Goal: Task Accomplishment & Management: Manage account settings

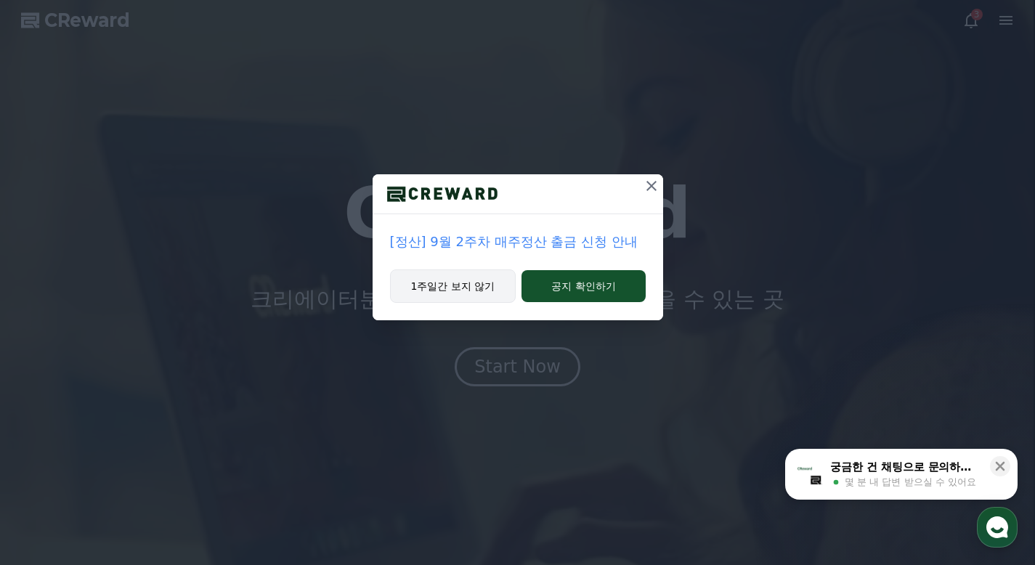
click at [485, 281] on button "1주일간 보지 않기" at bounding box center [453, 285] width 126 height 33
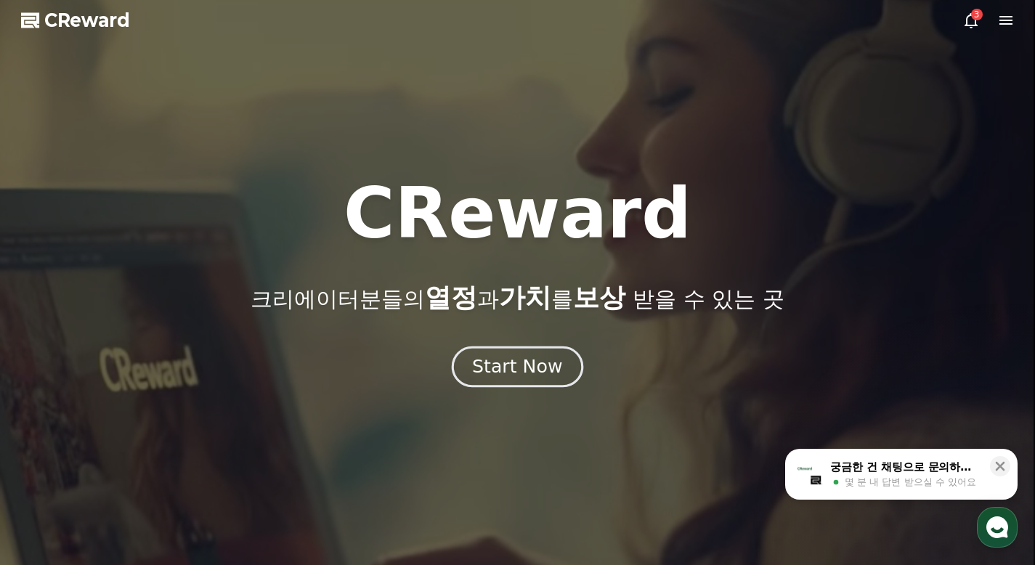
click at [522, 377] on div "Start Now" at bounding box center [517, 366] width 90 height 25
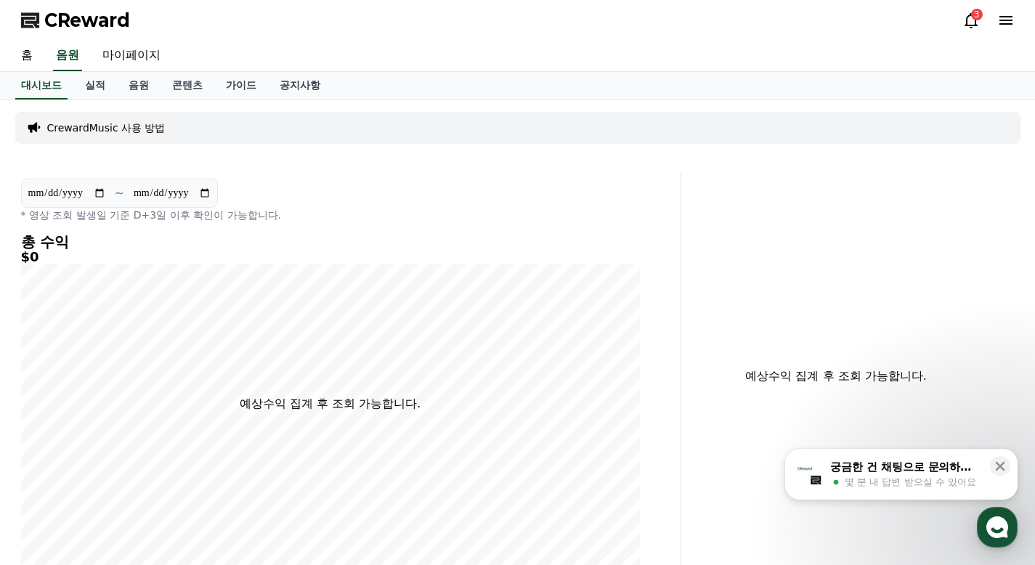
click at [970, 20] on icon at bounding box center [970, 20] width 17 height 17
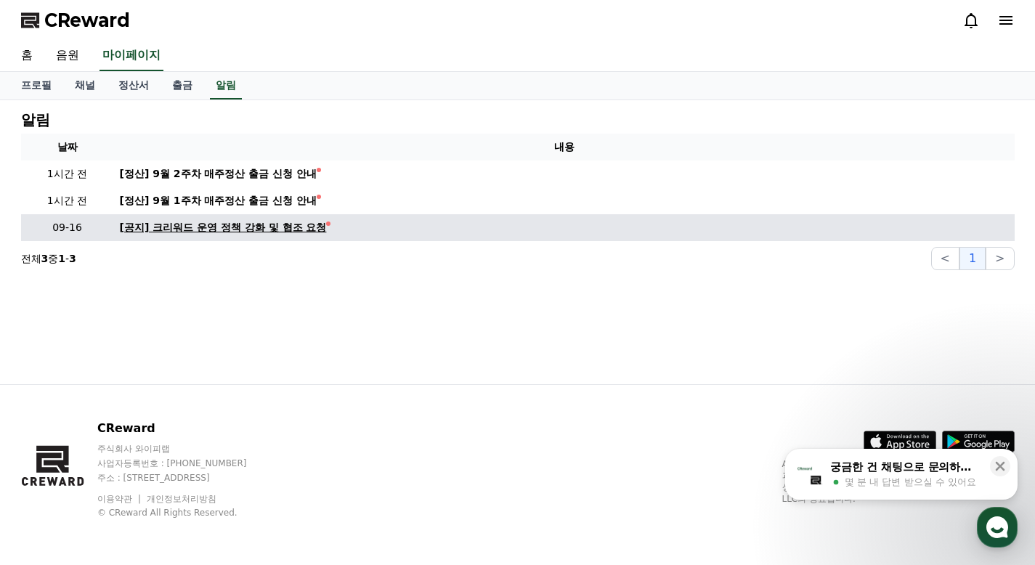
click at [177, 228] on div "[공지] 크리워드 운영 정책 강화 및 협조 요청" at bounding box center [223, 227] width 207 height 15
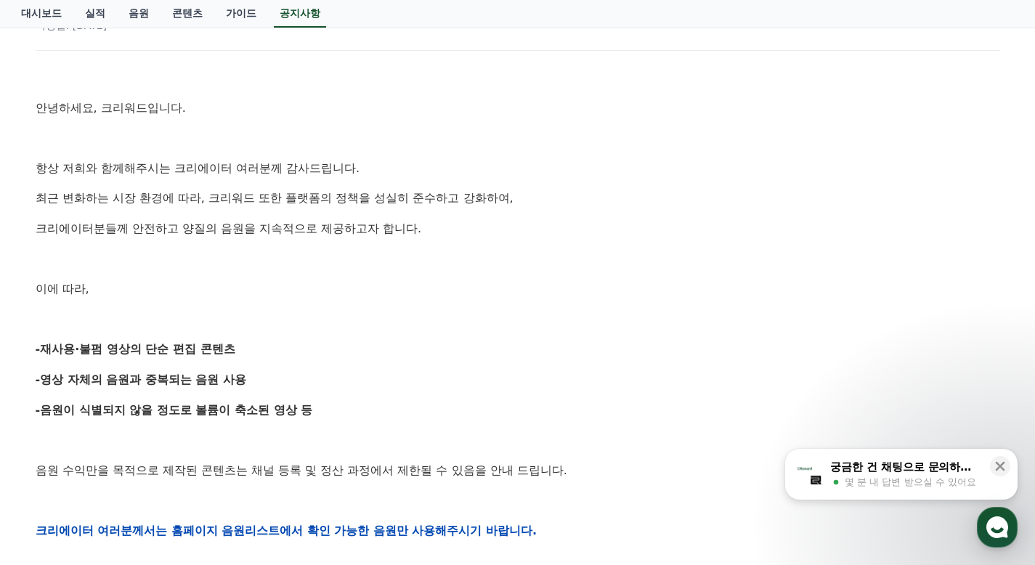
scroll to position [218, 0]
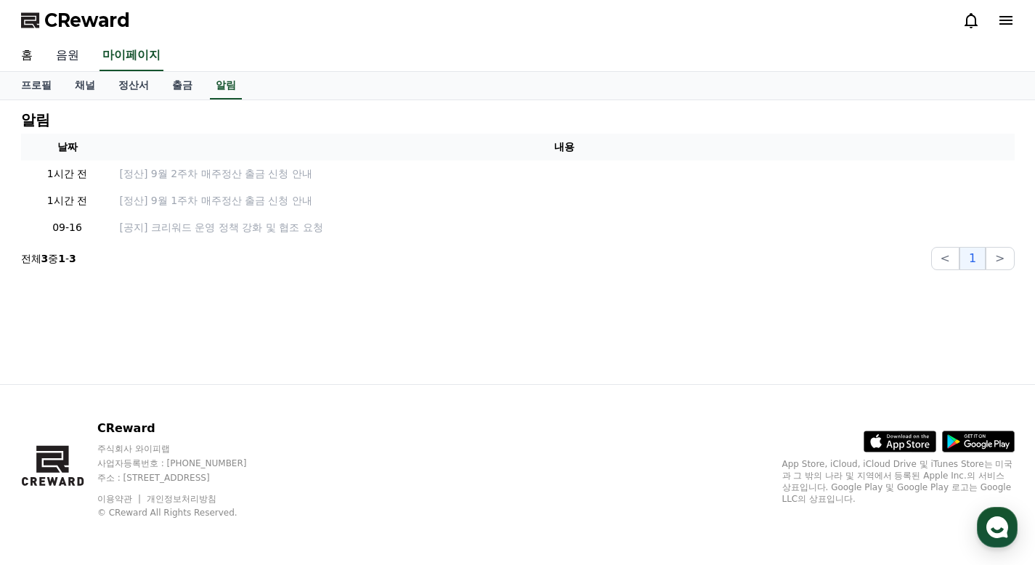
click at [79, 56] on link "음원" at bounding box center [67, 56] width 46 height 31
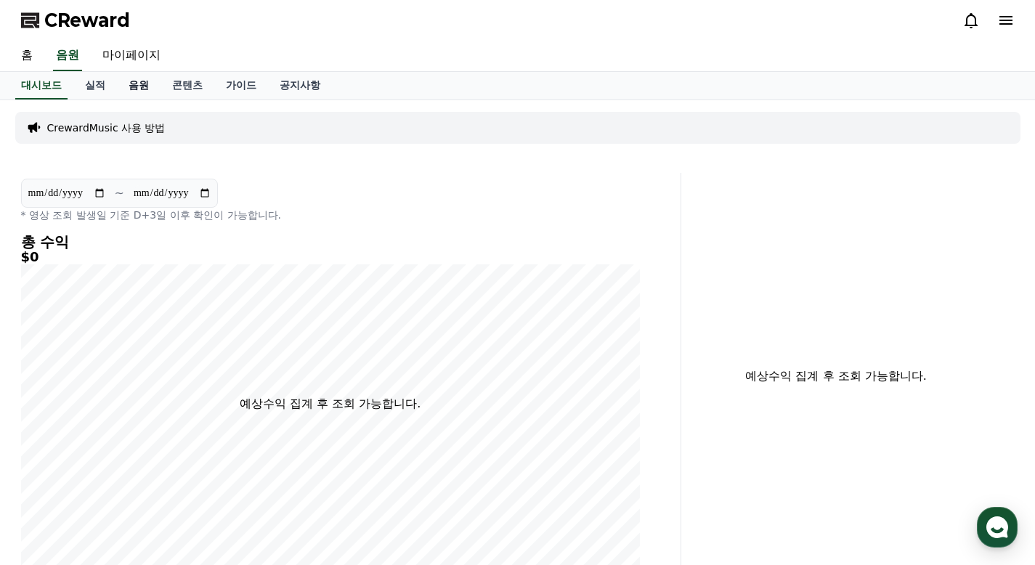
click at [145, 84] on link "음원" at bounding box center [139, 86] width 44 height 28
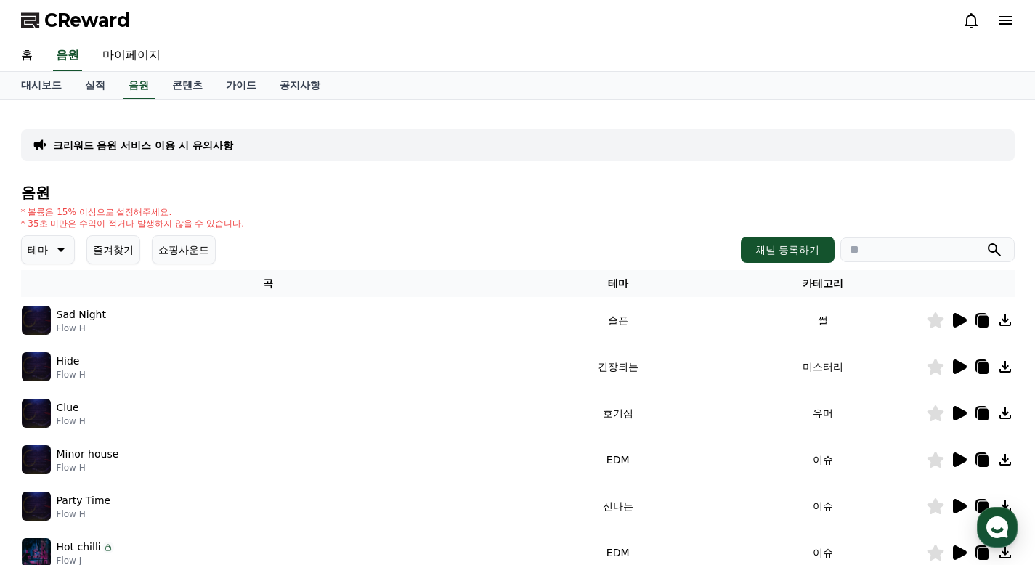
click at [962, 315] on icon at bounding box center [958, 320] width 17 height 17
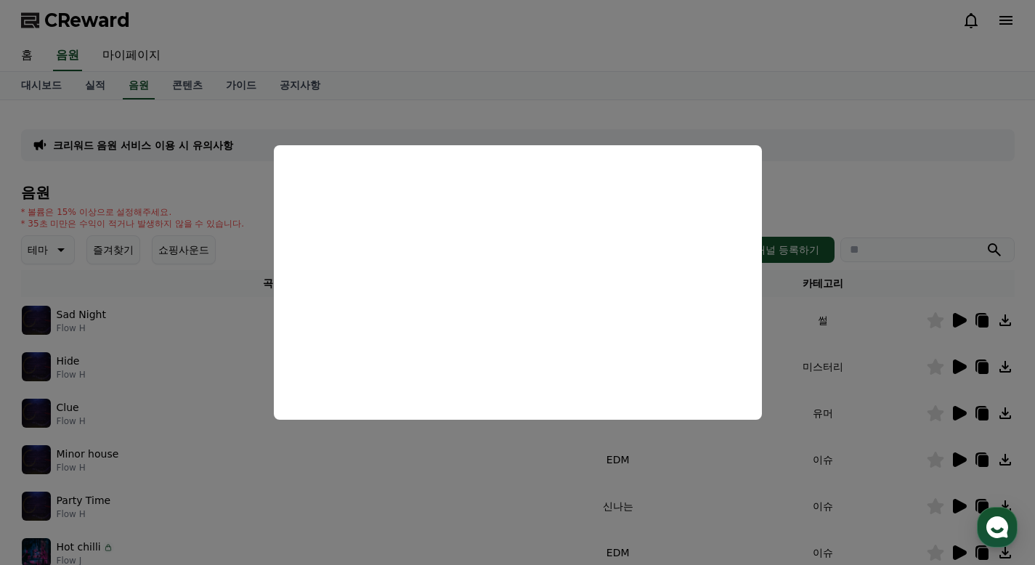
click at [827, 188] on button "close modal" at bounding box center [517, 282] width 1035 height 565
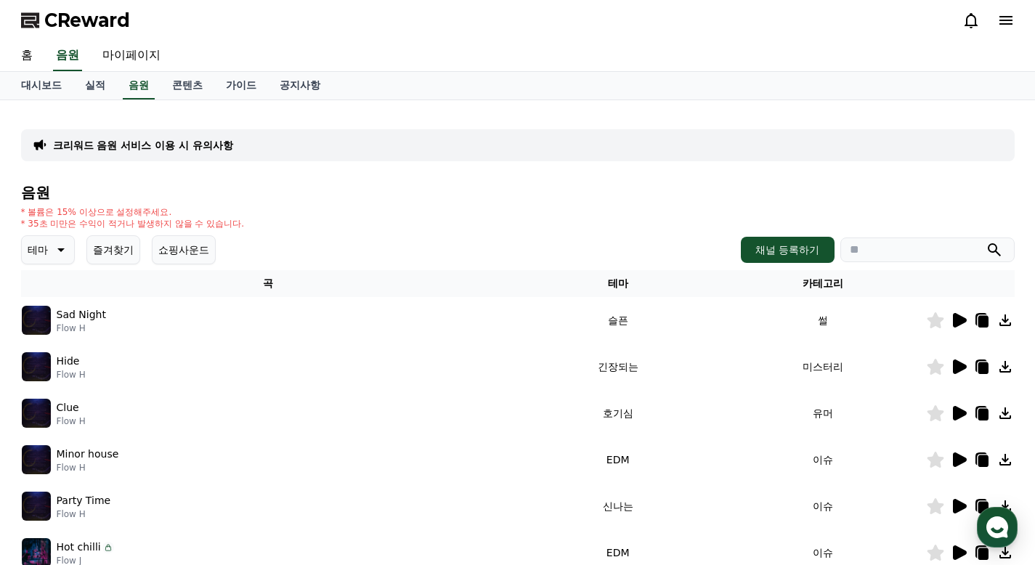
click at [962, 413] on icon at bounding box center [960, 413] width 14 height 15
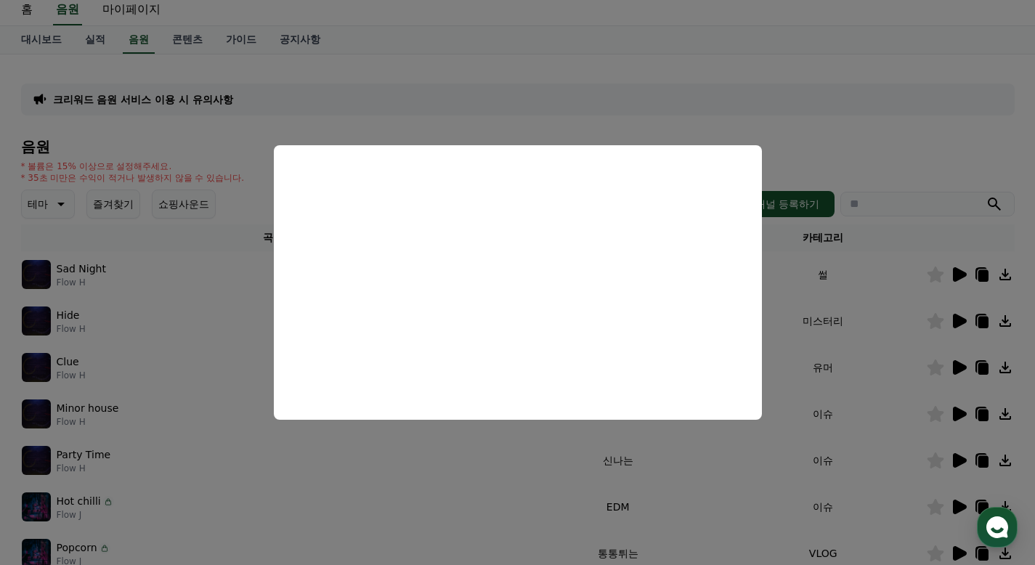
scroll to position [73, 0]
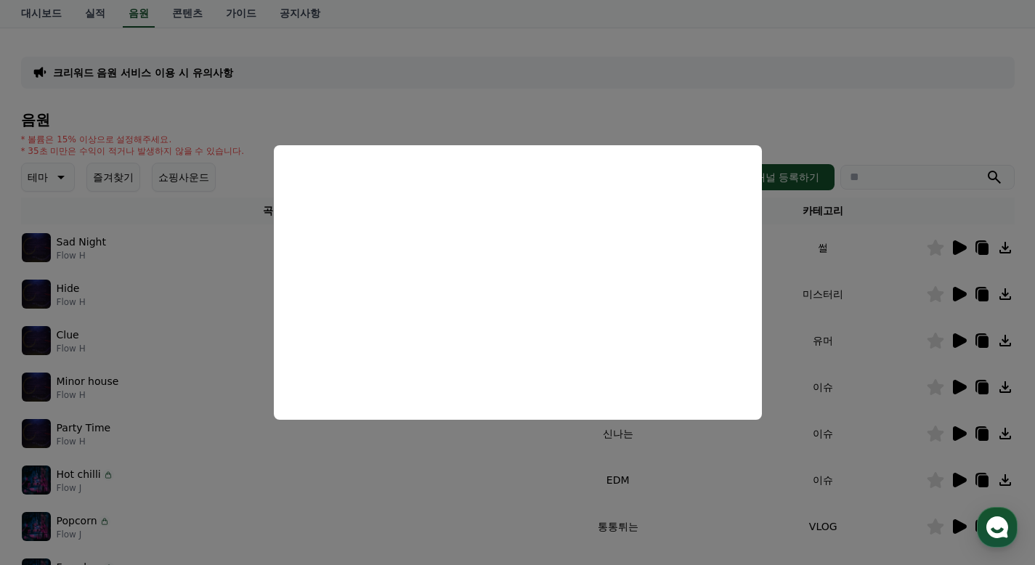
click at [832, 314] on button "close modal" at bounding box center [517, 282] width 1035 height 565
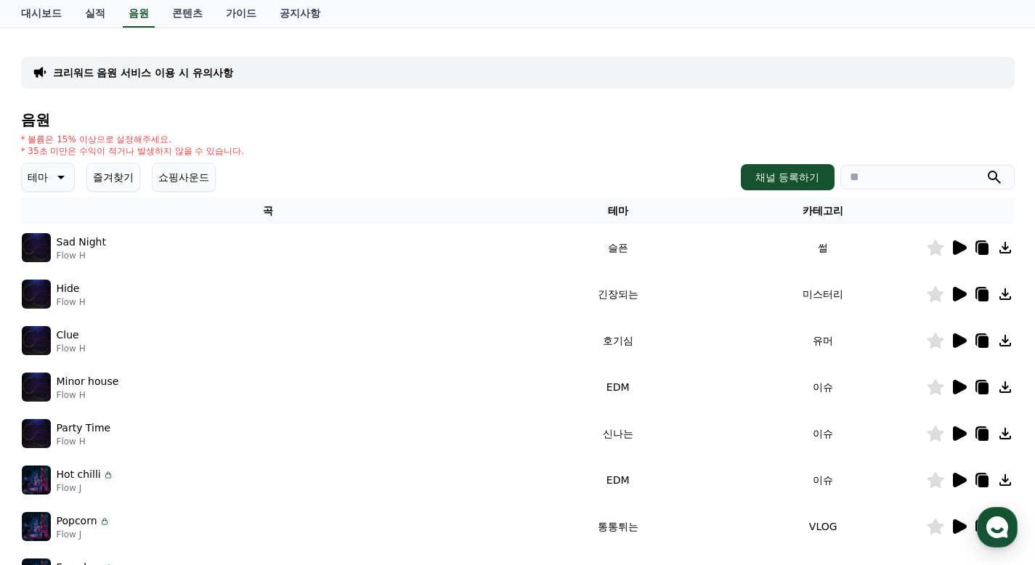
click at [939, 341] on icon at bounding box center [935, 341] width 17 height 16
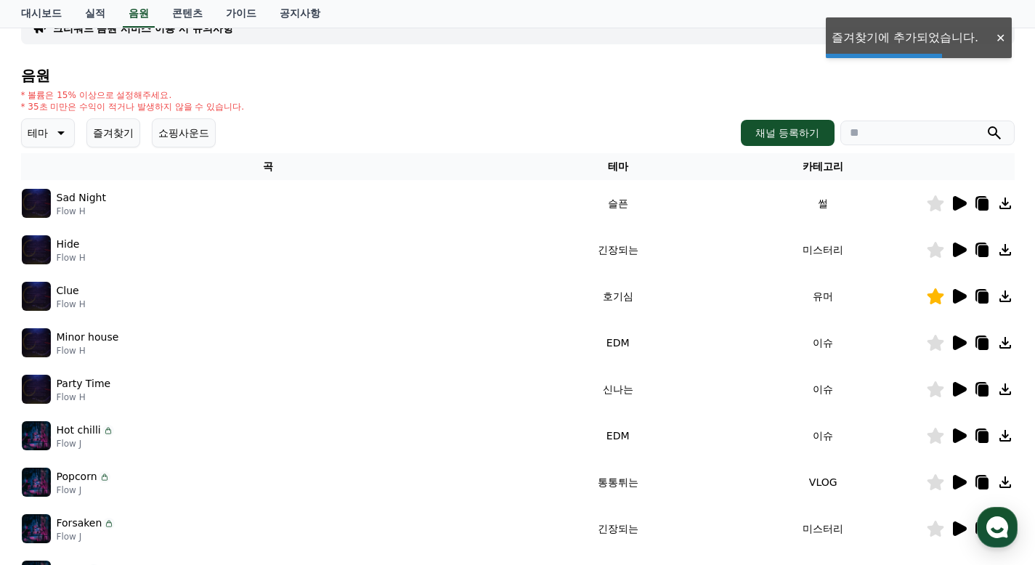
scroll to position [145, 0]
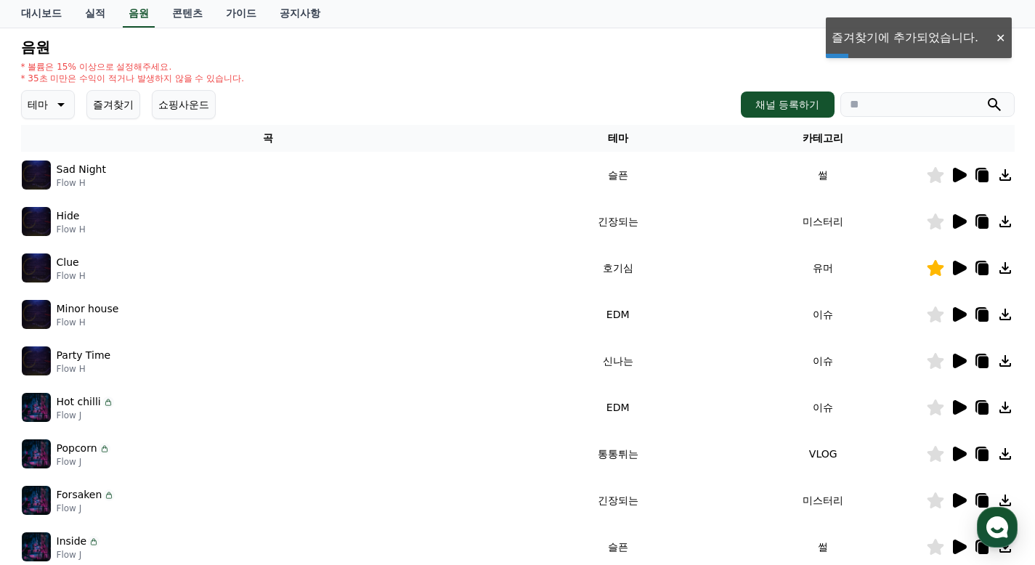
click at [954, 309] on icon at bounding box center [960, 314] width 14 height 15
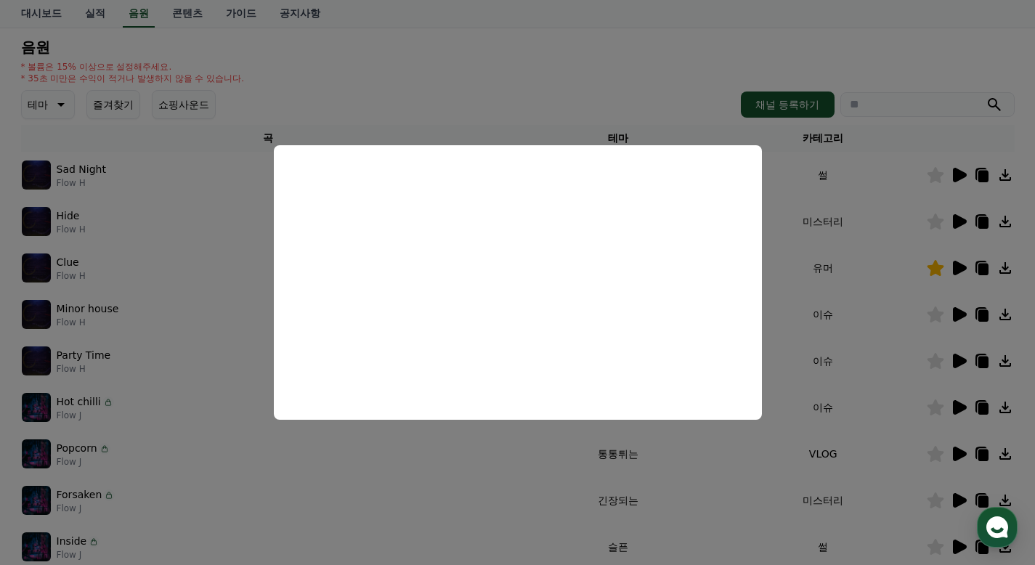
click at [849, 291] on button "close modal" at bounding box center [517, 282] width 1035 height 565
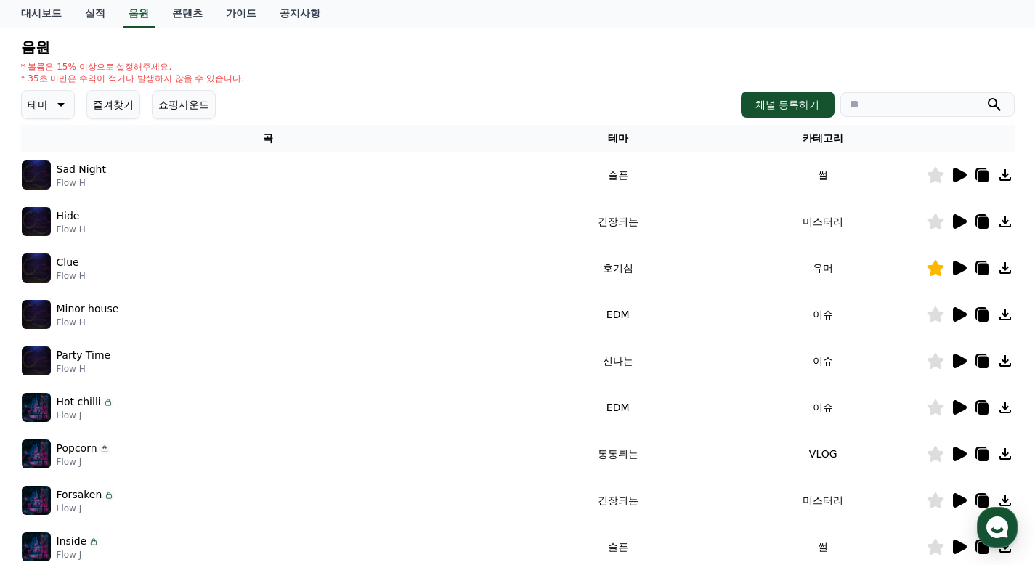
scroll to position [218, 0]
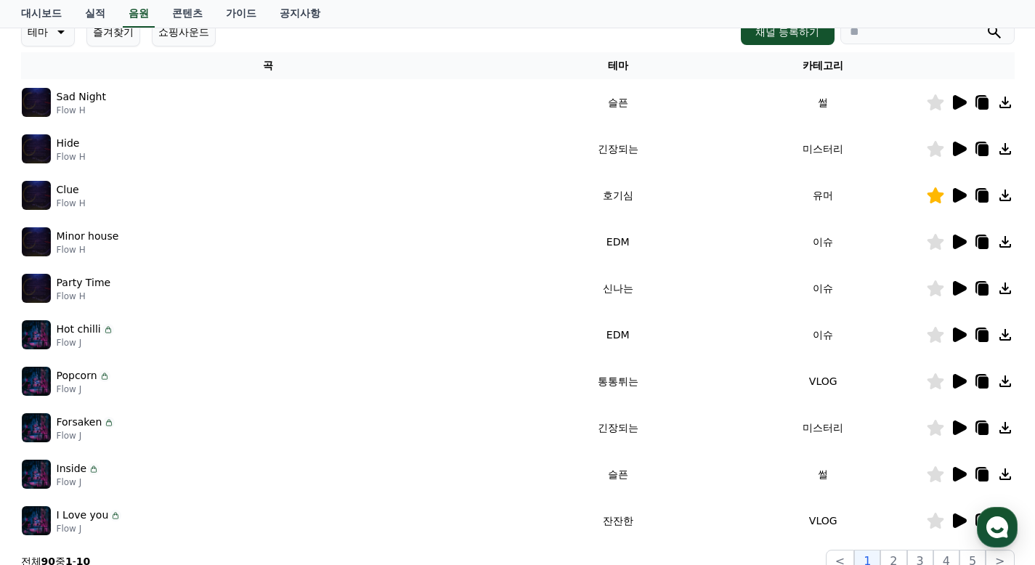
click at [959, 288] on icon at bounding box center [960, 288] width 14 height 15
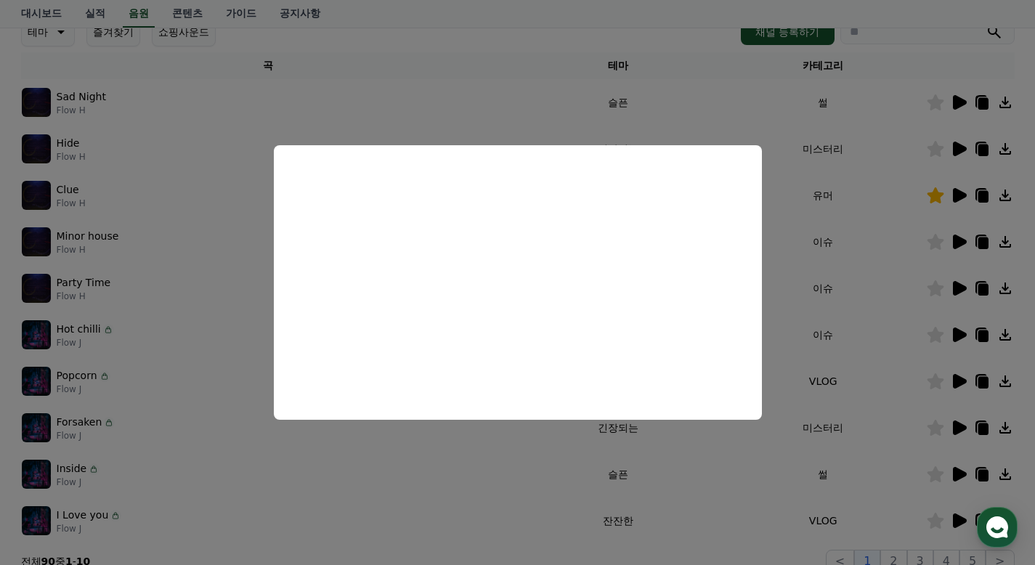
click at [865, 274] on button "close modal" at bounding box center [517, 282] width 1035 height 565
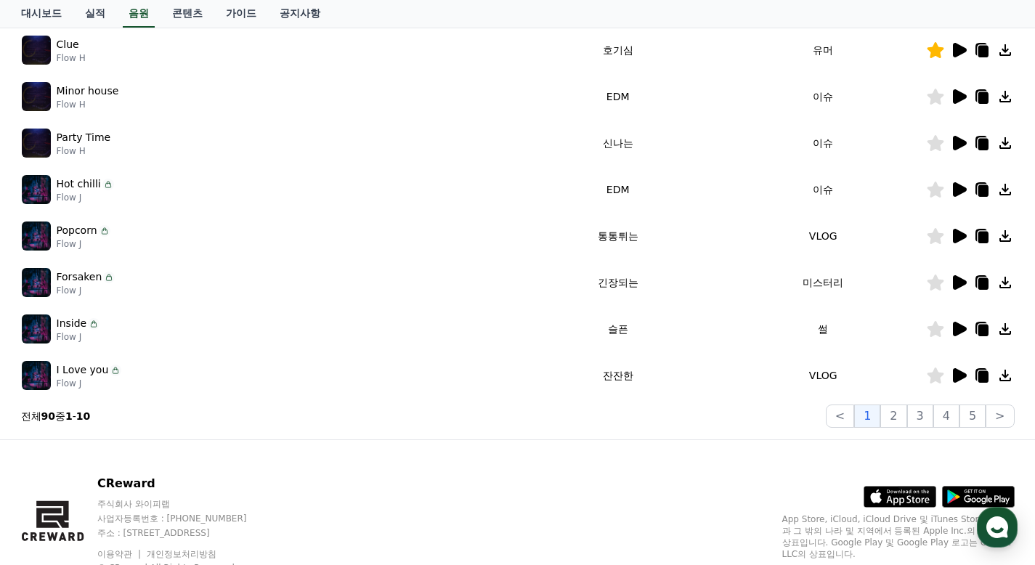
scroll to position [418, 0]
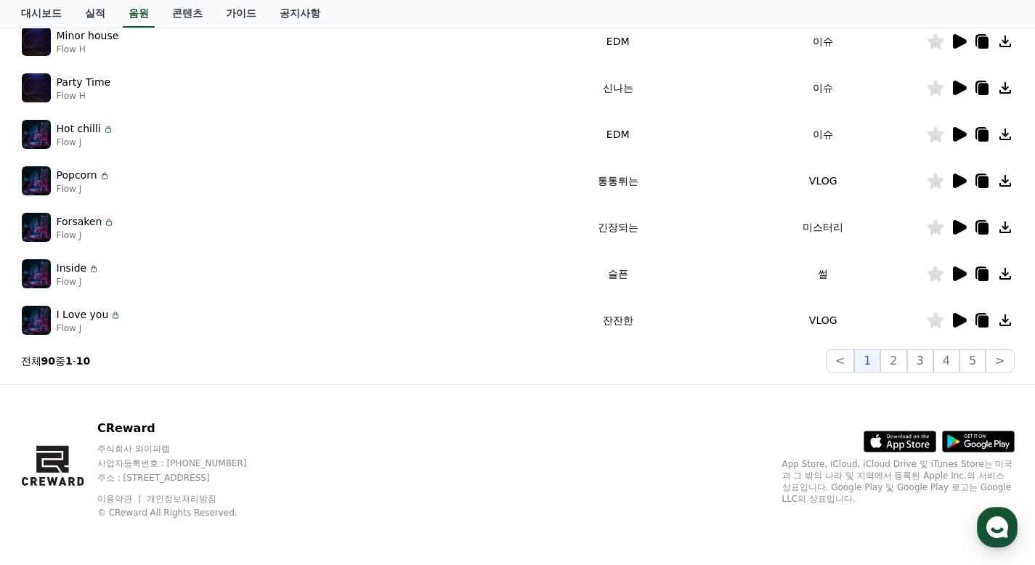
click at [954, 271] on icon at bounding box center [960, 274] width 14 height 15
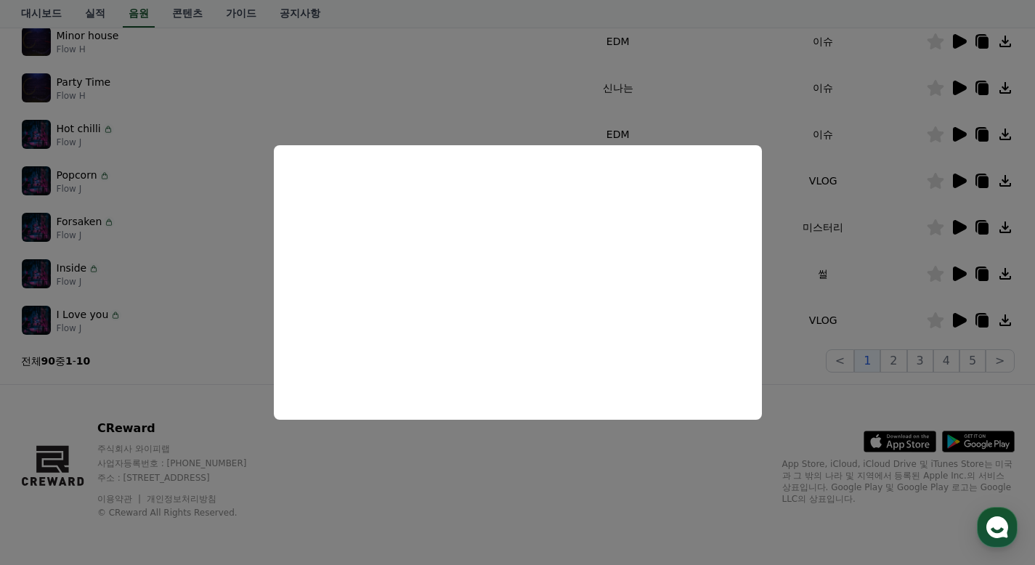
click at [838, 261] on button "close modal" at bounding box center [517, 282] width 1035 height 565
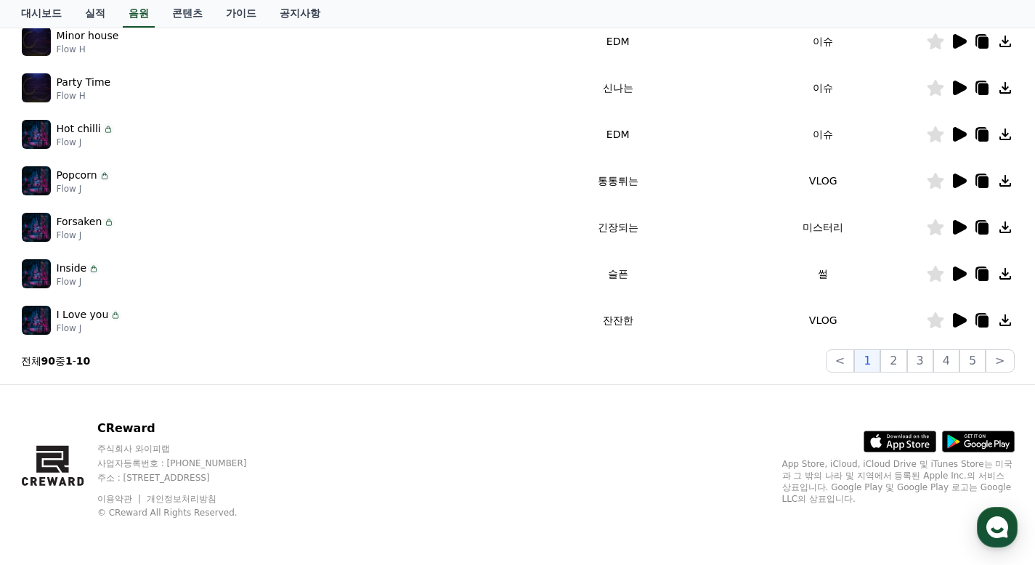
click at [957, 316] on icon at bounding box center [960, 320] width 14 height 15
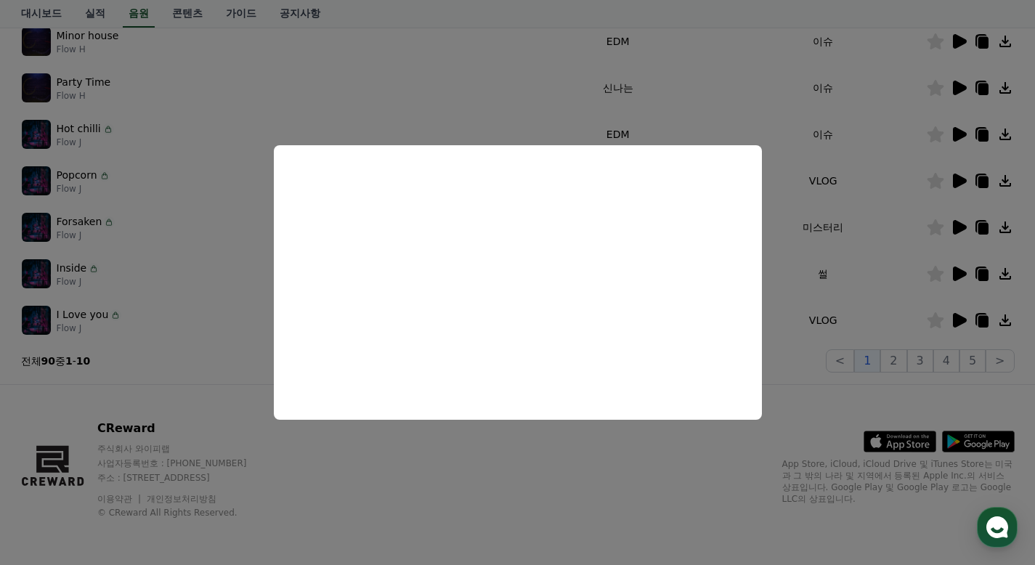
click at [857, 271] on button "close modal" at bounding box center [517, 282] width 1035 height 565
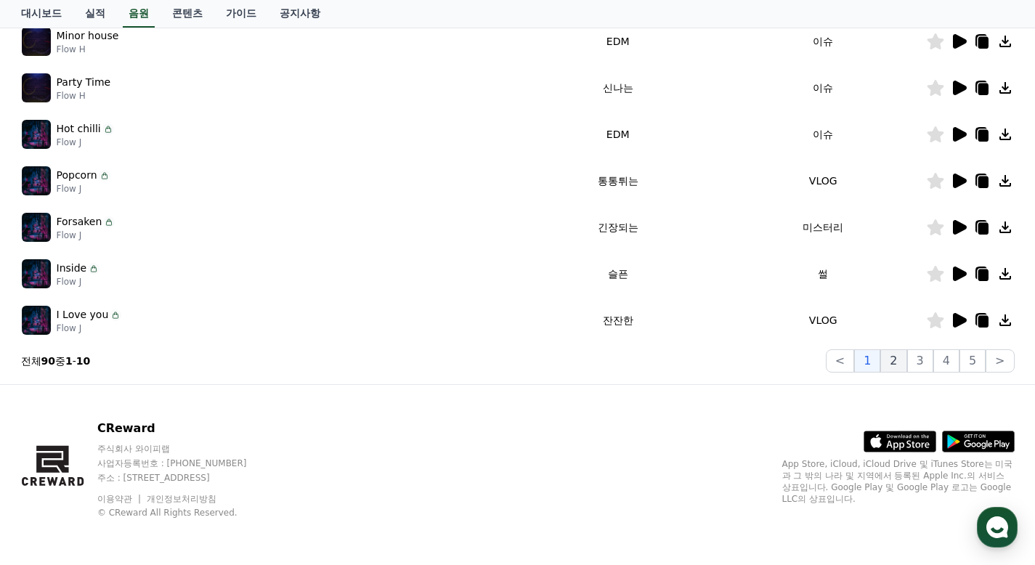
click at [892, 360] on button "2" at bounding box center [893, 360] width 26 height 23
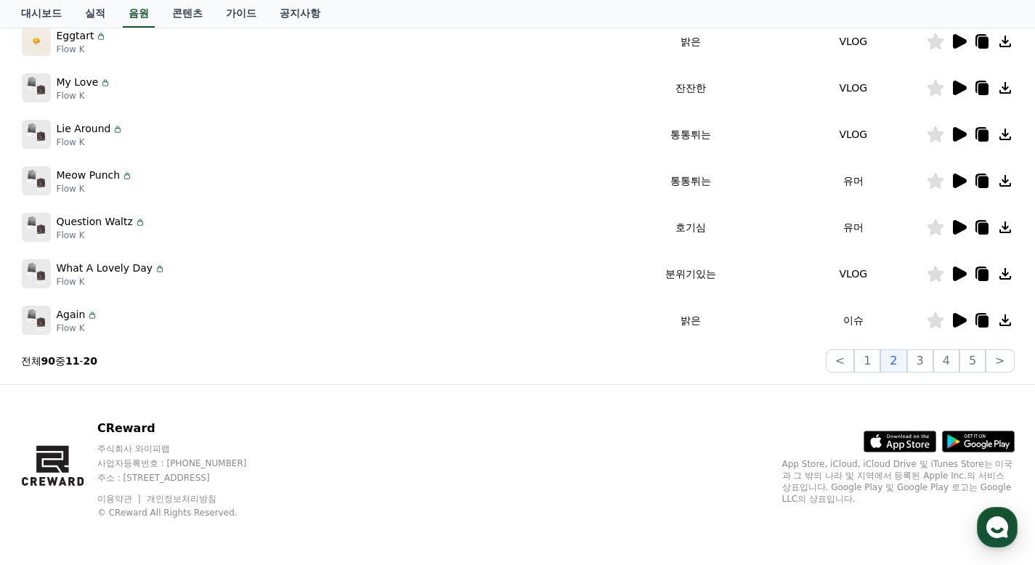
click at [964, 228] on icon at bounding box center [960, 227] width 14 height 15
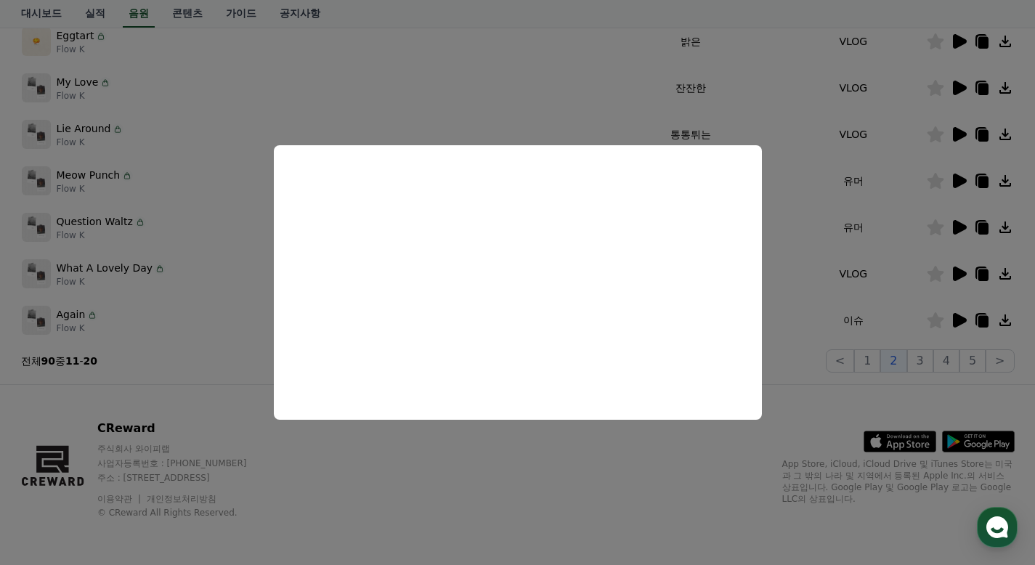
click at [872, 253] on button "close modal" at bounding box center [517, 282] width 1035 height 565
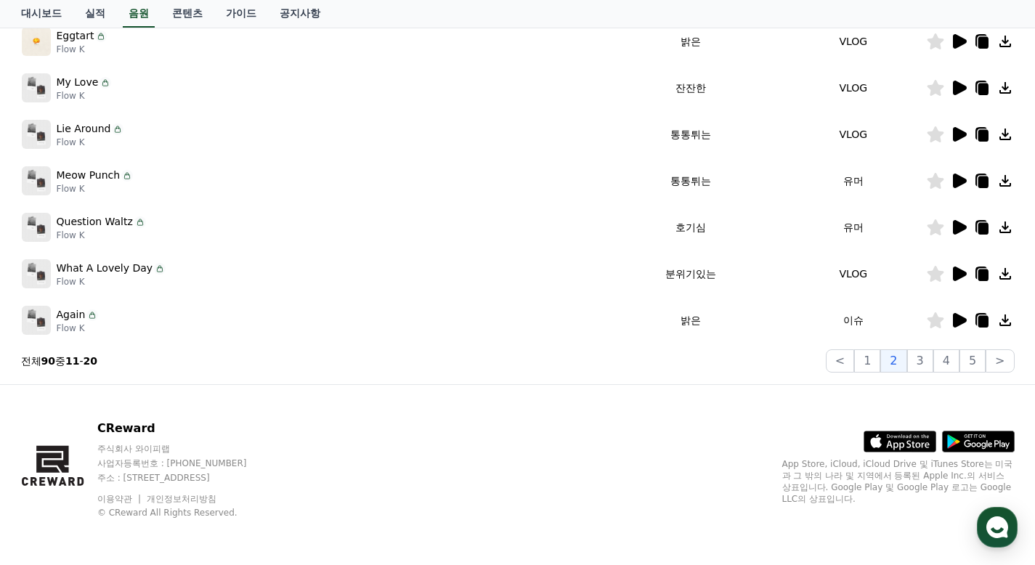
scroll to position [346, 0]
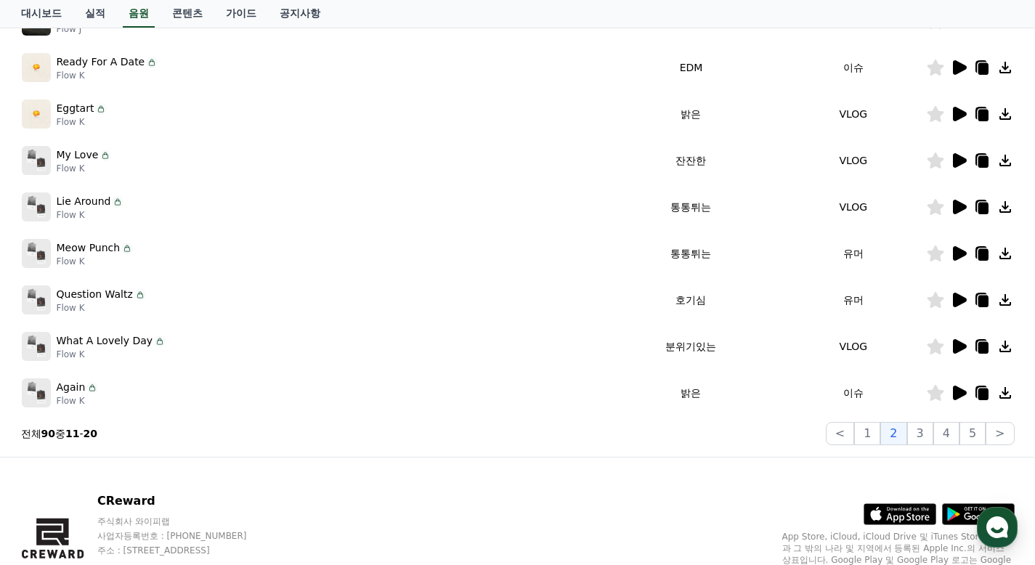
click at [958, 251] on icon at bounding box center [960, 253] width 14 height 15
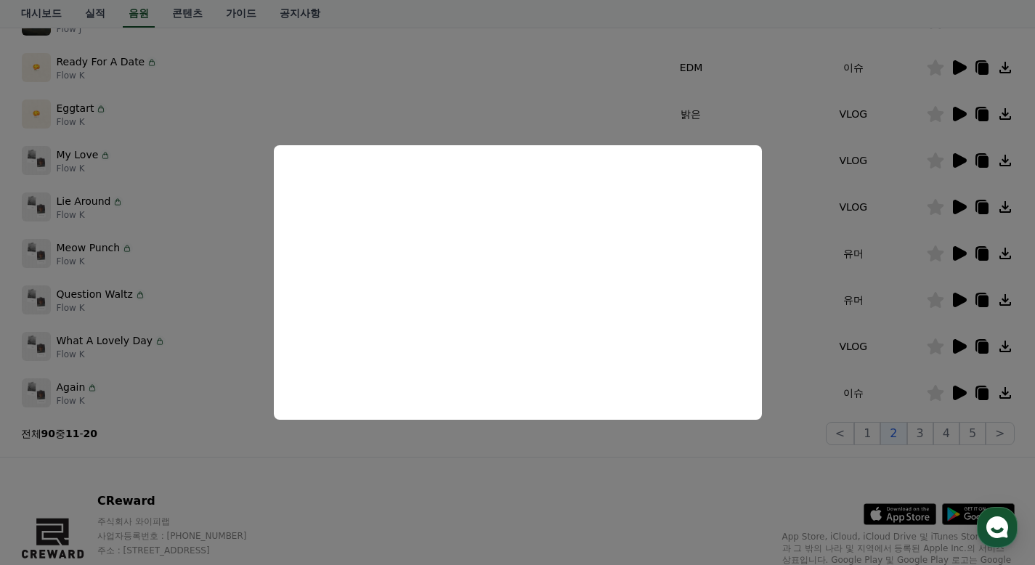
click at [887, 279] on button "close modal" at bounding box center [517, 282] width 1035 height 565
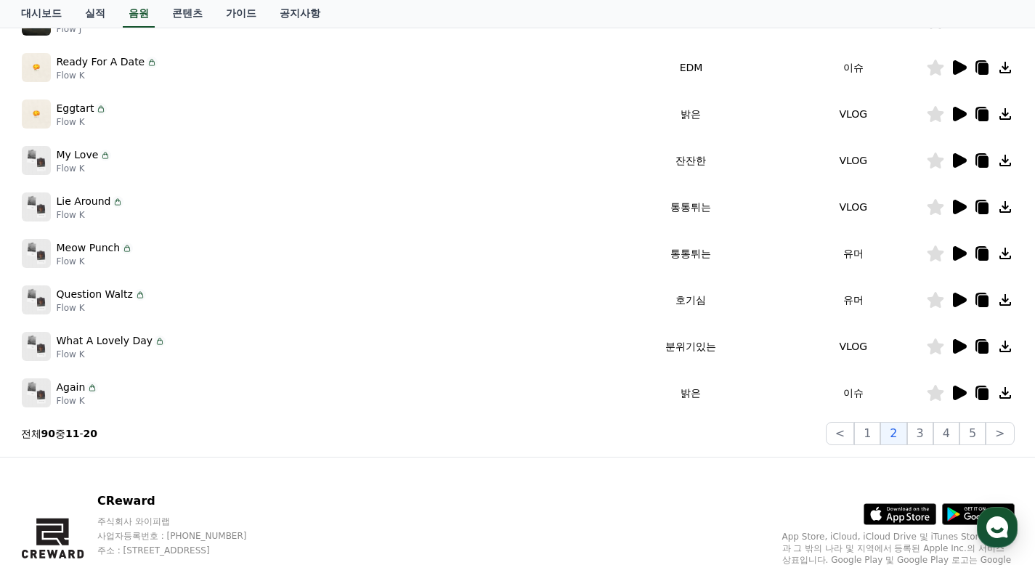
scroll to position [200, 0]
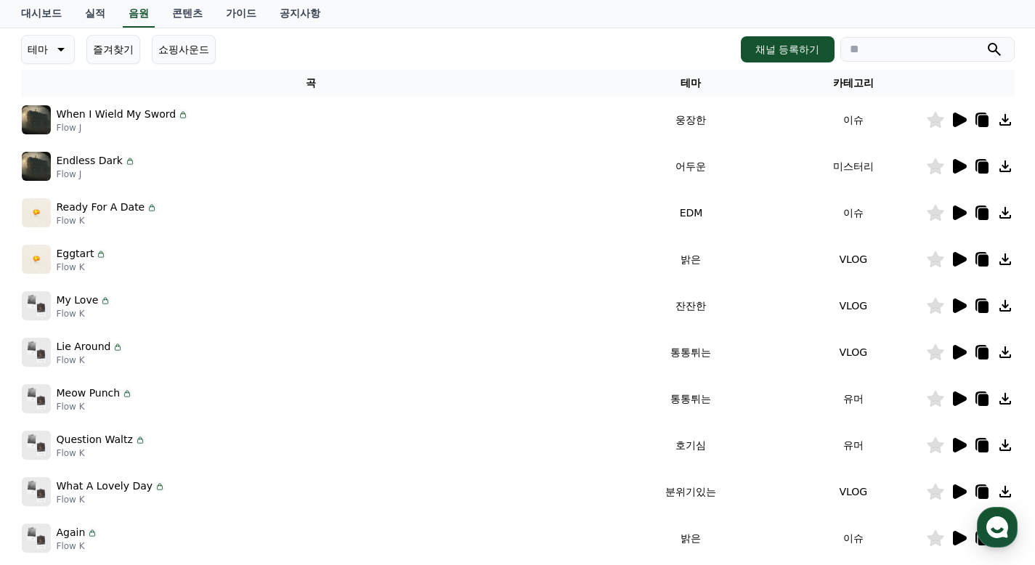
click at [953, 301] on icon at bounding box center [960, 306] width 14 height 15
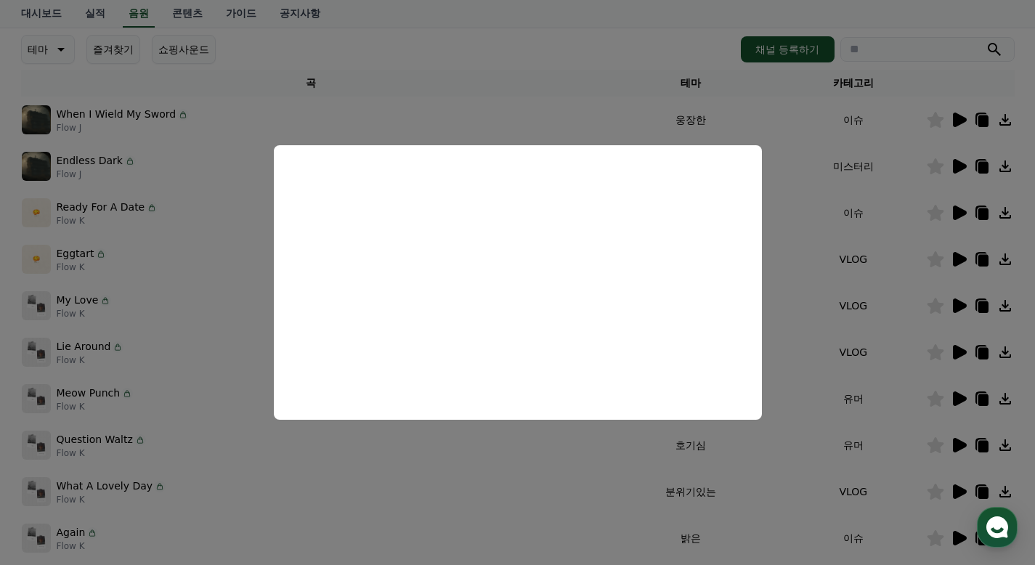
click at [868, 288] on button "close modal" at bounding box center [517, 282] width 1035 height 565
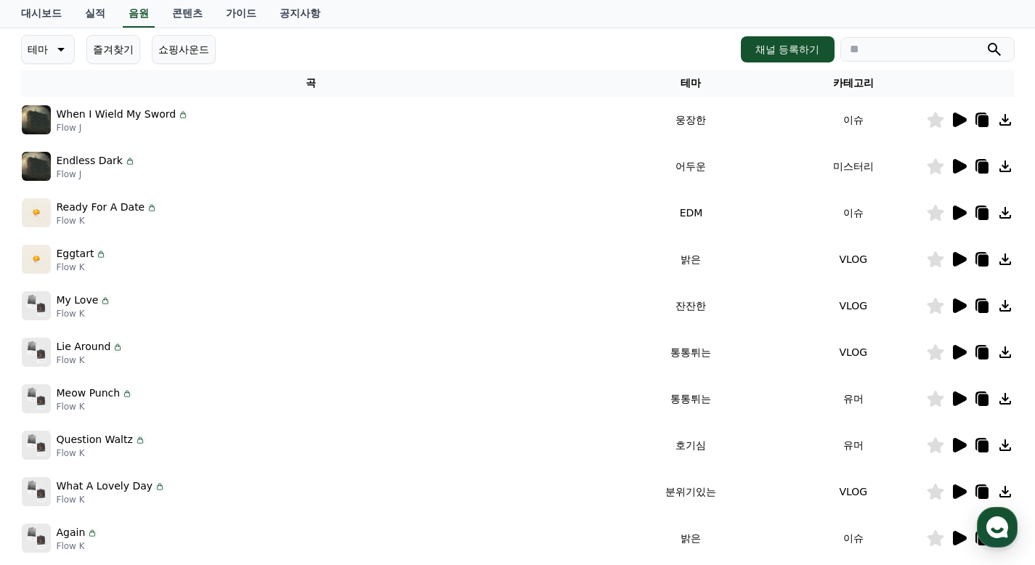
click at [958, 260] on icon at bounding box center [960, 259] width 14 height 15
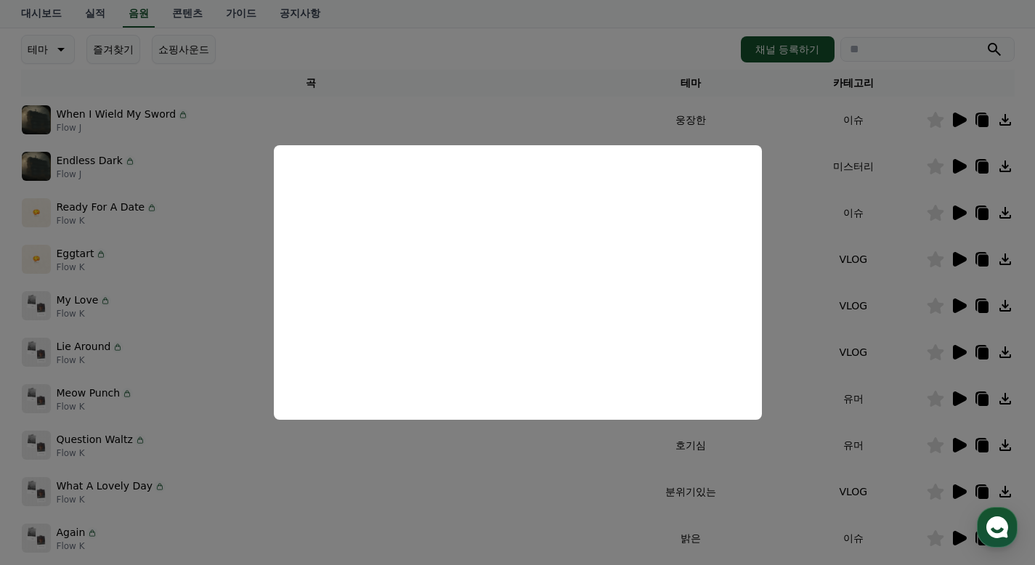
click at [885, 296] on button "close modal" at bounding box center [517, 282] width 1035 height 565
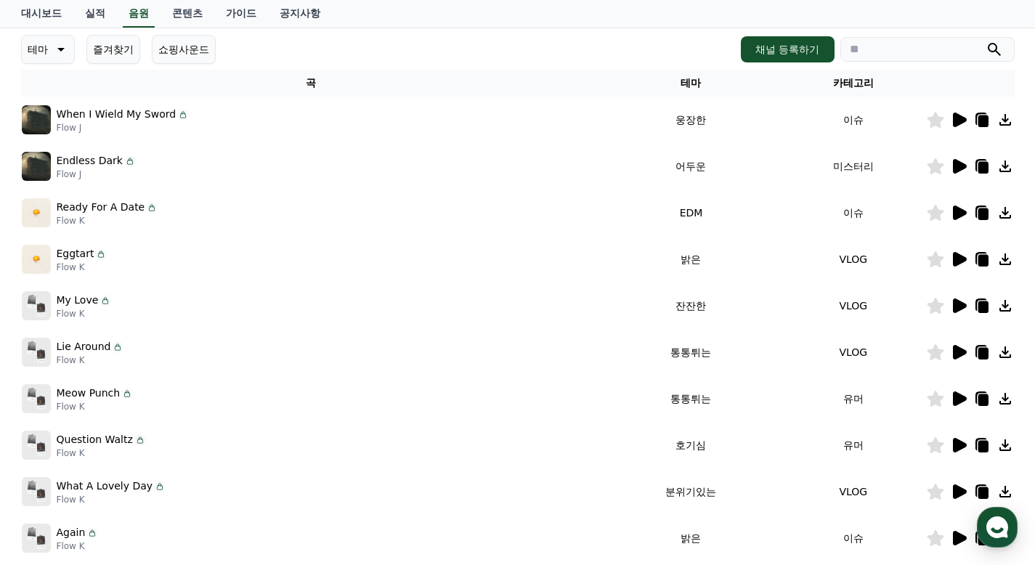
click at [965, 262] on icon at bounding box center [958, 259] width 17 height 17
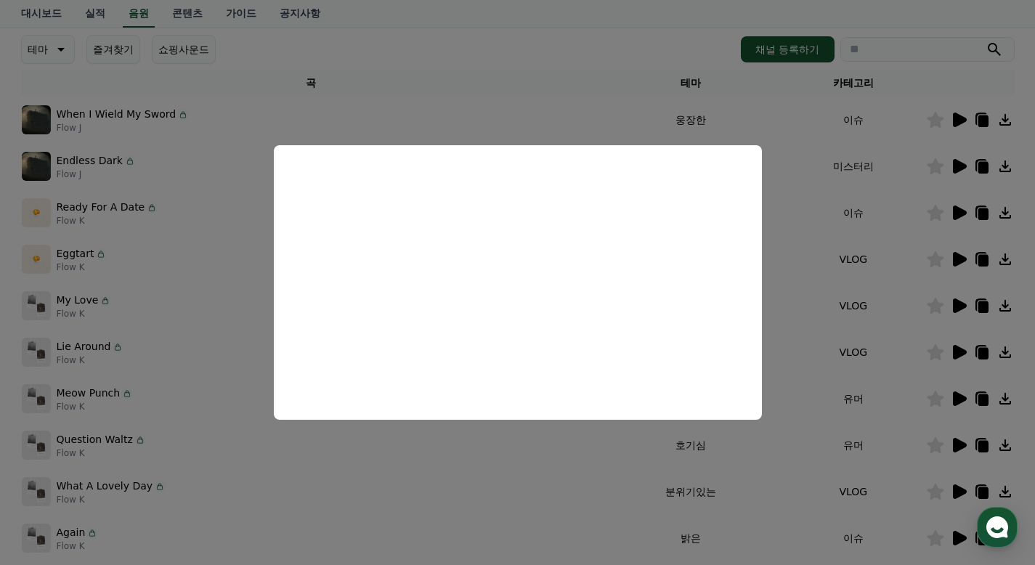
click at [900, 242] on button "close modal" at bounding box center [517, 282] width 1035 height 565
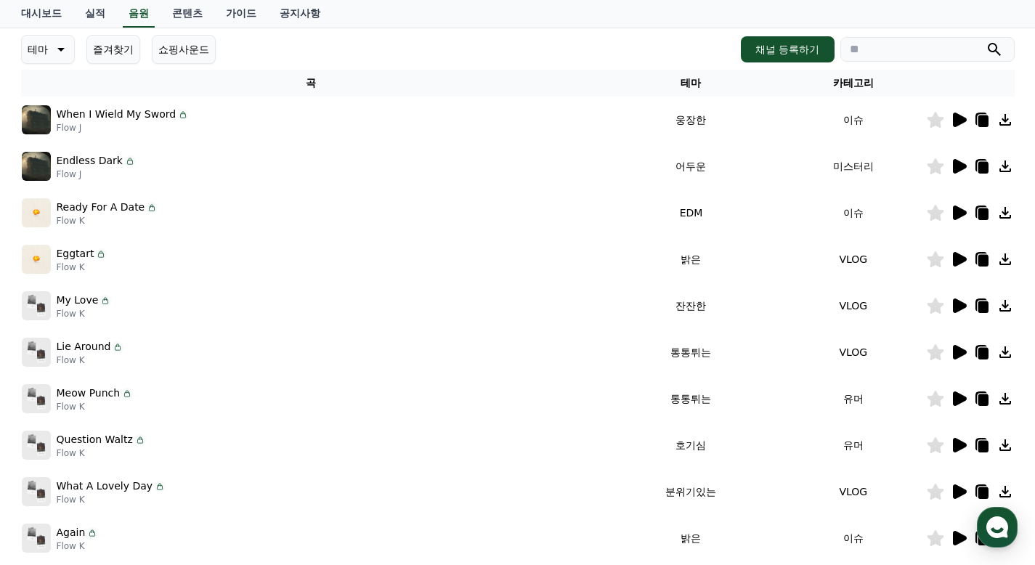
click at [965, 214] on icon at bounding box center [960, 213] width 14 height 15
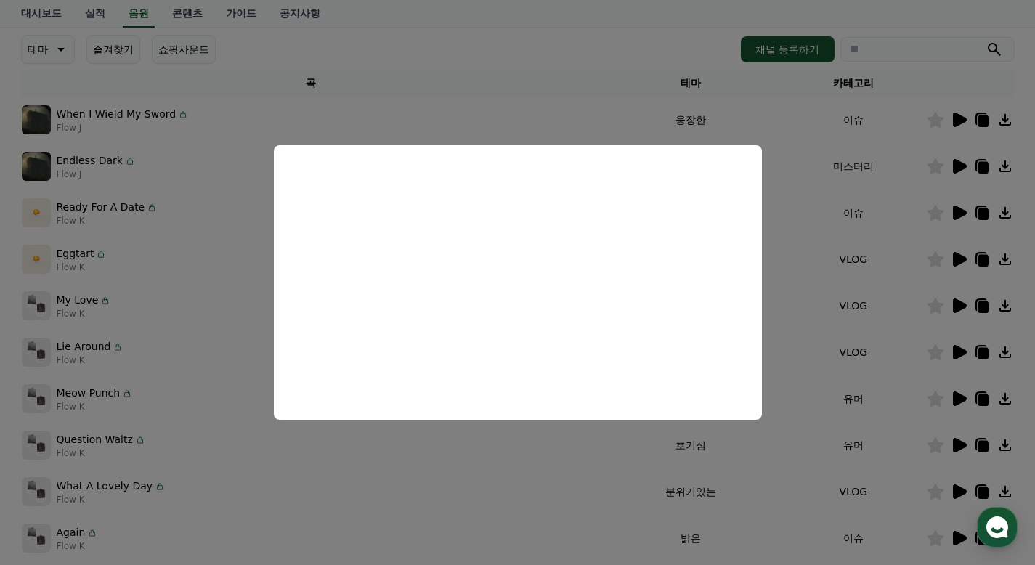
click at [885, 272] on button "close modal" at bounding box center [517, 282] width 1035 height 565
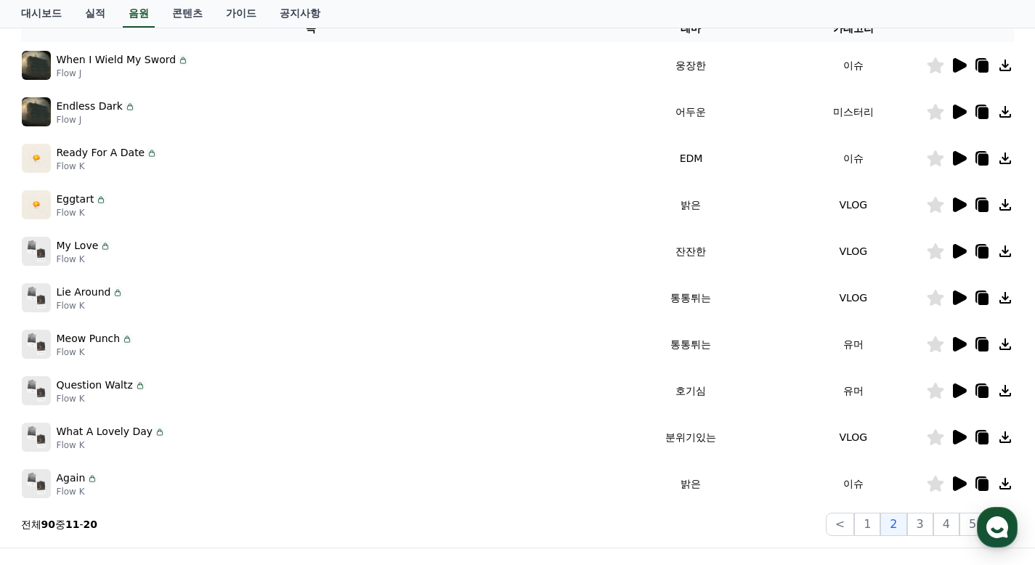
scroll to position [273, 0]
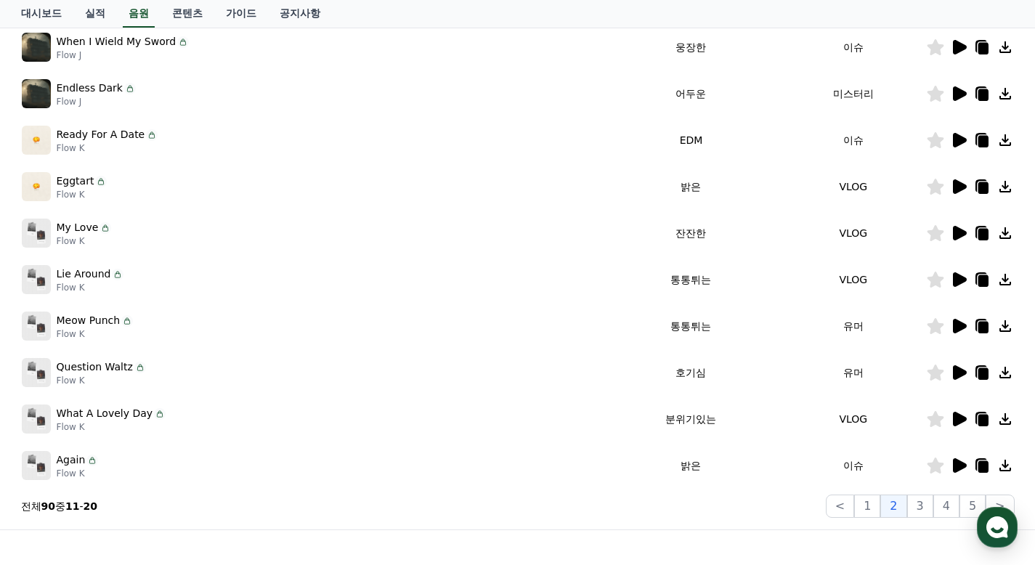
click at [959, 322] on icon at bounding box center [960, 326] width 14 height 15
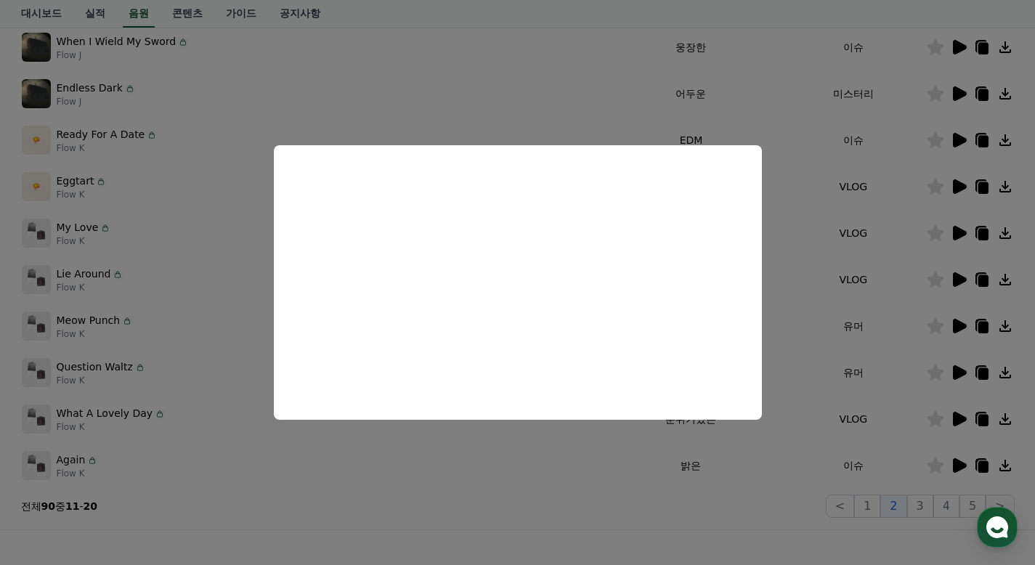
click at [846, 325] on button "close modal" at bounding box center [517, 282] width 1035 height 565
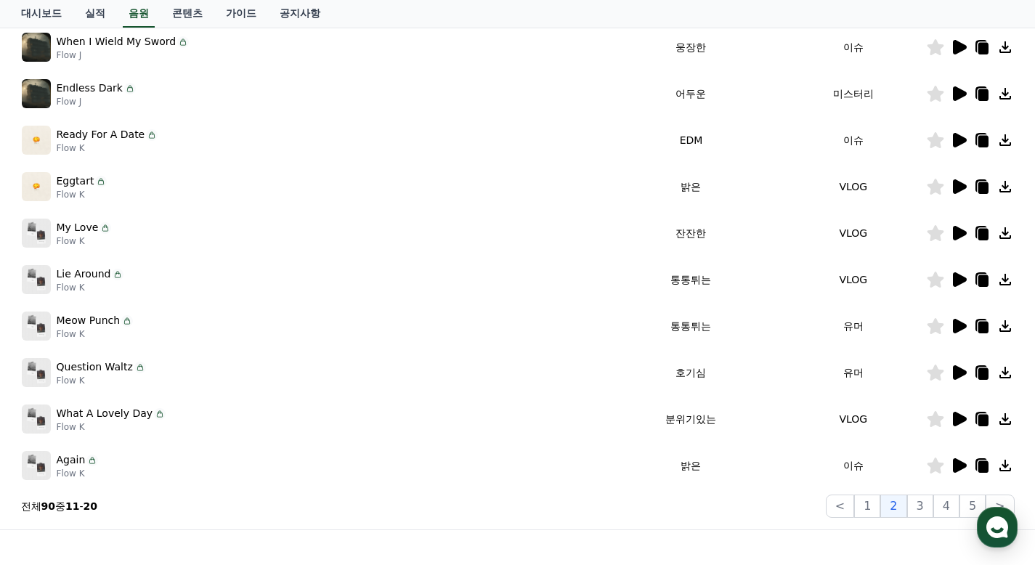
click at [954, 461] on icon at bounding box center [960, 465] width 14 height 15
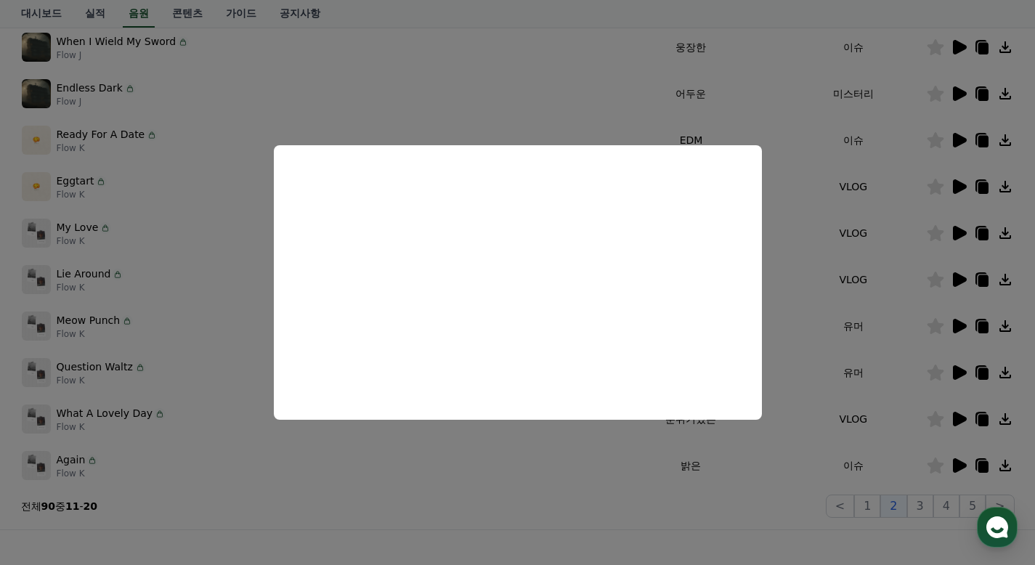
scroll to position [346, 0]
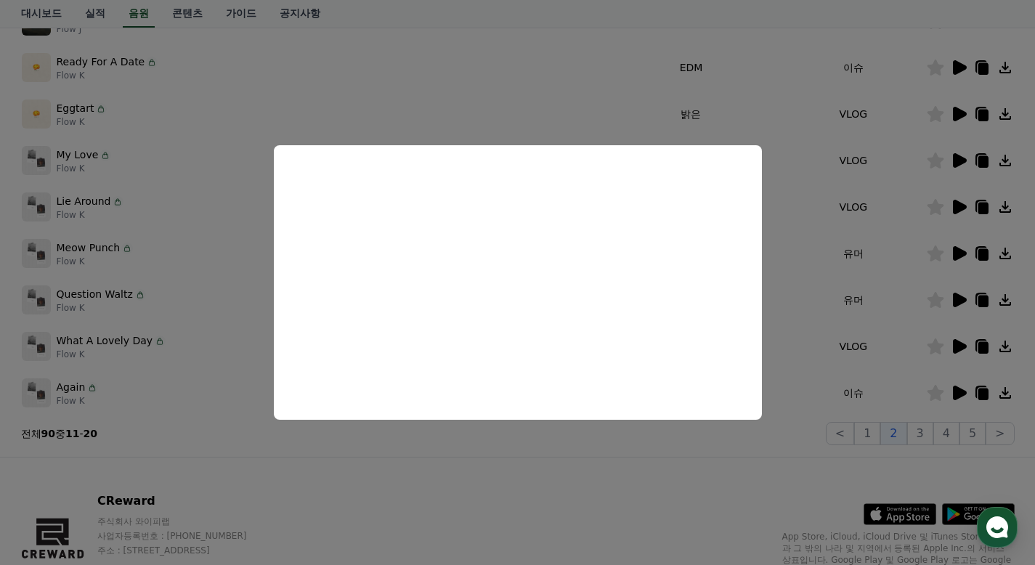
click at [814, 291] on button "close modal" at bounding box center [517, 282] width 1035 height 565
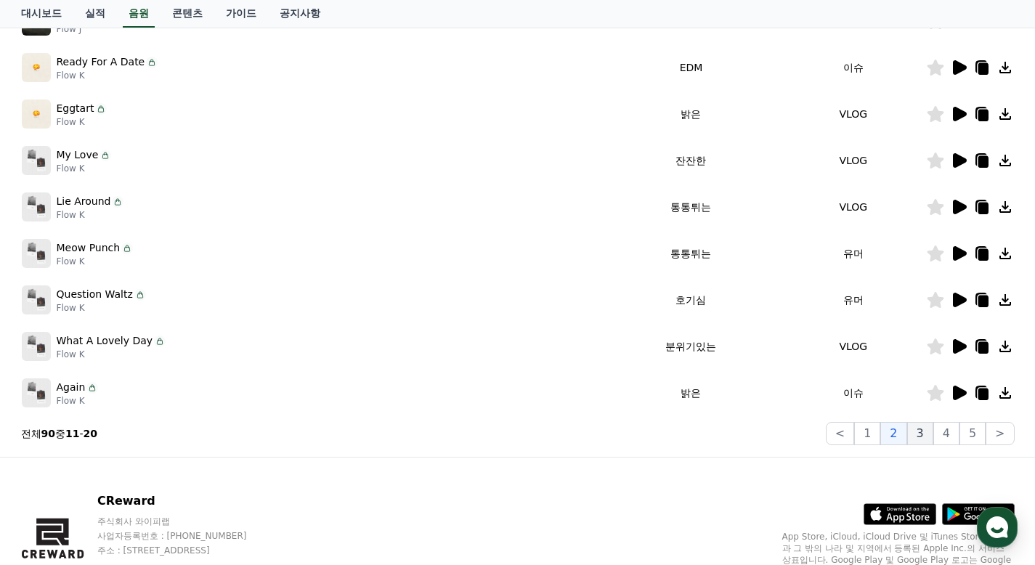
click at [924, 437] on button "3" at bounding box center [920, 433] width 26 height 23
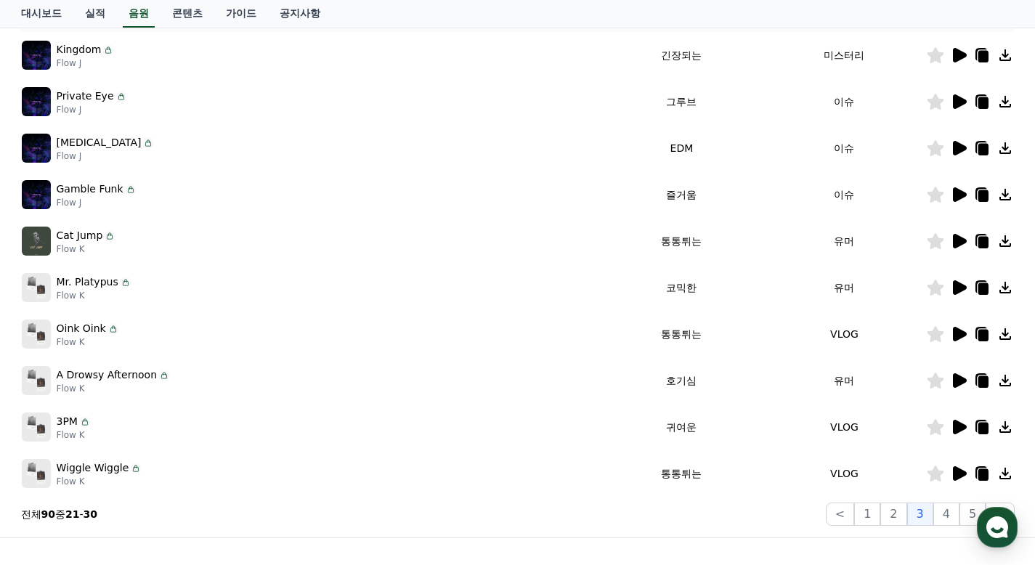
scroll to position [55, 0]
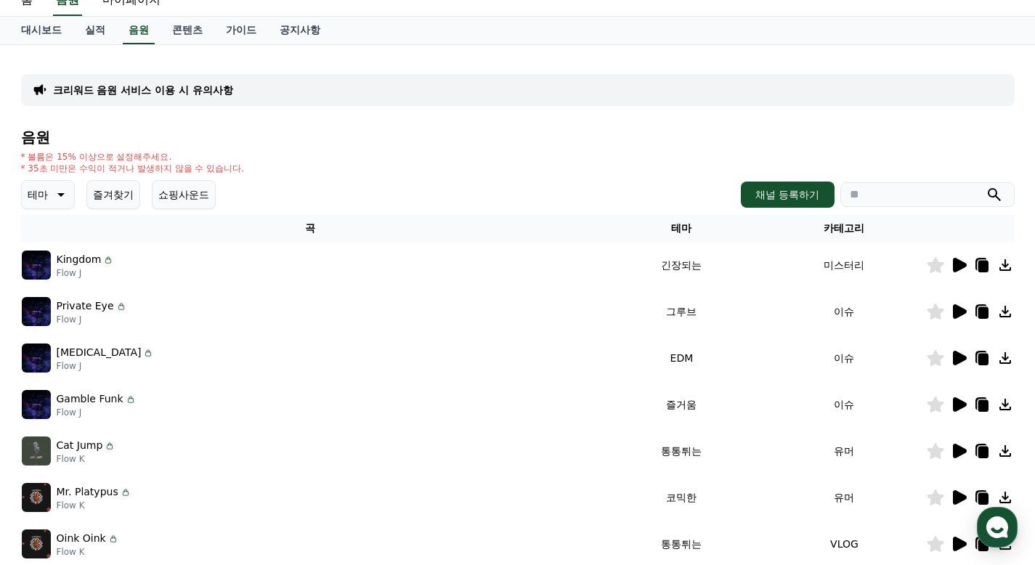
click at [956, 269] on icon at bounding box center [960, 265] width 14 height 15
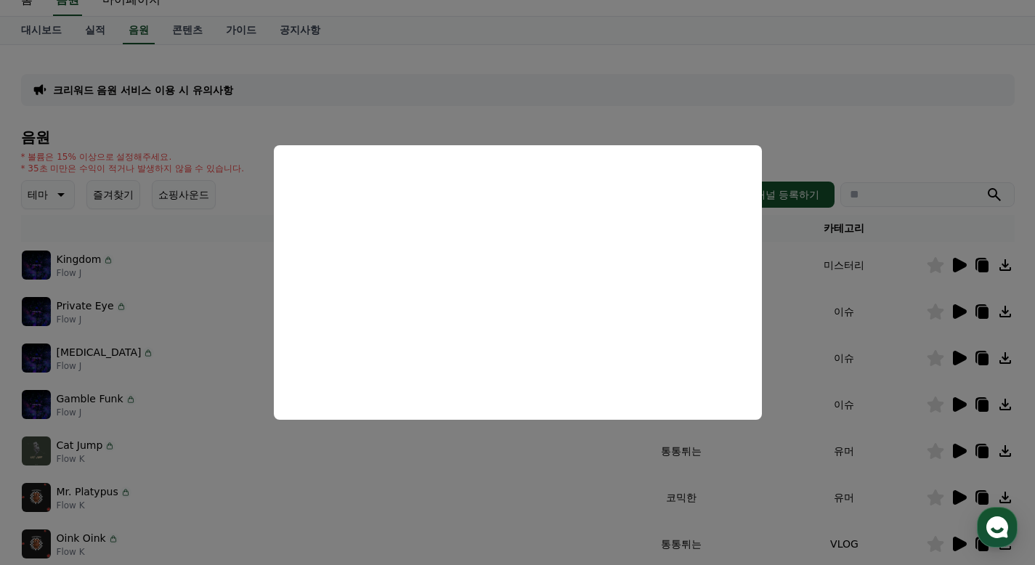
click at [864, 290] on button "close modal" at bounding box center [517, 282] width 1035 height 565
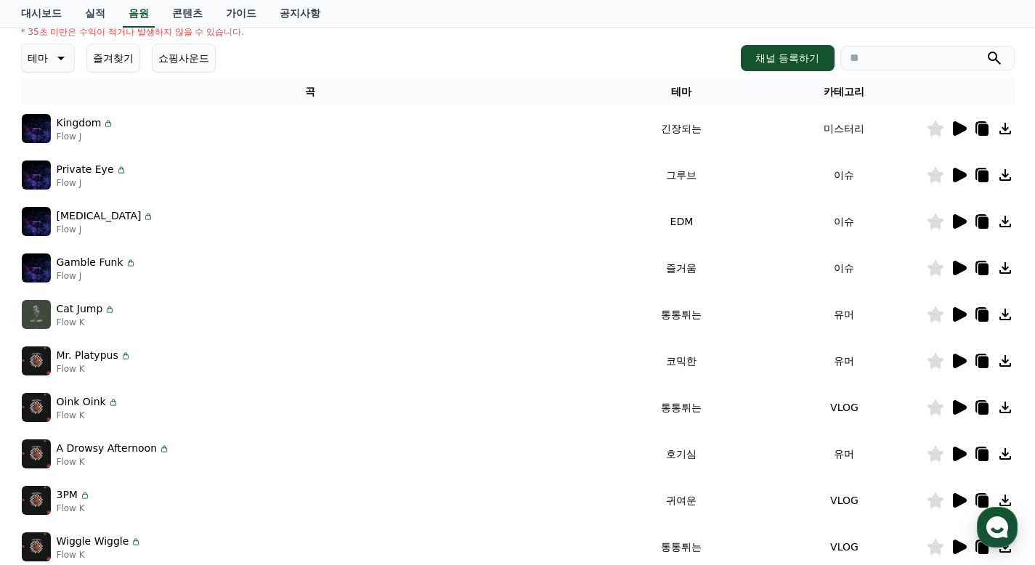
scroll to position [200, 0]
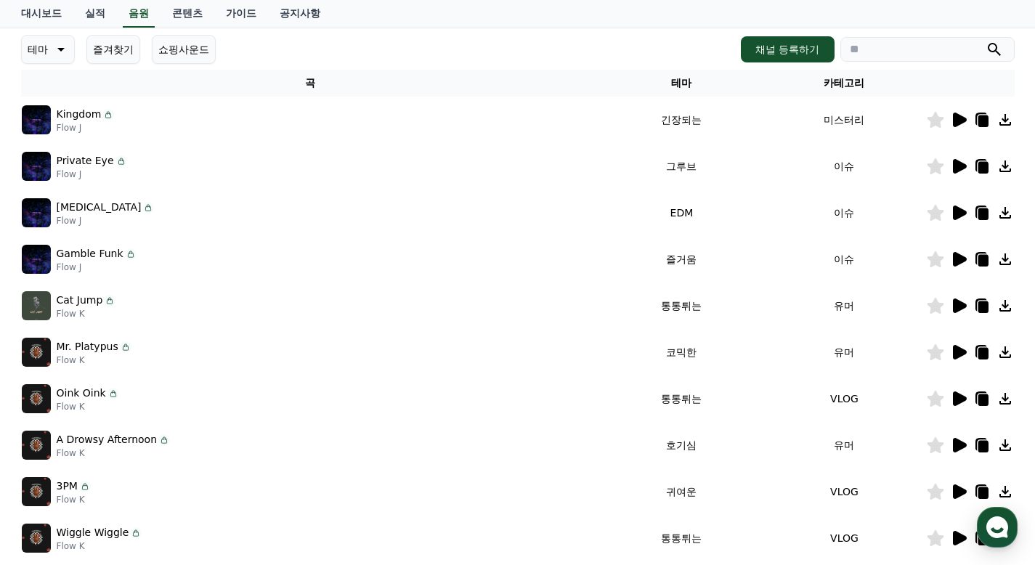
click at [956, 399] on icon at bounding box center [960, 398] width 14 height 15
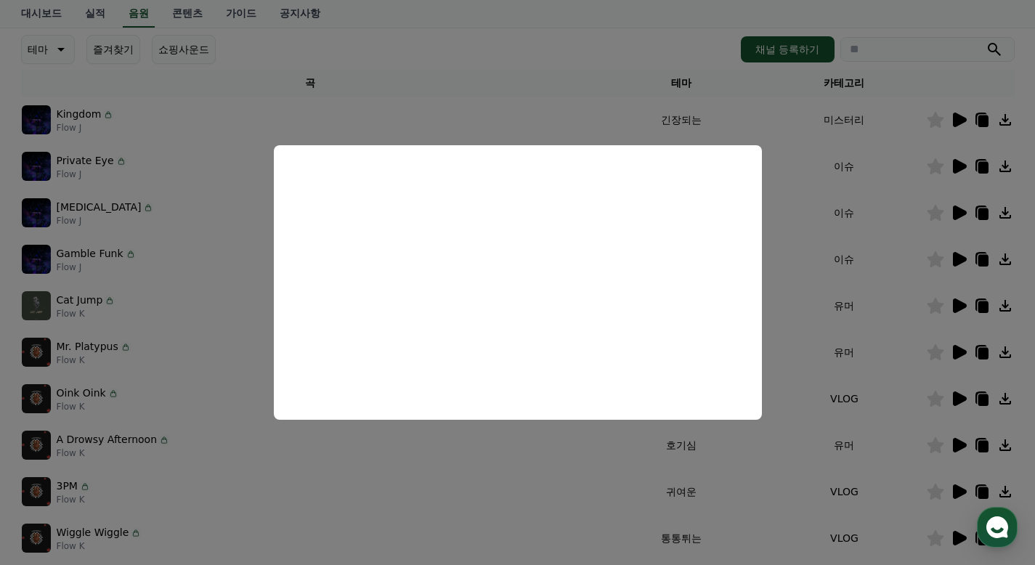
click at [865, 288] on button "close modal" at bounding box center [517, 282] width 1035 height 565
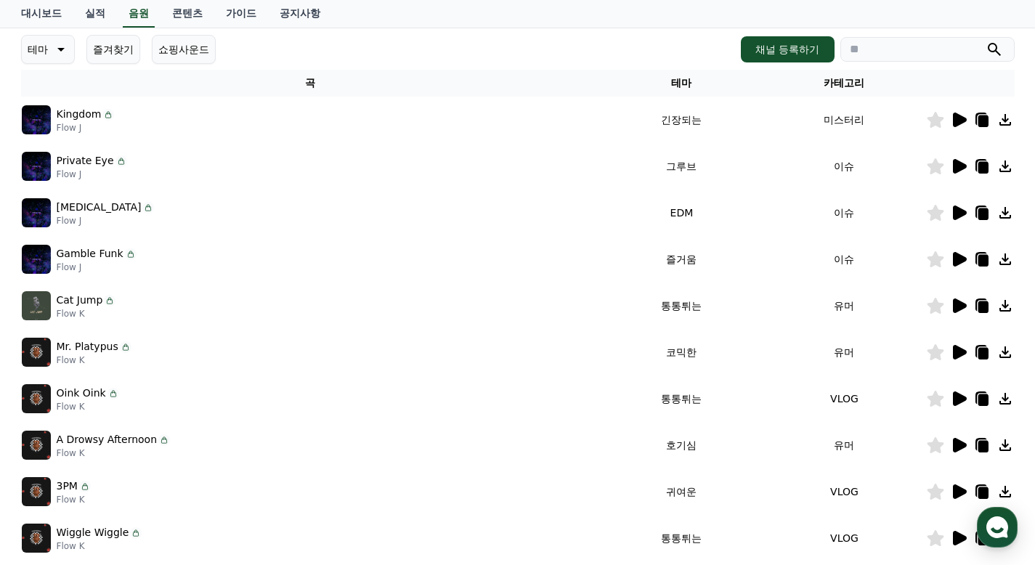
click at [957, 347] on icon at bounding box center [960, 352] width 14 height 15
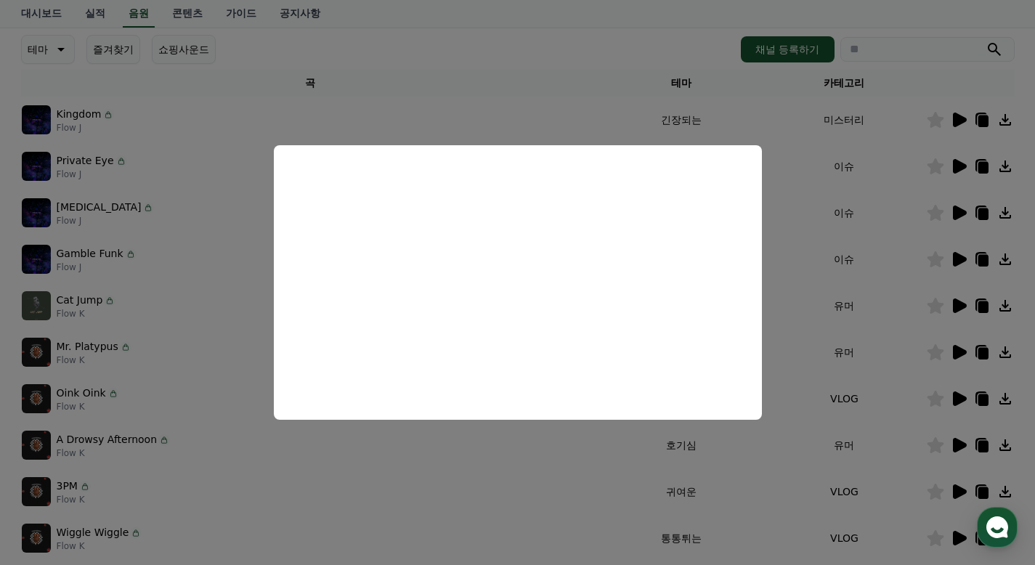
click at [875, 280] on button "close modal" at bounding box center [517, 282] width 1035 height 565
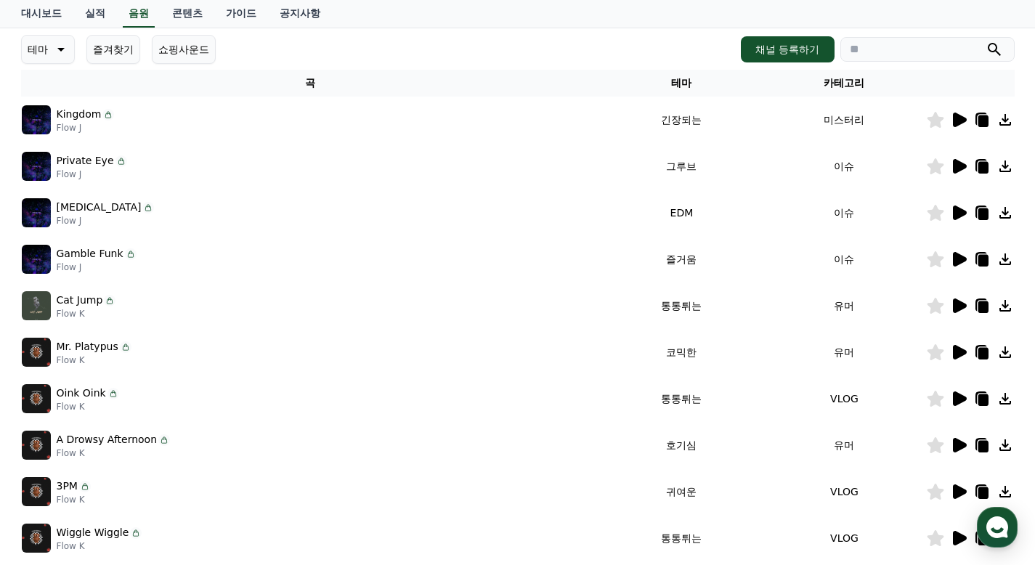
click at [957, 307] on icon at bounding box center [960, 306] width 14 height 15
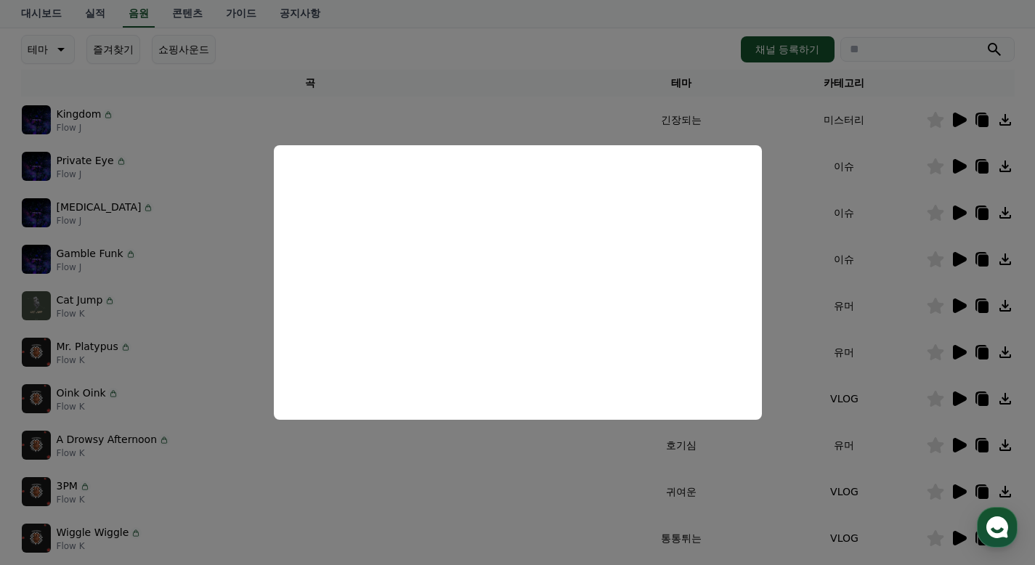
click at [829, 269] on button "close modal" at bounding box center [517, 282] width 1035 height 565
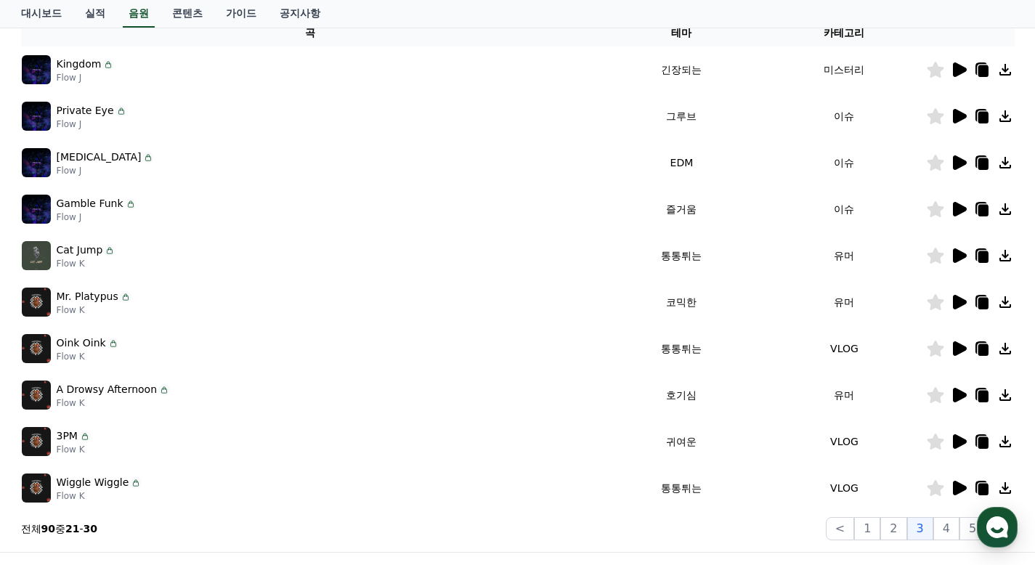
scroll to position [273, 0]
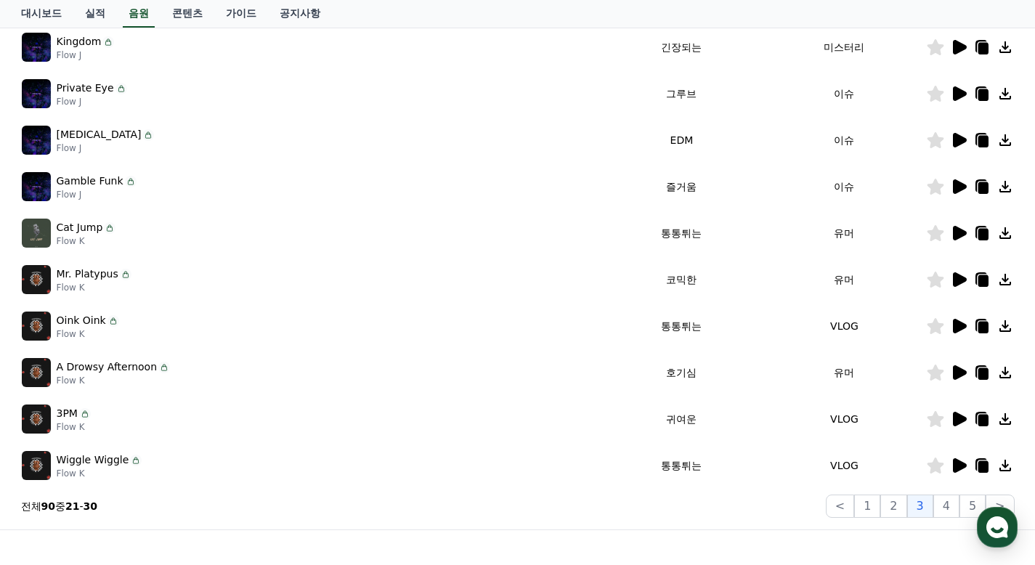
click at [956, 185] on icon at bounding box center [960, 186] width 14 height 15
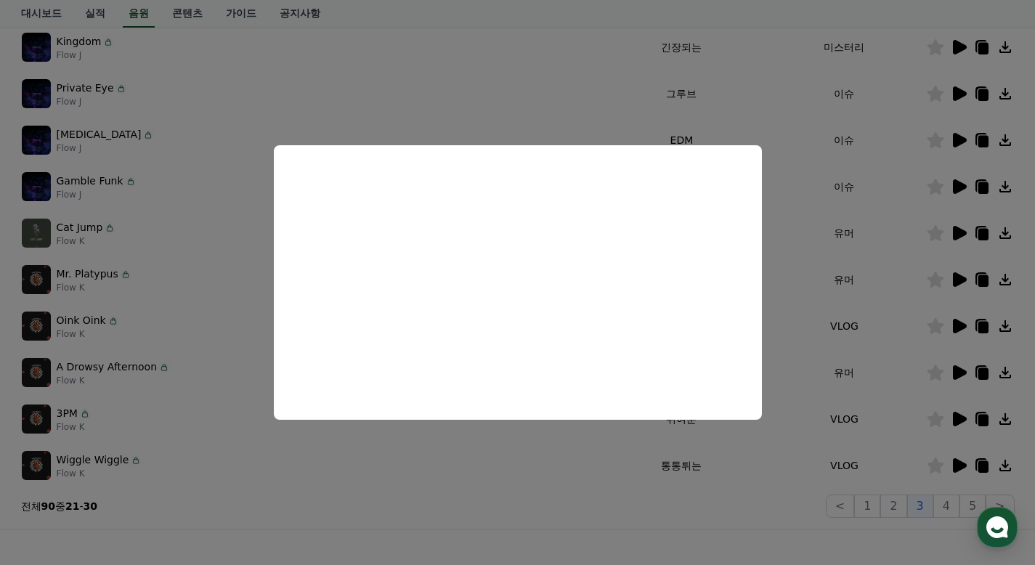
click at [812, 280] on button "close modal" at bounding box center [517, 282] width 1035 height 565
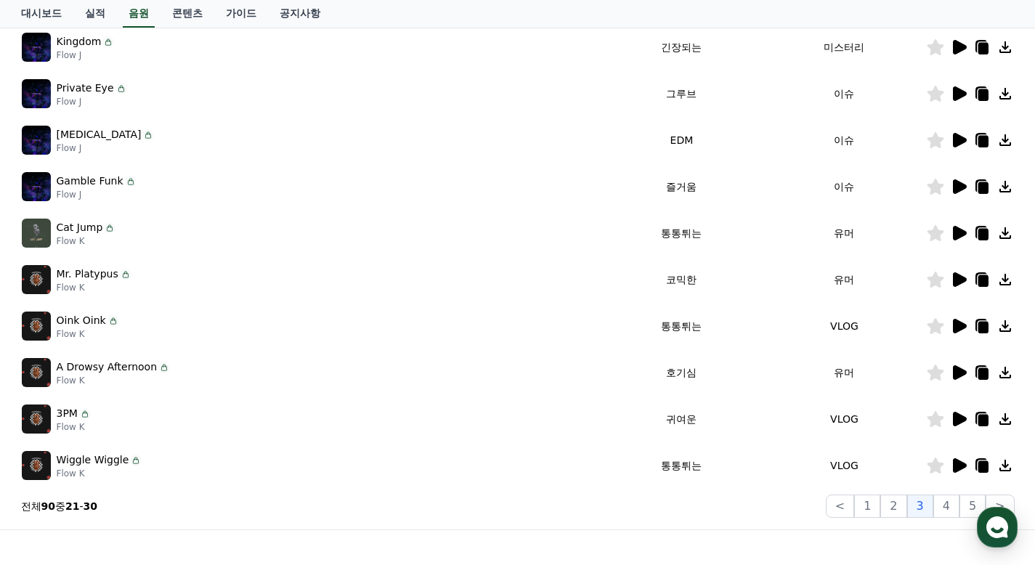
click at [955, 328] on icon at bounding box center [960, 326] width 14 height 15
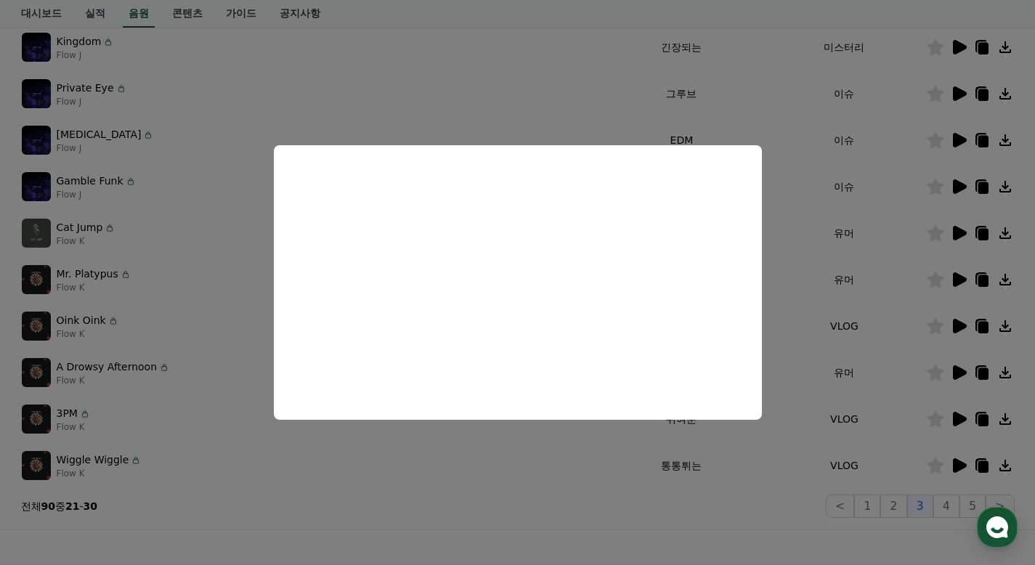
click at [840, 317] on button "close modal" at bounding box center [517, 282] width 1035 height 565
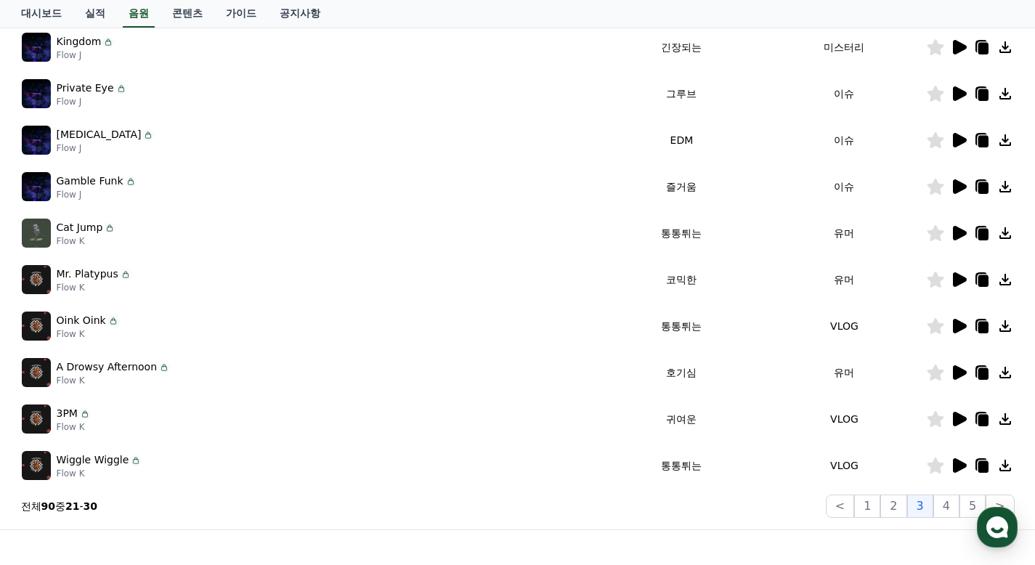
click at [952, 369] on icon at bounding box center [958, 372] width 17 height 17
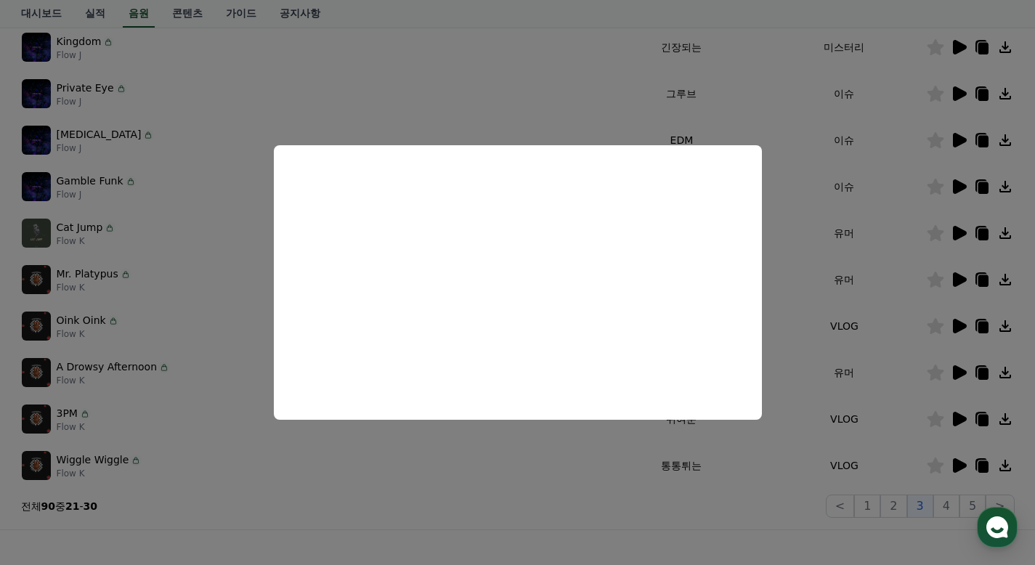
click at [853, 292] on button "close modal" at bounding box center [517, 282] width 1035 height 565
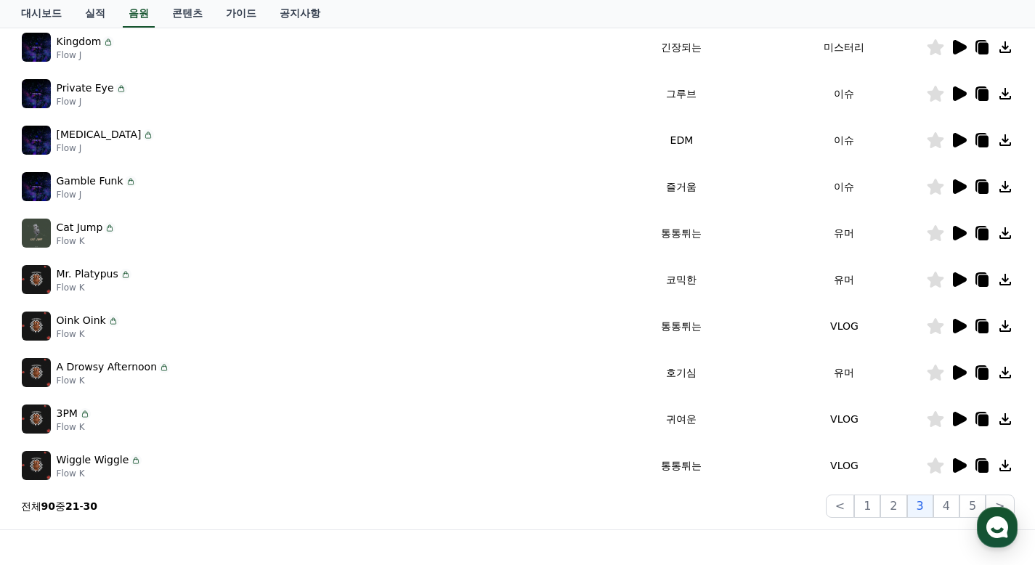
click at [960, 418] on icon at bounding box center [960, 419] width 14 height 15
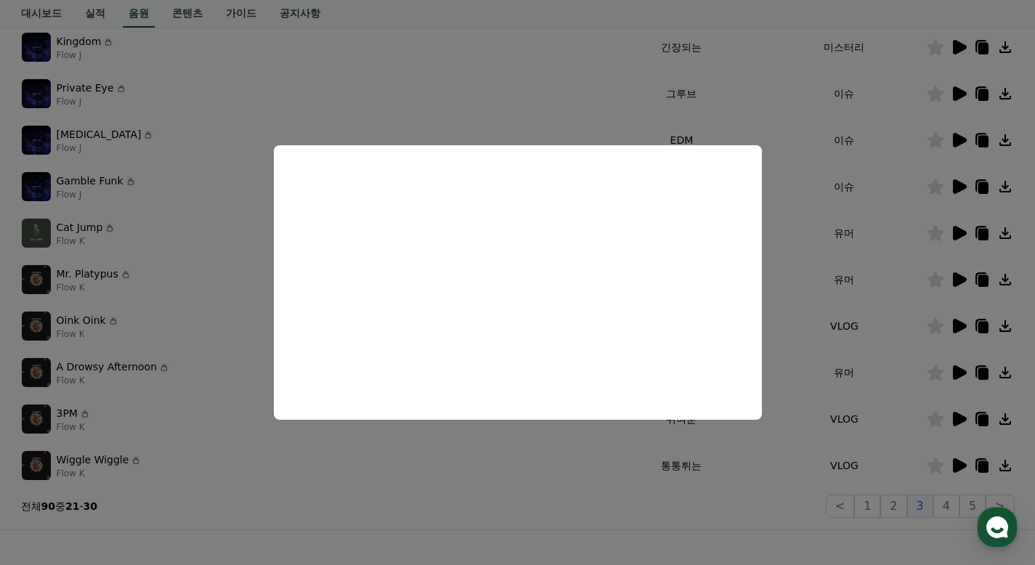
click at [865, 314] on button "close modal" at bounding box center [517, 282] width 1035 height 565
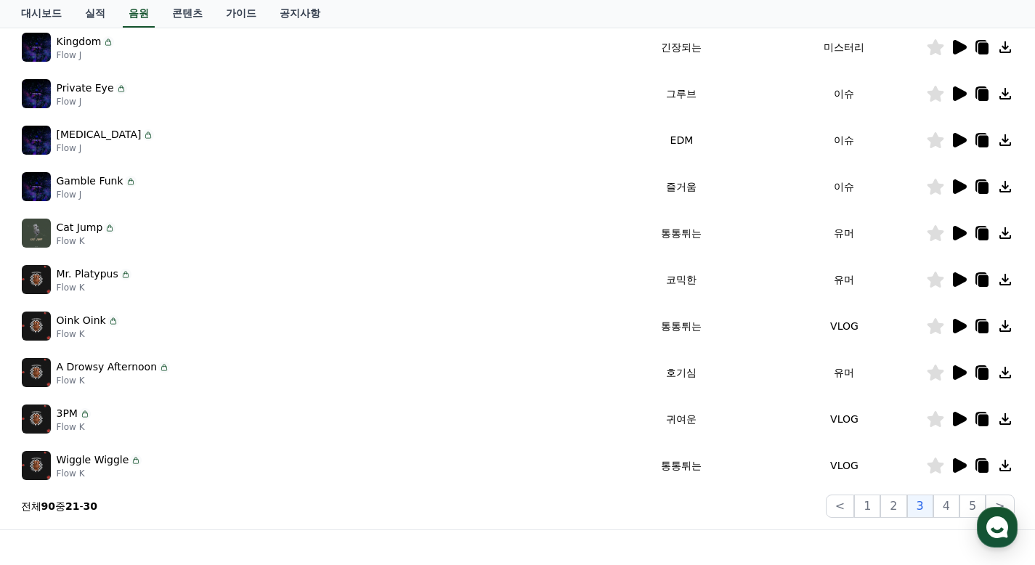
click at [962, 459] on icon at bounding box center [958, 465] width 17 height 17
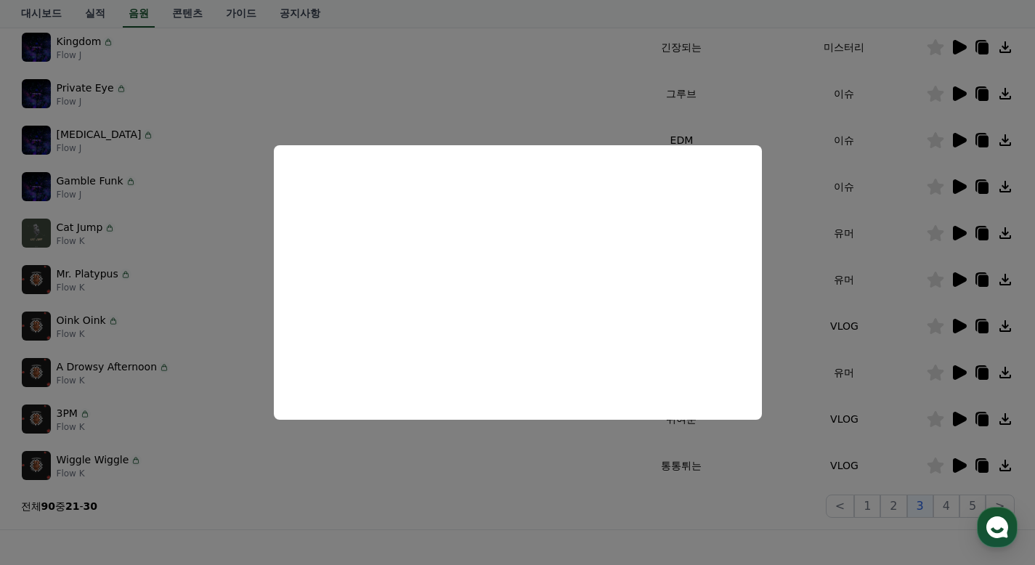
click at [811, 329] on button "close modal" at bounding box center [517, 282] width 1035 height 565
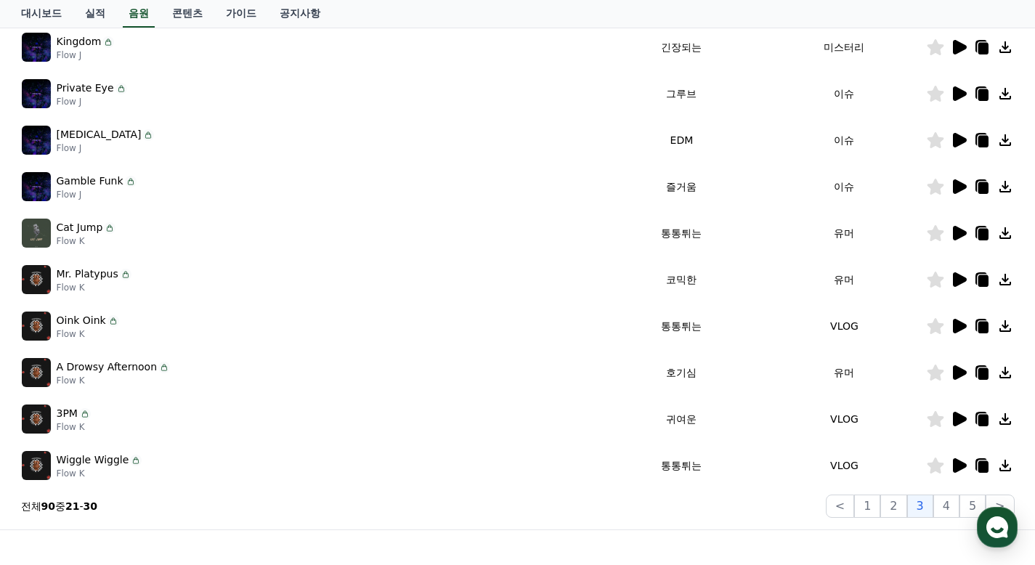
click at [940, 463] on icon at bounding box center [935, 466] width 17 height 16
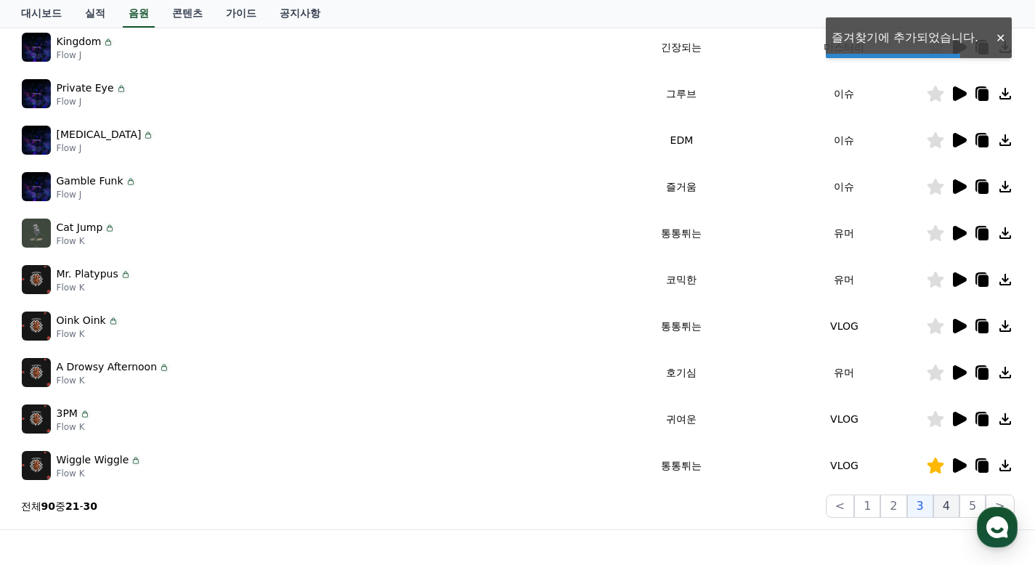
click at [954, 512] on button "4" at bounding box center [946, 506] width 26 height 23
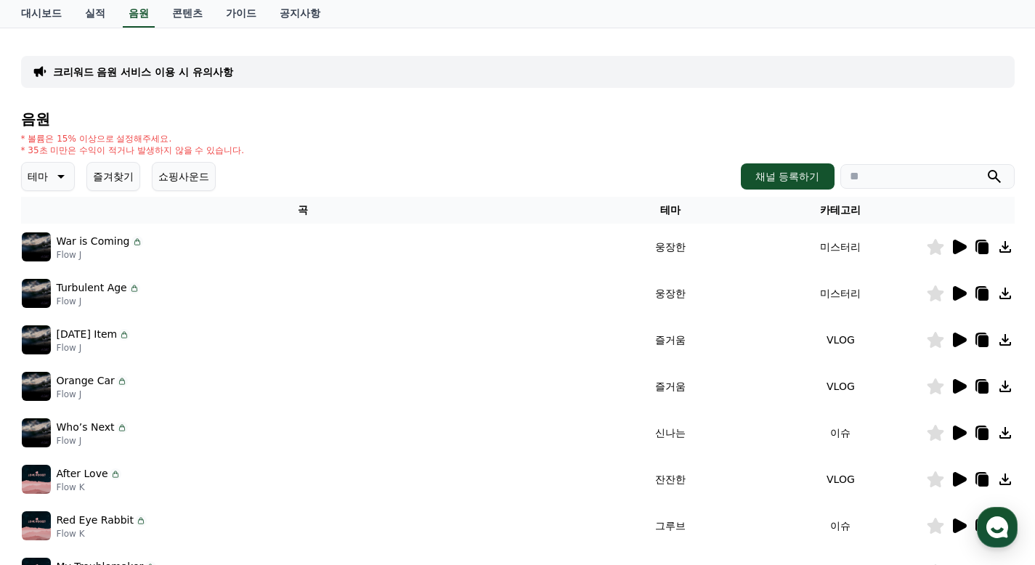
scroll to position [145, 0]
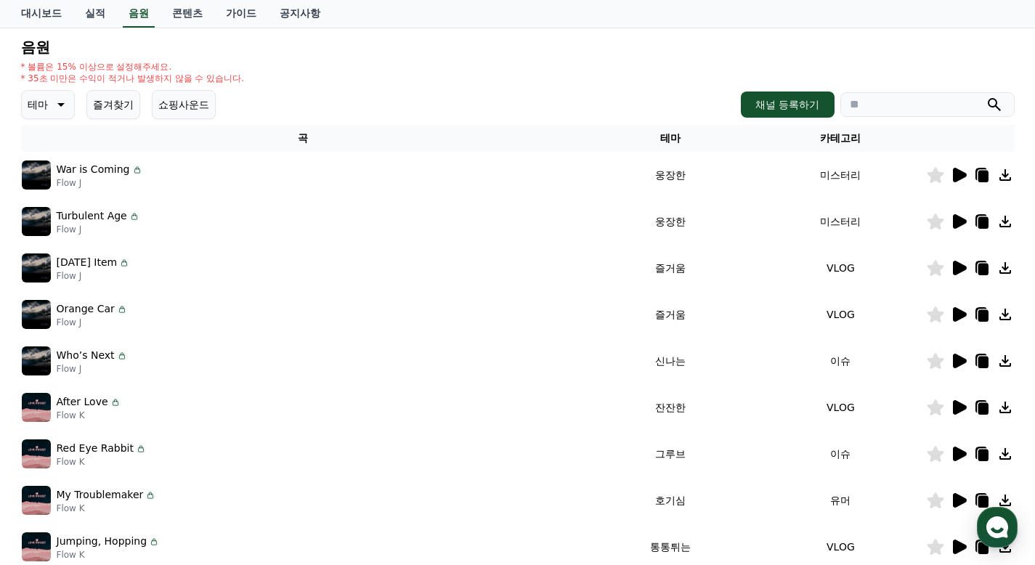
click at [954, 273] on icon at bounding box center [960, 268] width 14 height 15
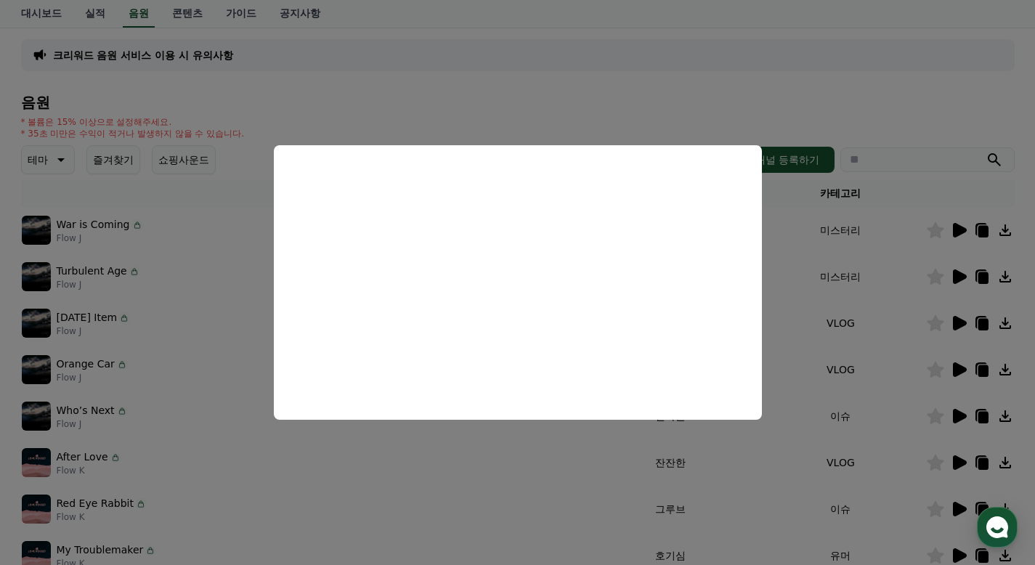
scroll to position [73, 0]
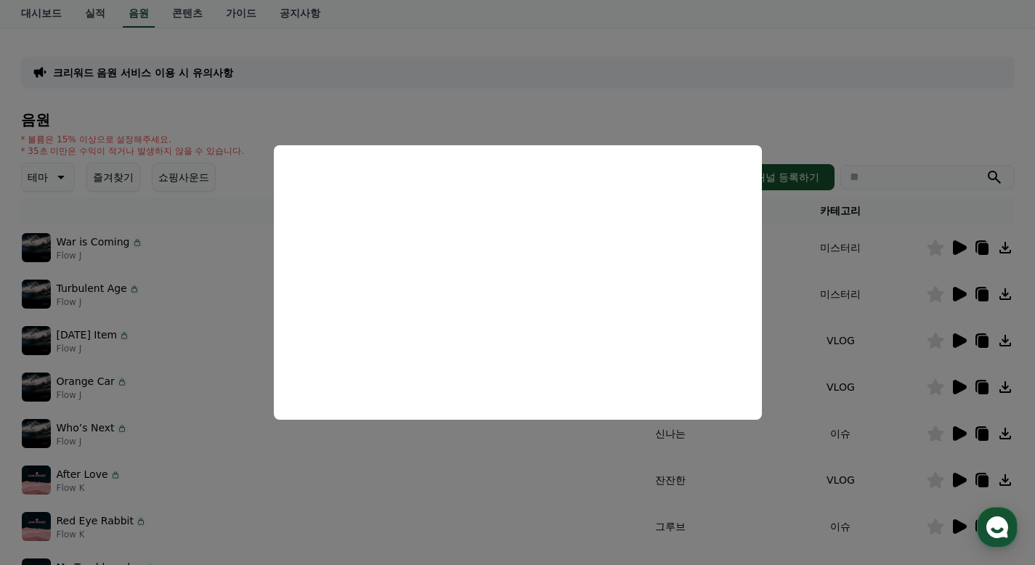
click at [803, 271] on button "close modal" at bounding box center [517, 282] width 1035 height 565
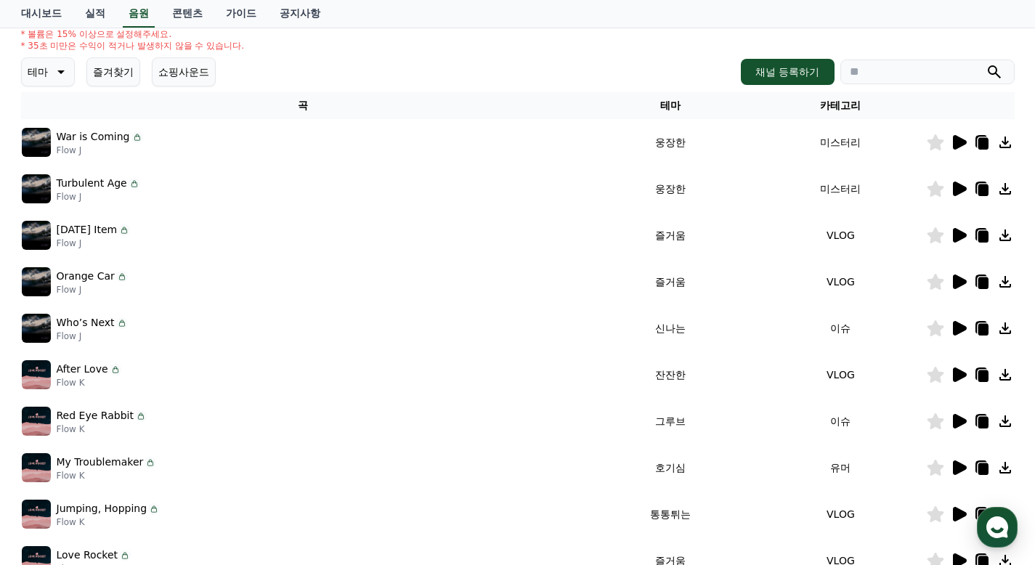
scroll to position [218, 0]
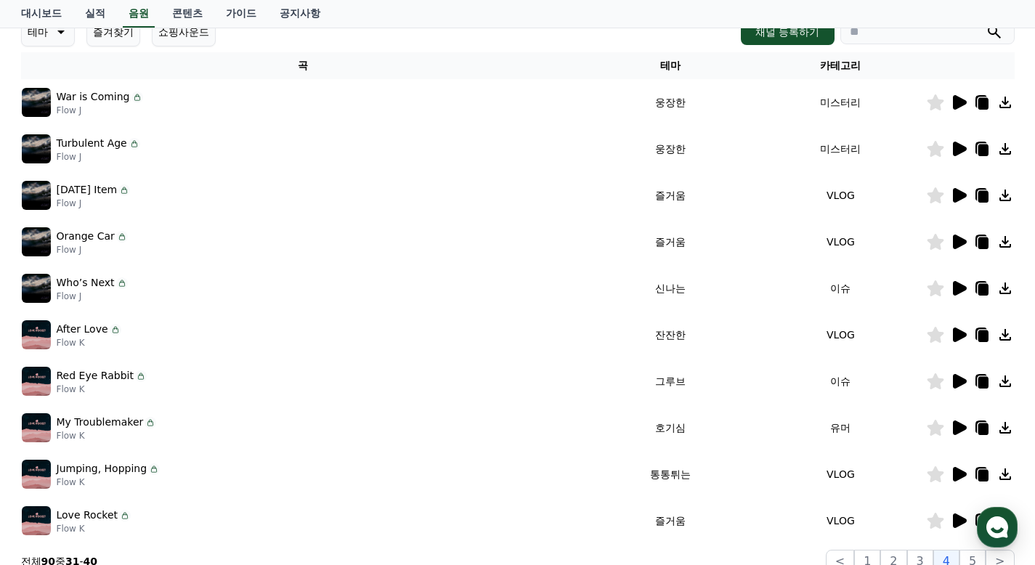
click at [959, 287] on icon at bounding box center [960, 288] width 14 height 15
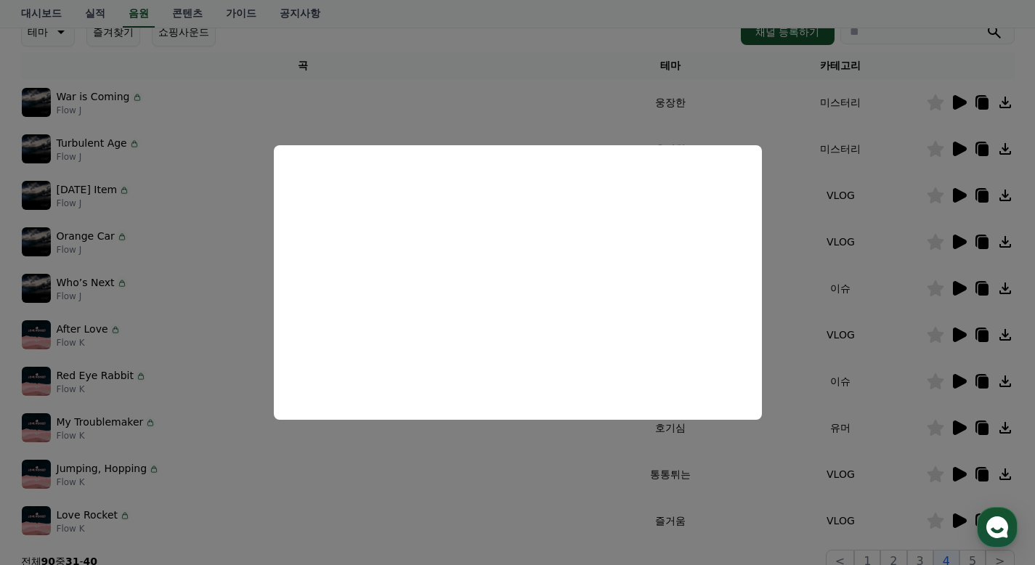
click at [877, 247] on button "close modal" at bounding box center [517, 282] width 1035 height 565
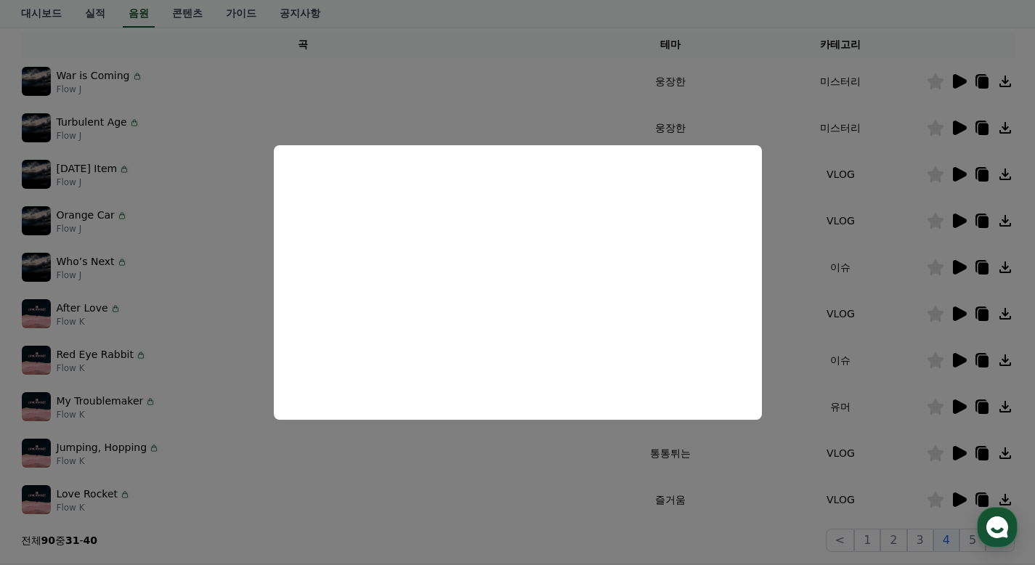
scroll to position [291, 0]
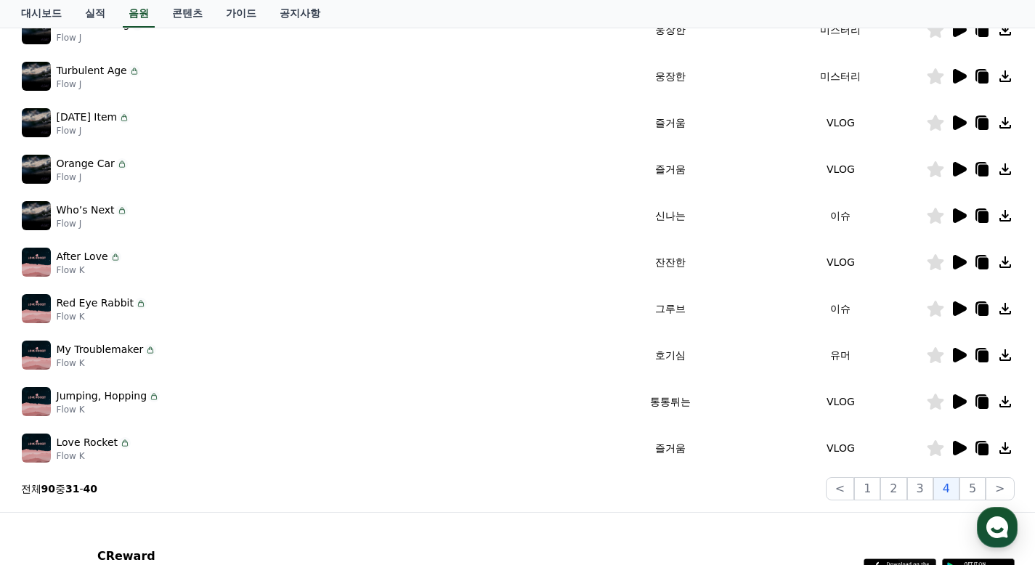
click at [959, 356] on icon at bounding box center [960, 355] width 14 height 15
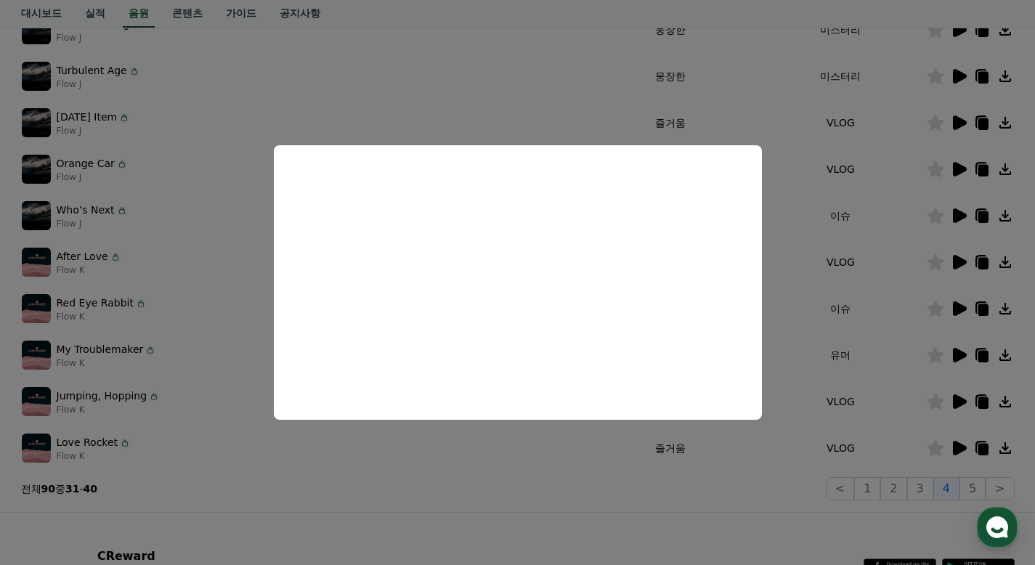
click at [867, 288] on button "close modal" at bounding box center [517, 282] width 1035 height 565
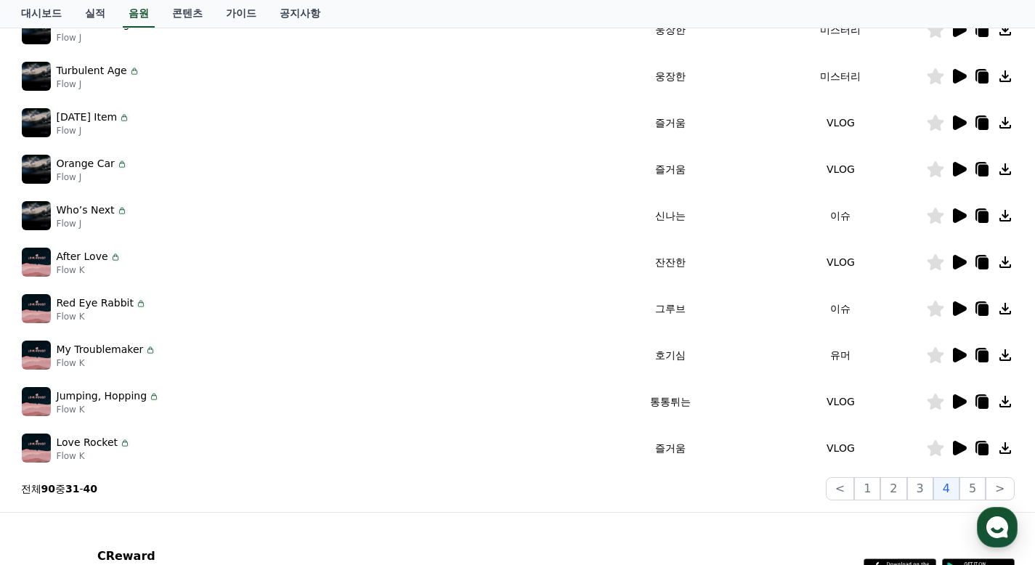
click at [933, 355] on icon at bounding box center [935, 355] width 17 height 16
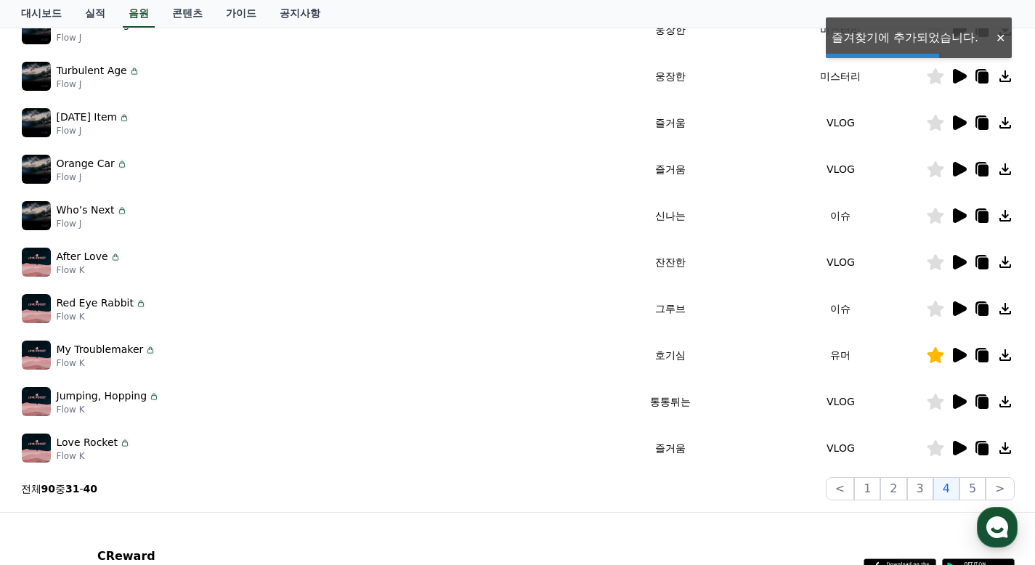
click at [959, 304] on icon at bounding box center [960, 308] width 14 height 15
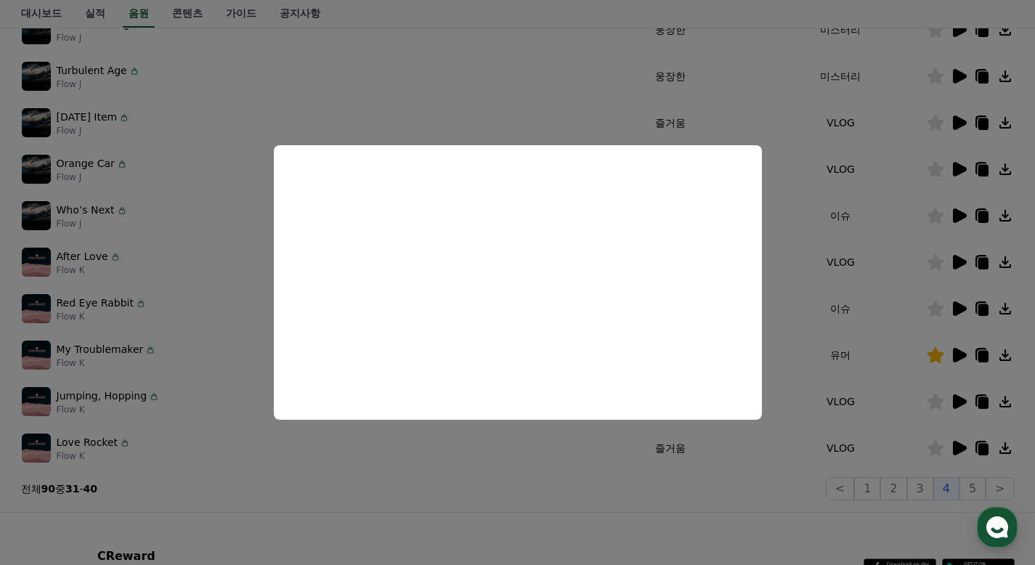
click at [870, 263] on button "close modal" at bounding box center [517, 282] width 1035 height 565
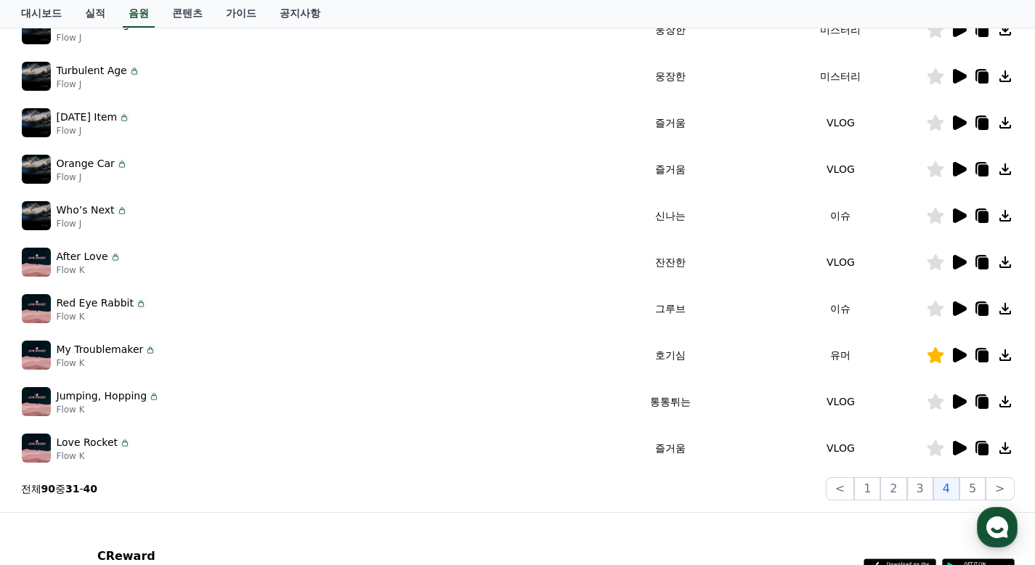
click at [962, 456] on icon at bounding box center [958, 447] width 17 height 17
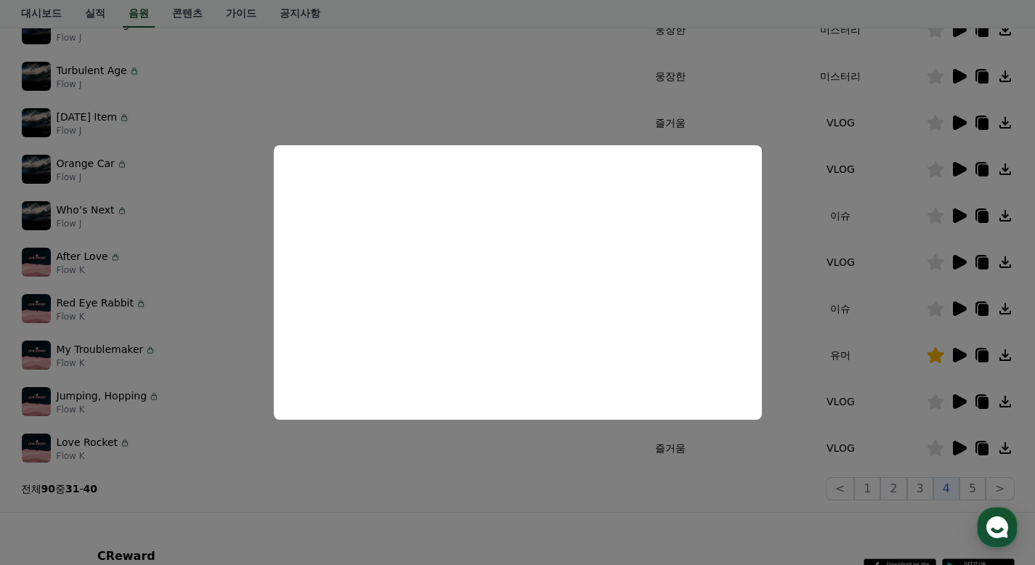
click at [901, 321] on button "close modal" at bounding box center [517, 282] width 1035 height 565
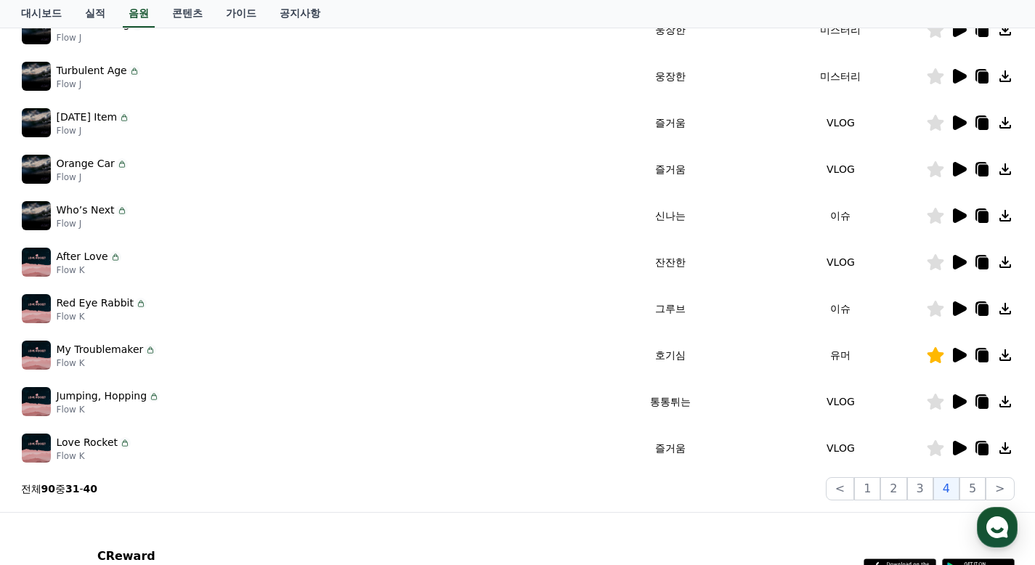
click at [955, 399] on icon at bounding box center [960, 401] width 14 height 15
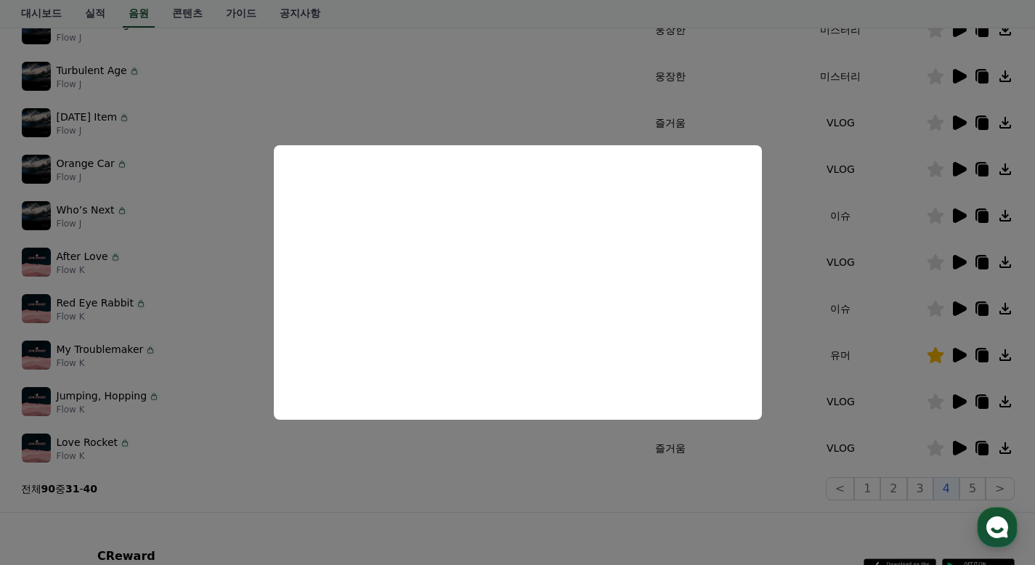
click at [876, 335] on button "close modal" at bounding box center [517, 282] width 1035 height 565
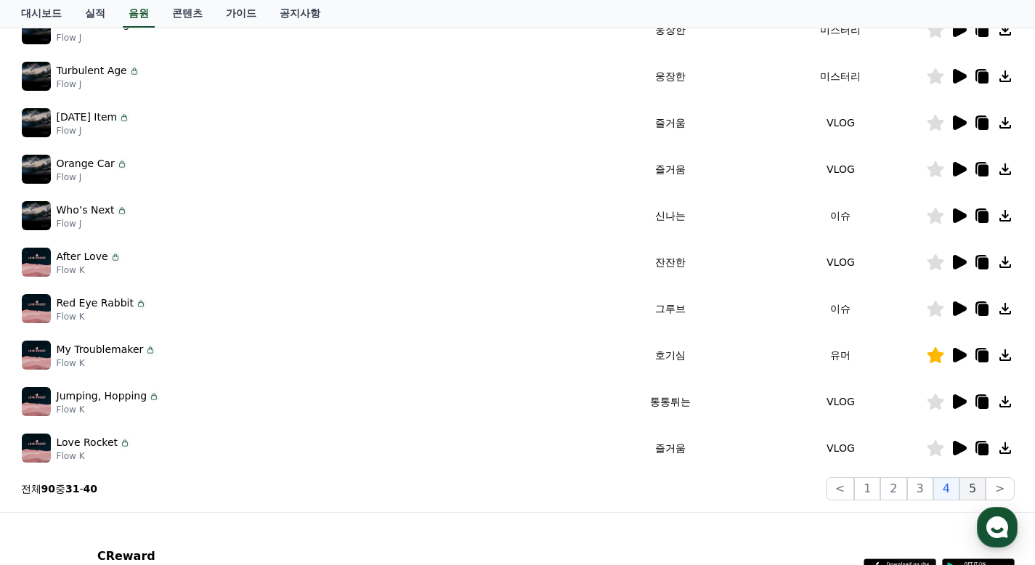
click at [978, 492] on button "5" at bounding box center [972, 488] width 26 height 23
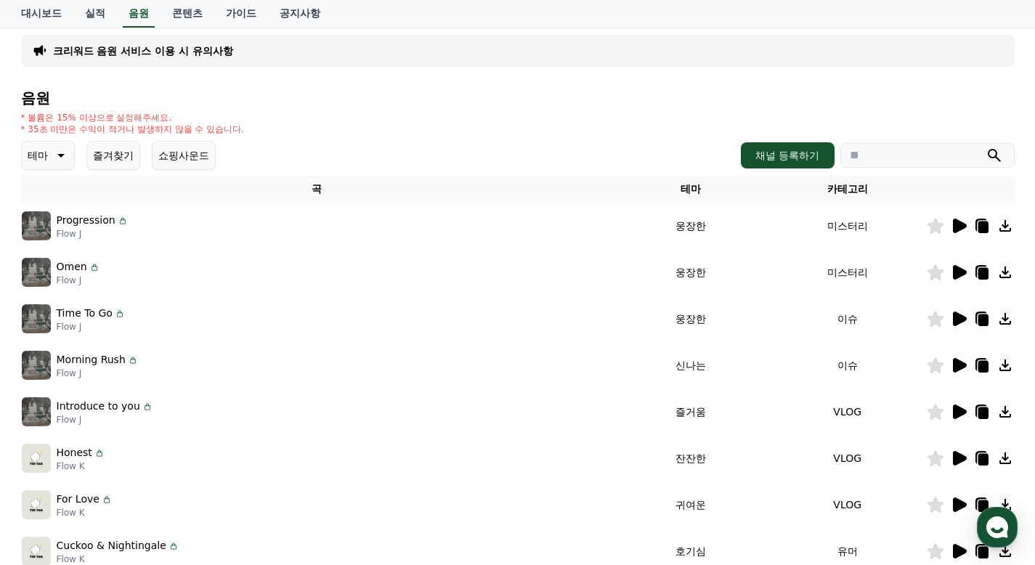
scroll to position [145, 0]
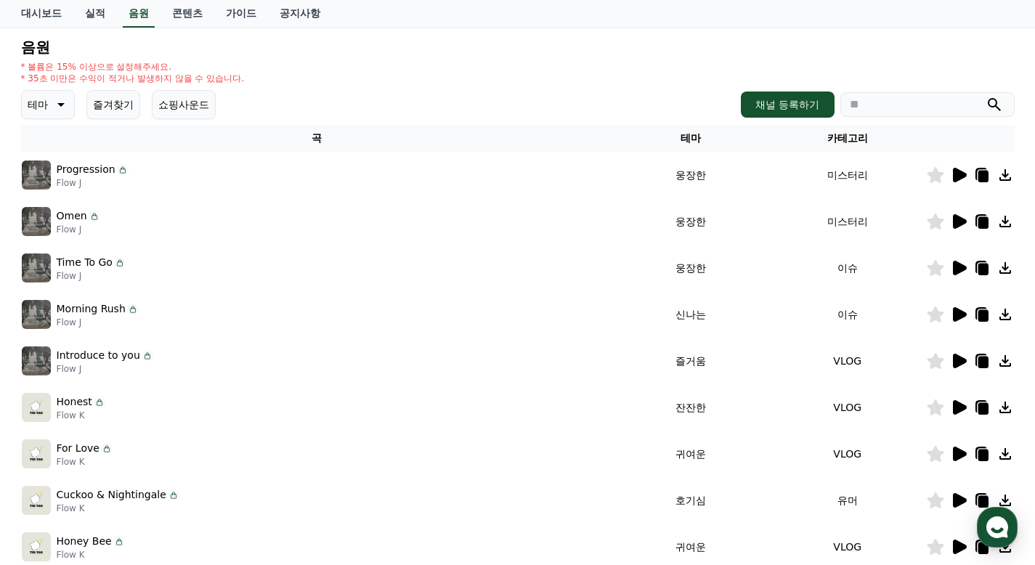
click at [962, 269] on icon at bounding box center [960, 268] width 14 height 15
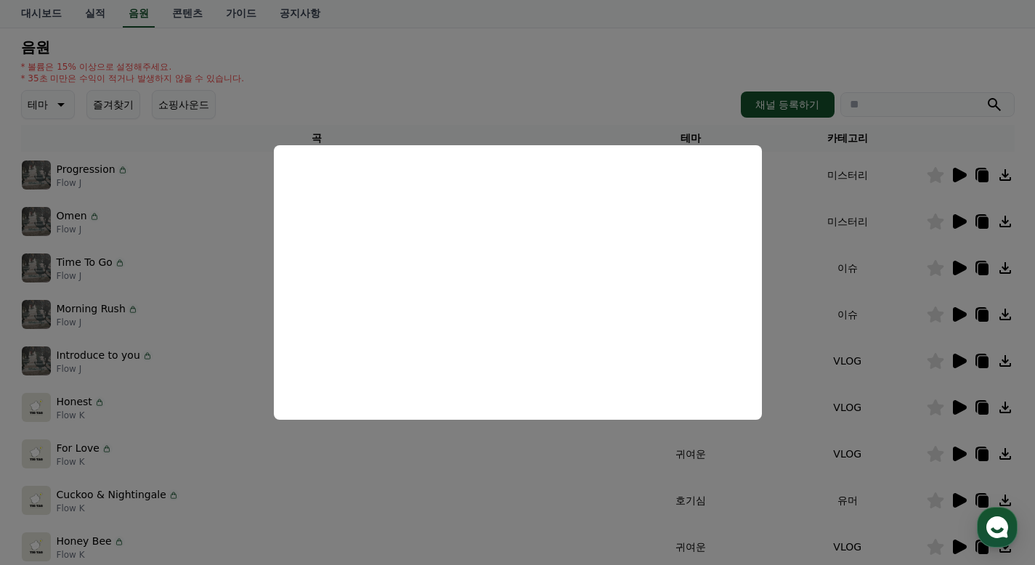
click at [880, 293] on button "close modal" at bounding box center [517, 282] width 1035 height 565
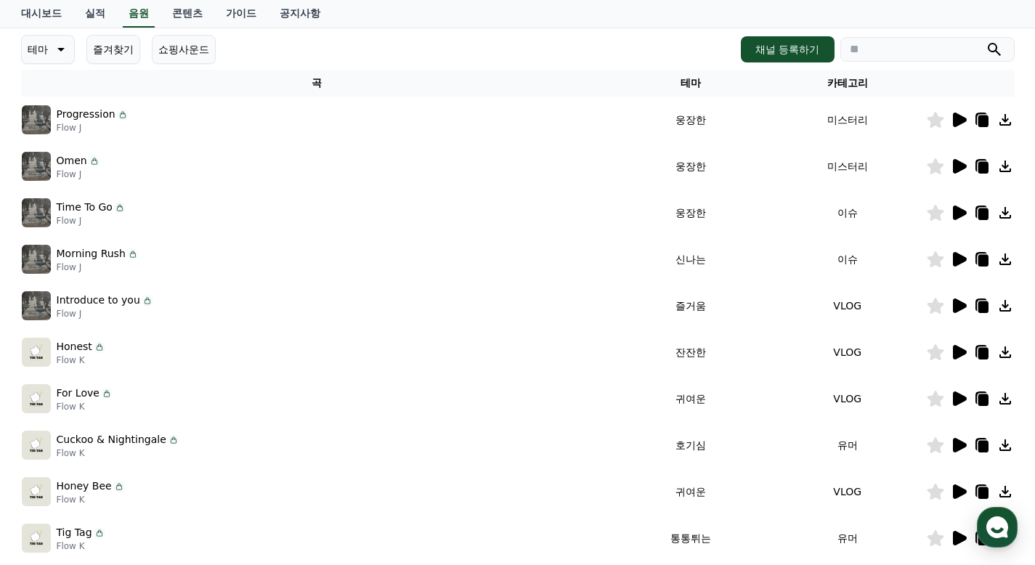
scroll to position [218, 0]
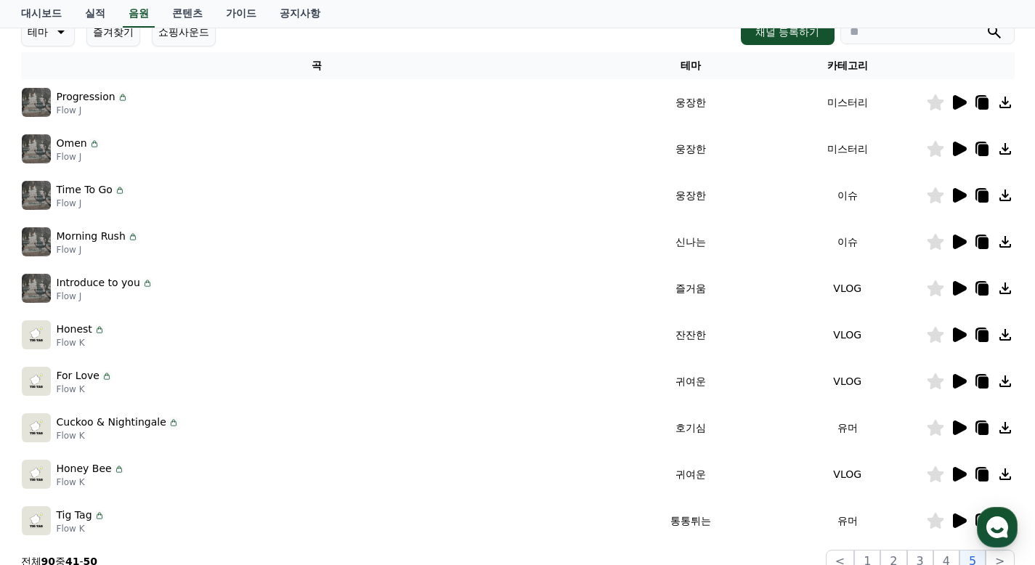
click at [963, 244] on icon at bounding box center [960, 242] width 14 height 15
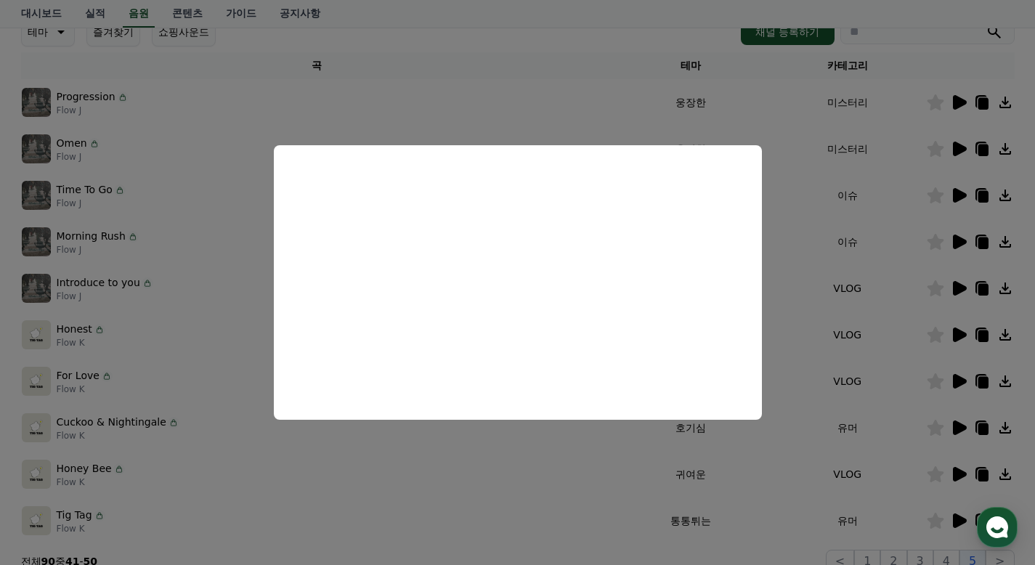
click at [880, 256] on button "close modal" at bounding box center [517, 282] width 1035 height 565
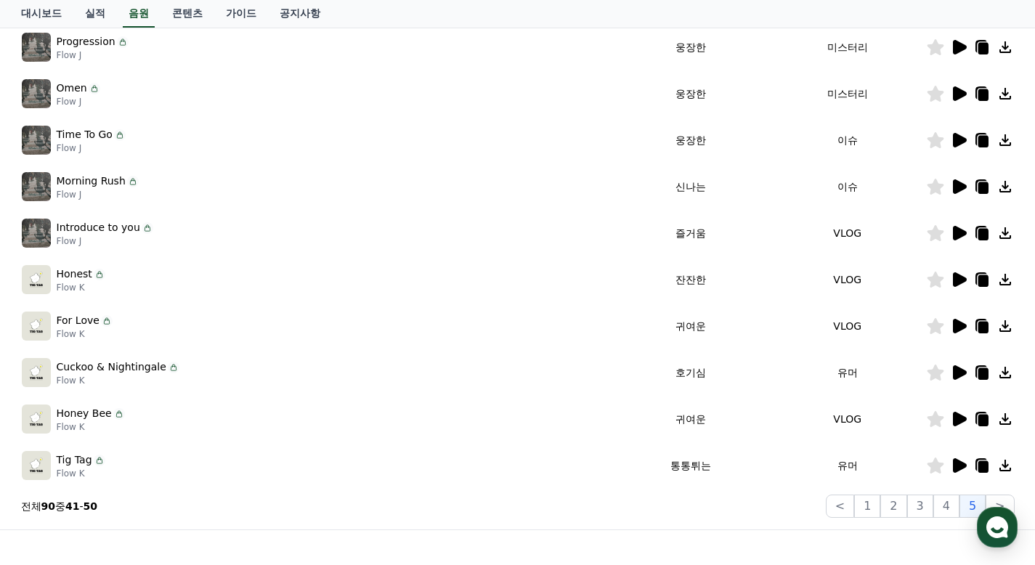
scroll to position [291, 0]
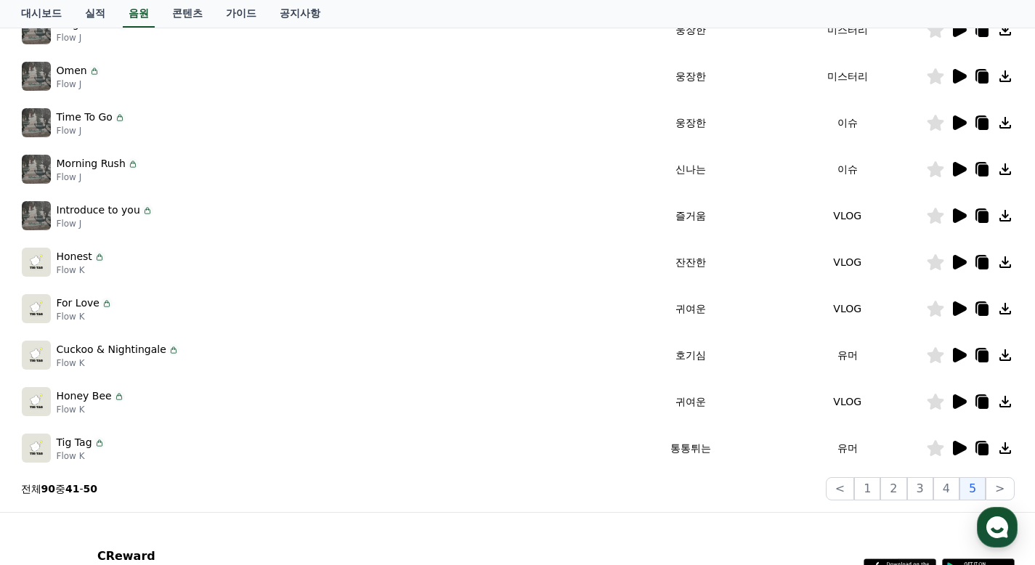
click at [954, 219] on icon at bounding box center [960, 215] width 14 height 15
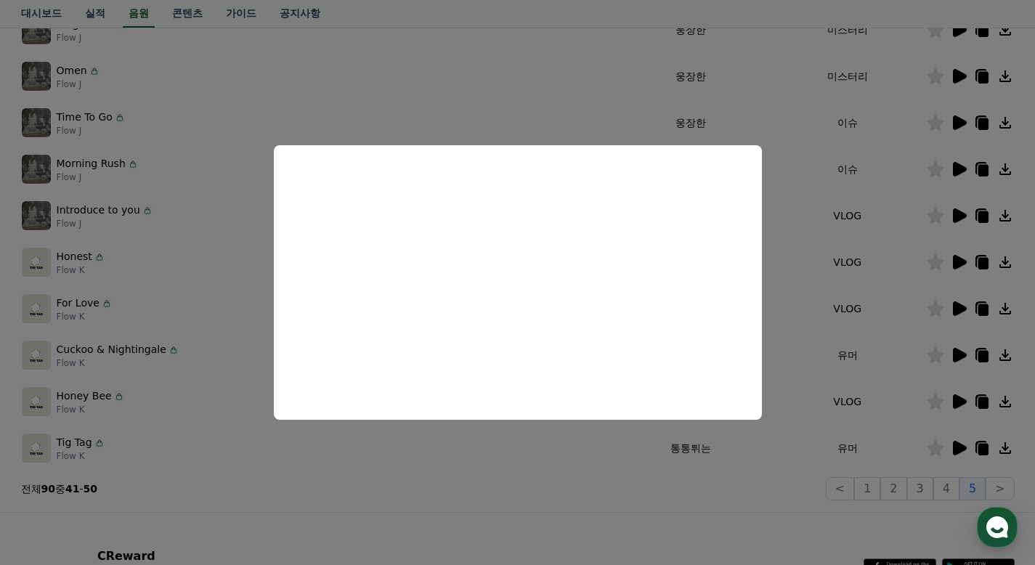
click at [894, 246] on button "close modal" at bounding box center [517, 282] width 1035 height 565
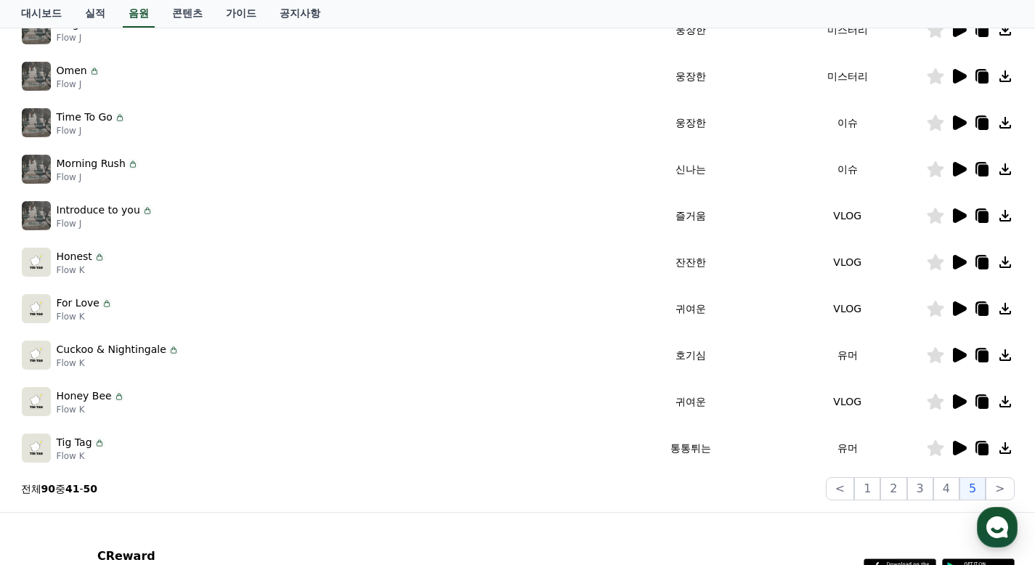
click at [959, 259] on icon at bounding box center [960, 262] width 14 height 15
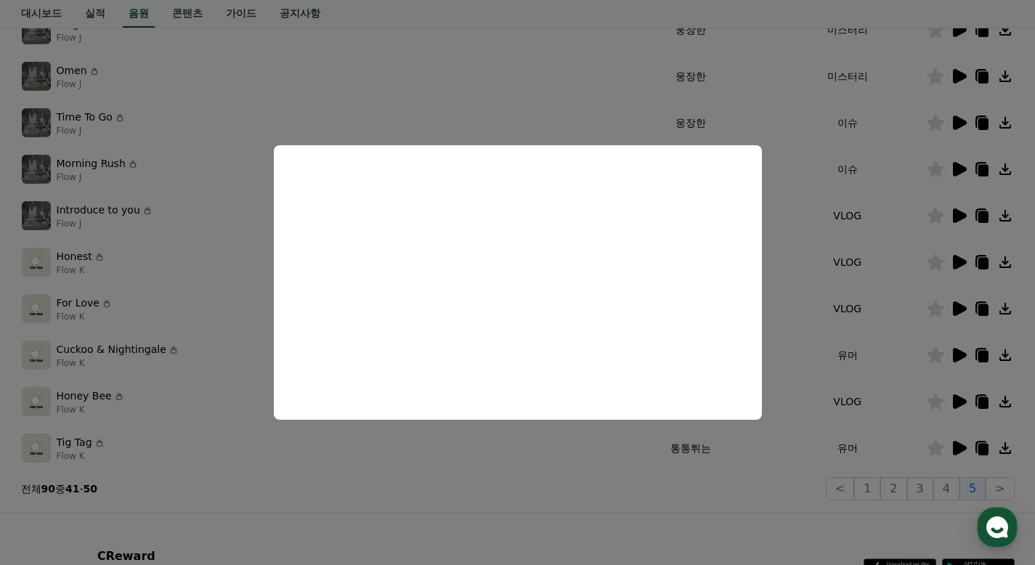
click at [896, 242] on button "close modal" at bounding box center [517, 282] width 1035 height 565
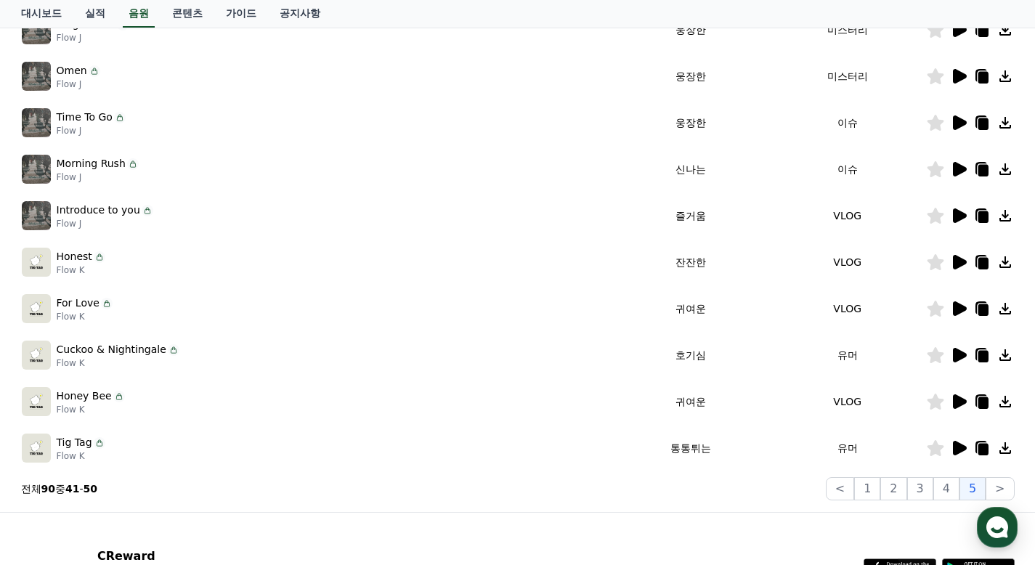
click at [961, 301] on icon at bounding box center [958, 308] width 17 height 17
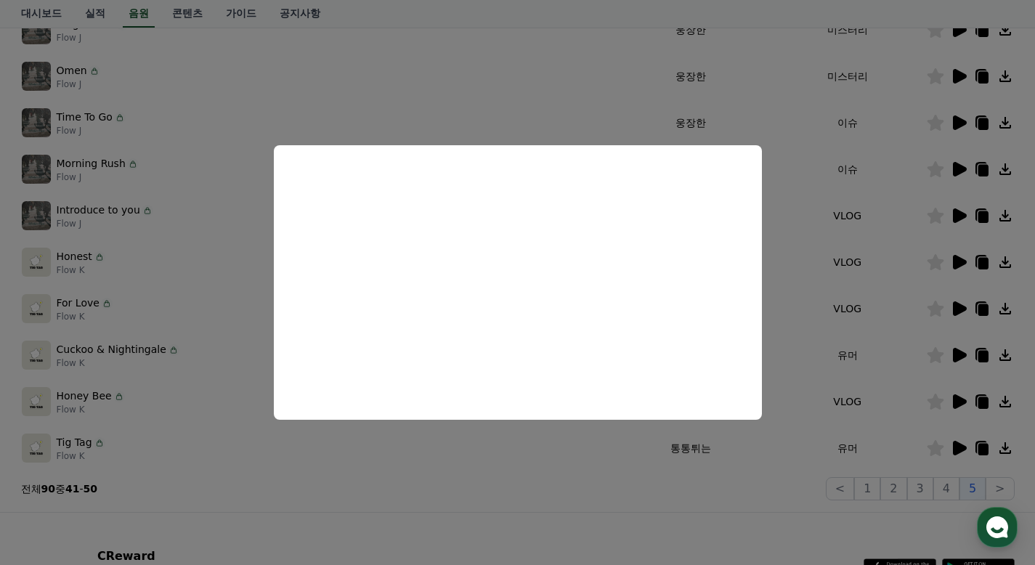
click at [843, 273] on button "close modal" at bounding box center [517, 282] width 1035 height 565
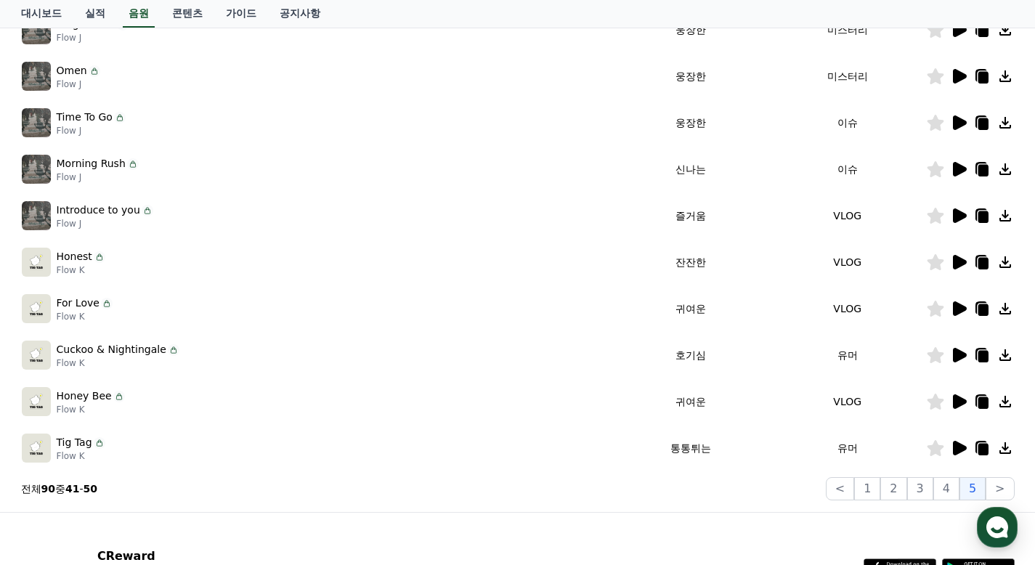
click at [955, 360] on icon at bounding box center [960, 355] width 14 height 15
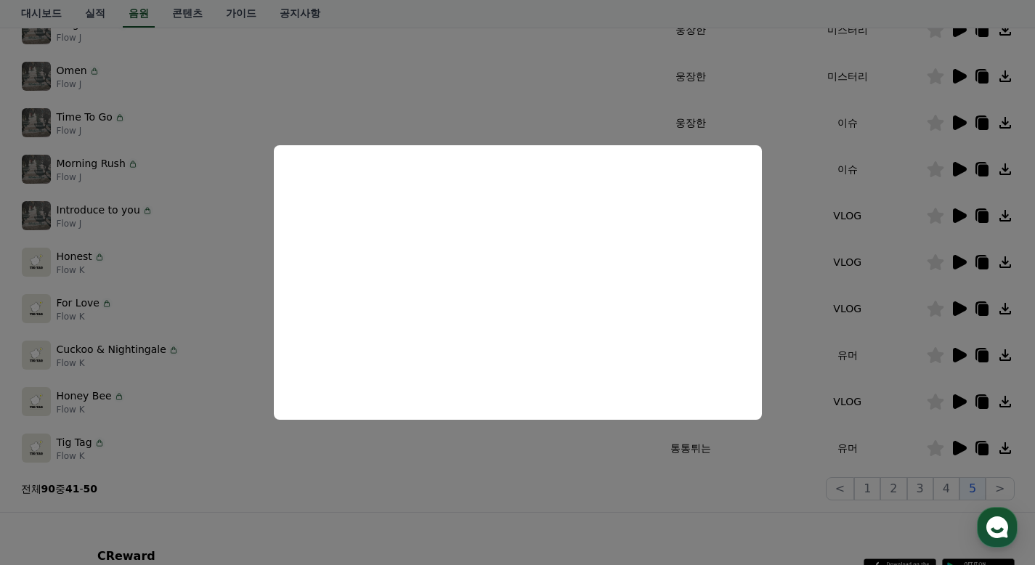
click at [908, 279] on button "close modal" at bounding box center [517, 282] width 1035 height 565
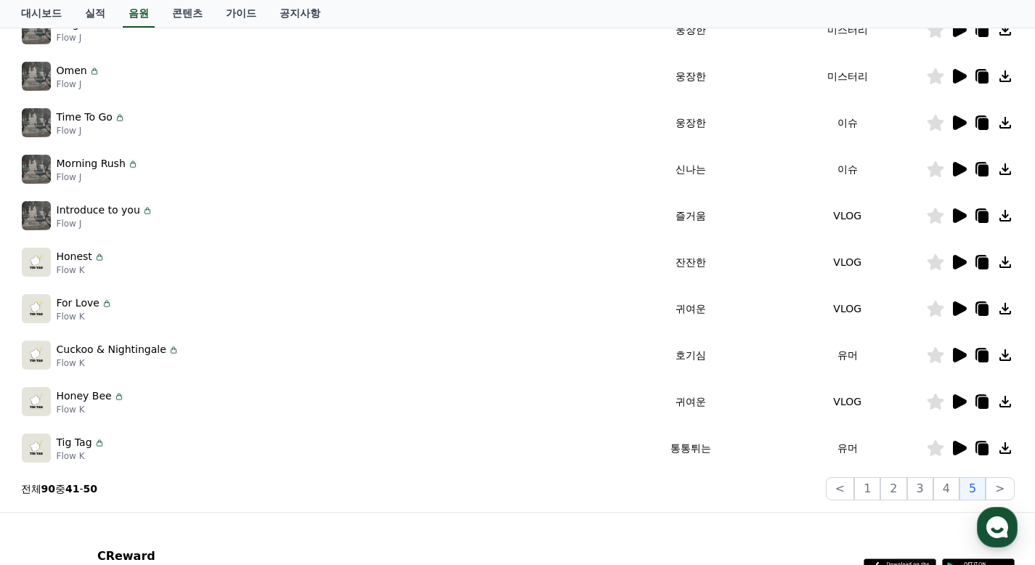
click at [959, 402] on icon at bounding box center [960, 401] width 14 height 15
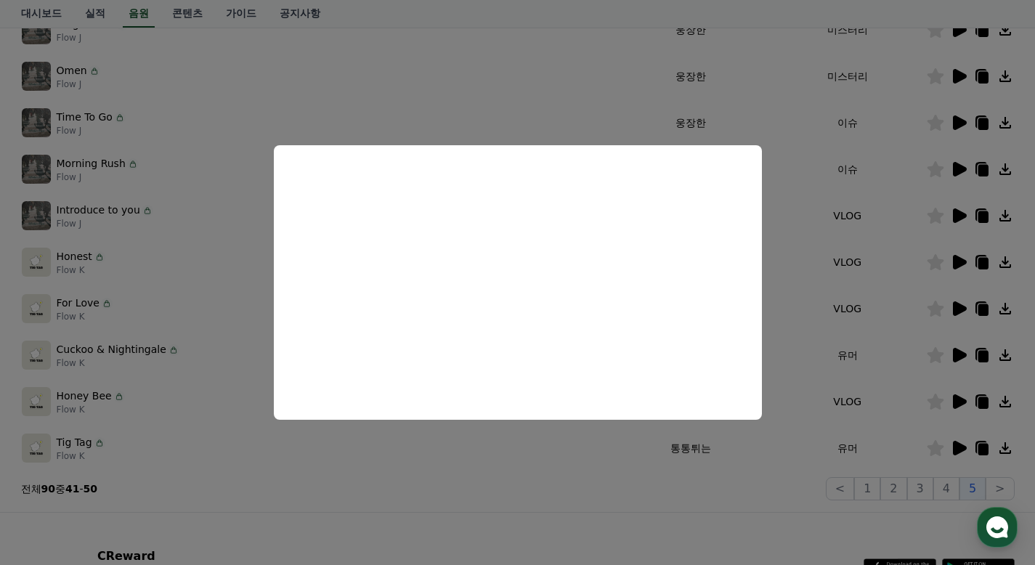
click at [882, 321] on button "close modal" at bounding box center [517, 282] width 1035 height 565
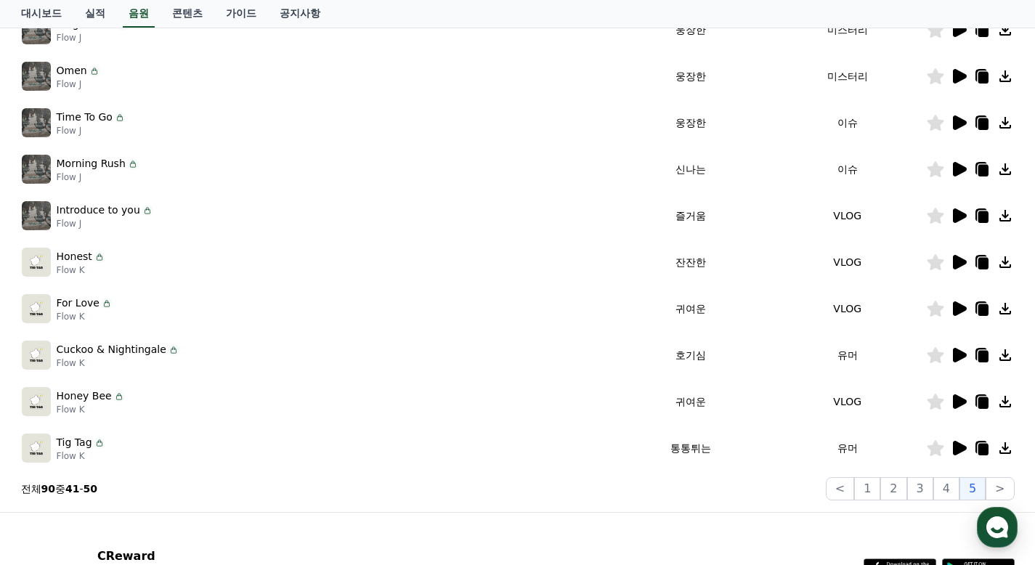
click at [937, 399] on icon at bounding box center [935, 402] width 17 height 16
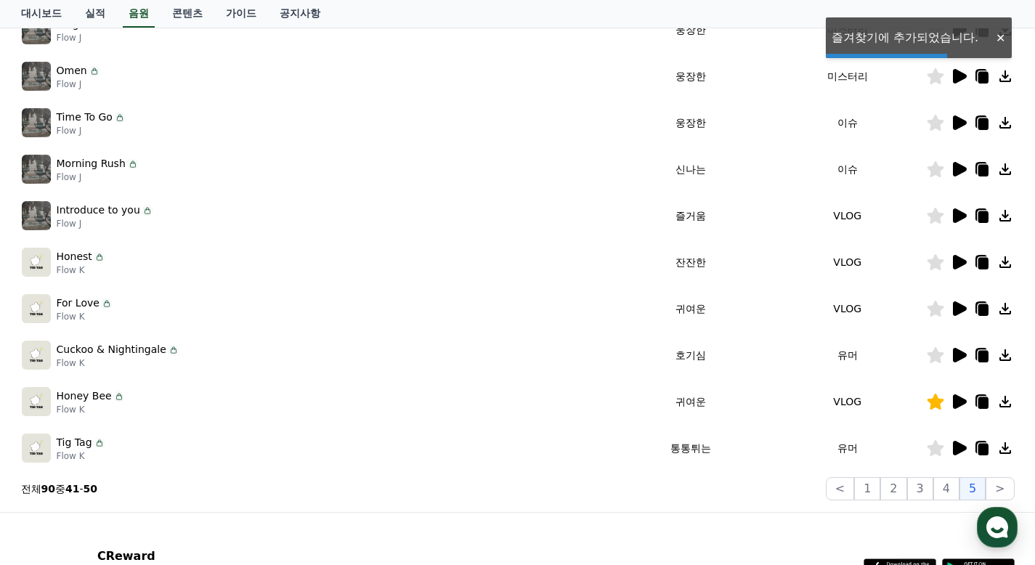
click at [963, 452] on icon at bounding box center [958, 447] width 17 height 17
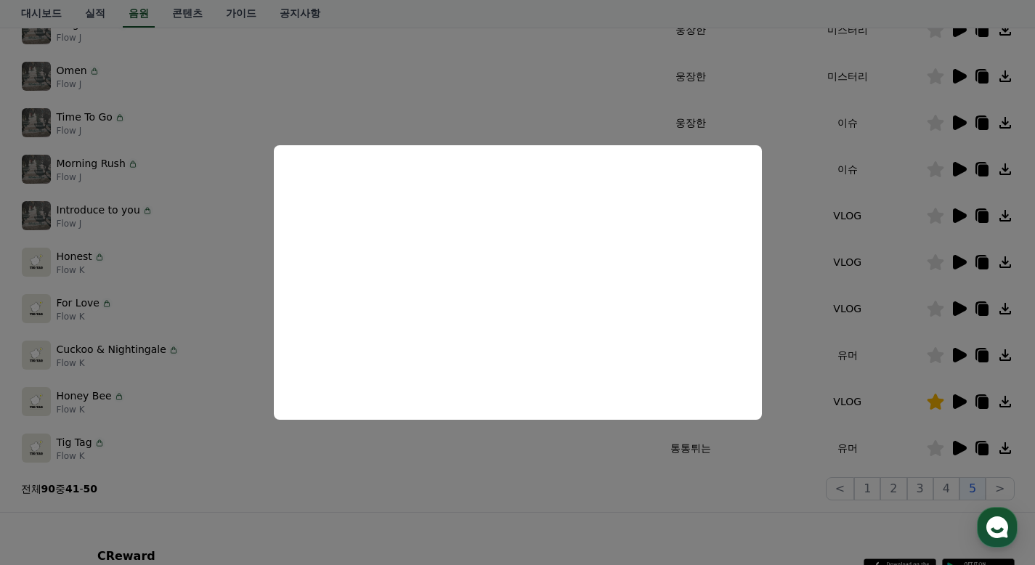
click at [851, 301] on button "close modal" at bounding box center [517, 282] width 1035 height 565
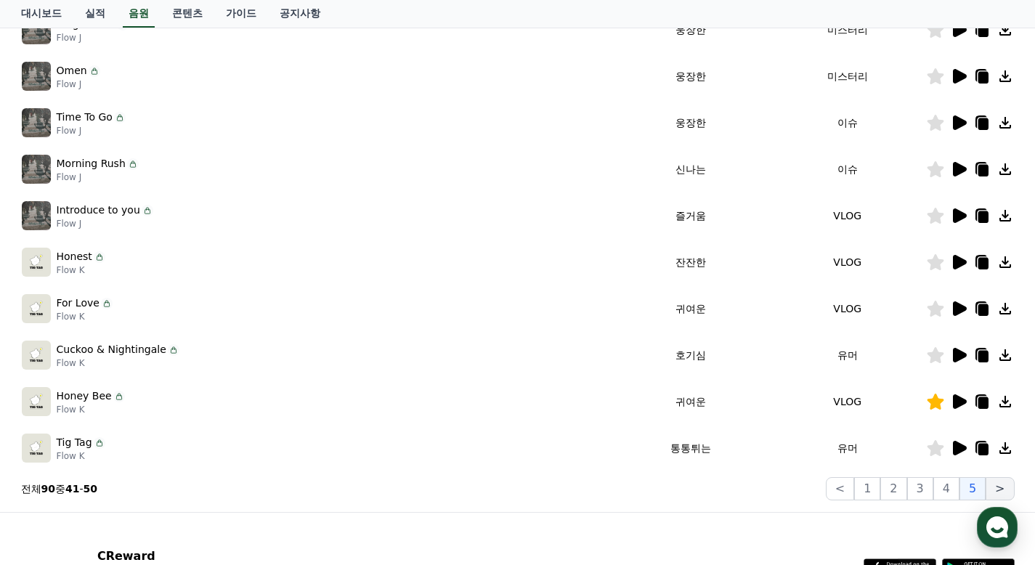
click at [998, 483] on button ">" at bounding box center [1000, 488] width 28 height 23
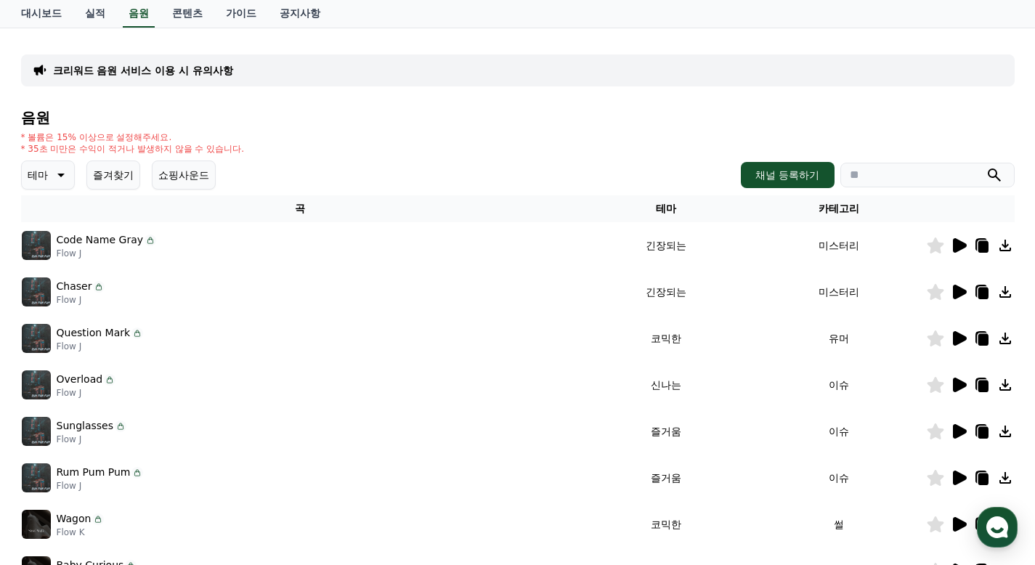
scroll to position [145, 0]
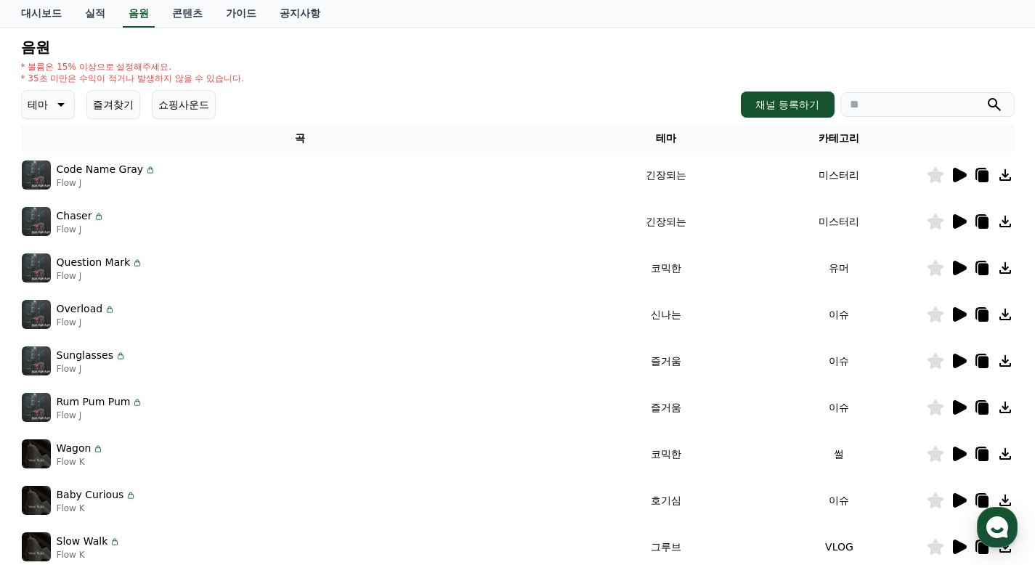
click at [960, 270] on icon at bounding box center [960, 268] width 14 height 15
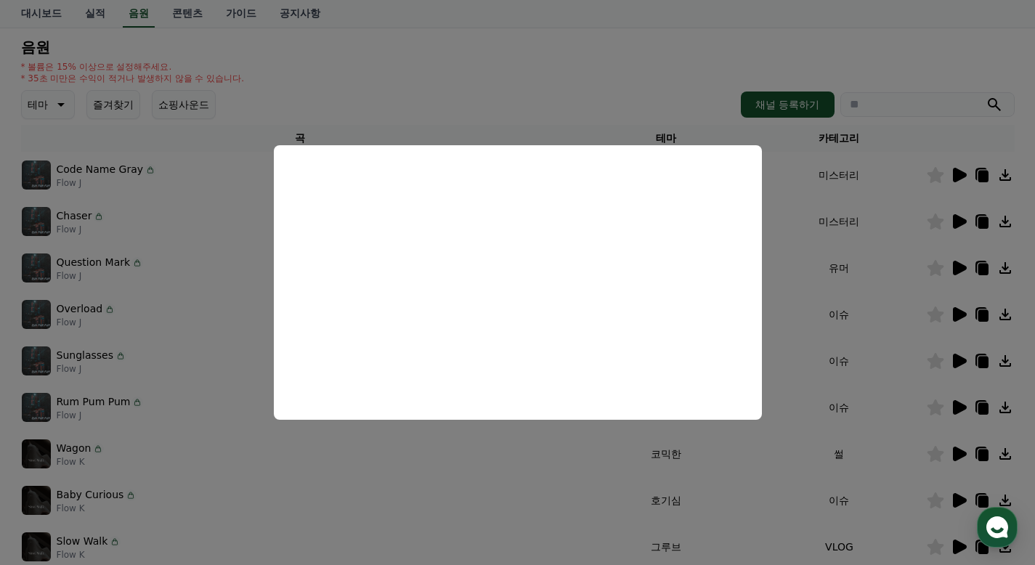
click at [877, 284] on button "close modal" at bounding box center [517, 282] width 1035 height 565
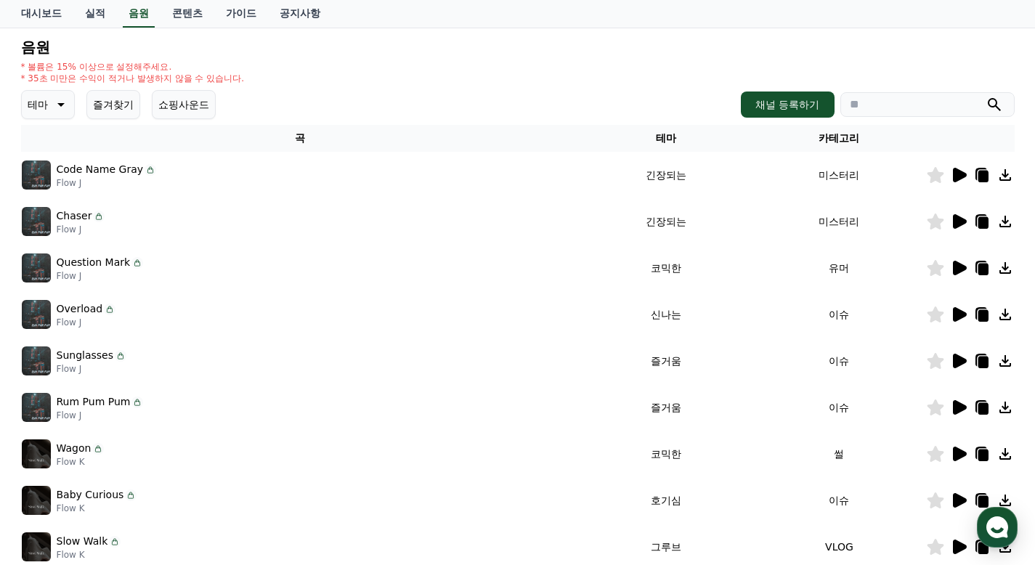
click at [962, 312] on icon at bounding box center [960, 314] width 14 height 15
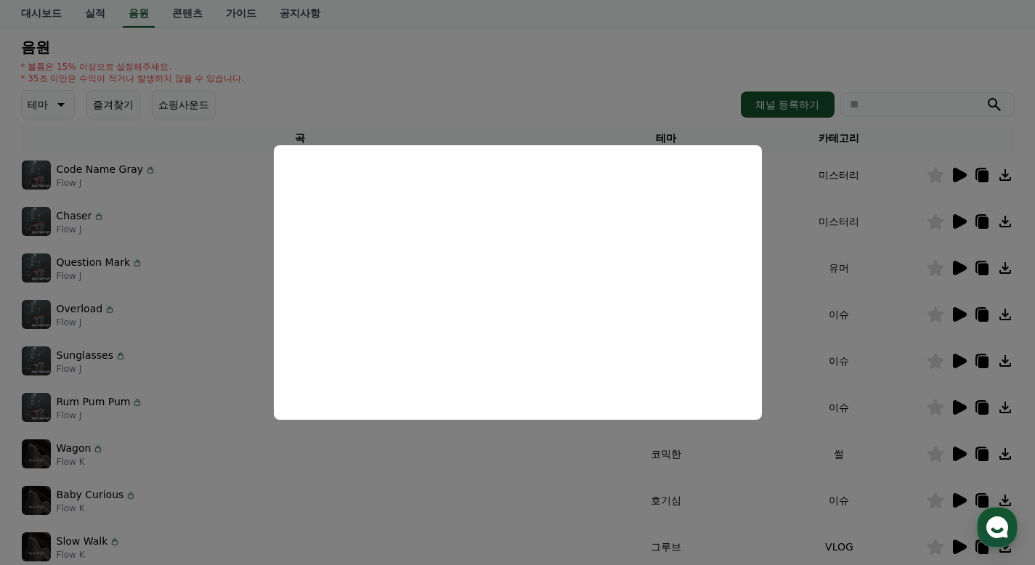
click at [881, 292] on button "close modal" at bounding box center [517, 282] width 1035 height 565
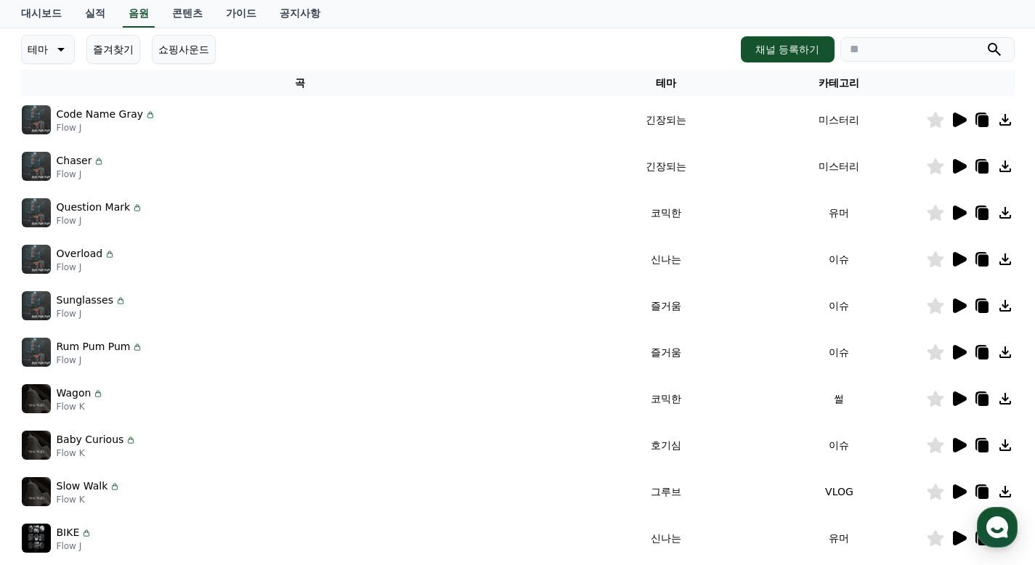
scroll to position [218, 0]
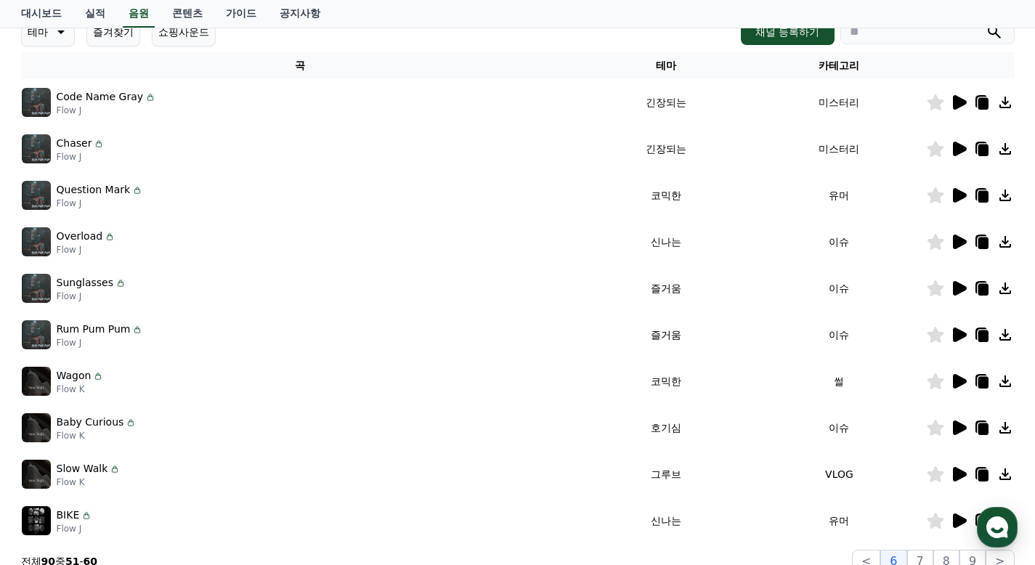
click at [954, 291] on icon at bounding box center [960, 288] width 14 height 15
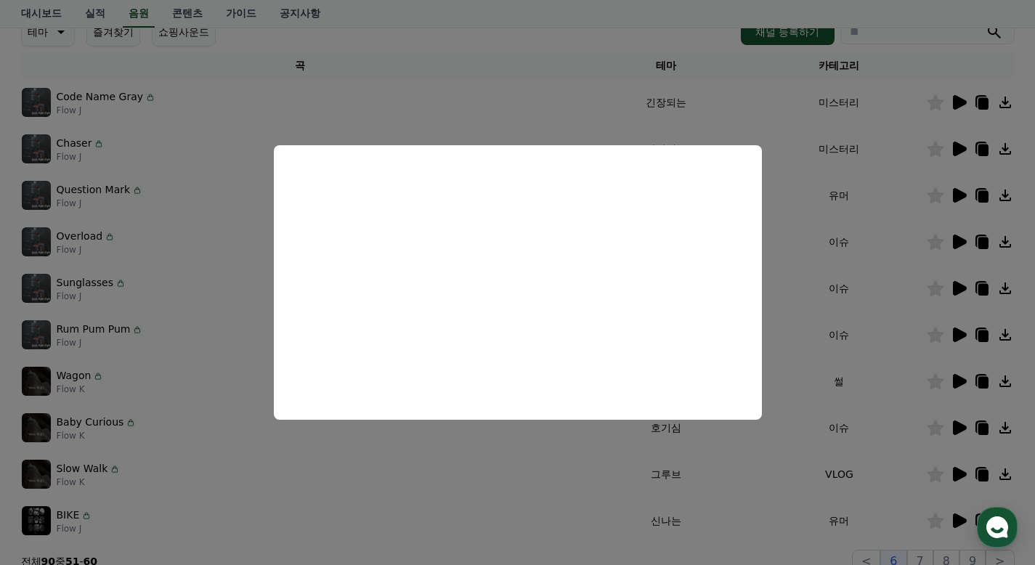
click at [892, 302] on button "close modal" at bounding box center [517, 282] width 1035 height 565
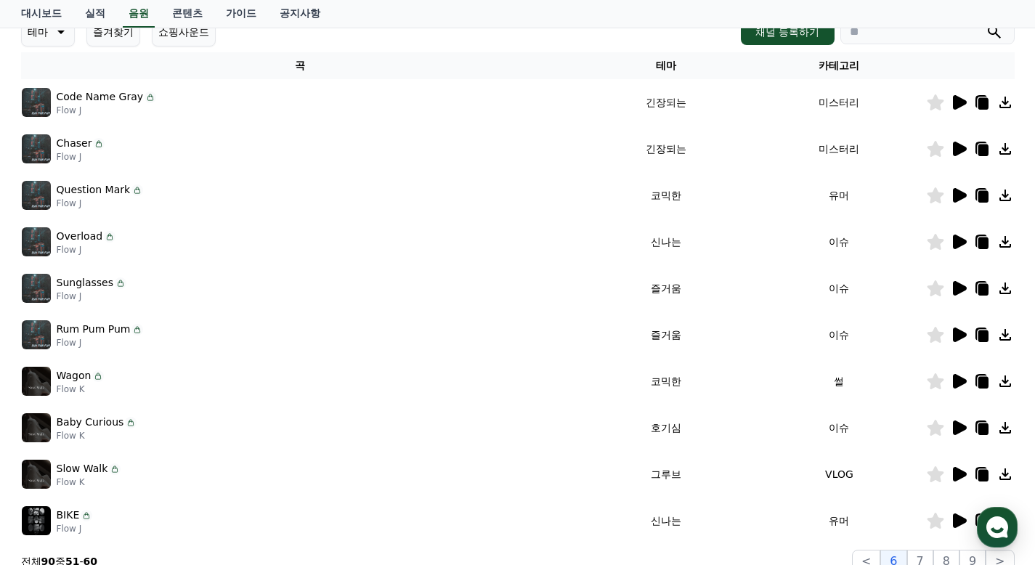
click at [959, 331] on icon at bounding box center [960, 335] width 14 height 15
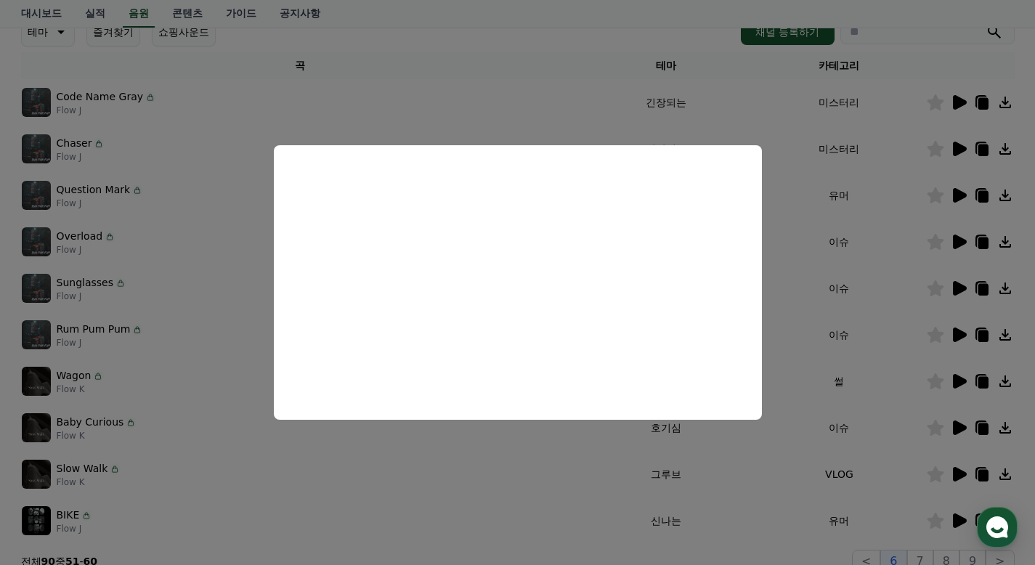
click at [896, 281] on button "close modal" at bounding box center [517, 282] width 1035 height 565
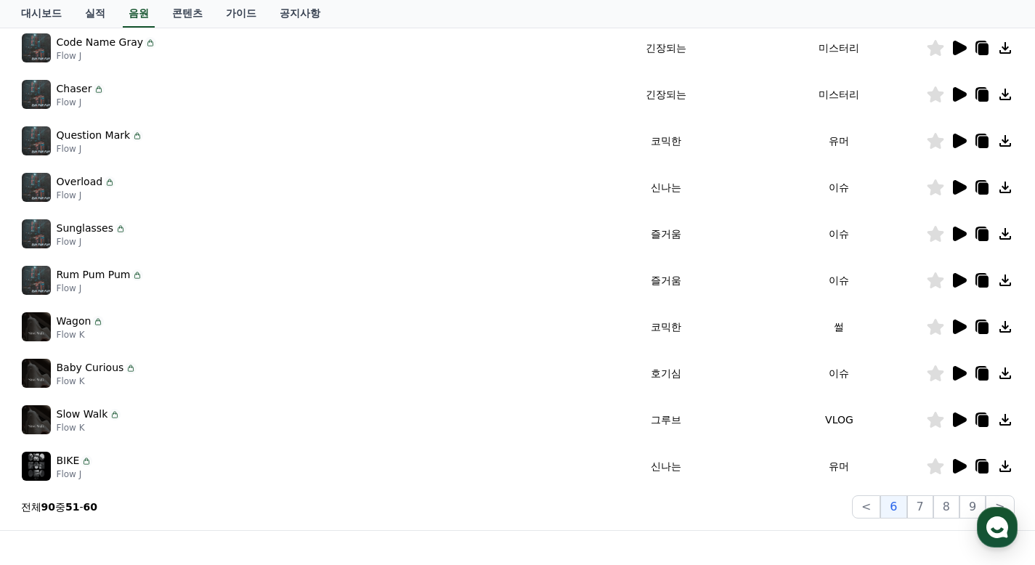
scroll to position [291, 0]
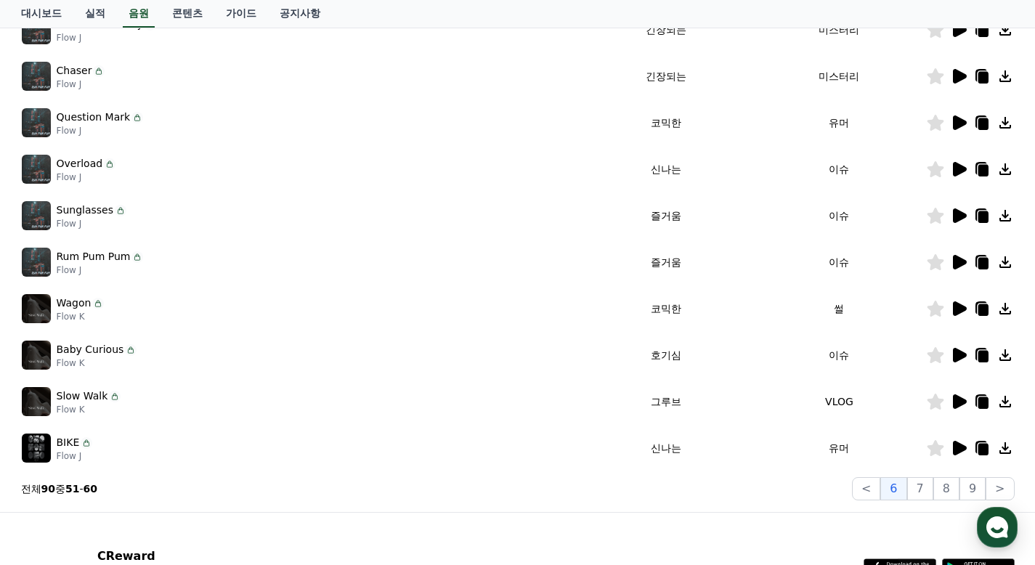
click at [959, 313] on icon at bounding box center [960, 308] width 14 height 15
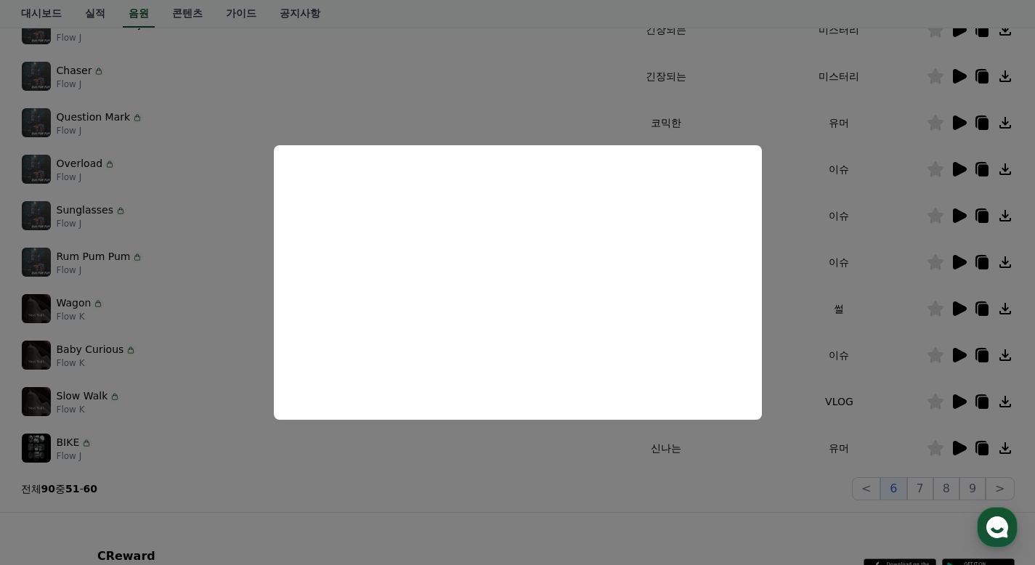
click at [894, 275] on button "close modal" at bounding box center [517, 282] width 1035 height 565
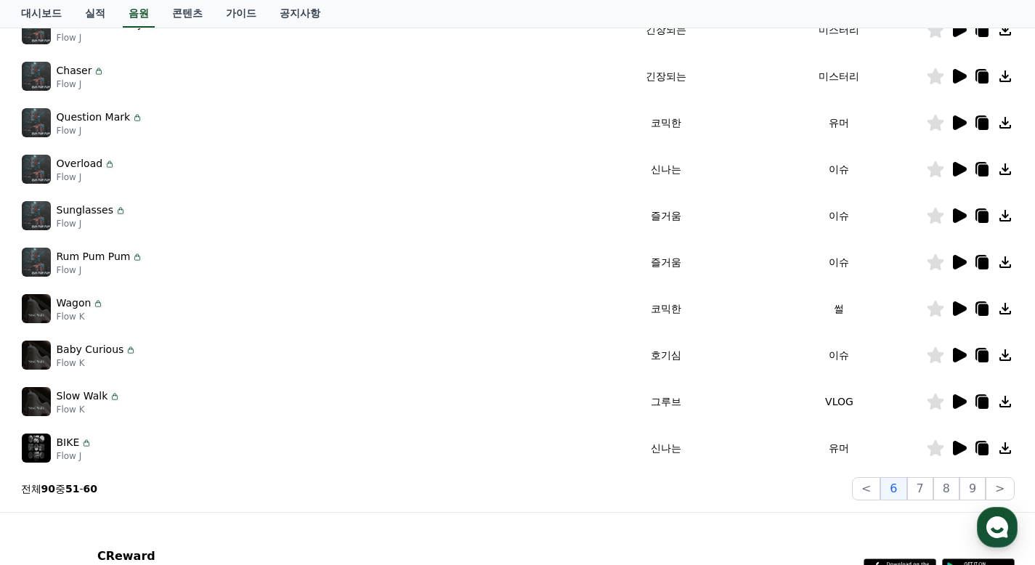
click at [938, 310] on icon at bounding box center [935, 309] width 17 height 16
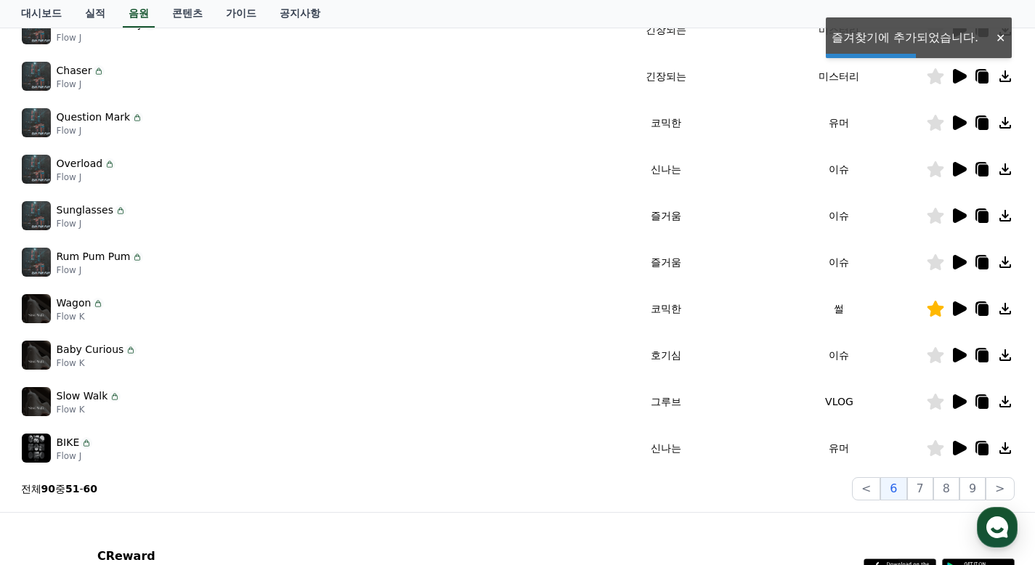
scroll to position [363, 0]
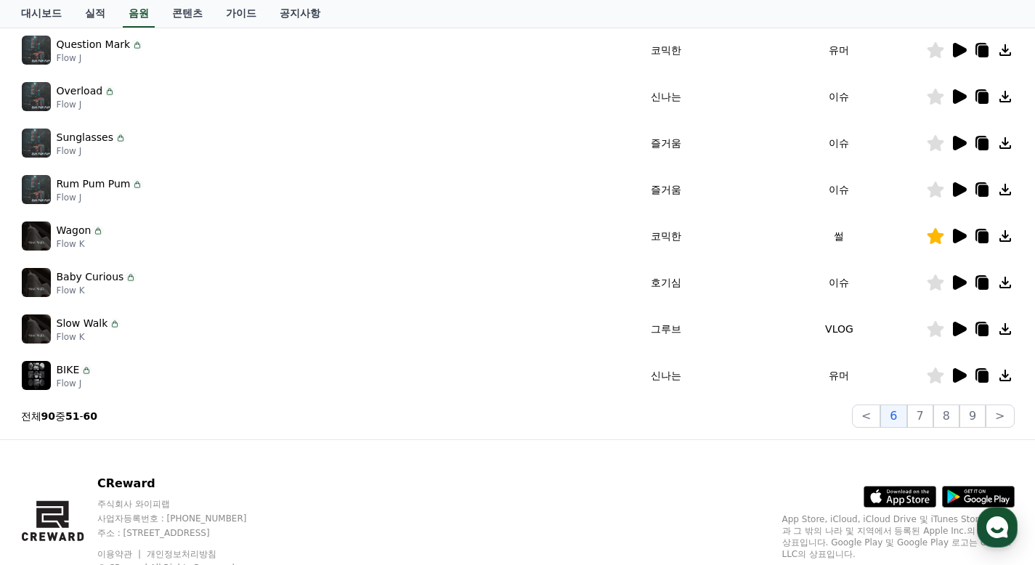
click at [959, 285] on icon at bounding box center [960, 282] width 14 height 15
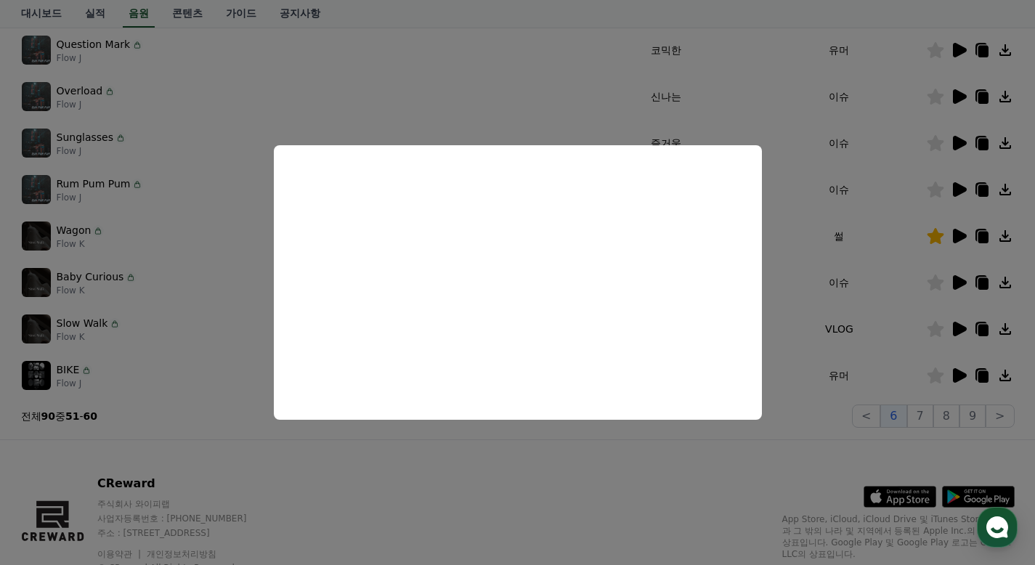
click at [867, 280] on button "close modal" at bounding box center [517, 282] width 1035 height 565
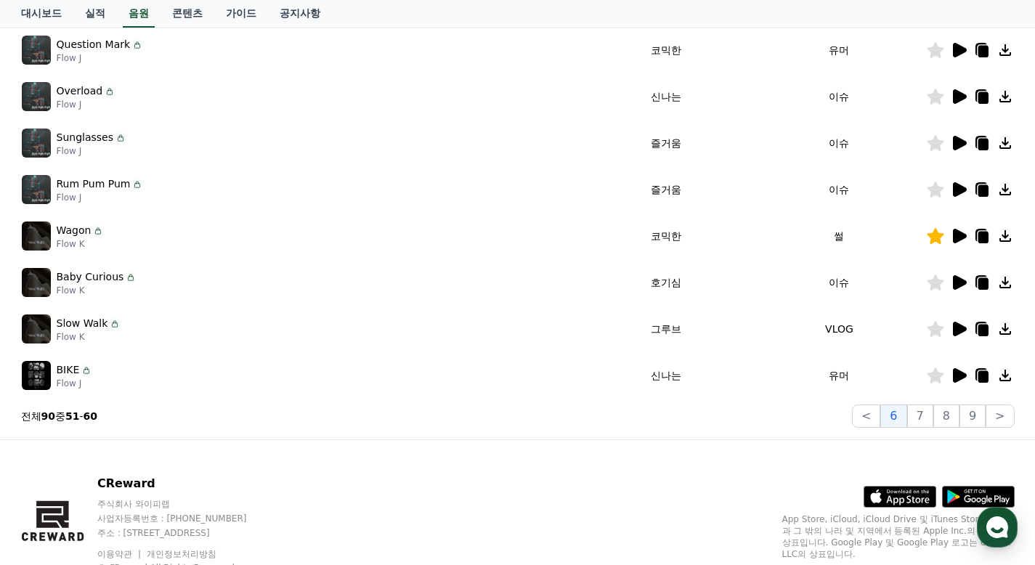
click at [965, 327] on icon at bounding box center [960, 329] width 14 height 15
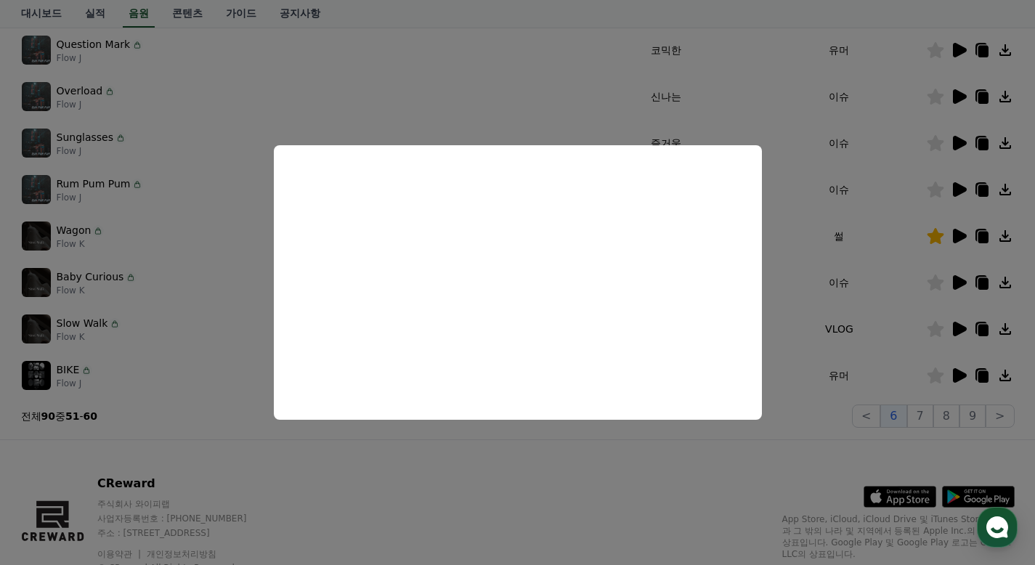
click at [934, 297] on button "close modal" at bounding box center [517, 282] width 1035 height 565
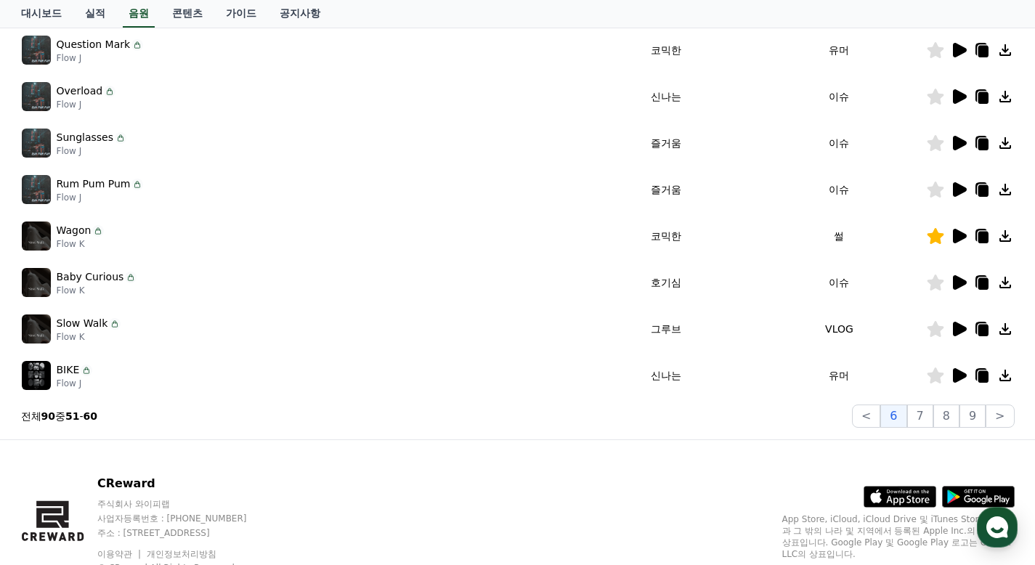
click at [957, 373] on icon at bounding box center [960, 375] width 14 height 15
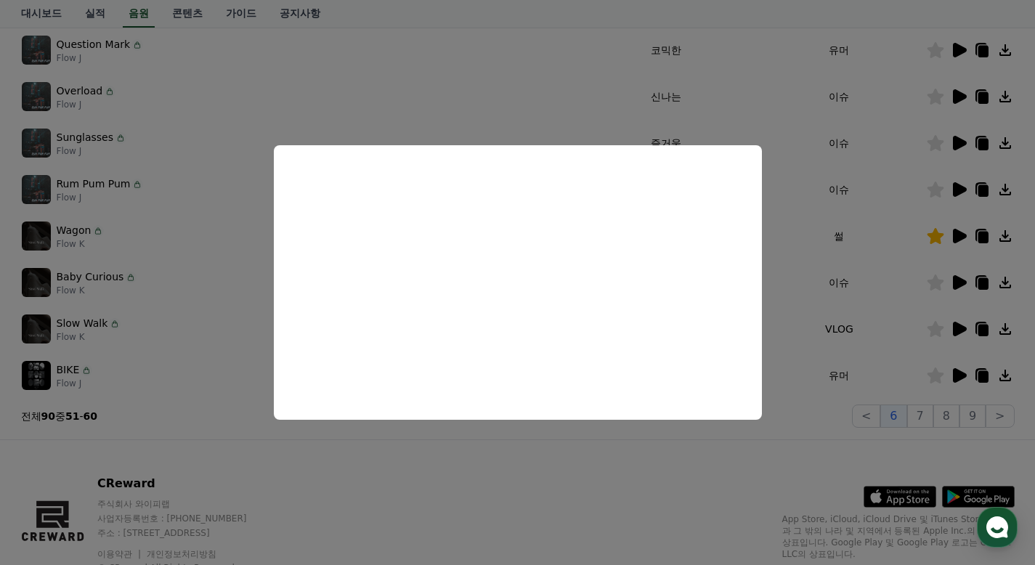
click at [871, 300] on button "close modal" at bounding box center [517, 282] width 1035 height 565
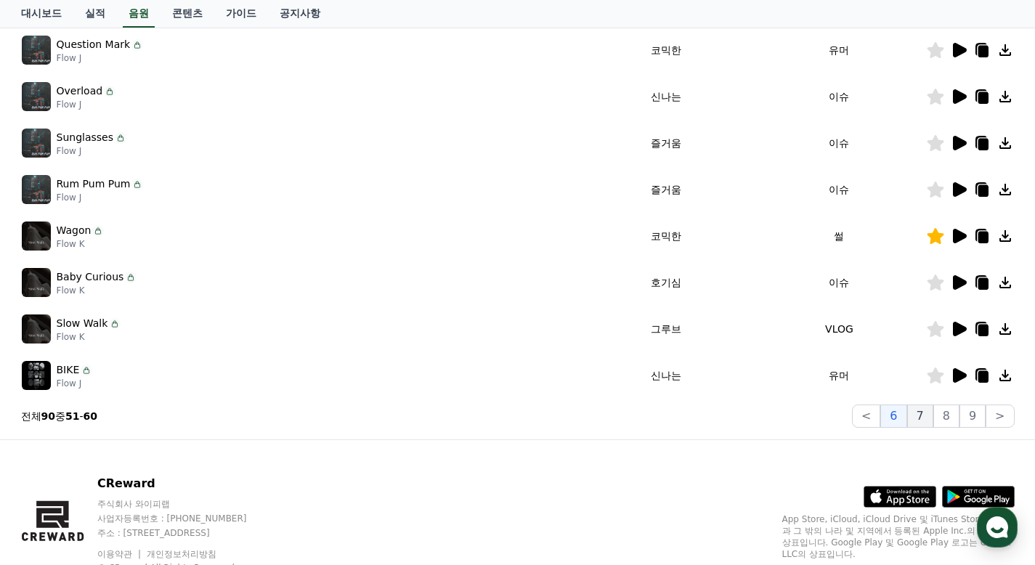
click at [925, 414] on button "7" at bounding box center [920, 416] width 26 height 23
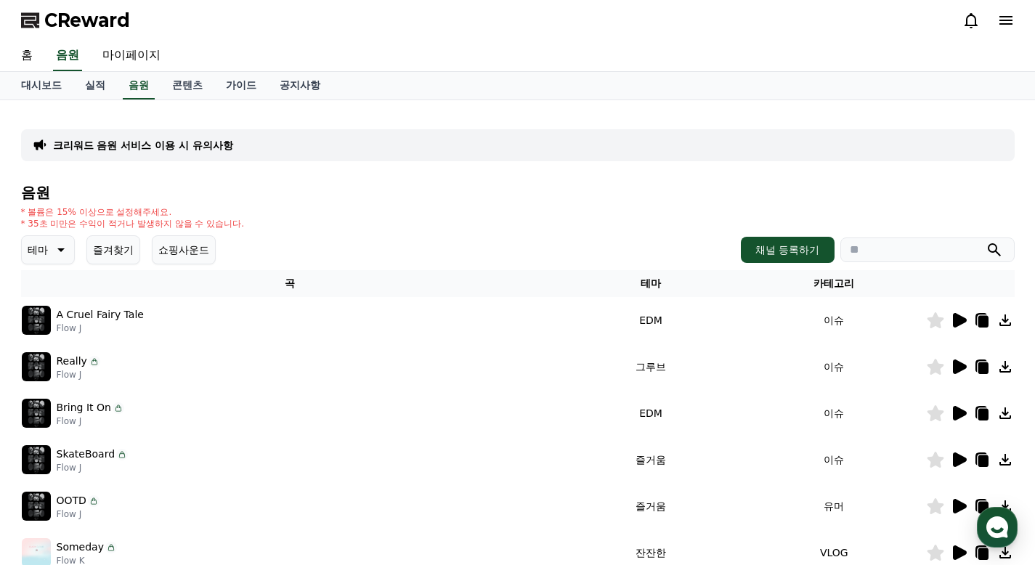
click at [965, 321] on icon at bounding box center [960, 320] width 14 height 15
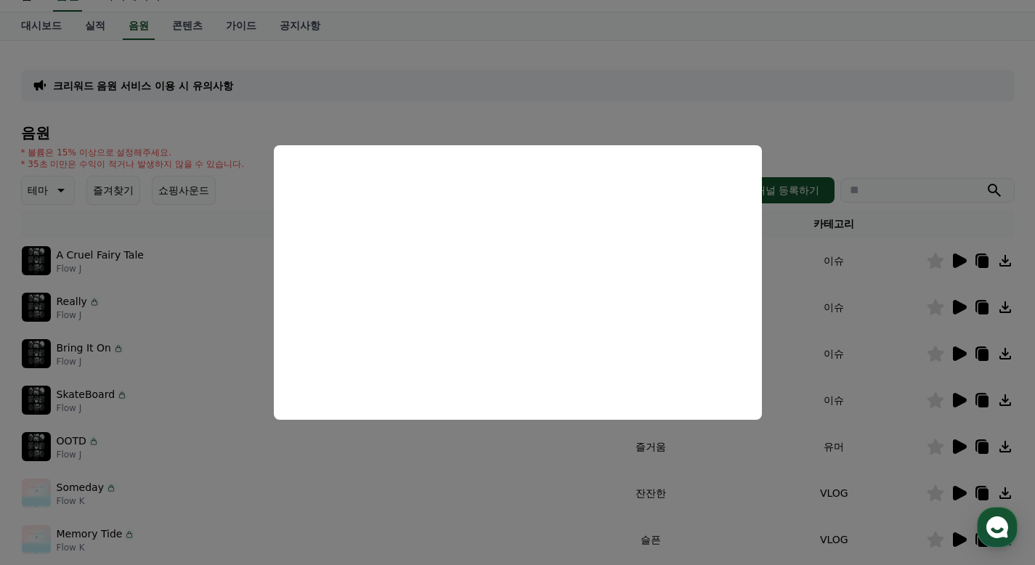
scroll to position [73, 0]
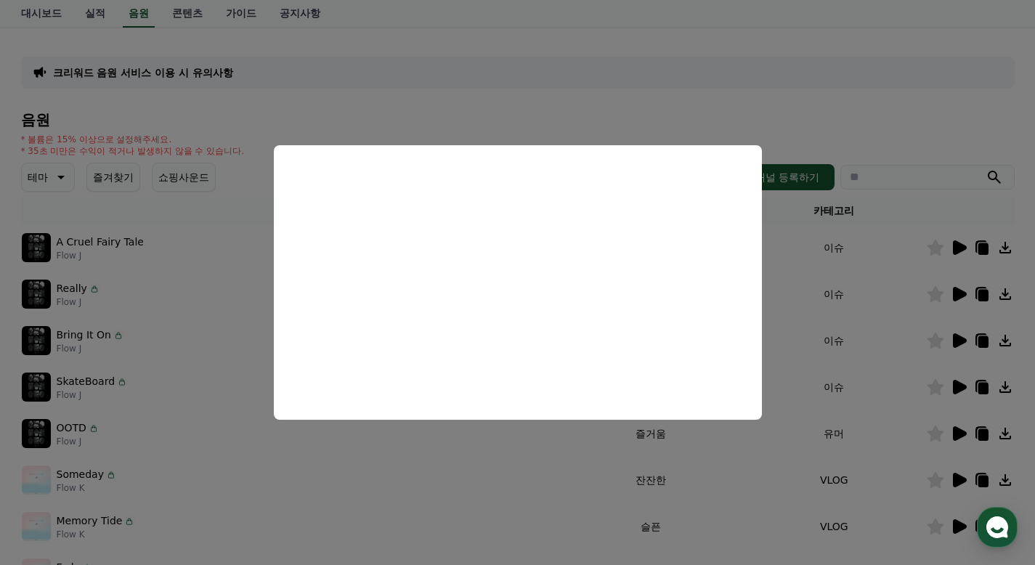
click at [876, 301] on button "close modal" at bounding box center [517, 282] width 1035 height 565
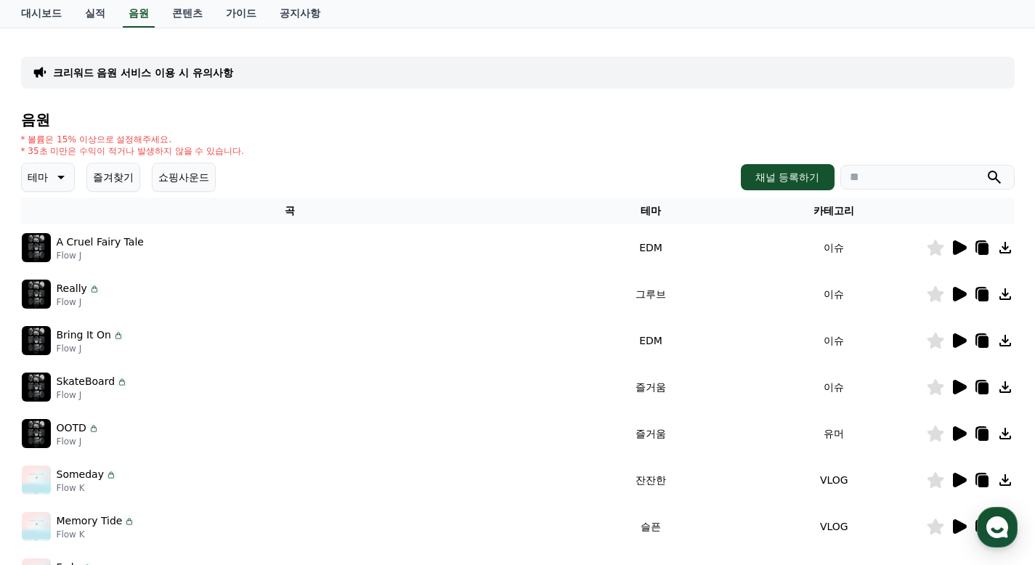
click at [962, 290] on icon at bounding box center [958, 293] width 17 height 17
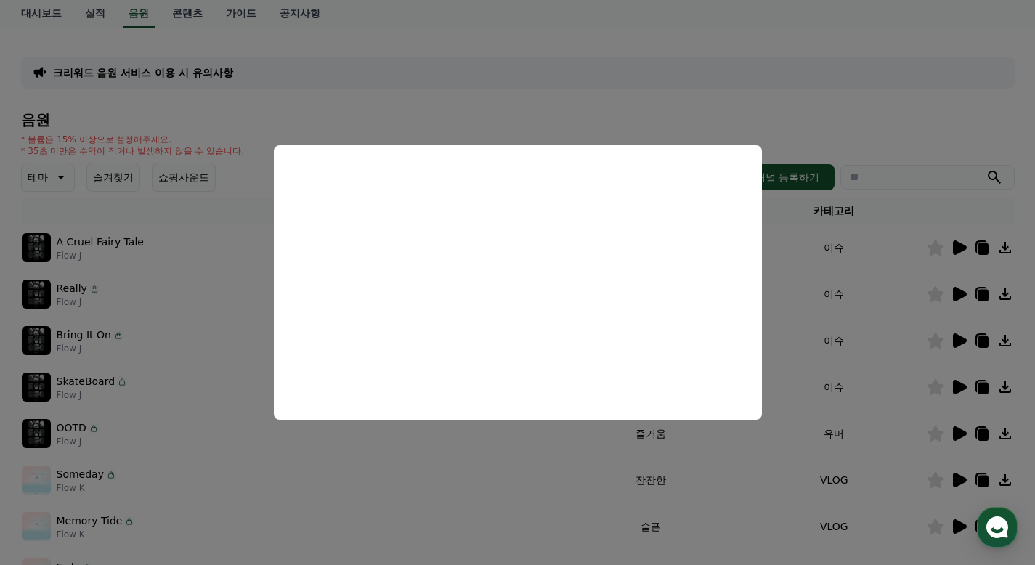
click at [869, 296] on button "close modal" at bounding box center [517, 282] width 1035 height 565
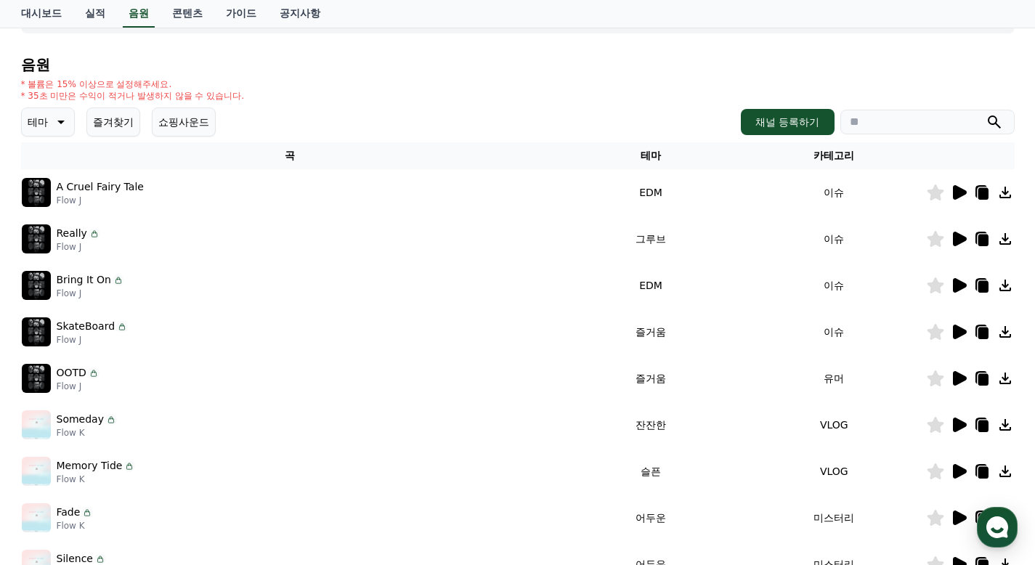
scroll to position [145, 0]
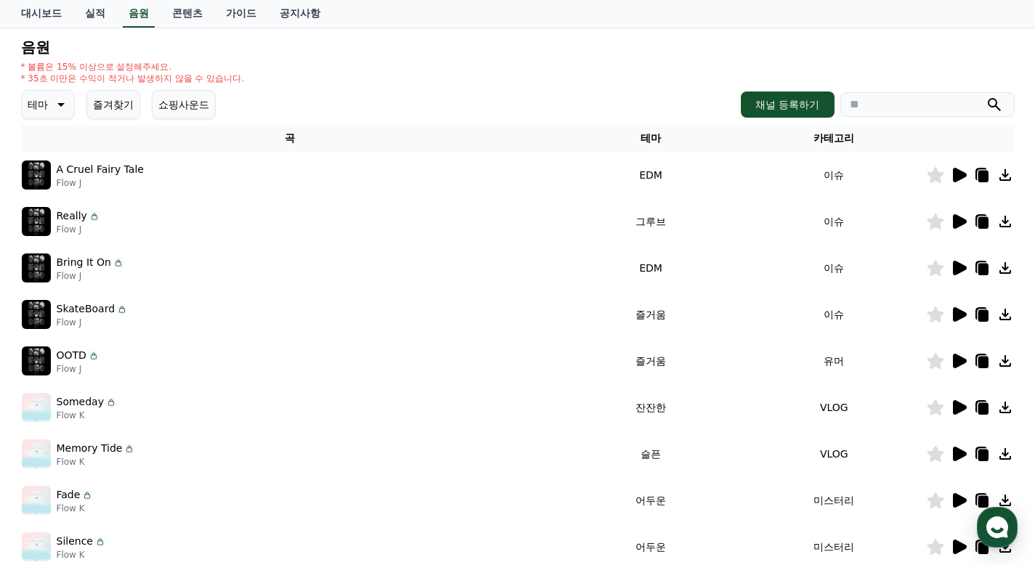
click at [954, 314] on icon at bounding box center [960, 314] width 14 height 15
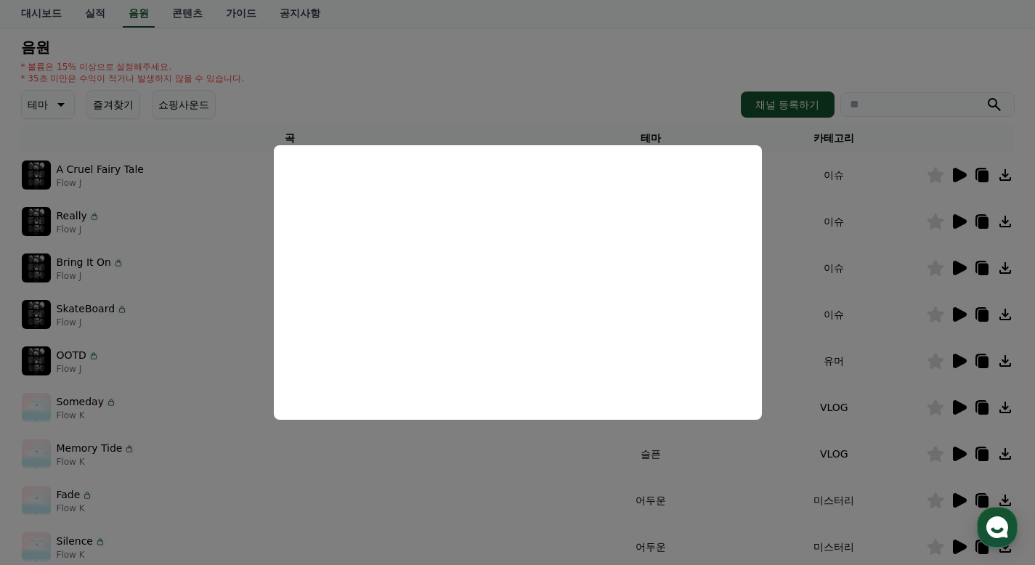
click at [889, 283] on button "close modal" at bounding box center [517, 282] width 1035 height 565
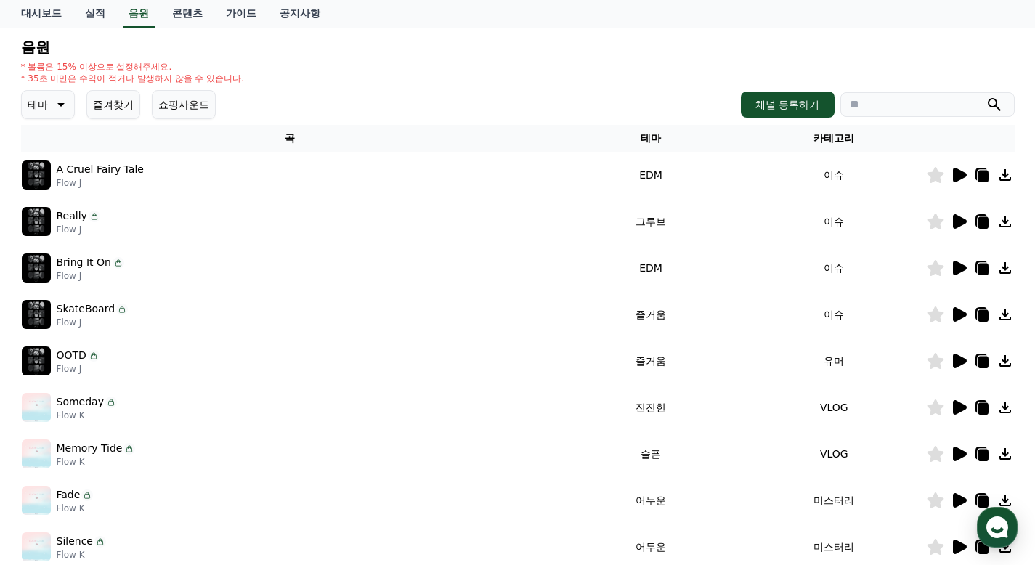
click at [954, 360] on icon at bounding box center [960, 361] width 14 height 15
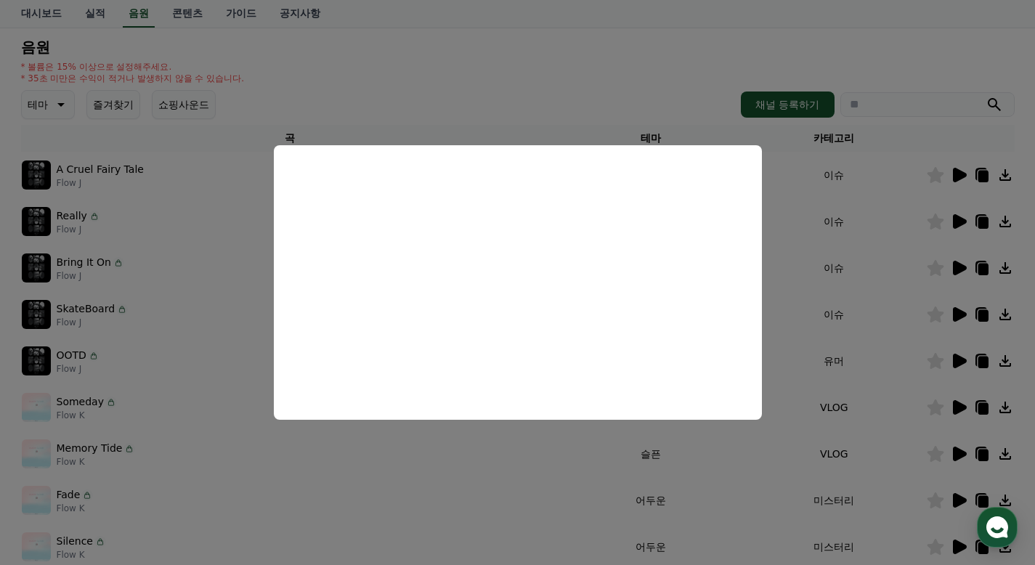
scroll to position [218, 0]
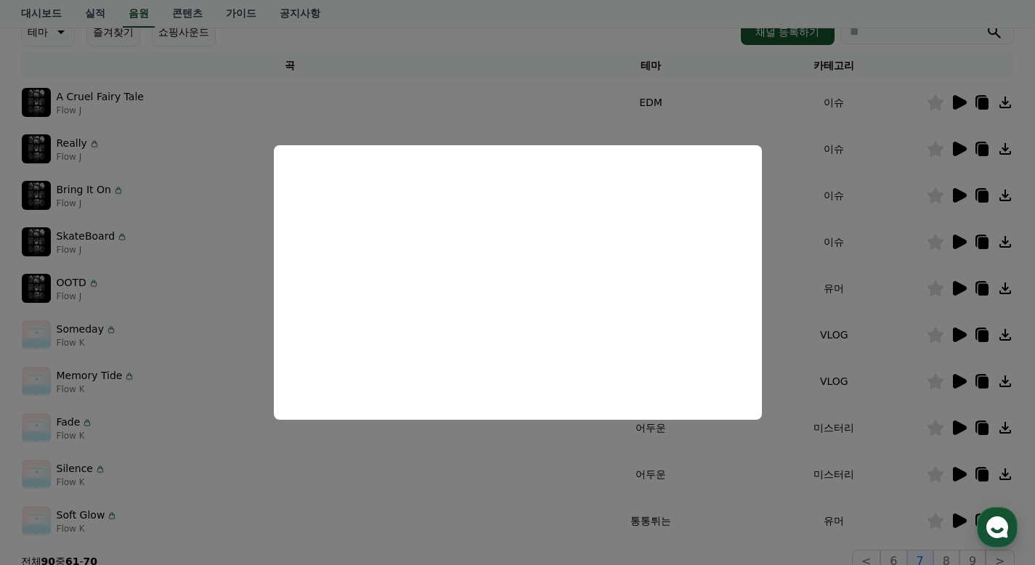
click at [890, 291] on button "close modal" at bounding box center [517, 282] width 1035 height 565
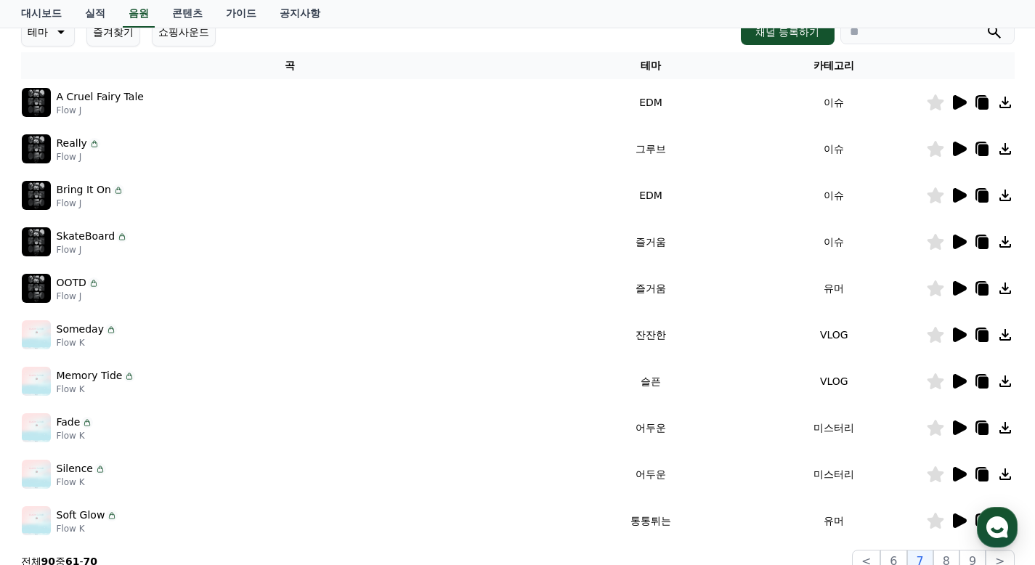
click at [954, 334] on icon at bounding box center [960, 335] width 14 height 15
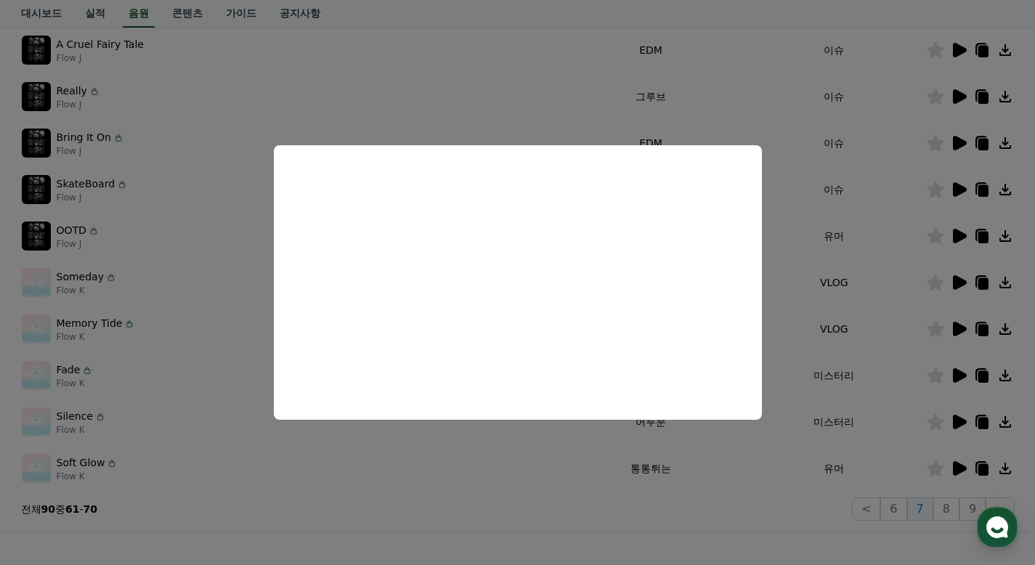
scroll to position [291, 0]
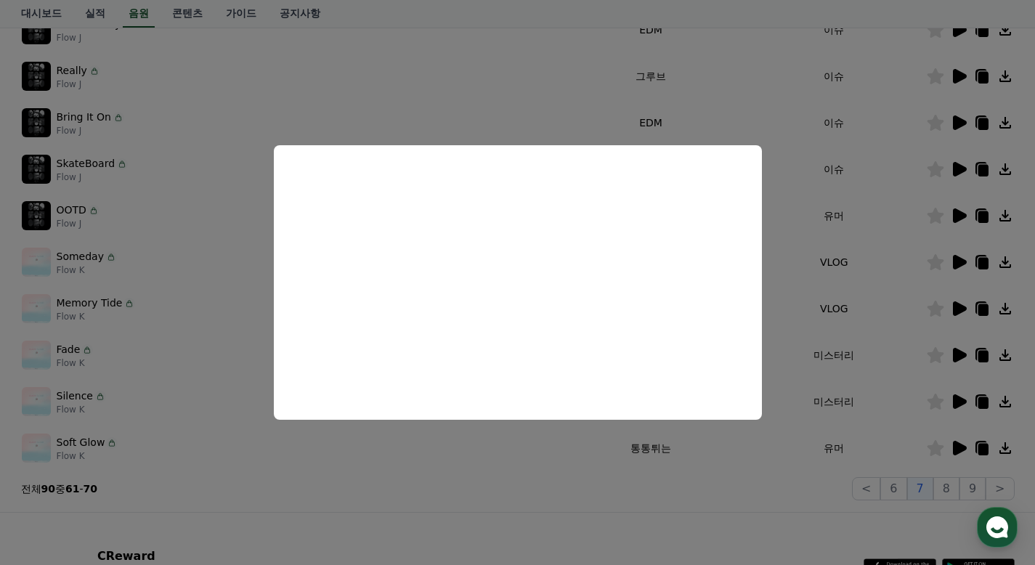
click at [846, 329] on button "close modal" at bounding box center [517, 282] width 1035 height 565
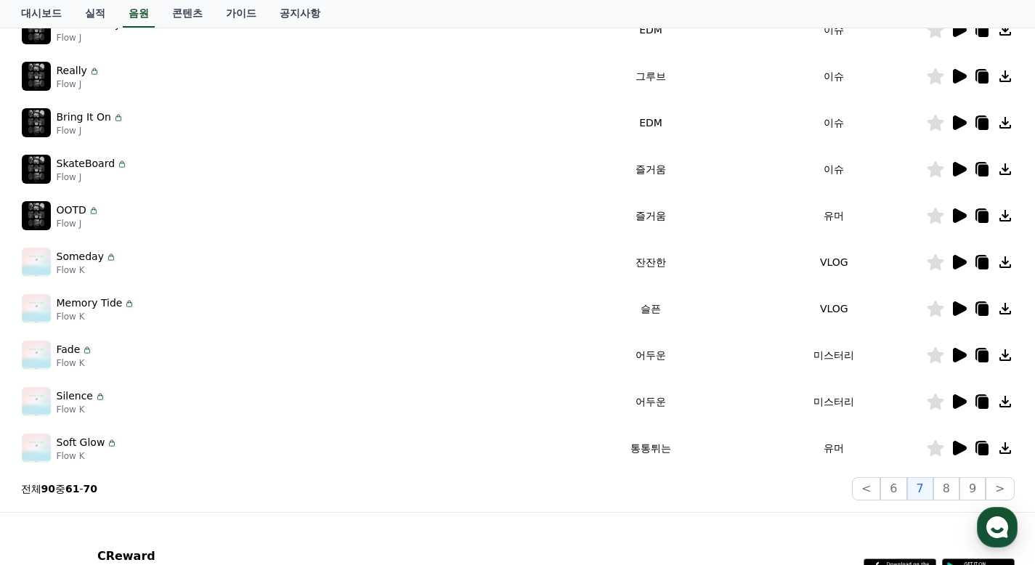
click at [964, 309] on icon at bounding box center [960, 308] width 14 height 15
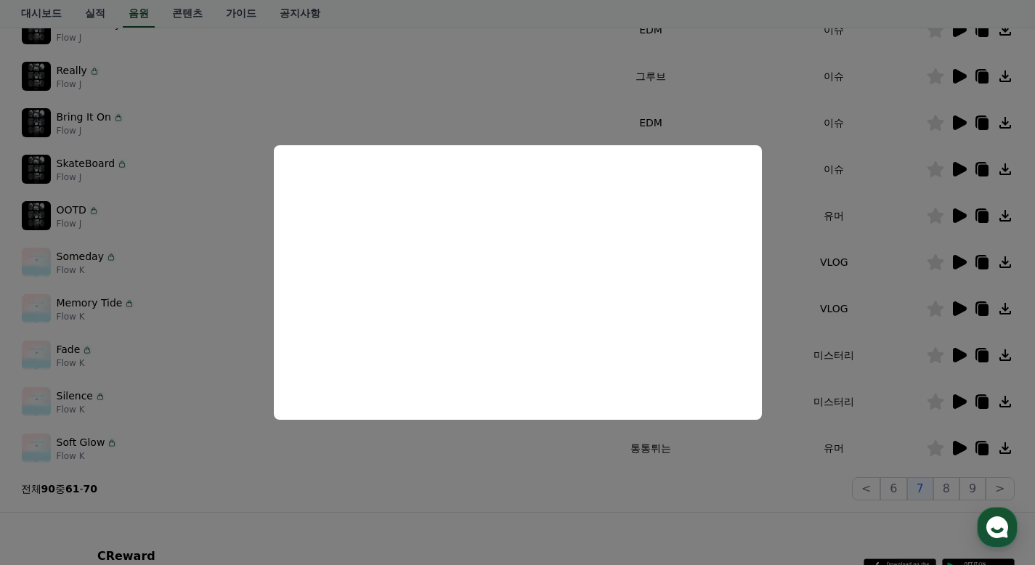
click at [783, 322] on button "close modal" at bounding box center [517, 282] width 1035 height 565
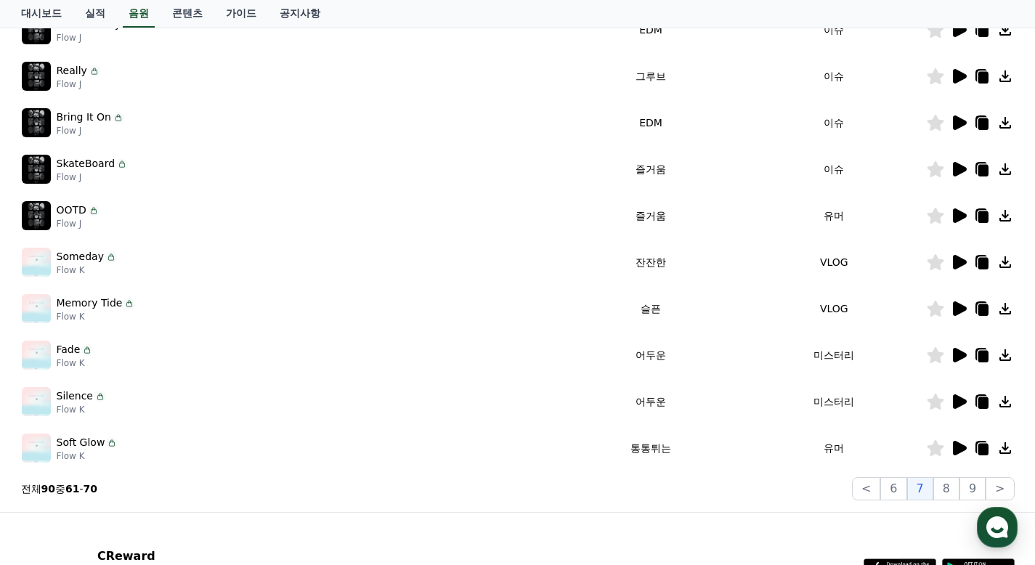
click at [955, 352] on icon at bounding box center [960, 355] width 14 height 15
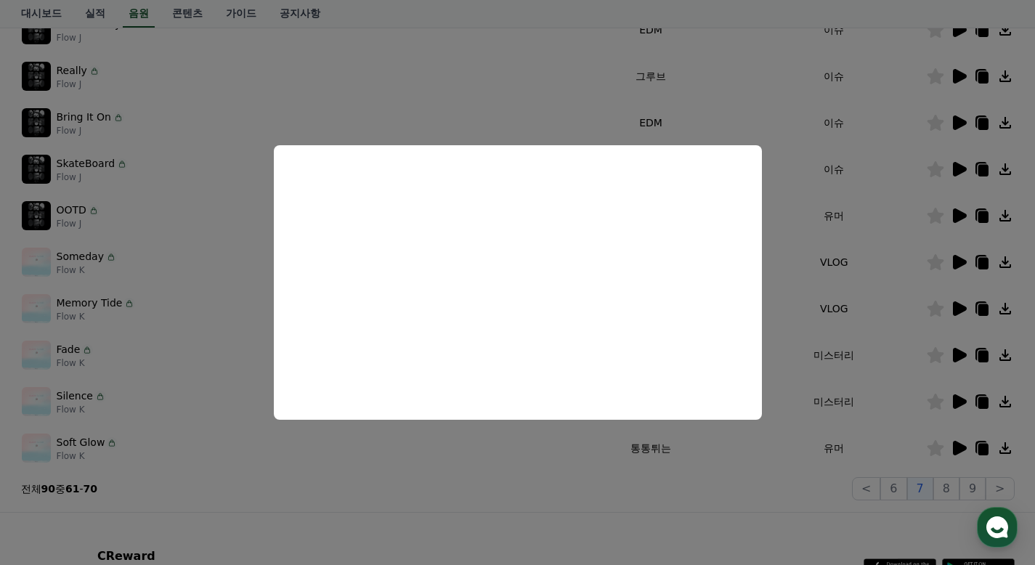
click at [849, 324] on button "close modal" at bounding box center [517, 282] width 1035 height 565
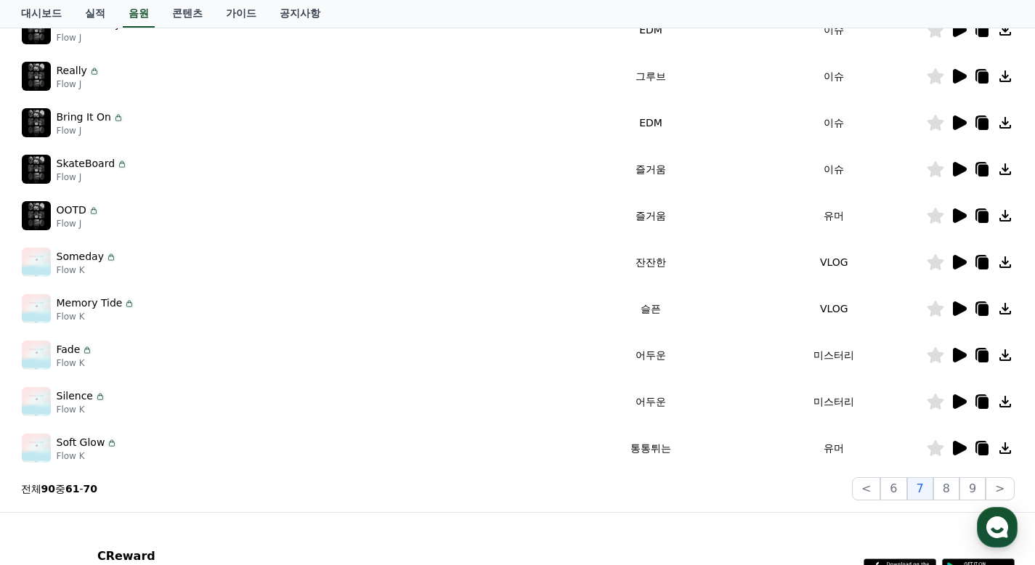
click at [959, 402] on icon at bounding box center [960, 401] width 14 height 15
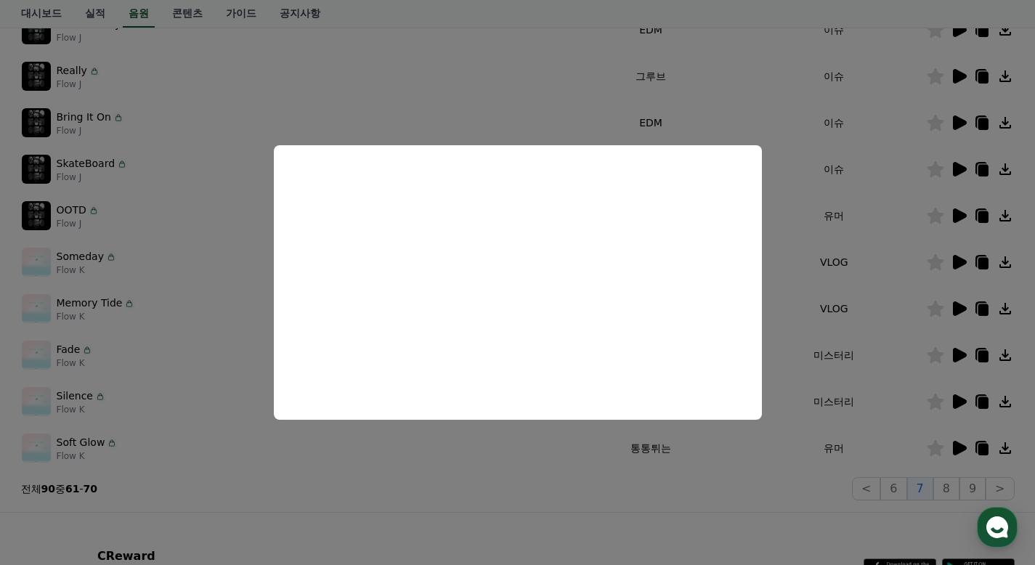
click at [802, 358] on button "close modal" at bounding box center [517, 282] width 1035 height 565
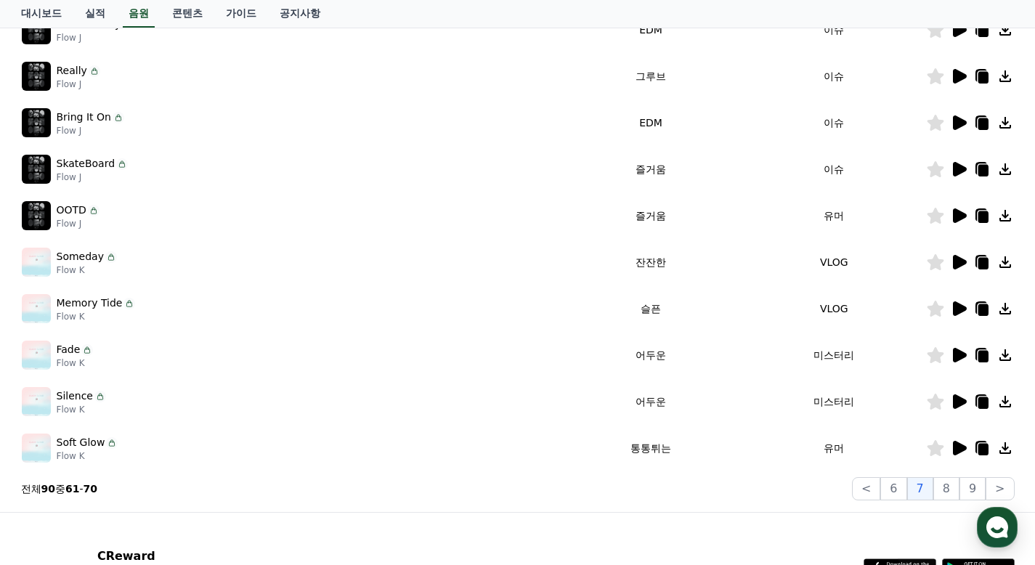
click at [959, 450] on icon at bounding box center [960, 448] width 14 height 15
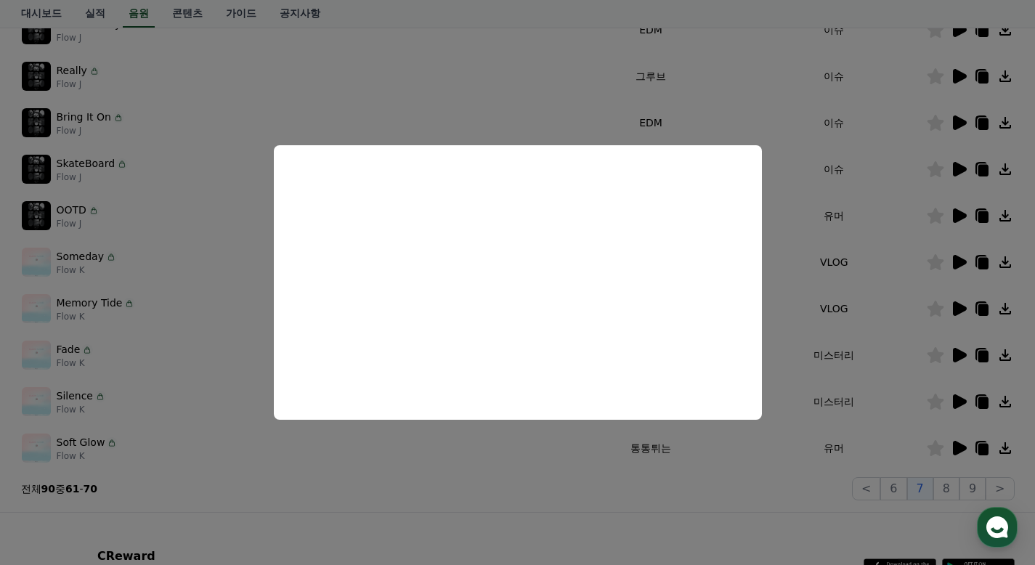
click at [886, 333] on button "close modal" at bounding box center [517, 282] width 1035 height 565
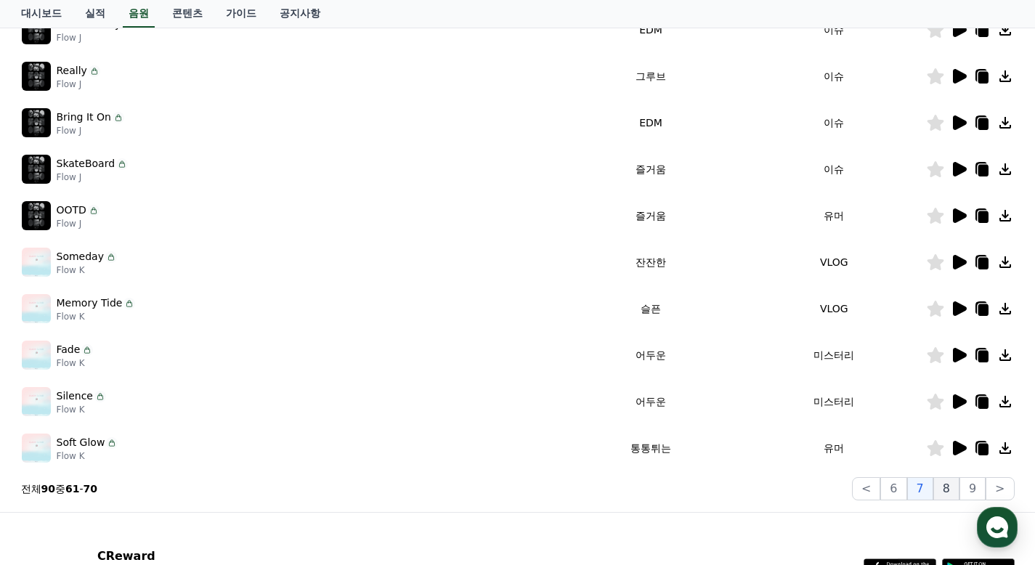
click at [953, 487] on button "8" at bounding box center [946, 488] width 26 height 23
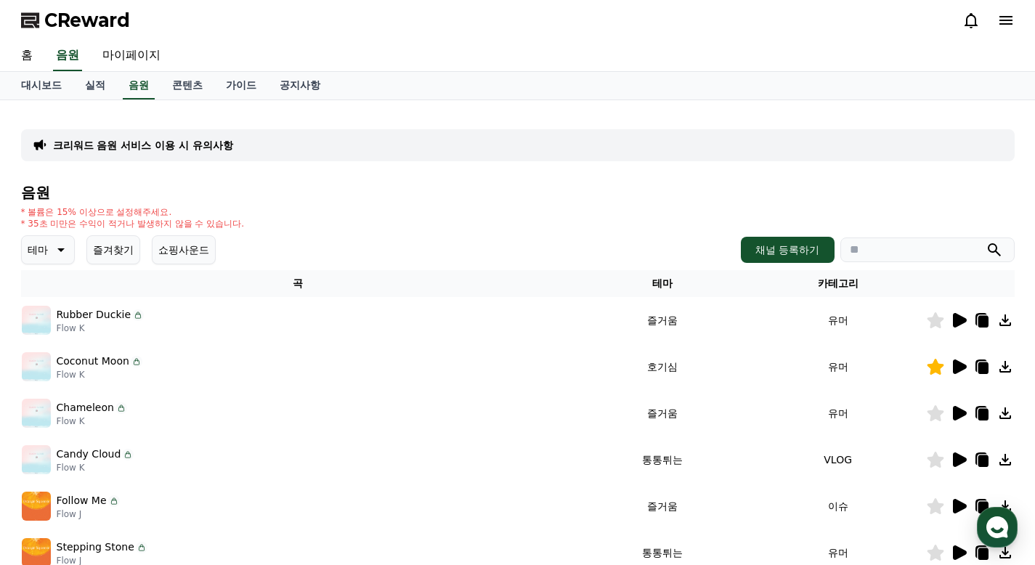
click at [954, 321] on icon at bounding box center [960, 320] width 14 height 15
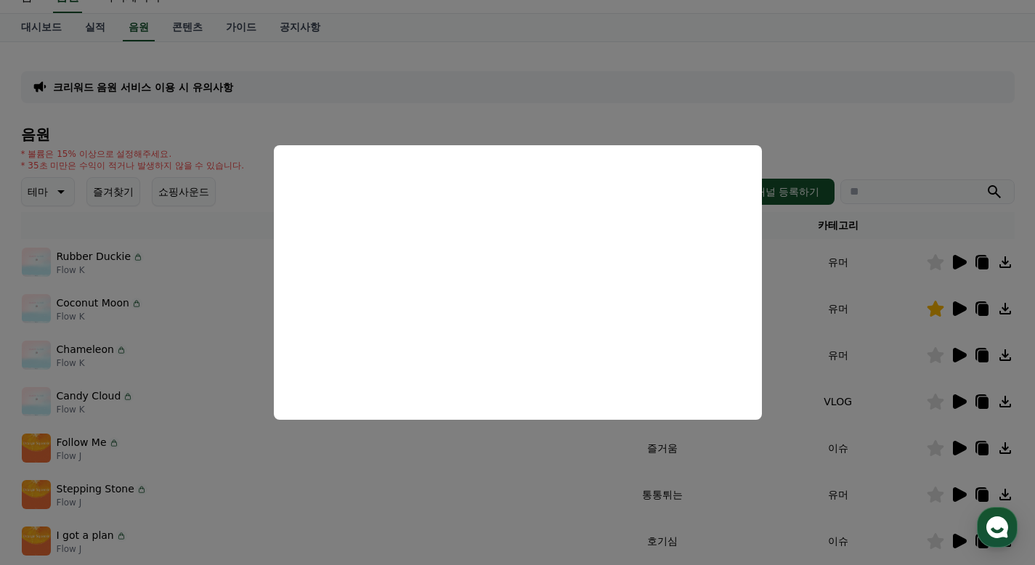
scroll to position [73, 0]
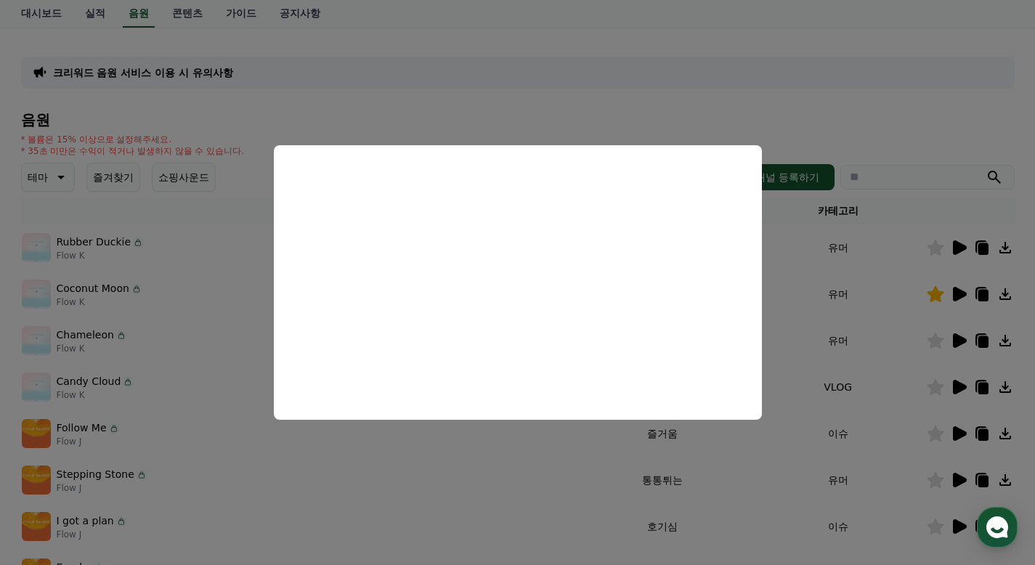
click at [904, 287] on button "close modal" at bounding box center [517, 282] width 1035 height 565
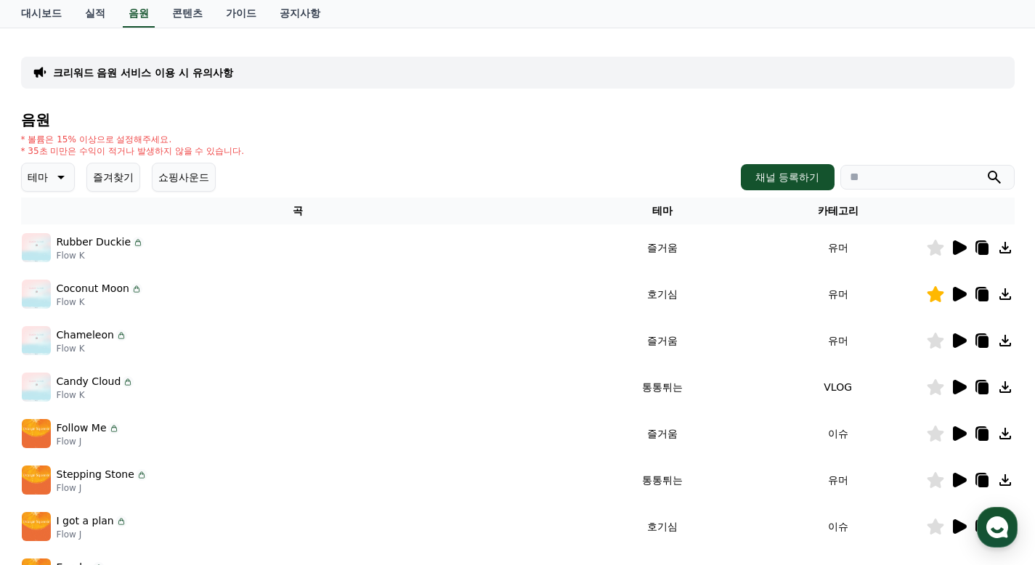
click at [956, 294] on icon at bounding box center [960, 294] width 14 height 15
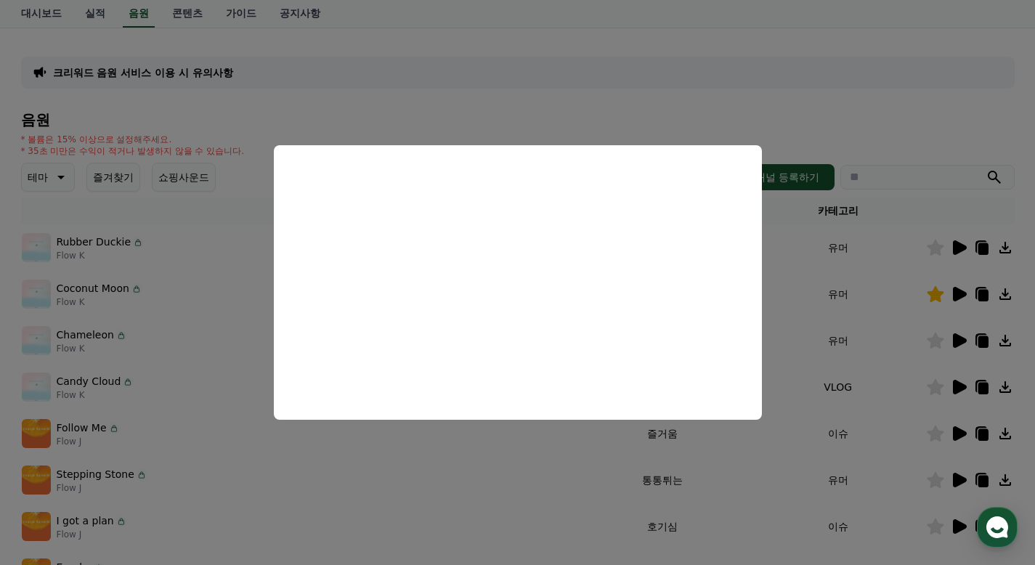
click at [885, 315] on button "close modal" at bounding box center [517, 282] width 1035 height 565
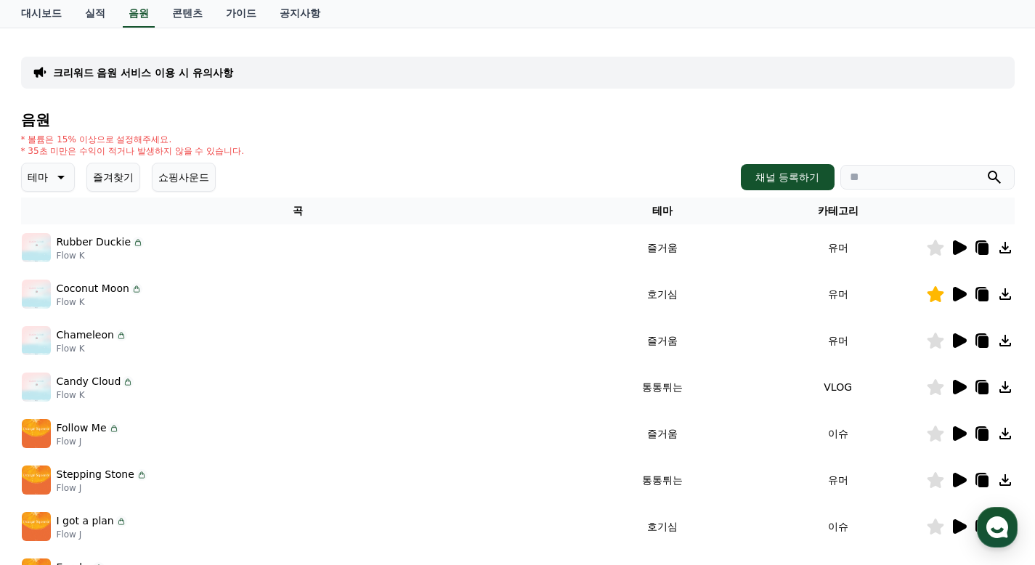
click at [955, 339] on icon at bounding box center [960, 340] width 14 height 15
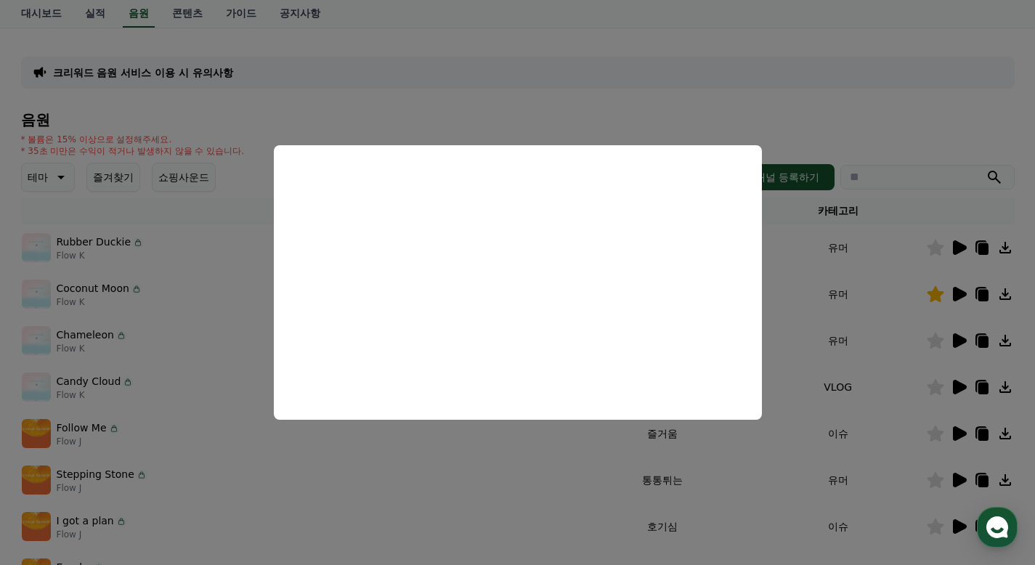
click at [869, 291] on button "close modal" at bounding box center [517, 282] width 1035 height 565
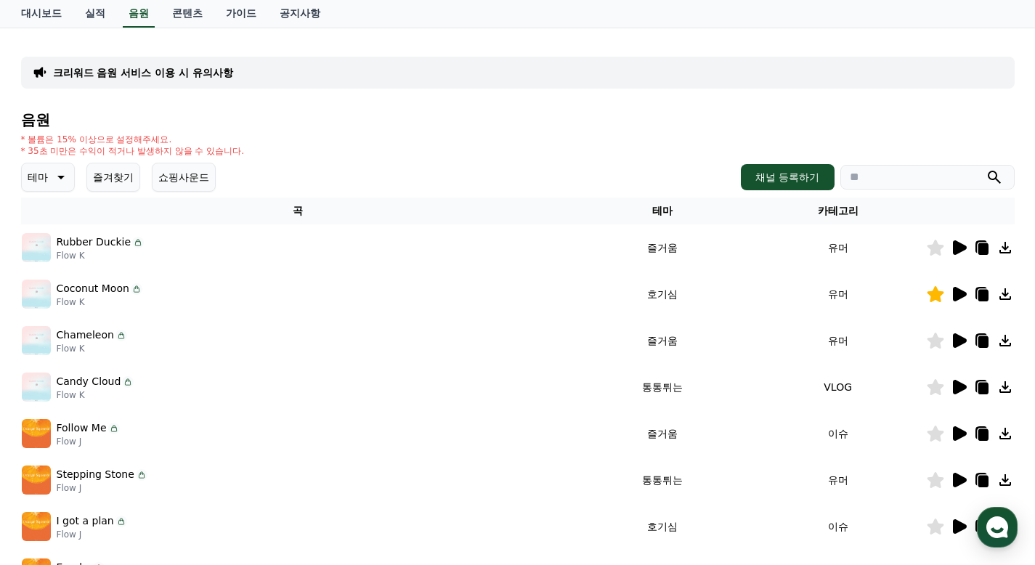
click at [960, 383] on icon at bounding box center [960, 387] width 14 height 15
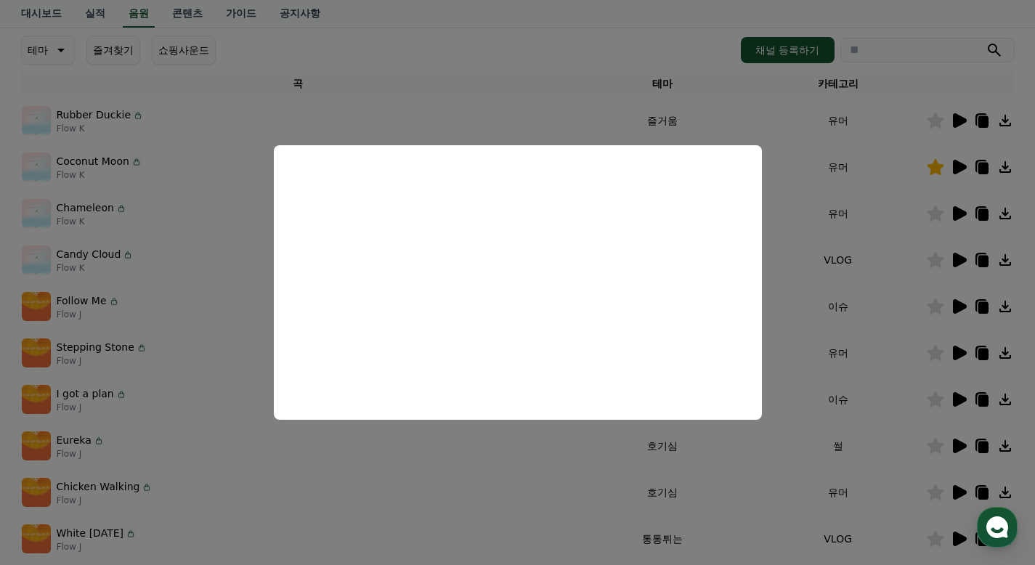
scroll to position [218, 0]
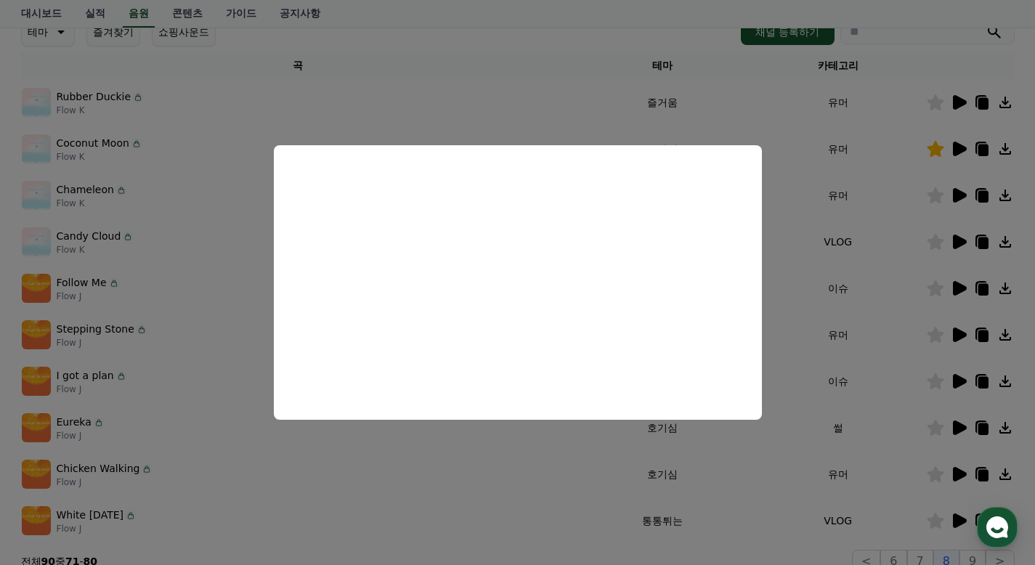
click at [896, 262] on button "close modal" at bounding box center [517, 282] width 1035 height 565
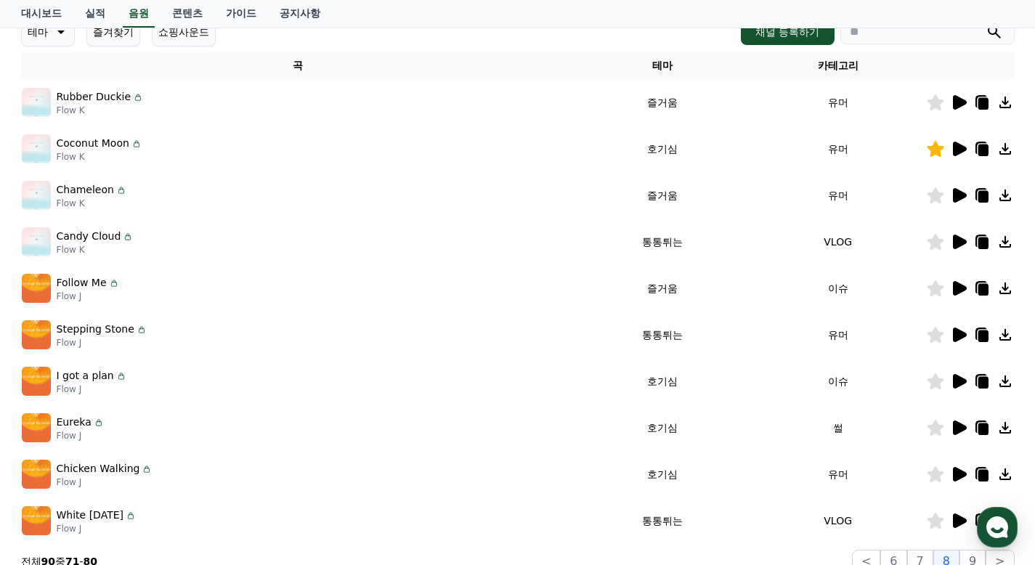
click at [958, 285] on icon at bounding box center [960, 288] width 14 height 15
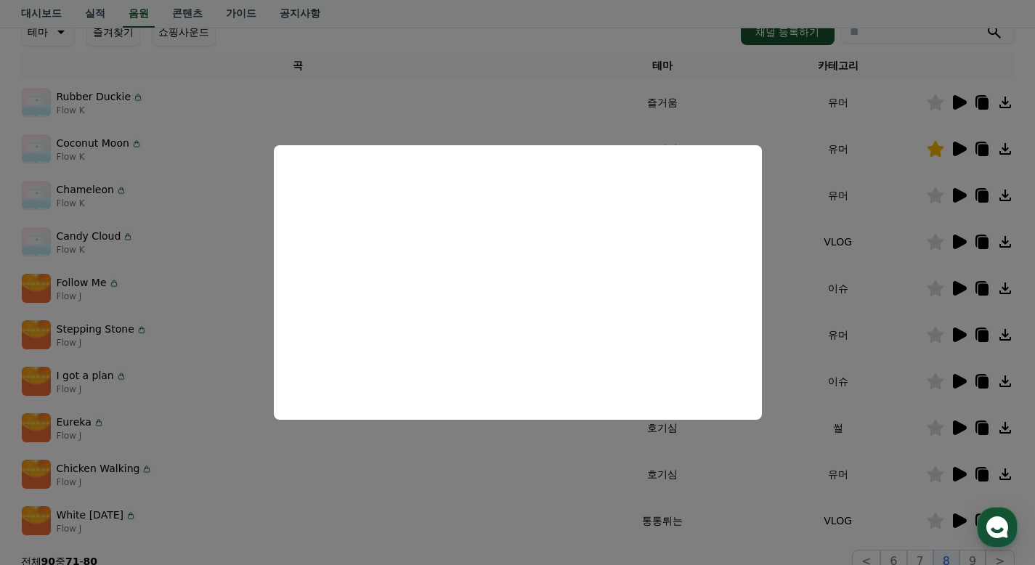
click at [885, 283] on button "close modal" at bounding box center [517, 282] width 1035 height 565
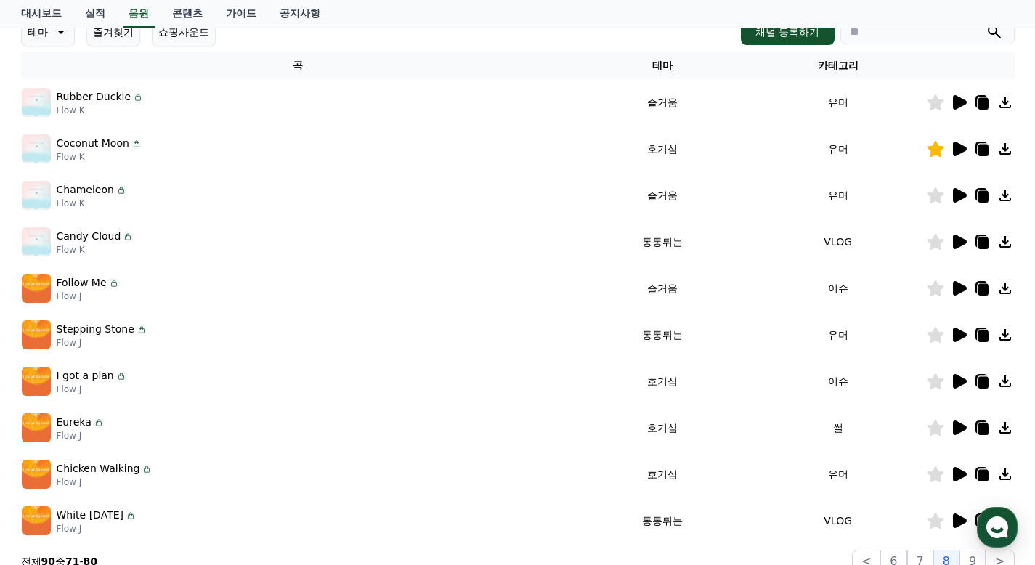
click at [959, 332] on icon at bounding box center [960, 335] width 14 height 15
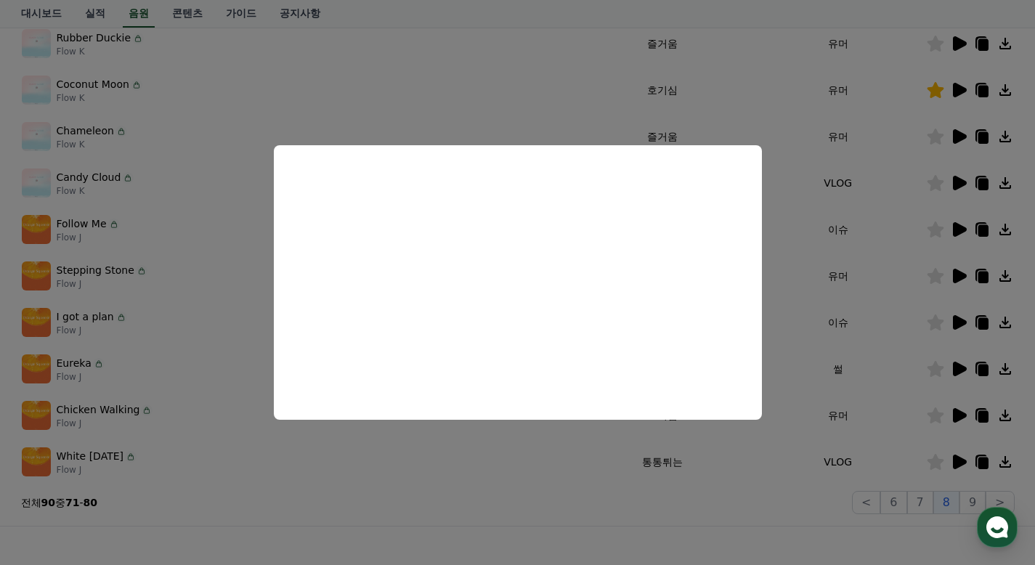
scroll to position [291, 0]
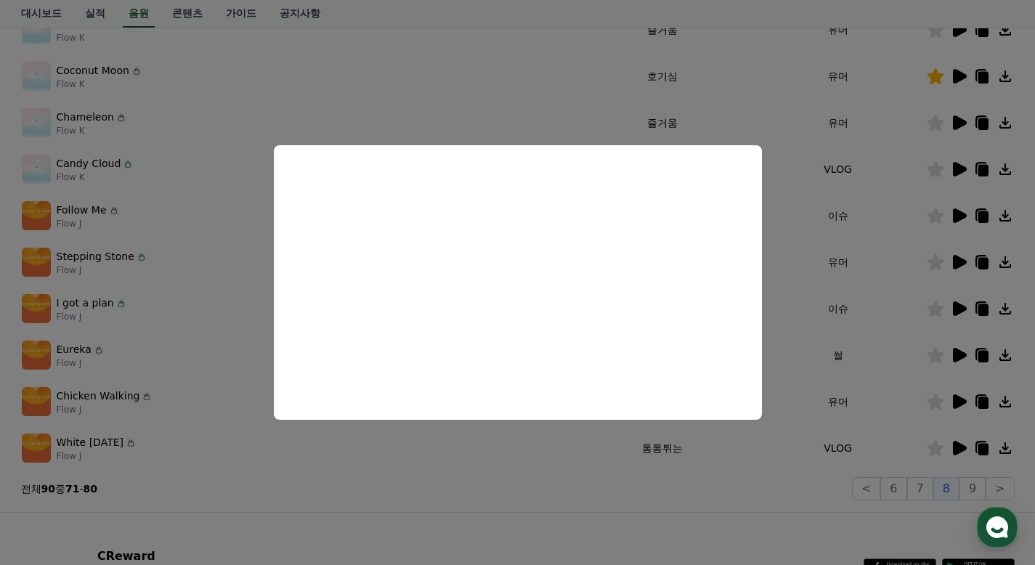
click at [815, 274] on button "close modal" at bounding box center [517, 282] width 1035 height 565
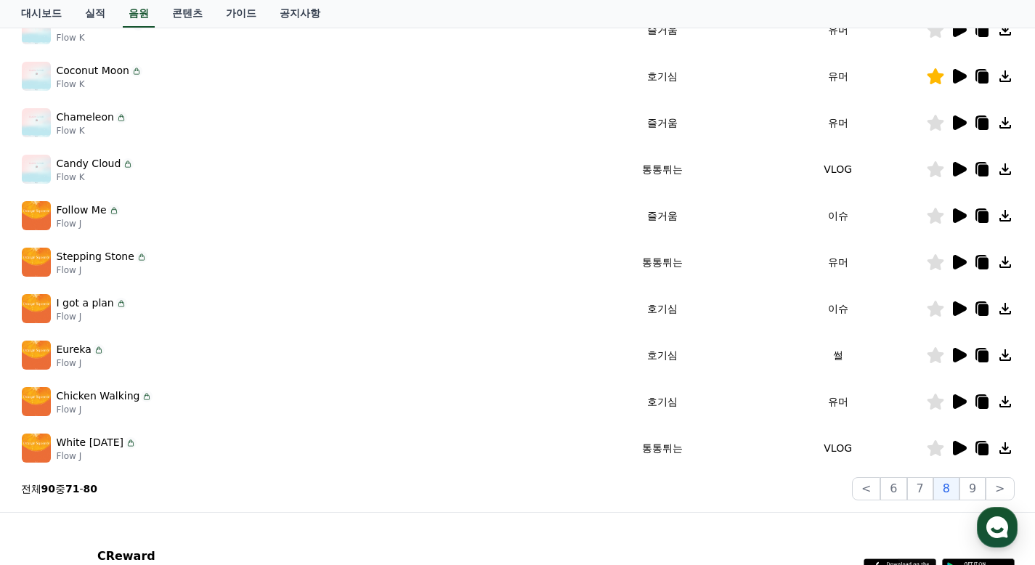
click at [934, 266] on icon at bounding box center [935, 262] width 17 height 16
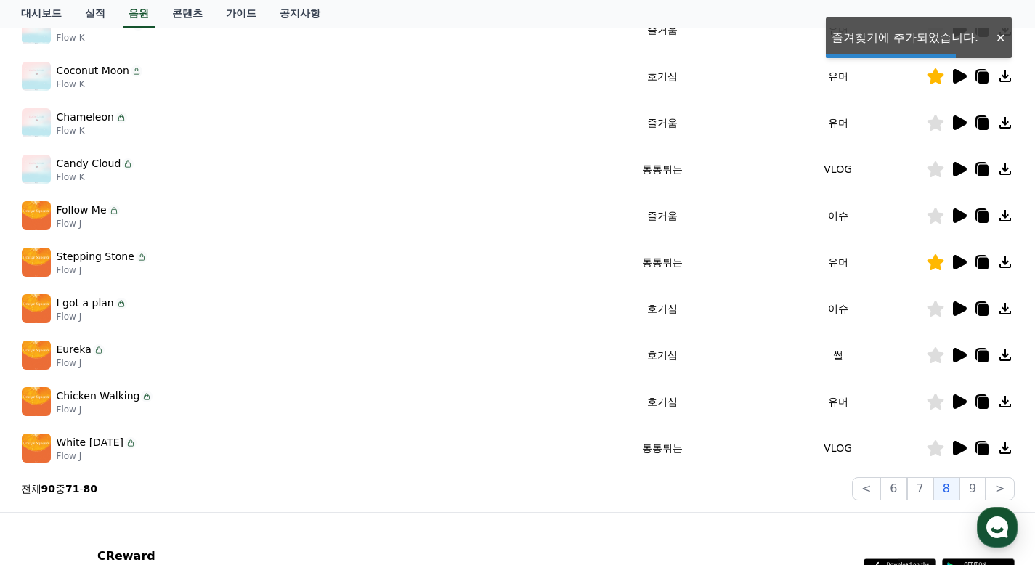
click at [962, 264] on icon at bounding box center [960, 262] width 14 height 15
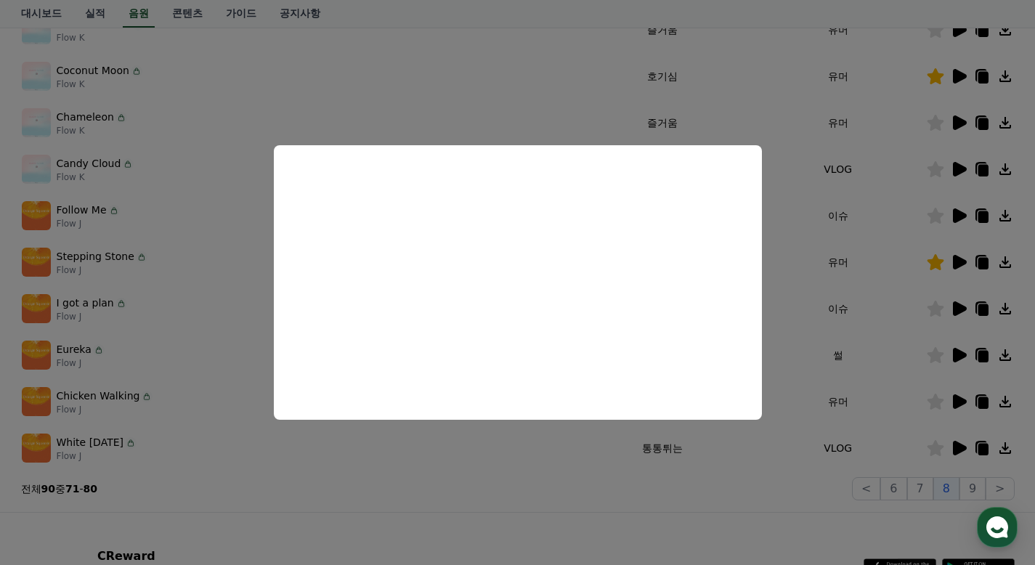
click at [891, 283] on button "close modal" at bounding box center [517, 282] width 1035 height 565
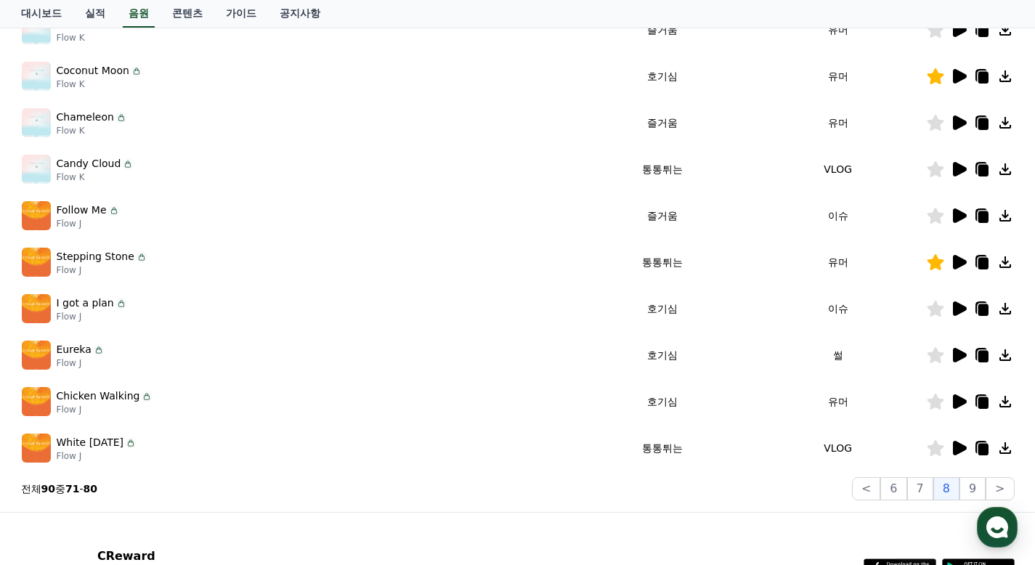
click at [959, 309] on icon at bounding box center [960, 308] width 14 height 15
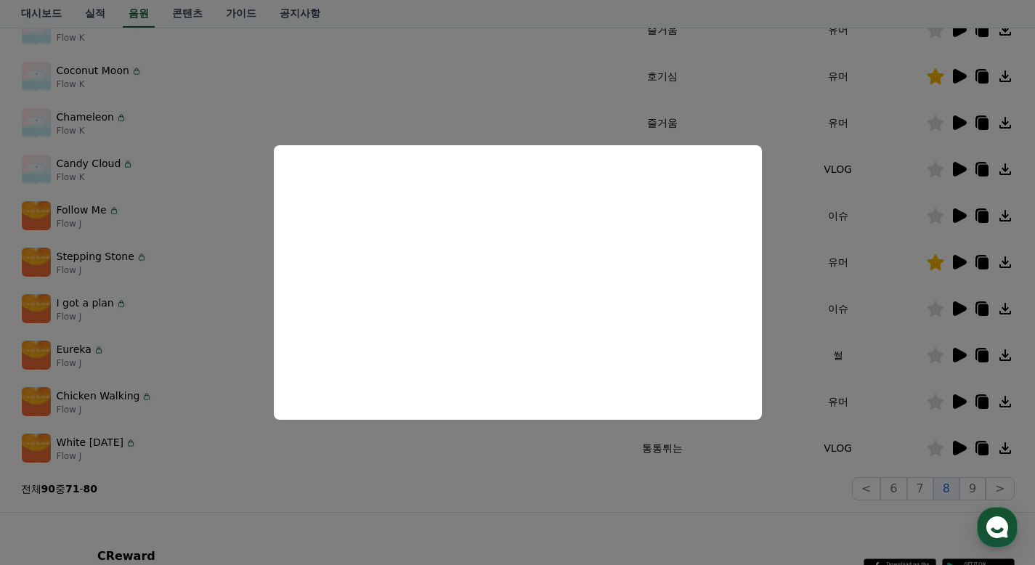
scroll to position [363, 0]
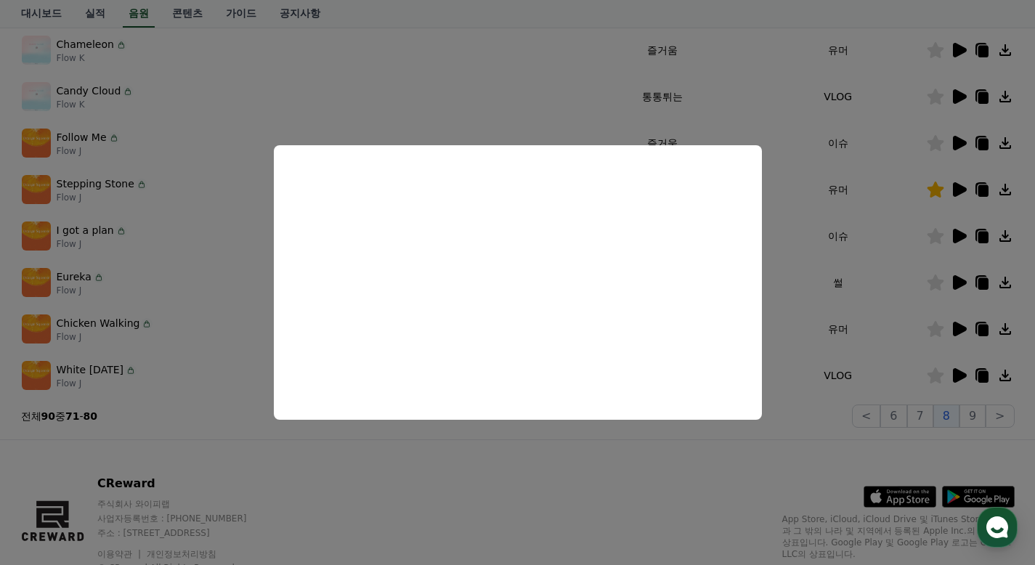
click at [843, 246] on button "close modal" at bounding box center [517, 282] width 1035 height 565
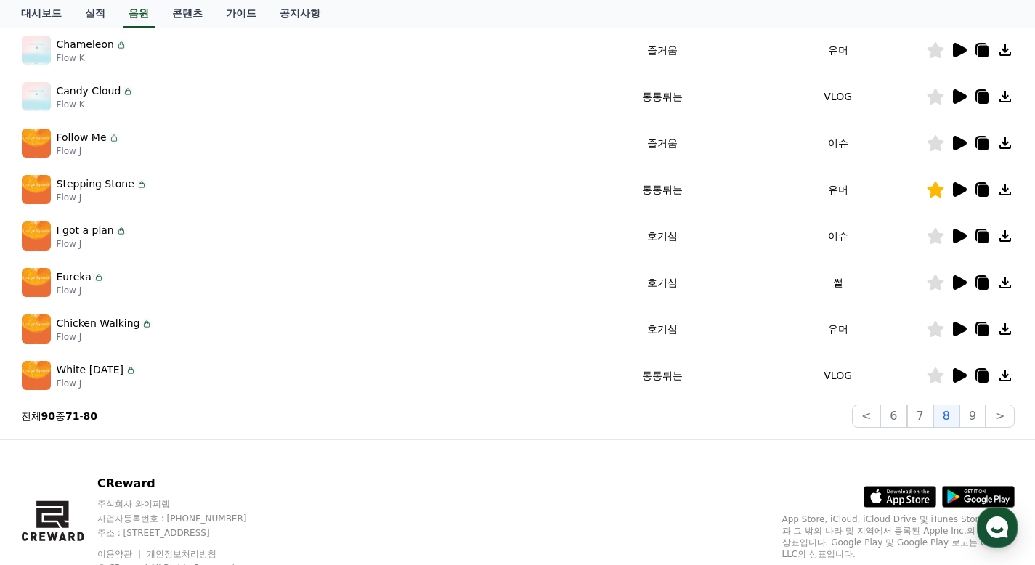
click at [957, 281] on icon at bounding box center [960, 282] width 14 height 15
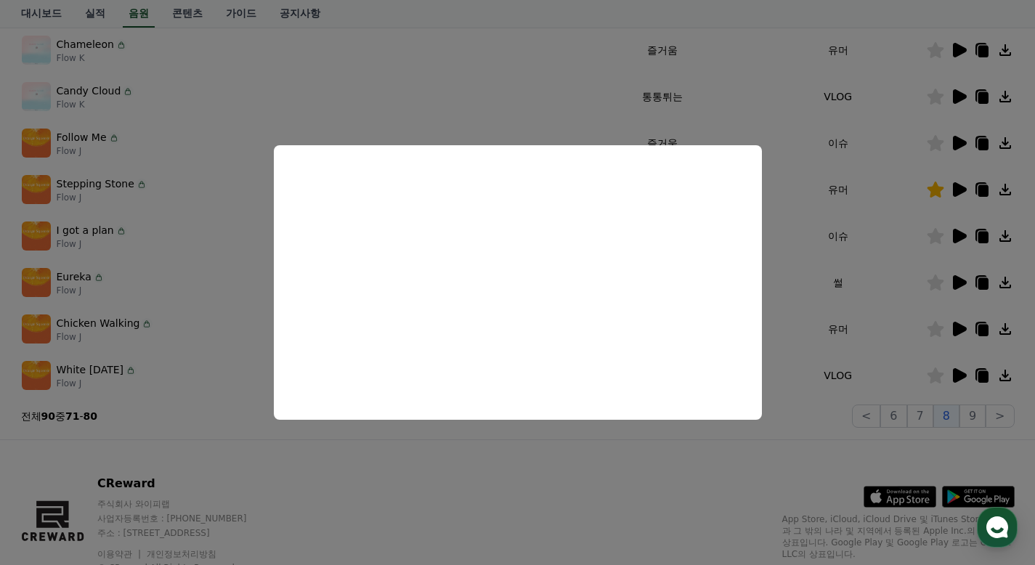
click at [872, 261] on button "close modal" at bounding box center [517, 282] width 1035 height 565
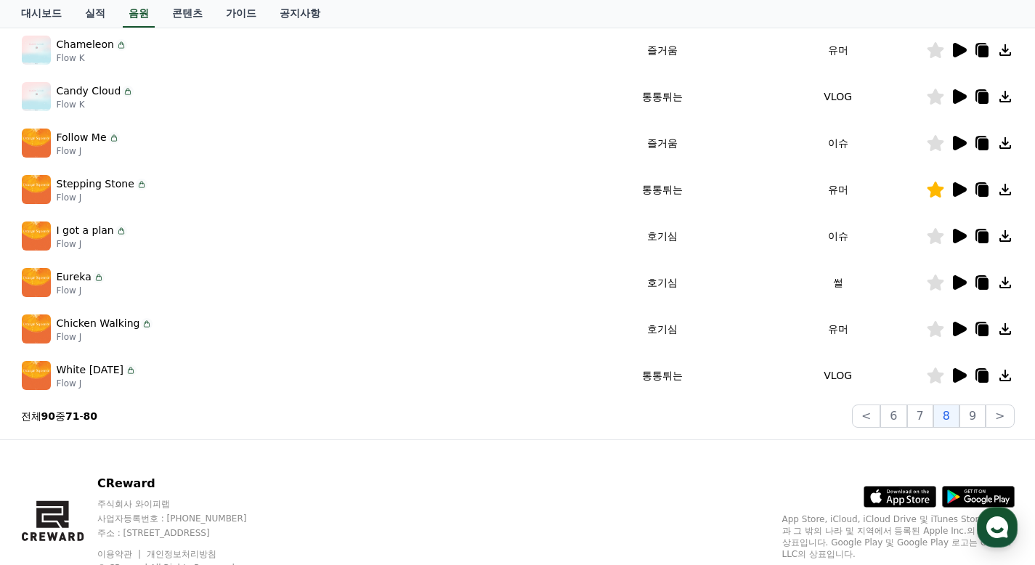
click at [960, 232] on icon at bounding box center [960, 236] width 14 height 15
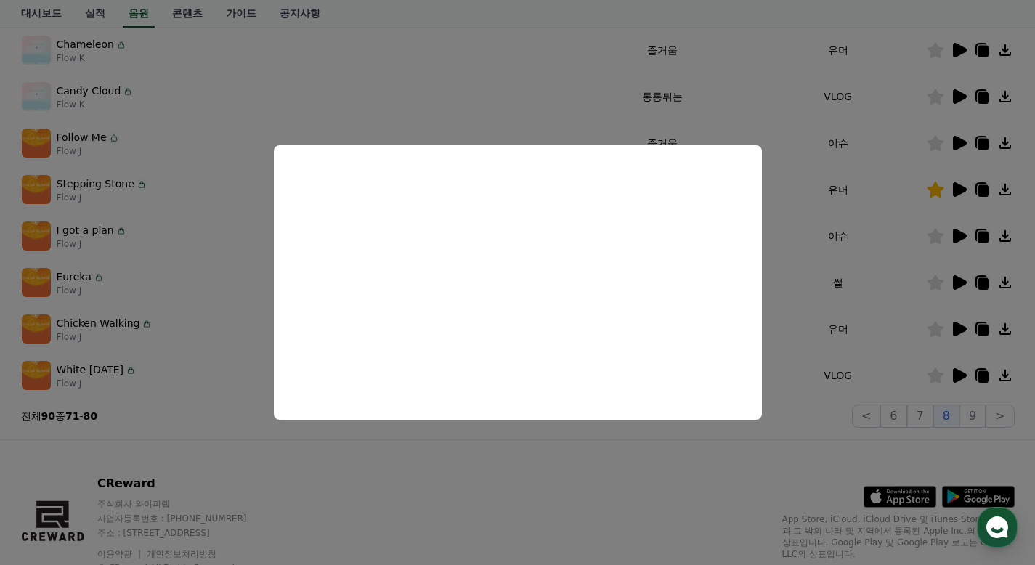
click at [834, 322] on button "close modal" at bounding box center [517, 282] width 1035 height 565
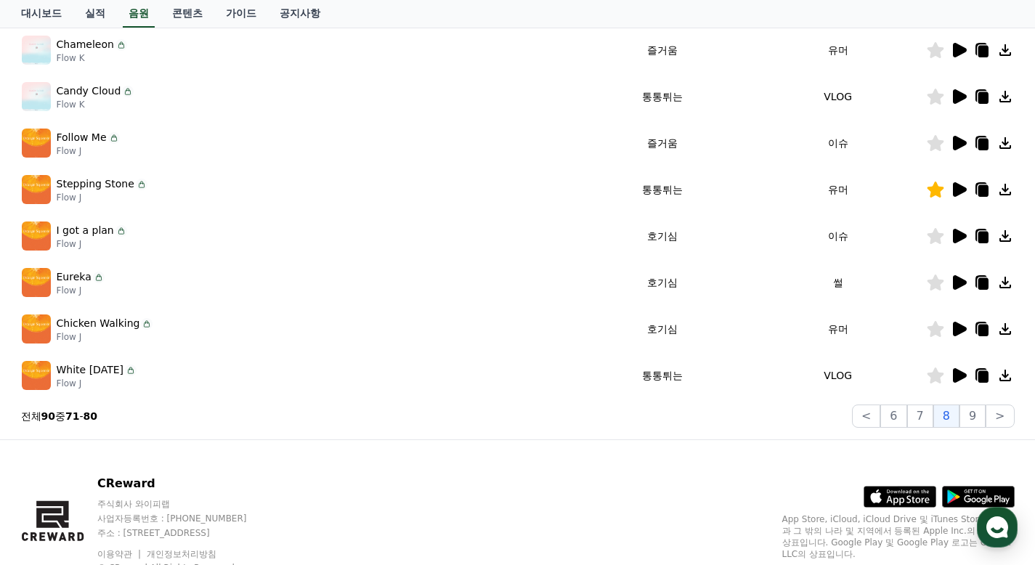
click at [960, 332] on icon at bounding box center [960, 329] width 14 height 15
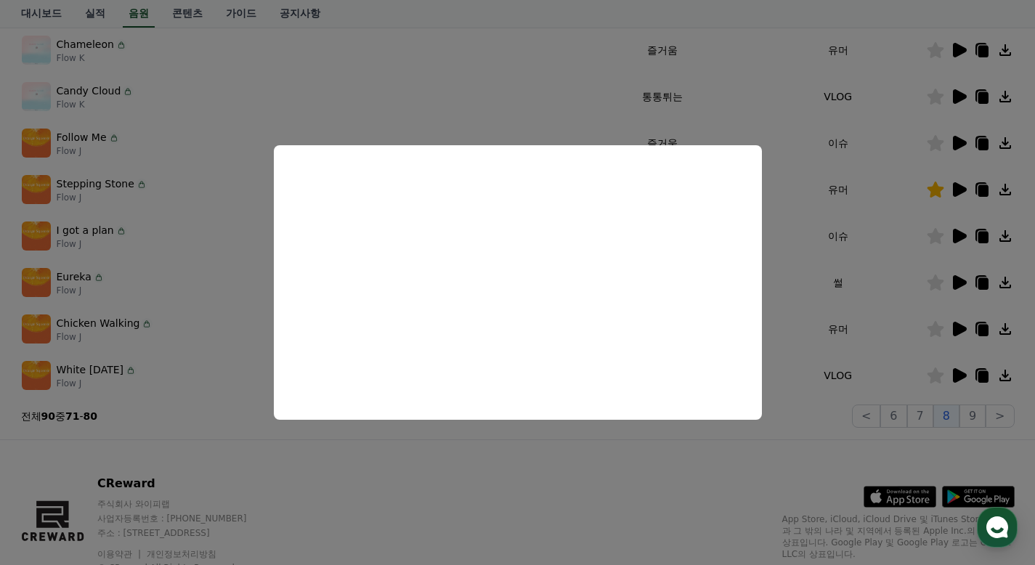
click at [889, 268] on button "close modal" at bounding box center [517, 282] width 1035 height 565
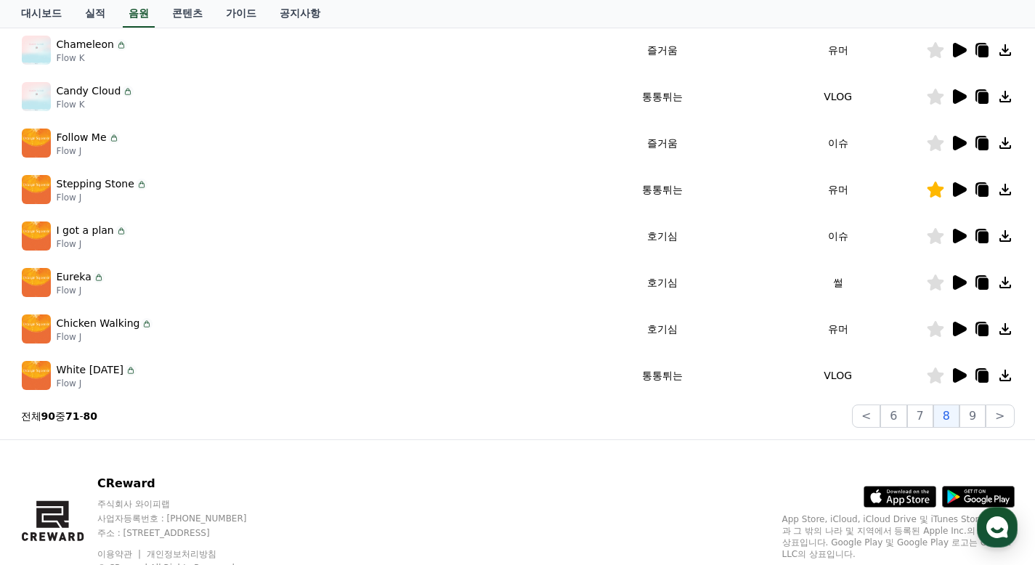
click at [964, 377] on icon at bounding box center [960, 375] width 14 height 15
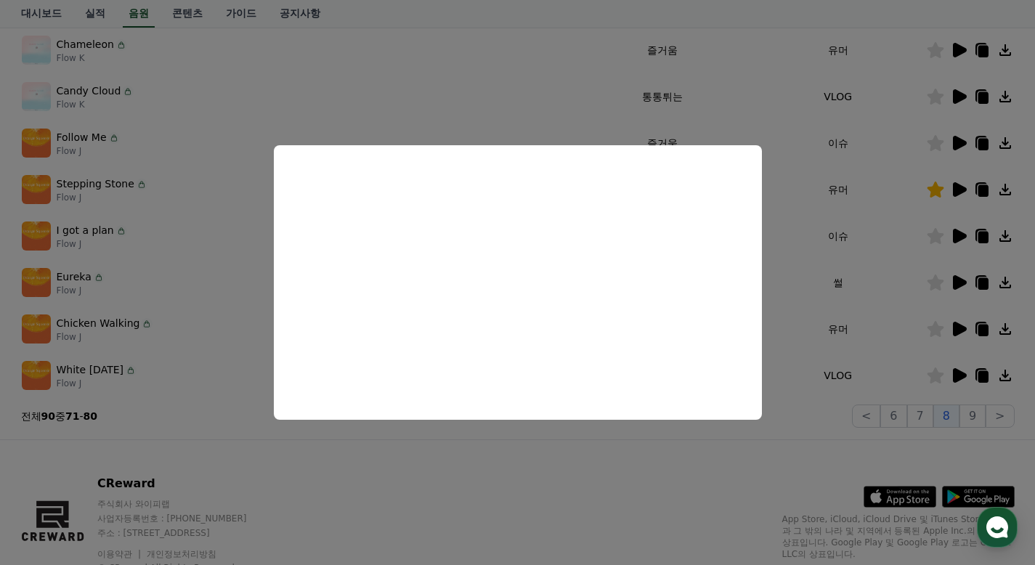
click at [871, 264] on button "close modal" at bounding box center [517, 282] width 1035 height 565
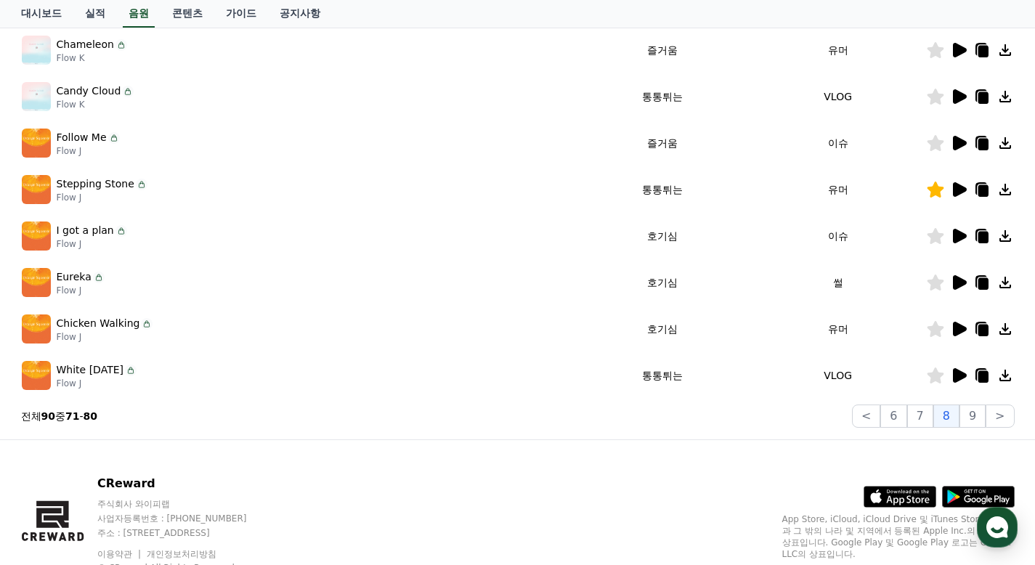
click at [959, 283] on icon at bounding box center [960, 282] width 14 height 15
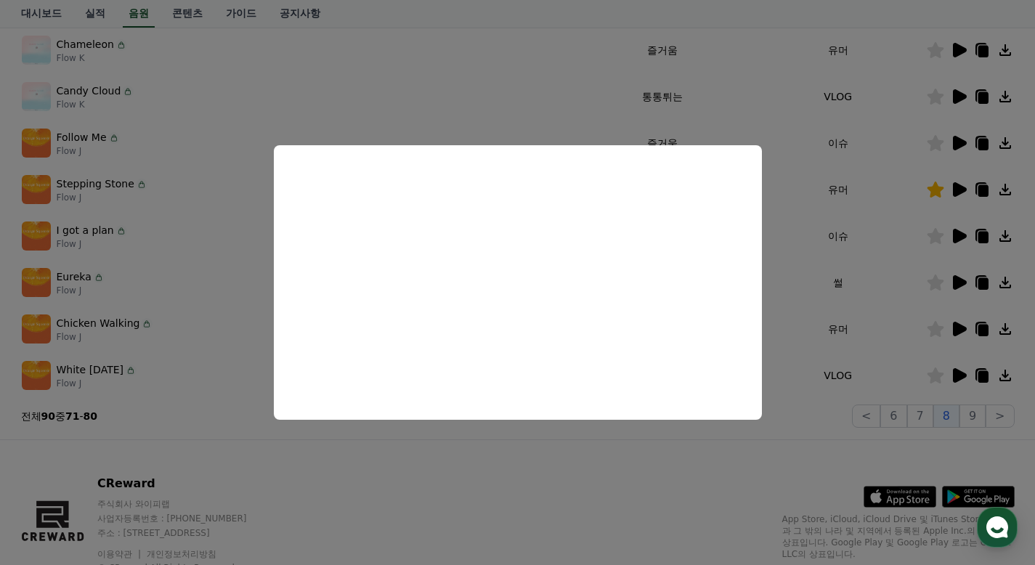
click at [863, 274] on button "close modal" at bounding box center [517, 282] width 1035 height 565
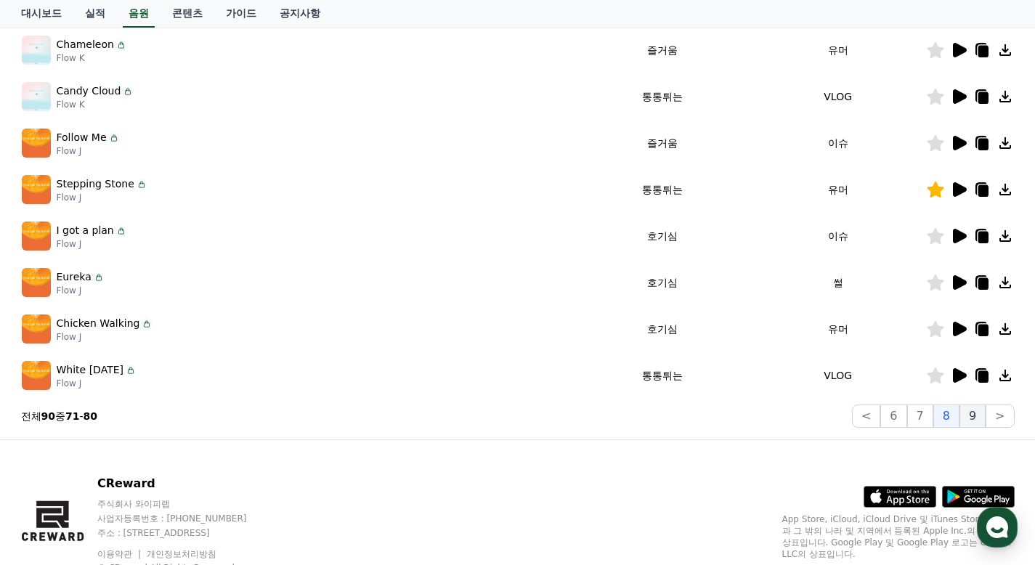
click at [972, 416] on button "9" at bounding box center [972, 416] width 26 height 23
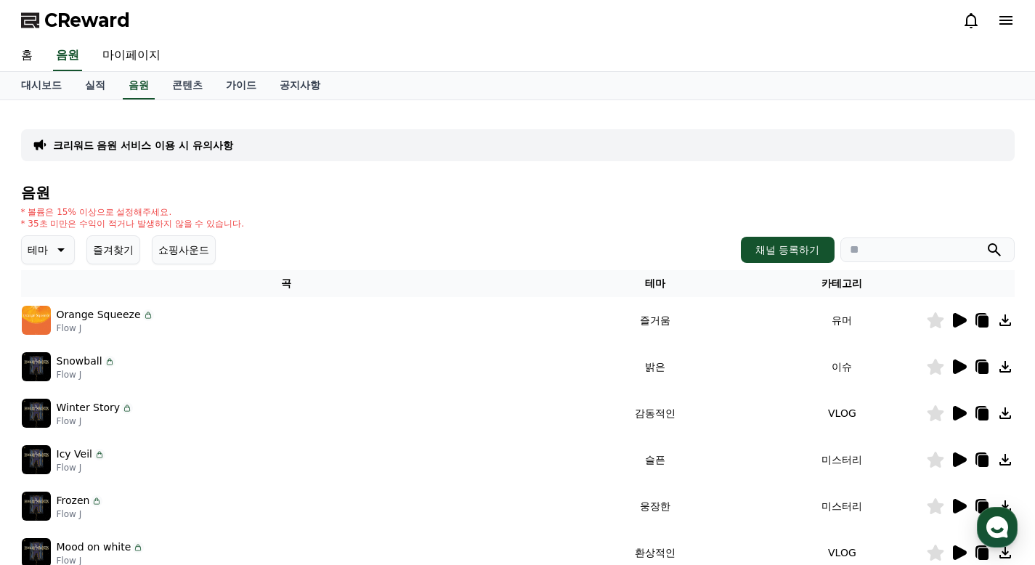
click at [961, 319] on icon at bounding box center [960, 320] width 14 height 15
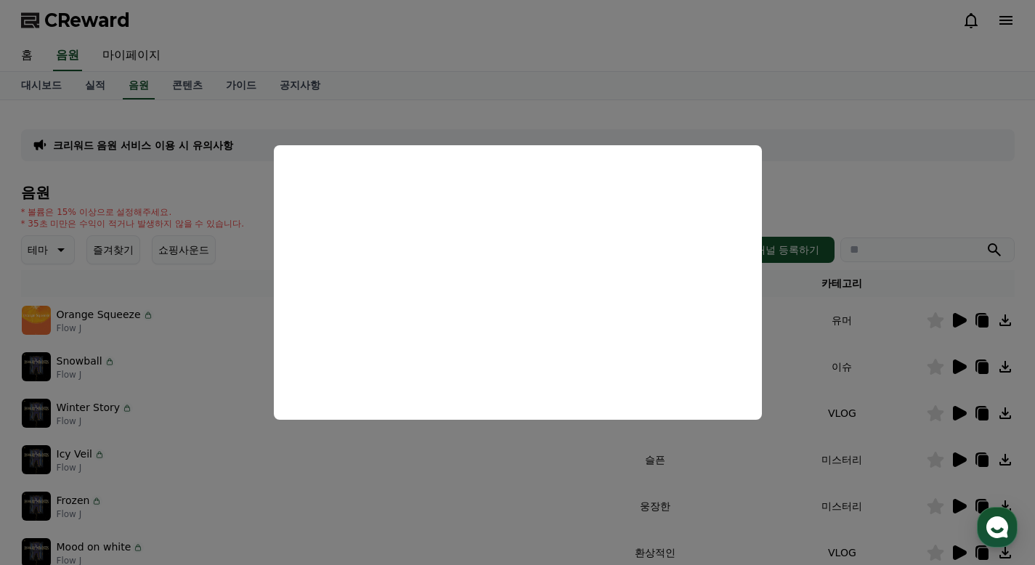
scroll to position [73, 0]
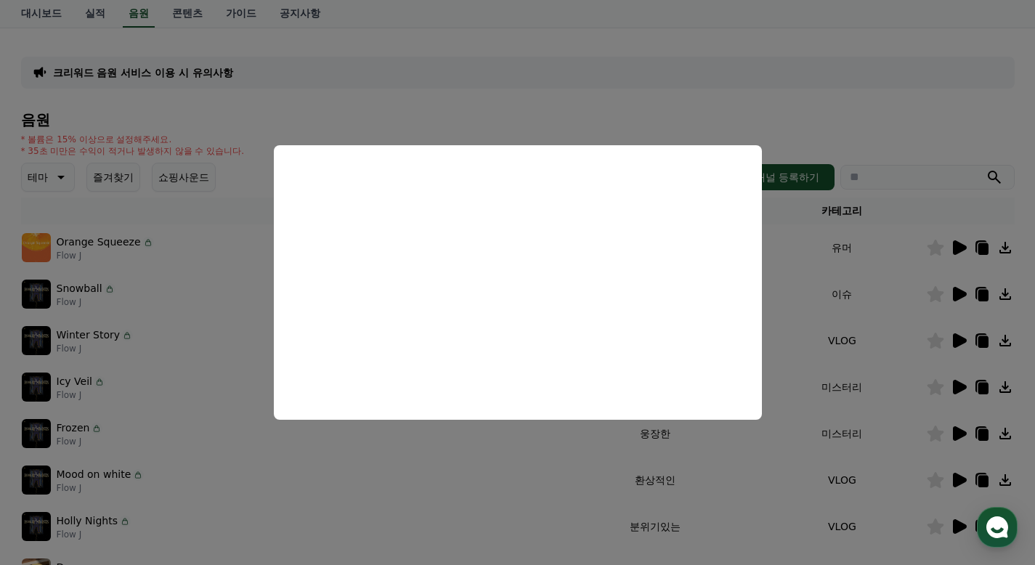
click at [857, 300] on button "close modal" at bounding box center [517, 282] width 1035 height 565
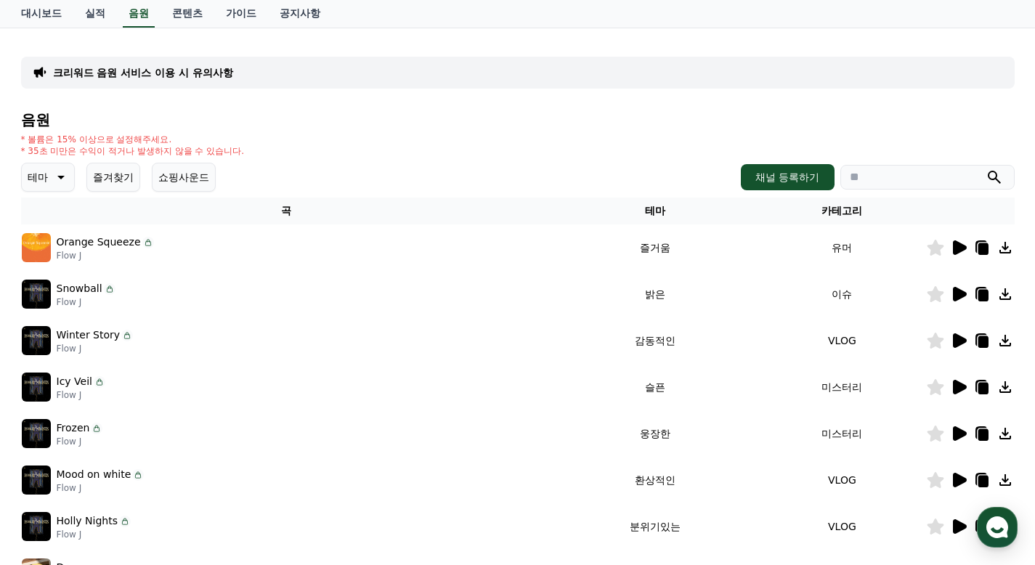
click at [960, 289] on icon at bounding box center [958, 293] width 17 height 17
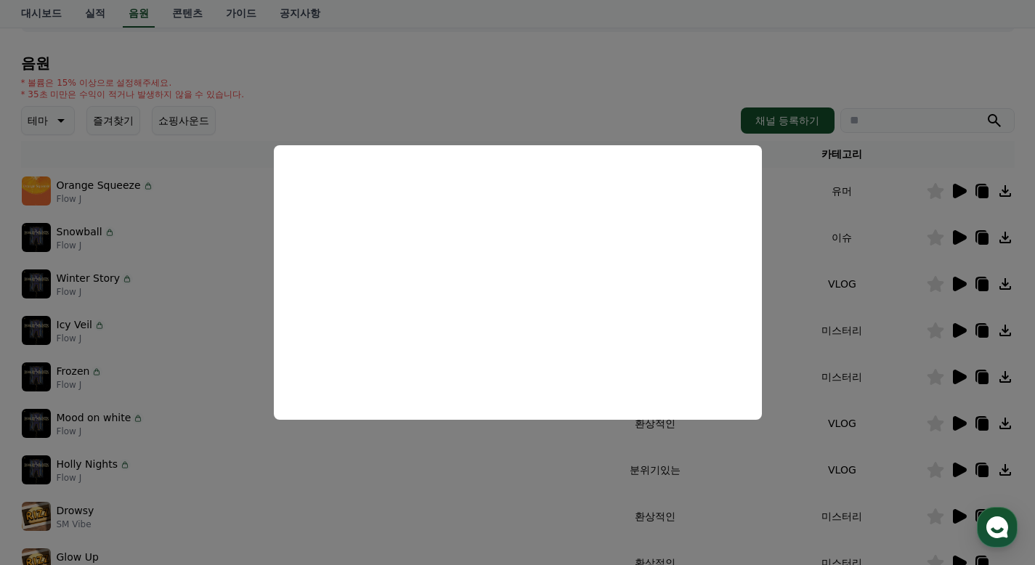
scroll to position [145, 0]
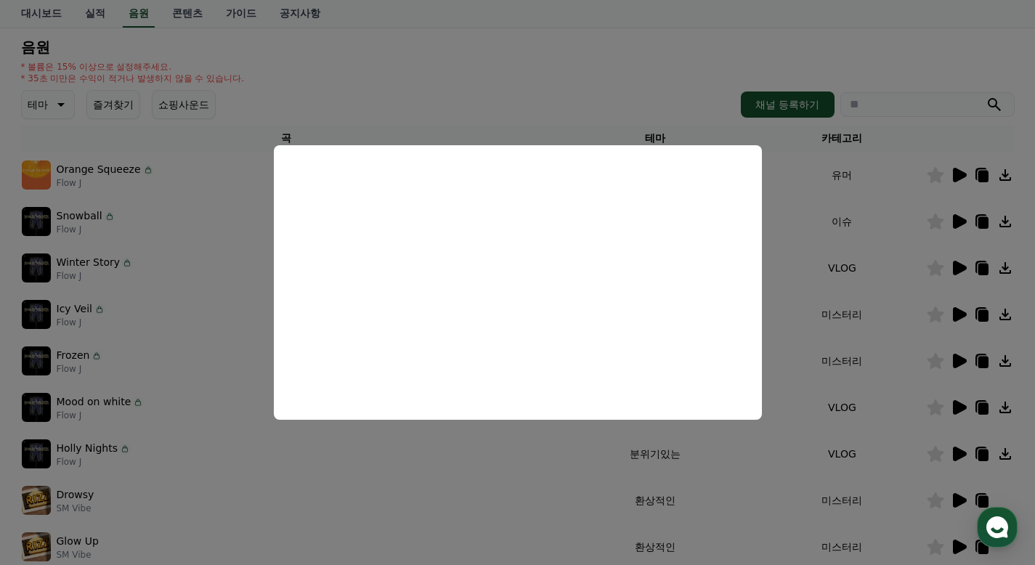
click at [860, 259] on button "close modal" at bounding box center [517, 282] width 1035 height 565
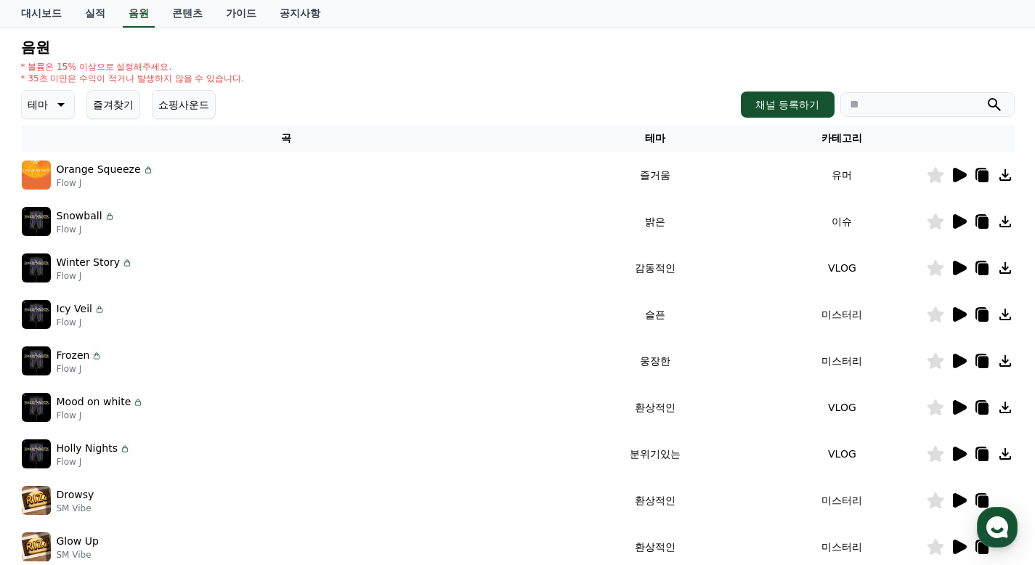
click at [953, 264] on icon at bounding box center [960, 268] width 14 height 15
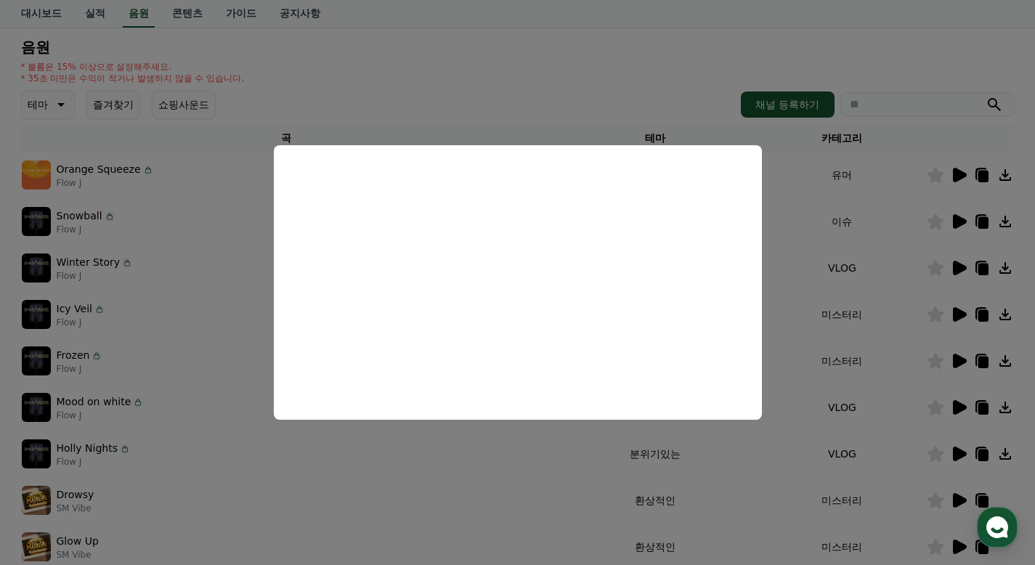
click at [868, 267] on button "close modal" at bounding box center [517, 282] width 1035 height 565
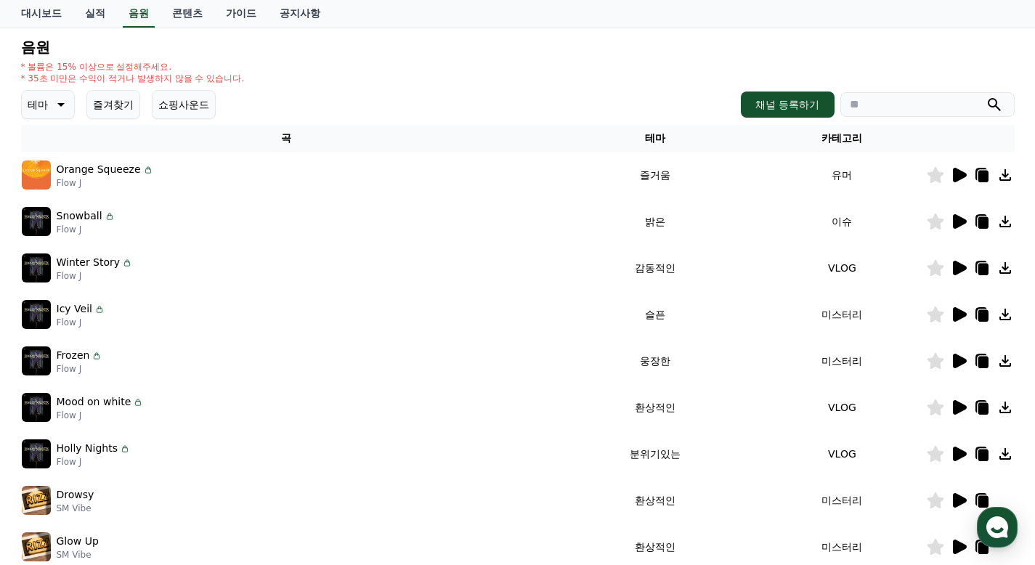
click at [957, 311] on icon at bounding box center [960, 314] width 14 height 15
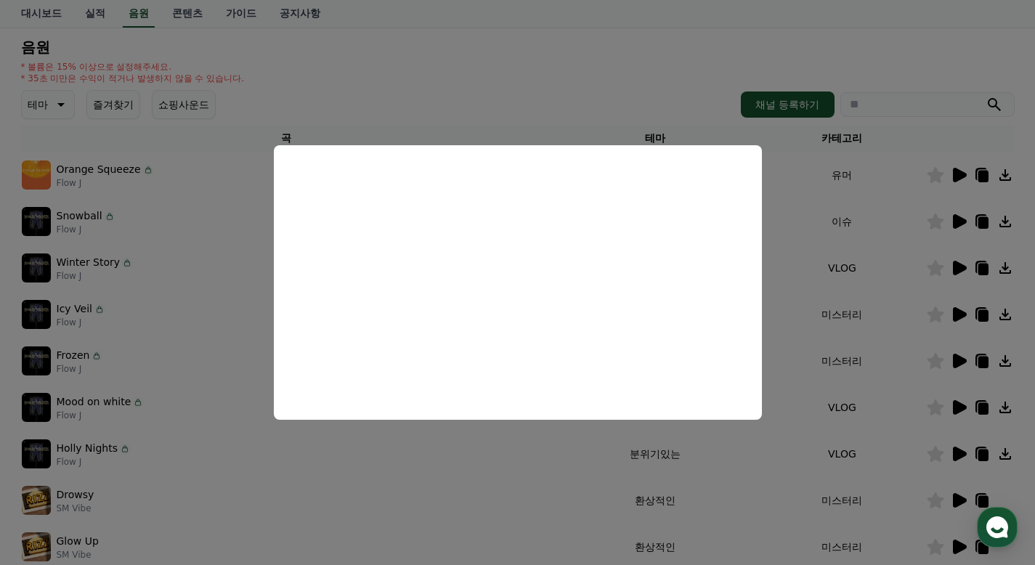
click at [820, 232] on button "close modal" at bounding box center [517, 282] width 1035 height 565
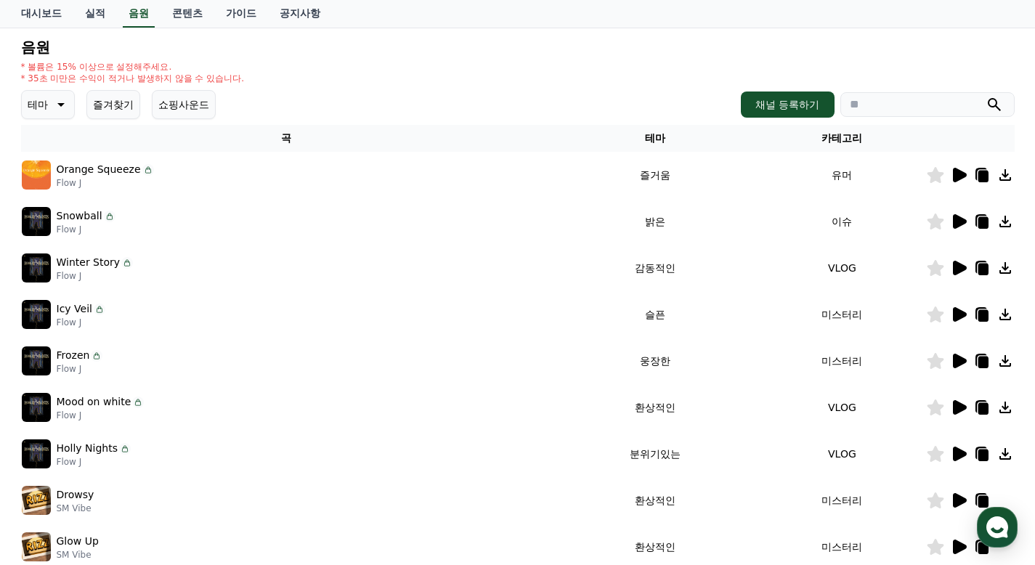
click at [954, 402] on icon at bounding box center [960, 407] width 14 height 15
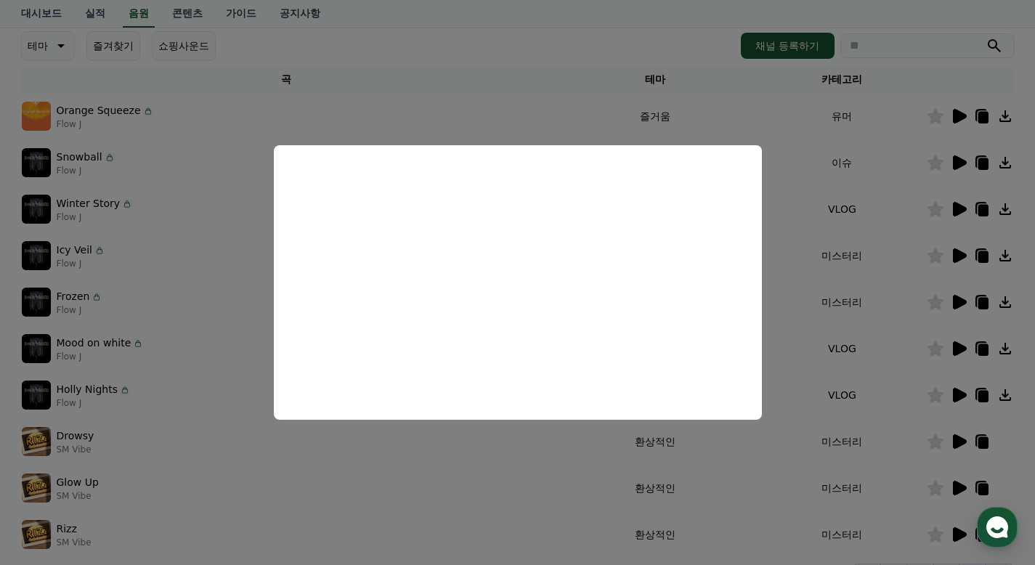
scroll to position [218, 0]
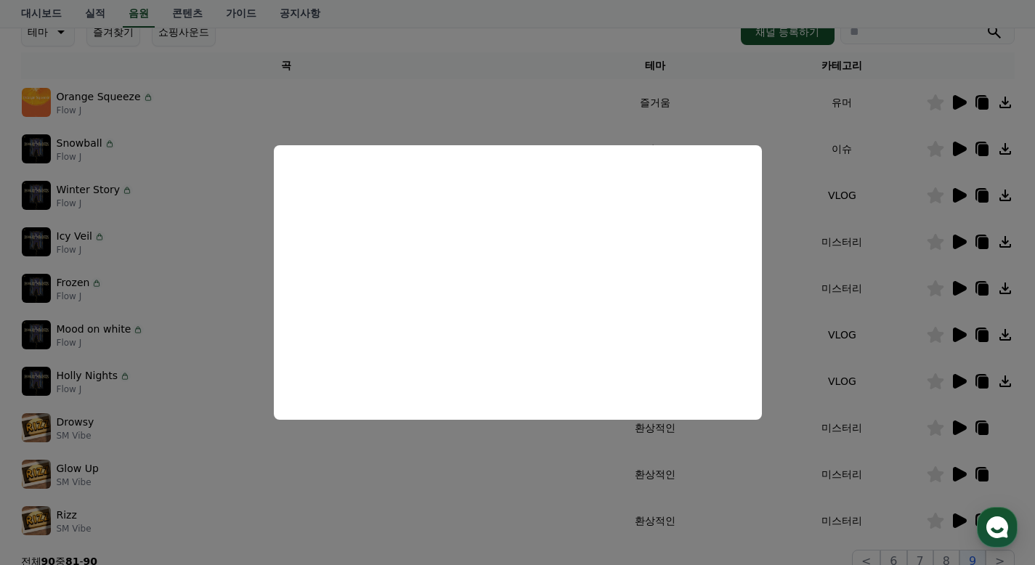
click at [864, 288] on button "close modal" at bounding box center [517, 282] width 1035 height 565
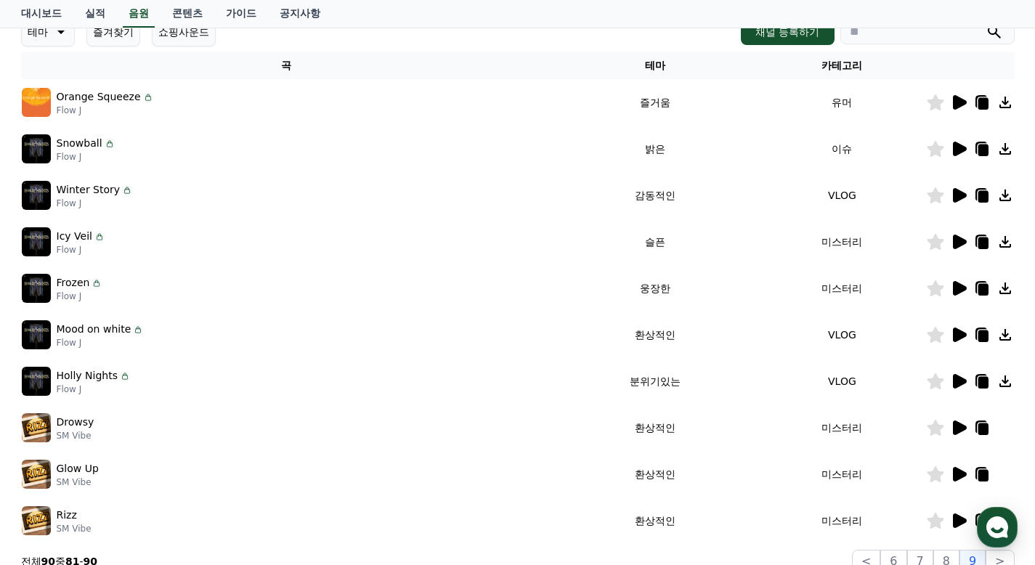
click at [956, 379] on icon at bounding box center [960, 381] width 14 height 15
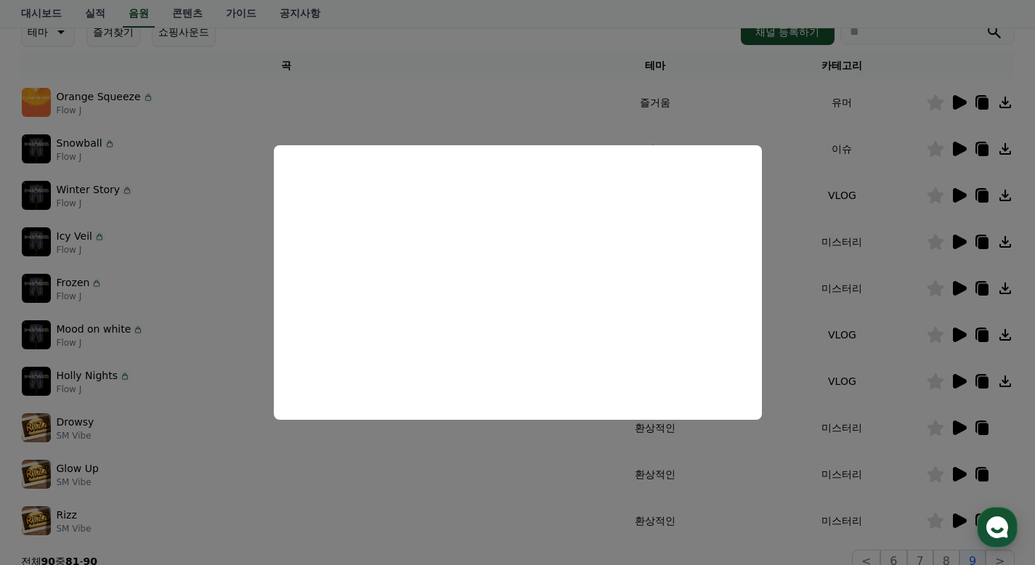
click at [870, 294] on button "close modal" at bounding box center [517, 282] width 1035 height 565
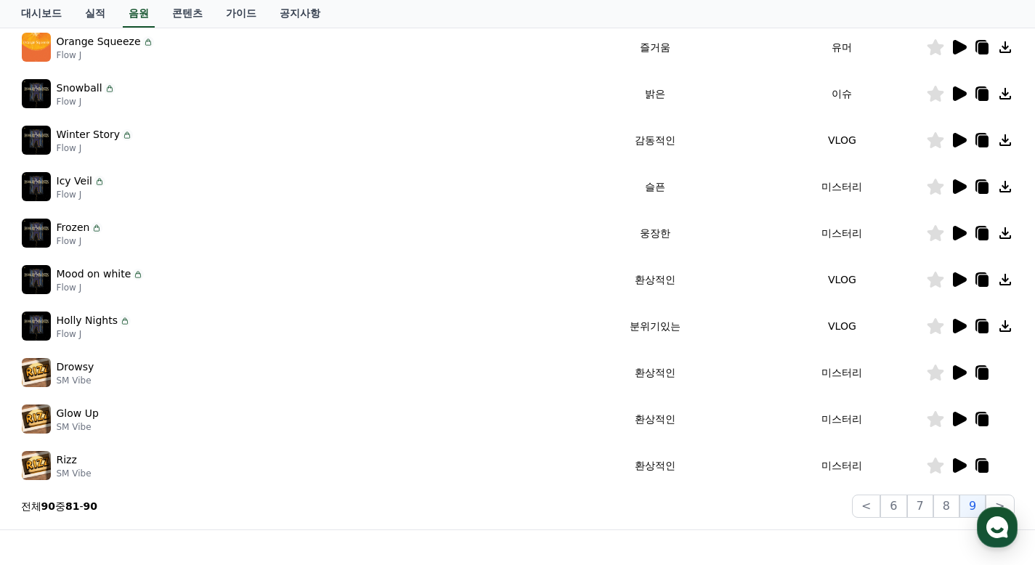
scroll to position [291, 0]
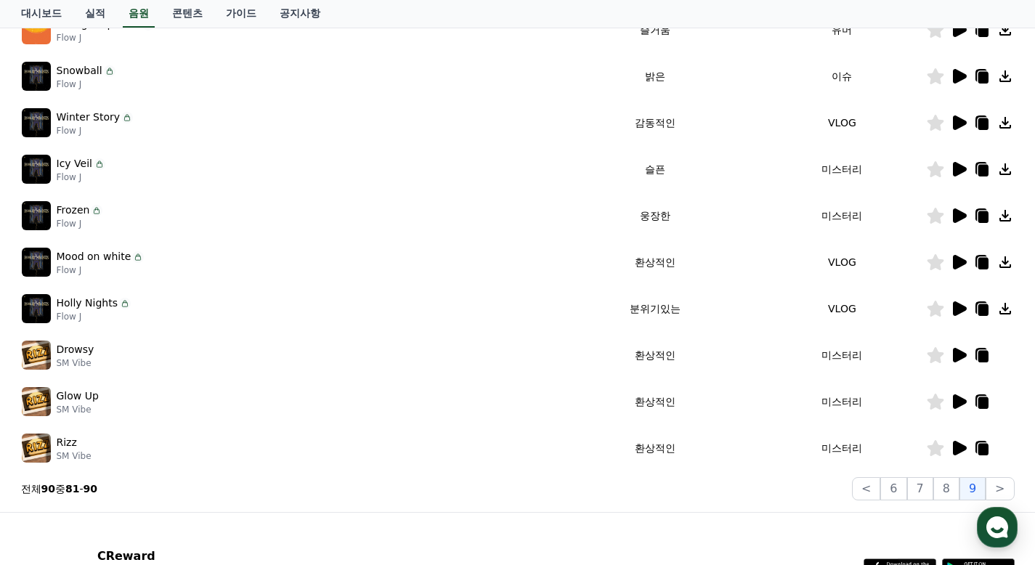
click at [957, 355] on icon at bounding box center [960, 355] width 14 height 15
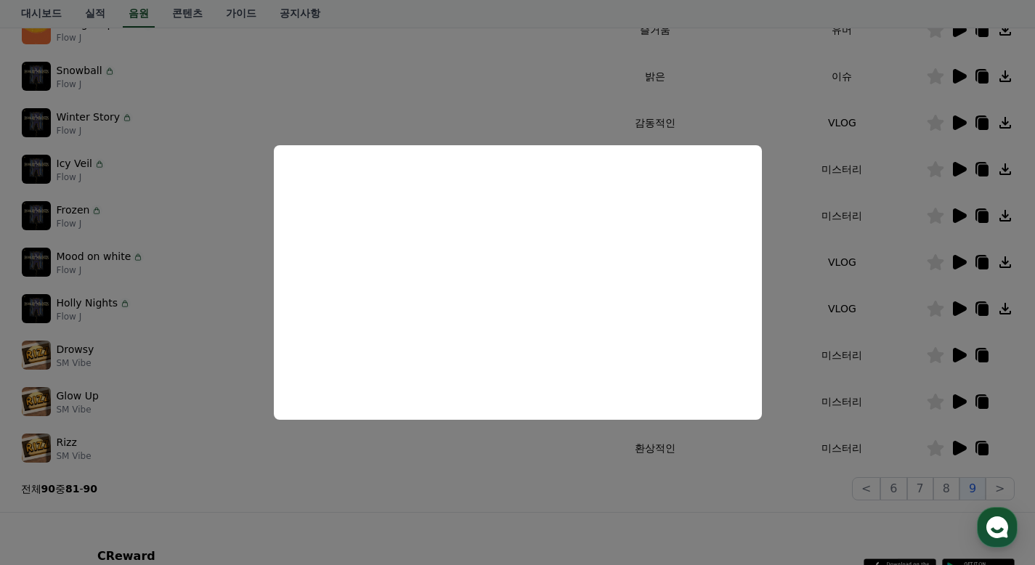
click at [905, 330] on button "close modal" at bounding box center [517, 282] width 1035 height 565
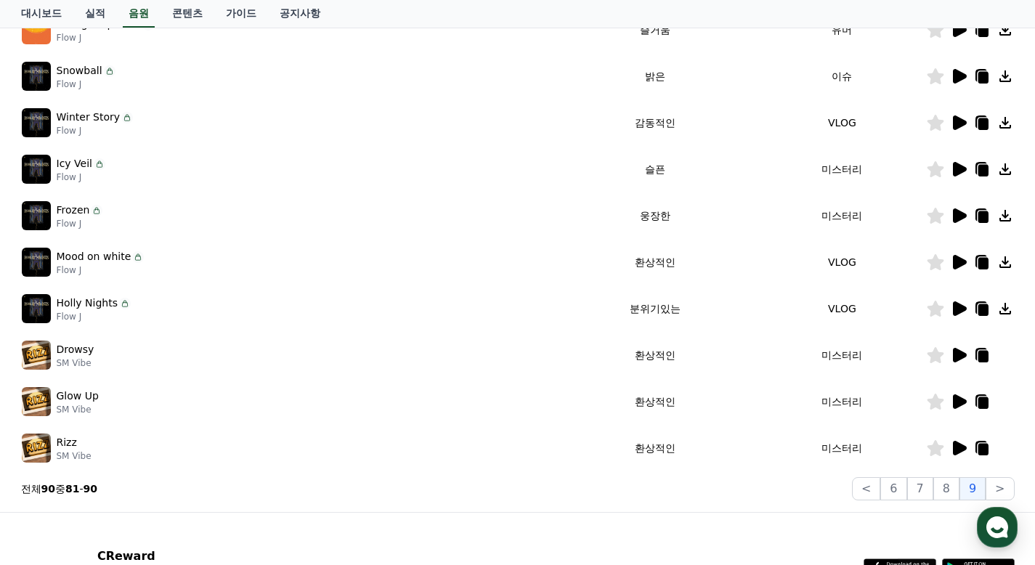
click at [964, 398] on icon at bounding box center [958, 401] width 17 height 17
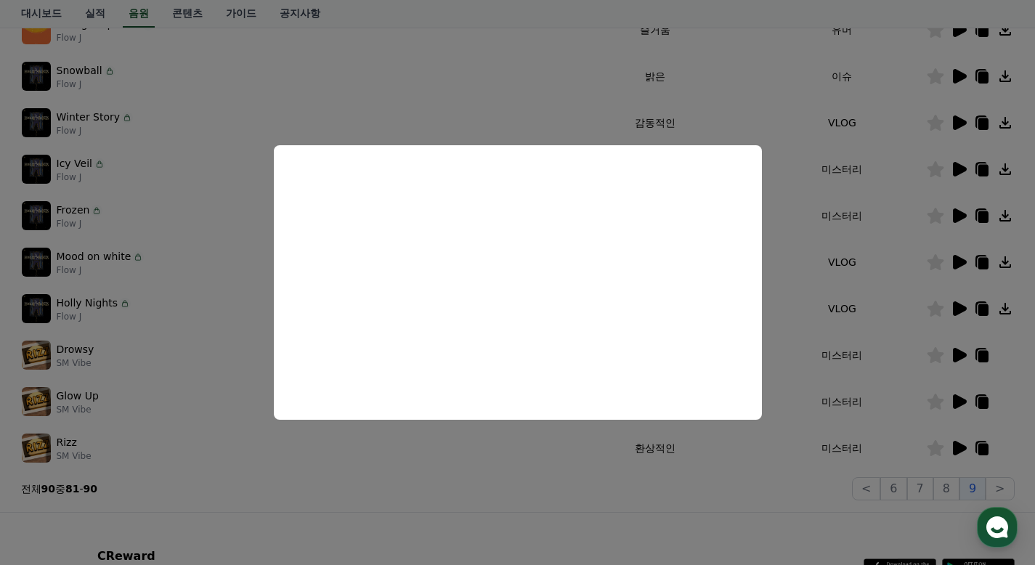
click at [856, 343] on button "close modal" at bounding box center [517, 282] width 1035 height 565
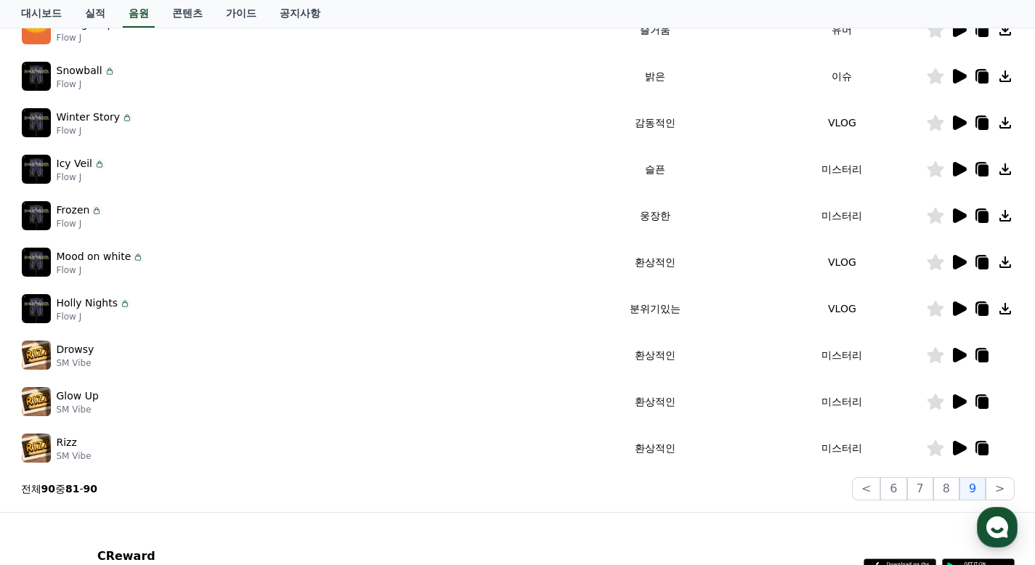
click at [956, 445] on icon at bounding box center [960, 448] width 14 height 15
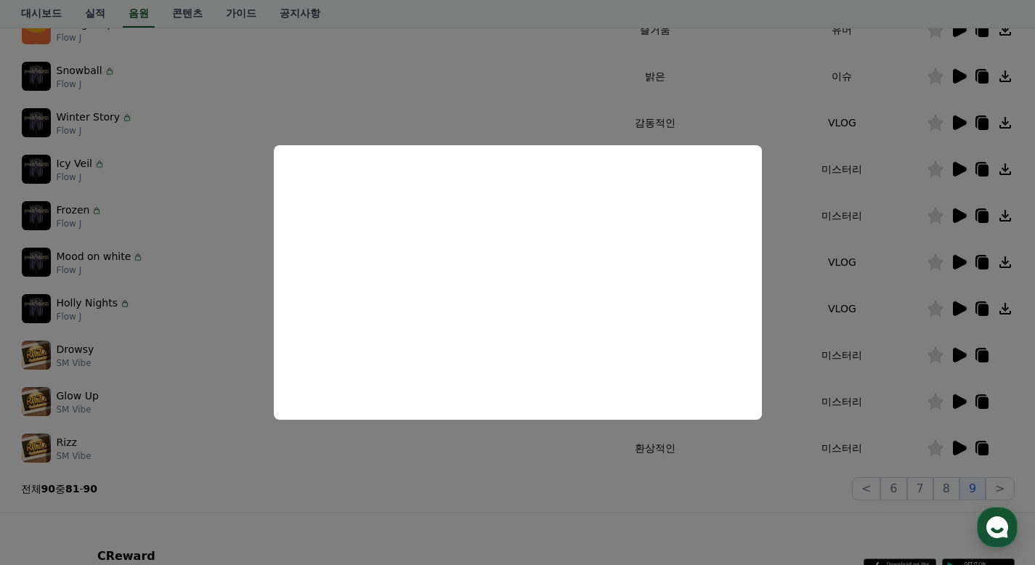
click at [885, 256] on button "close modal" at bounding box center [517, 282] width 1035 height 565
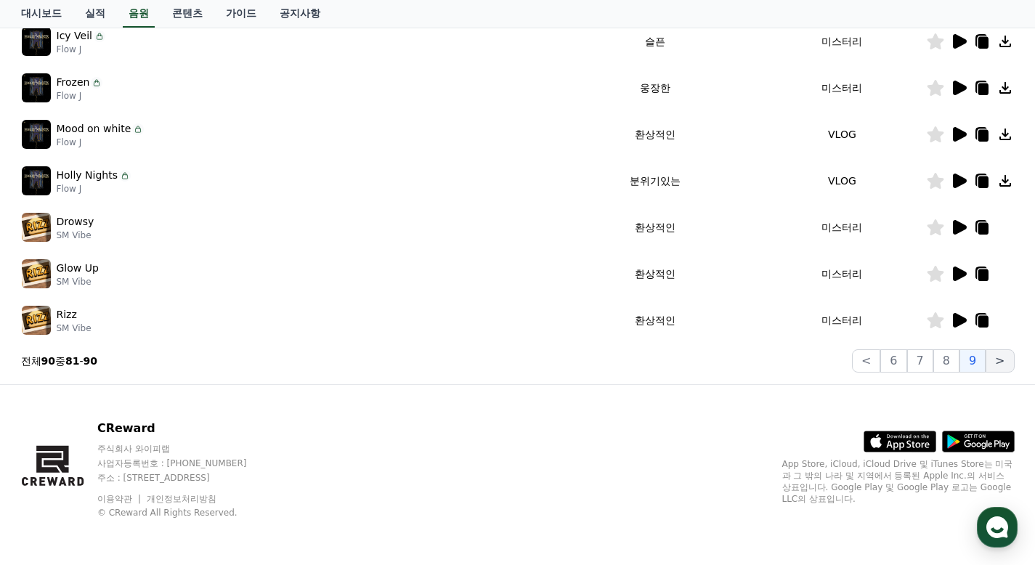
click at [1003, 360] on button ">" at bounding box center [1000, 360] width 28 height 23
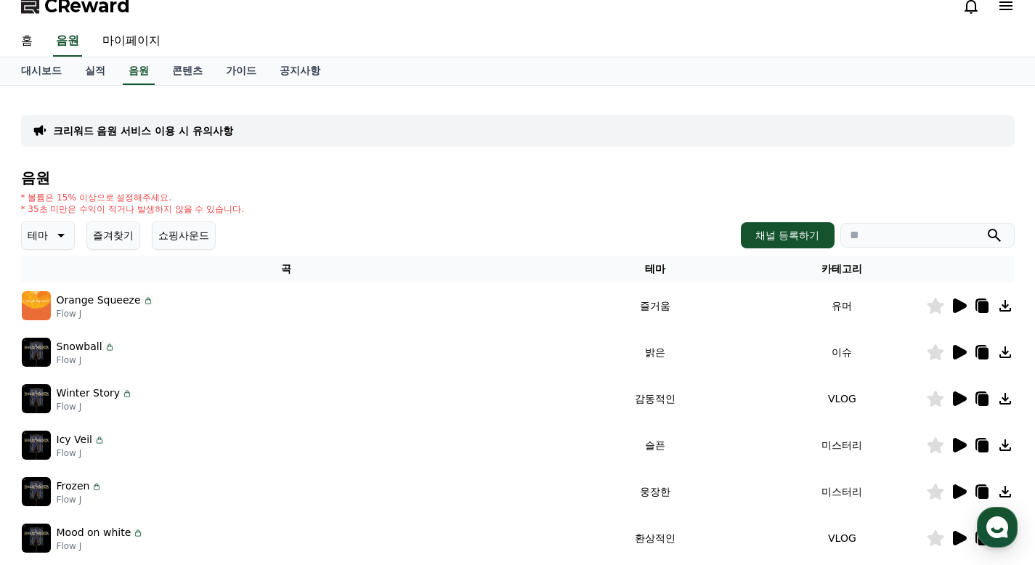
scroll to position [0, 0]
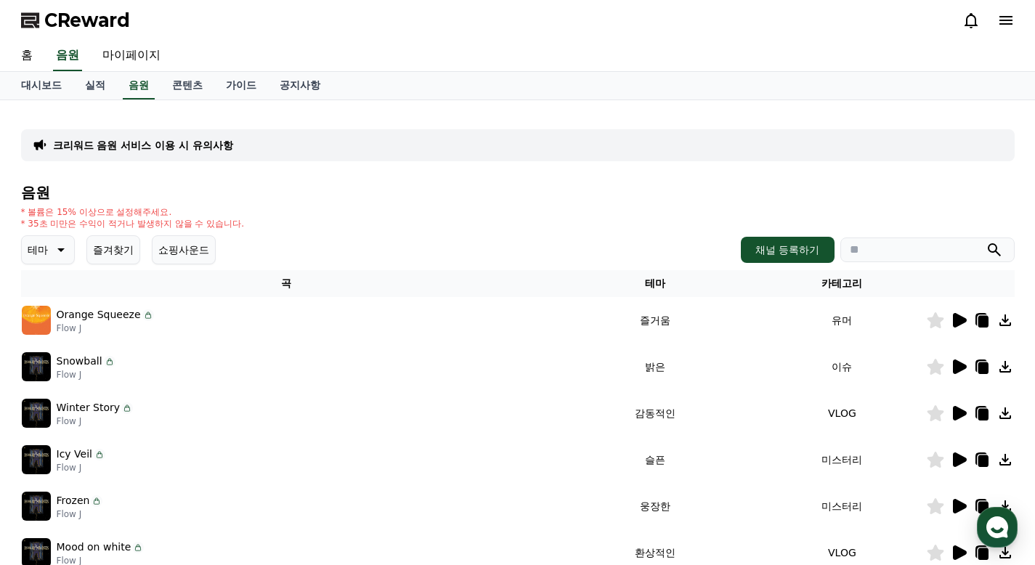
click at [113, 258] on button "즐겨찾기" at bounding box center [113, 249] width 54 height 29
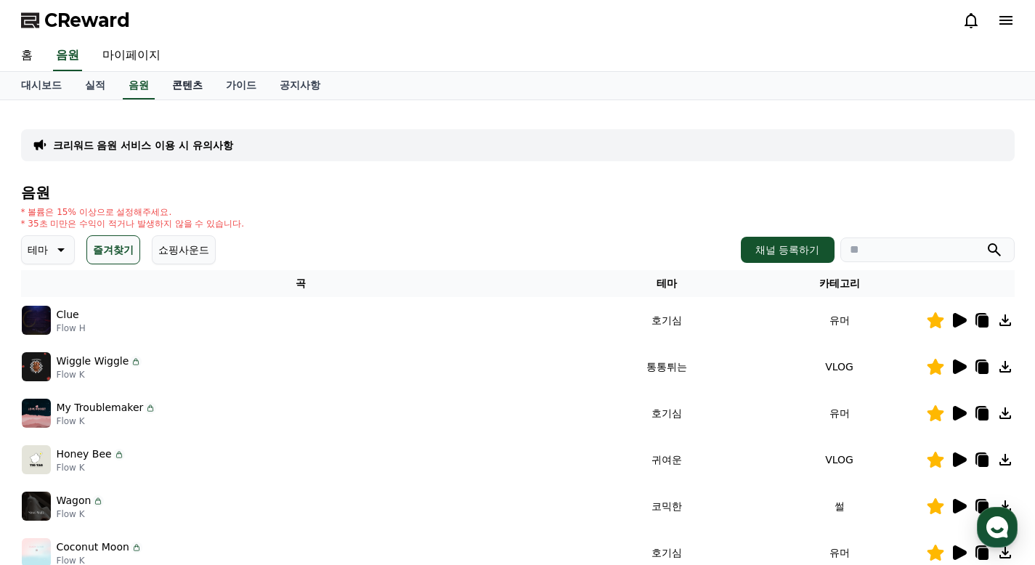
click at [184, 87] on link "콘텐츠" at bounding box center [188, 86] width 54 height 28
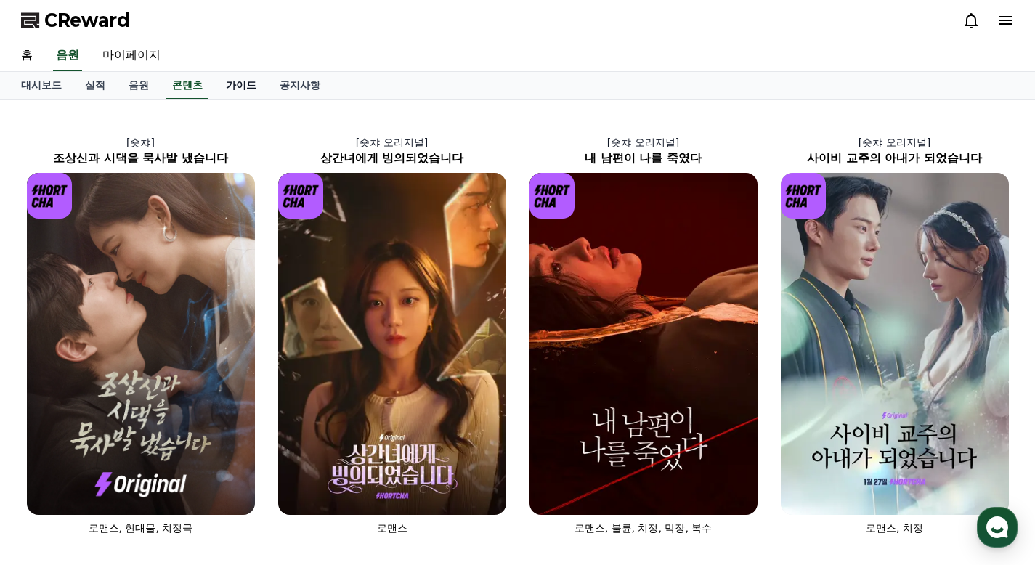
click at [251, 84] on link "가이드" at bounding box center [241, 86] width 54 height 28
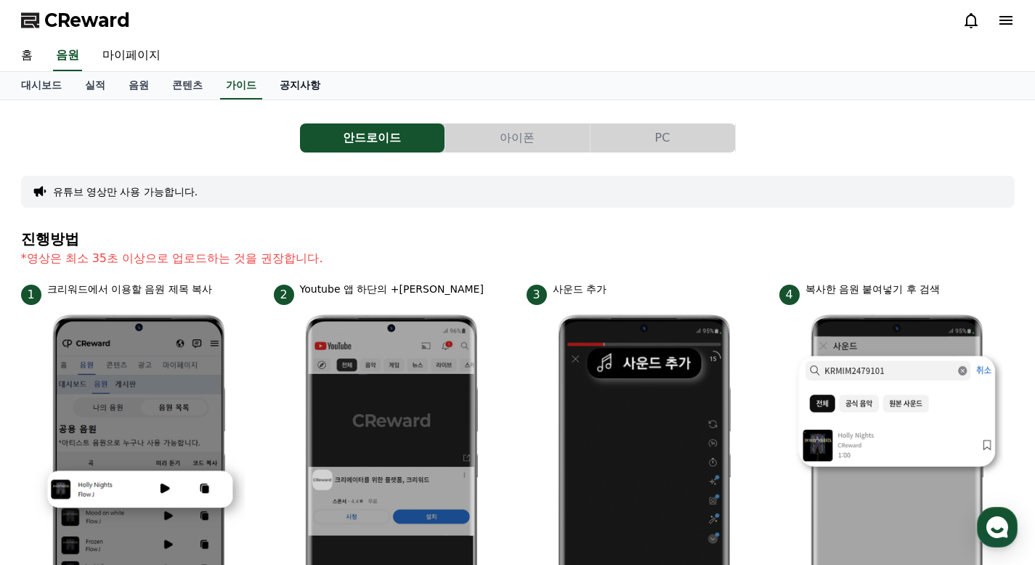
click at [310, 89] on link "공지사항" at bounding box center [300, 86] width 64 height 28
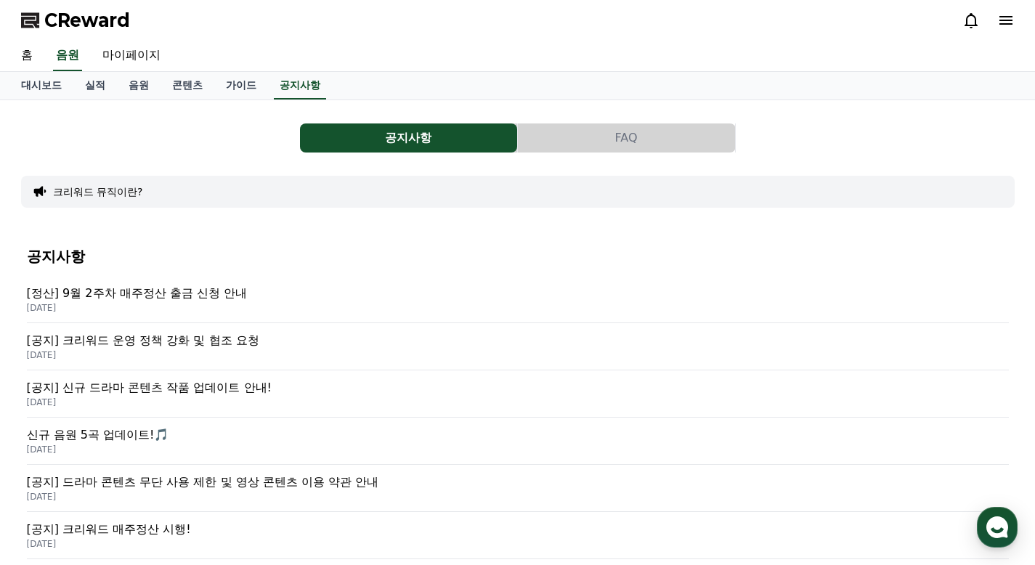
click at [190, 288] on p "[정산] 9월 2주차 매주정산 출금 신청 안내" at bounding box center [518, 293] width 982 height 17
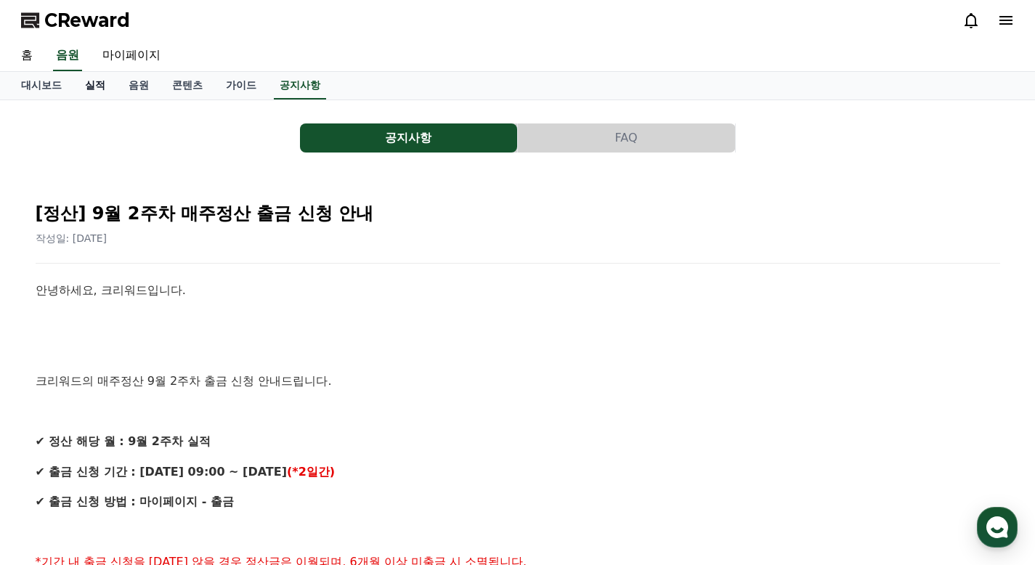
click at [100, 87] on link "실적" at bounding box center [95, 86] width 44 height 28
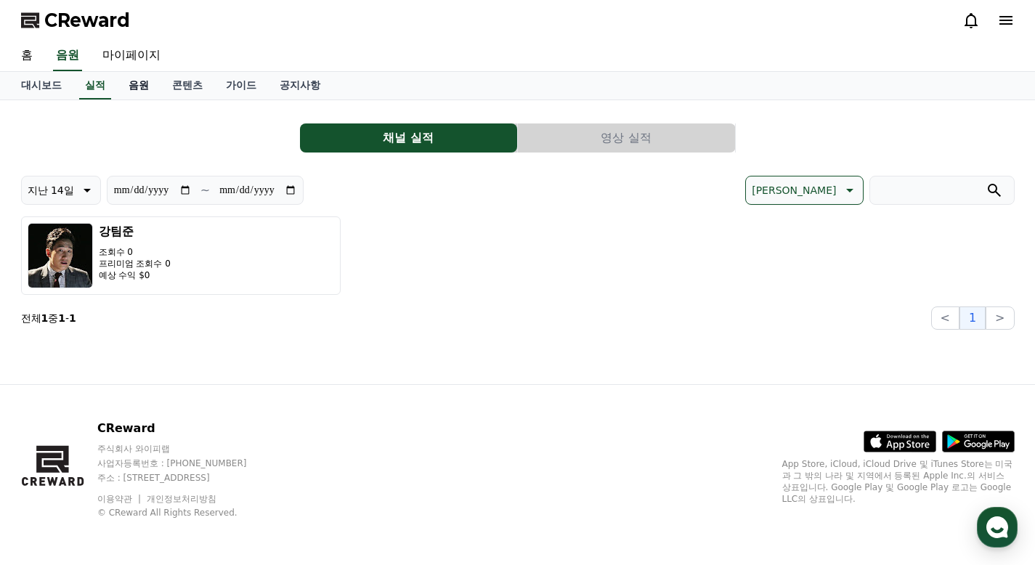
click at [139, 84] on link "음원" at bounding box center [139, 86] width 44 height 28
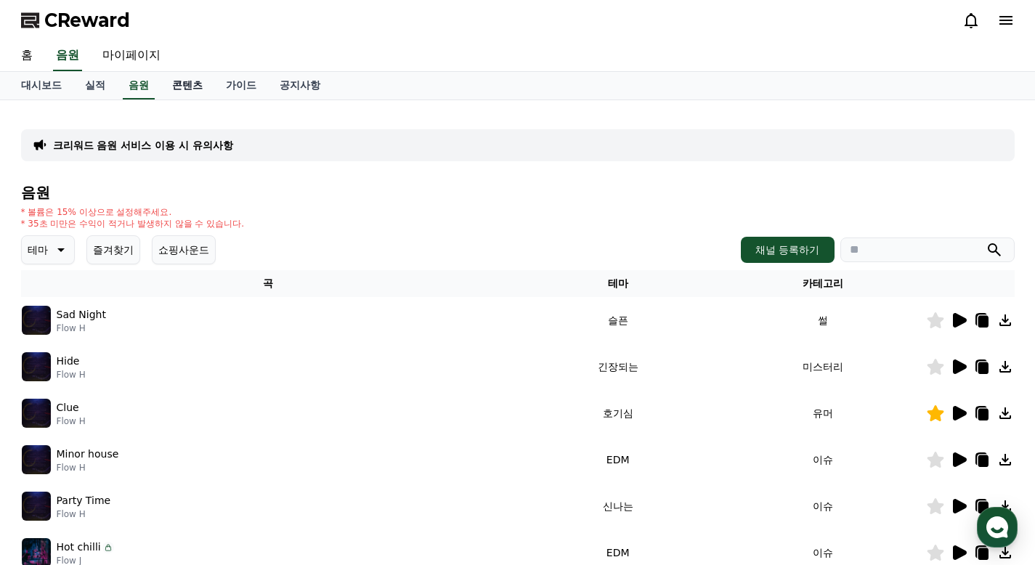
click at [166, 84] on link "콘텐츠" at bounding box center [188, 86] width 54 height 28
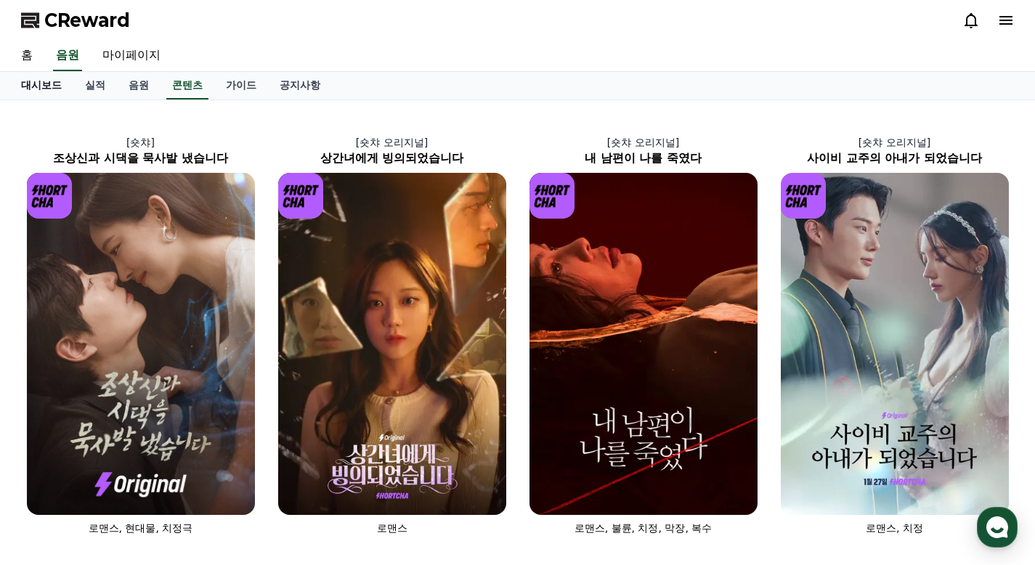
click at [49, 91] on link "대시보드" at bounding box center [41, 86] width 64 height 28
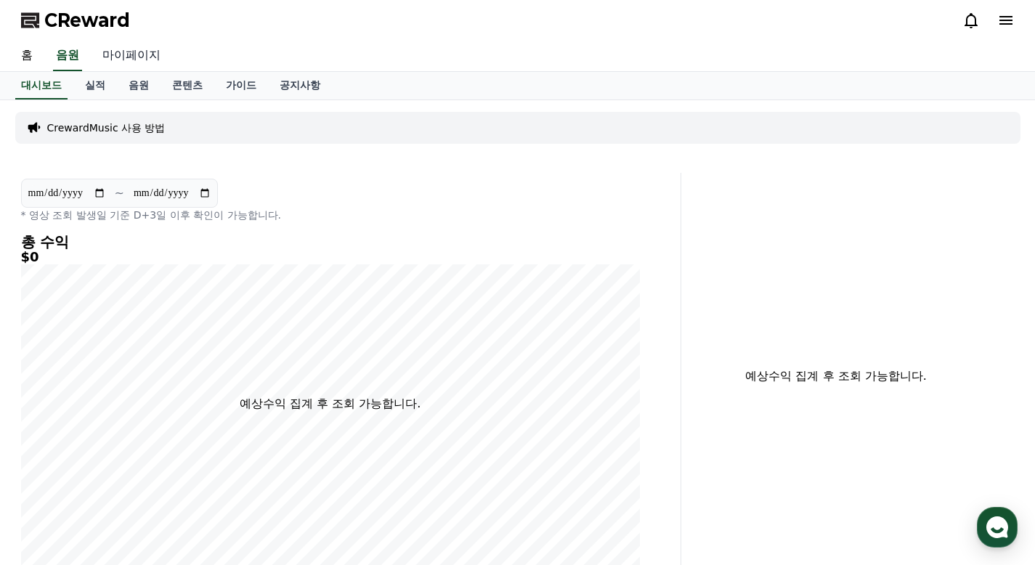
click at [136, 57] on link "마이페이지" at bounding box center [131, 56] width 81 height 31
select select "**********"
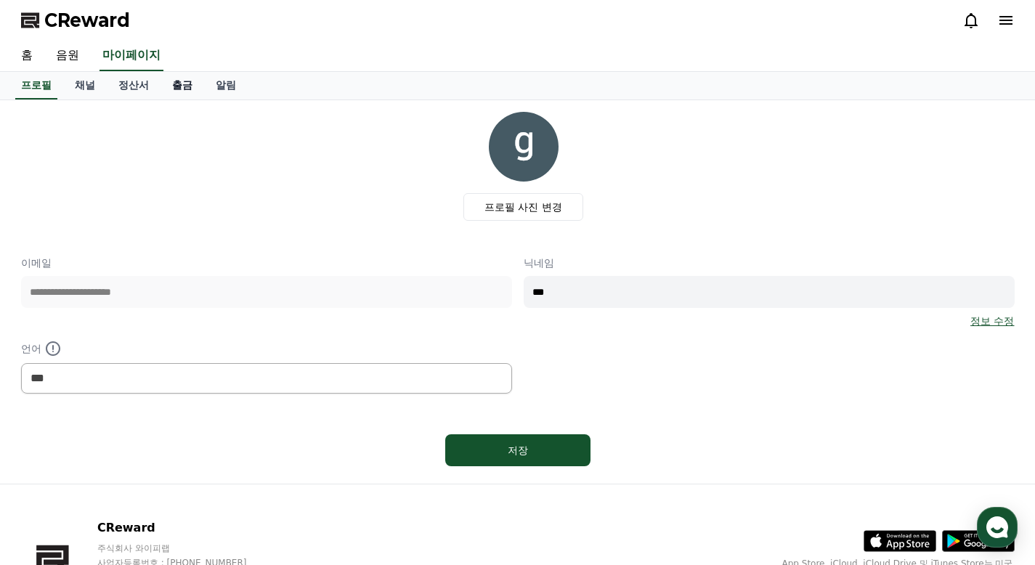
click at [188, 90] on link "출금" at bounding box center [183, 86] width 44 height 28
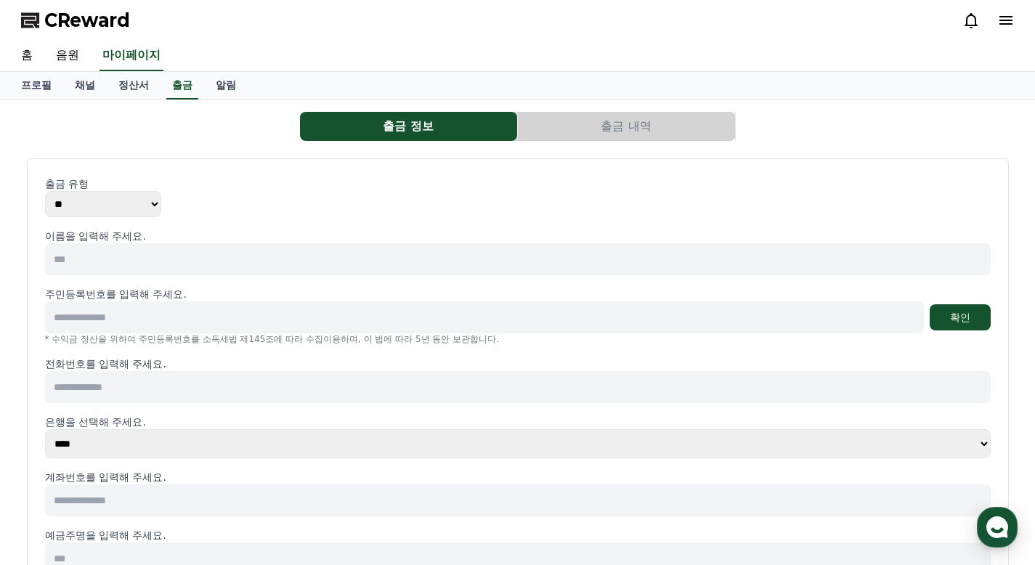
click at [135, 212] on select "** ***" at bounding box center [103, 204] width 116 height 26
click at [208, 267] on input at bounding box center [518, 259] width 946 height 32
type input "*"
type input "***"
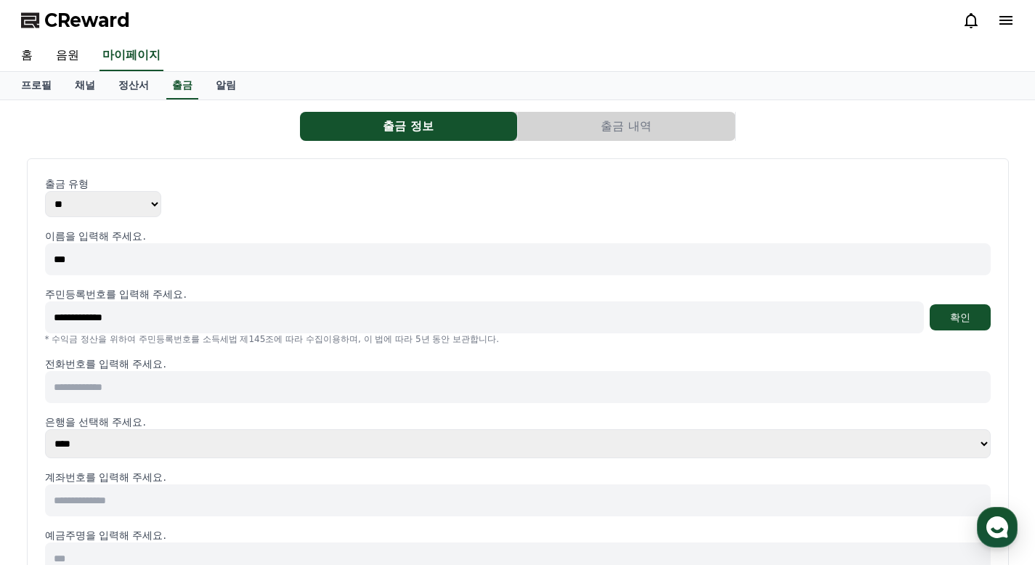
type input "**********"
click at [974, 320] on button "확인" at bounding box center [960, 317] width 61 height 26
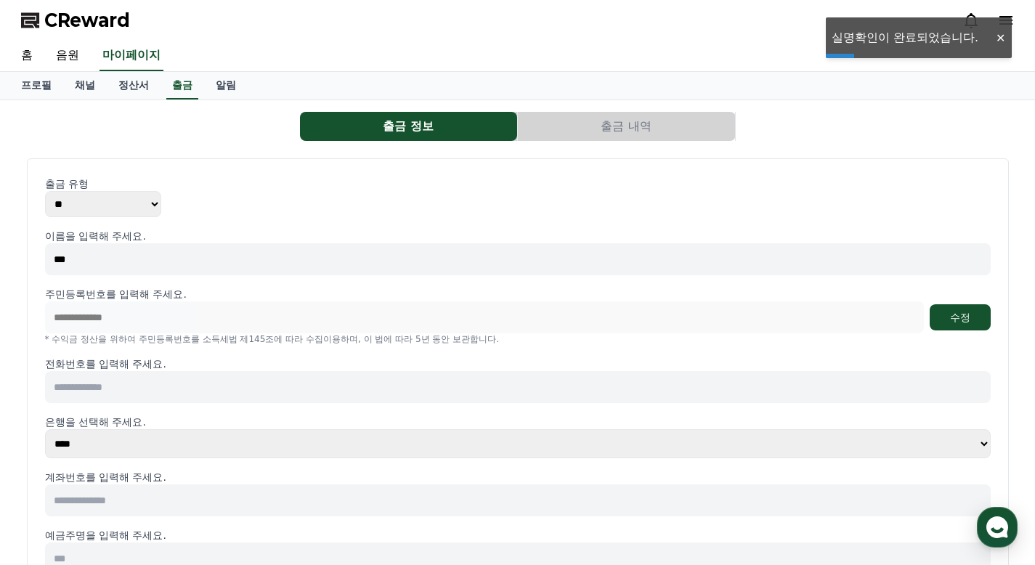
click at [121, 385] on input at bounding box center [518, 387] width 946 height 32
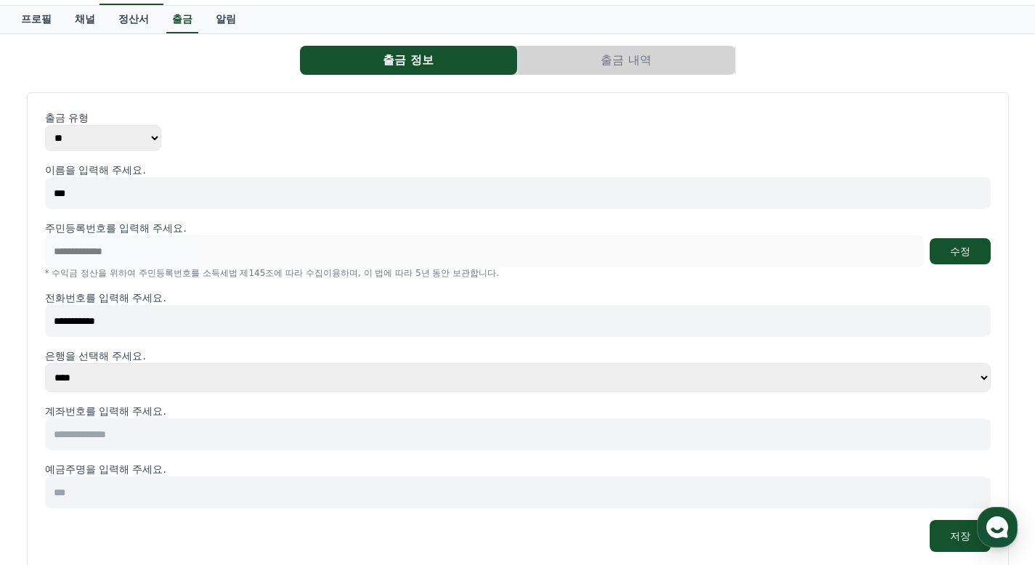
scroll to position [145, 0]
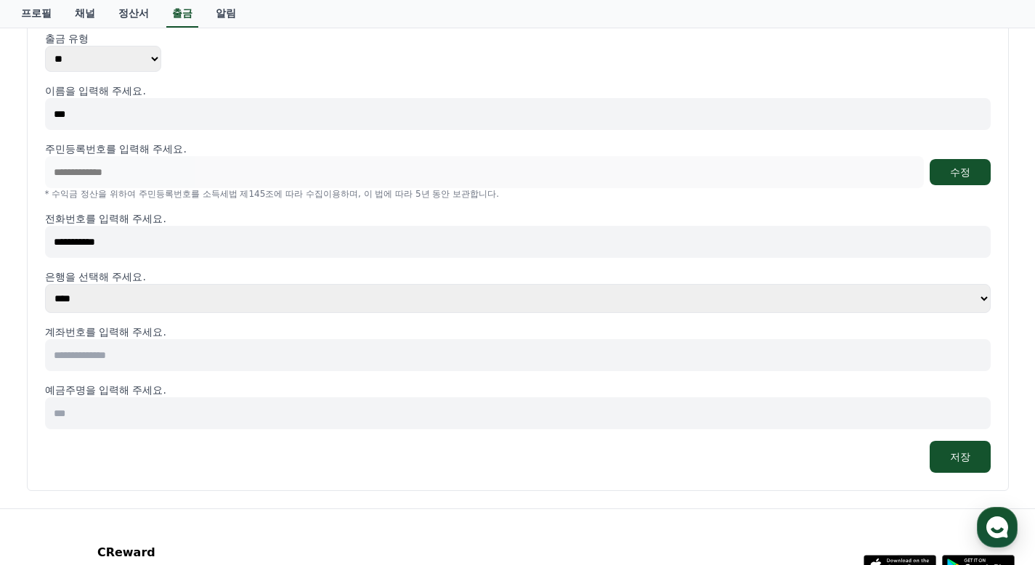
type input "**********"
click at [214, 304] on select "**** **** **** **** **** **** **** ** ** ** ** **** *** **** **** *****" at bounding box center [518, 298] width 946 height 29
select select "********"
click at [45, 284] on select "**** **** **** **** **** **** **** ** ** ** ** **** *** **** **** *****" at bounding box center [518, 298] width 946 height 29
click at [149, 343] on input at bounding box center [518, 355] width 946 height 32
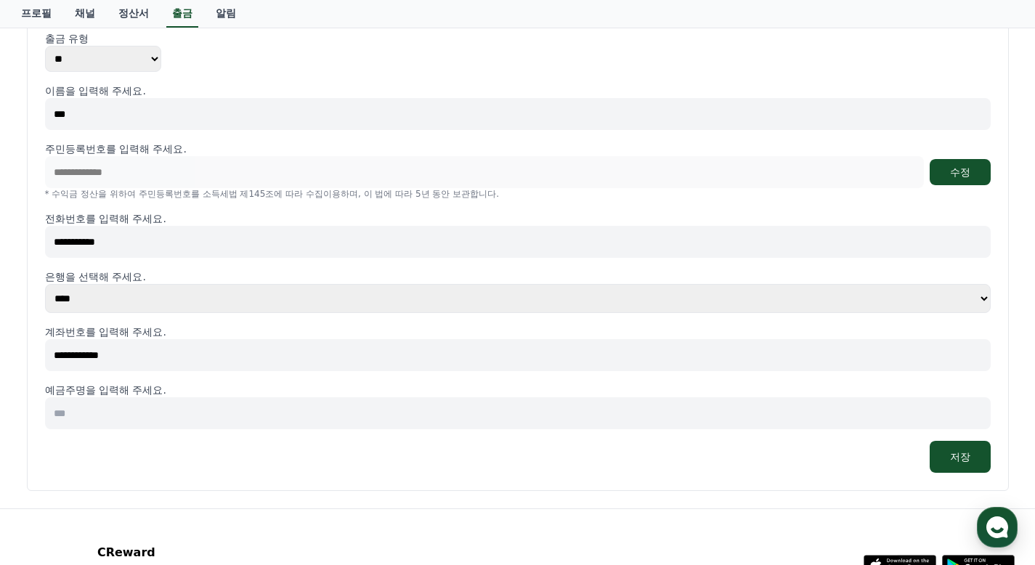
type input "**********"
click at [132, 413] on input at bounding box center [518, 413] width 946 height 32
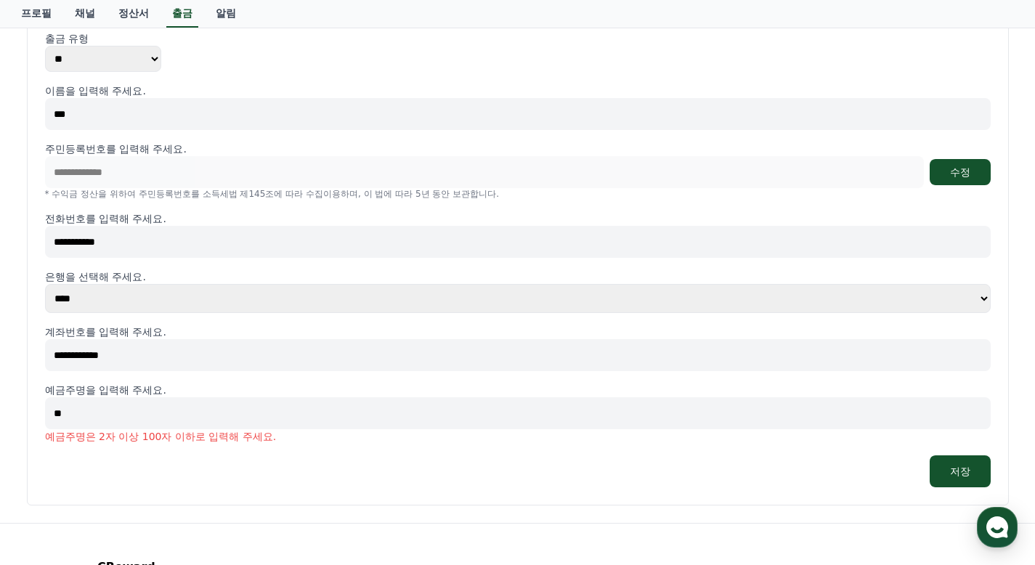
type input "*"
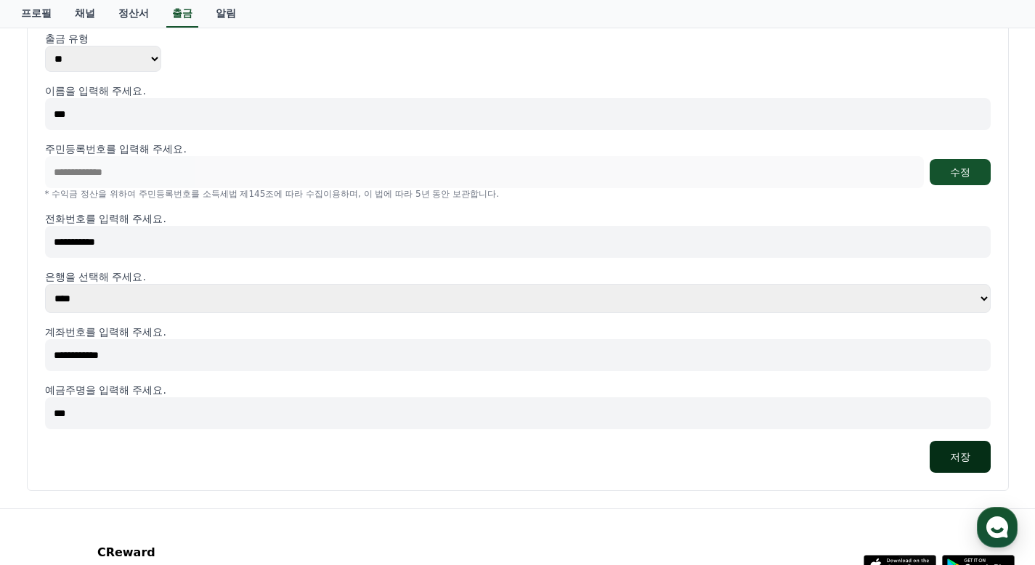
type input "***"
click at [961, 455] on button "저장" at bounding box center [960, 457] width 61 height 32
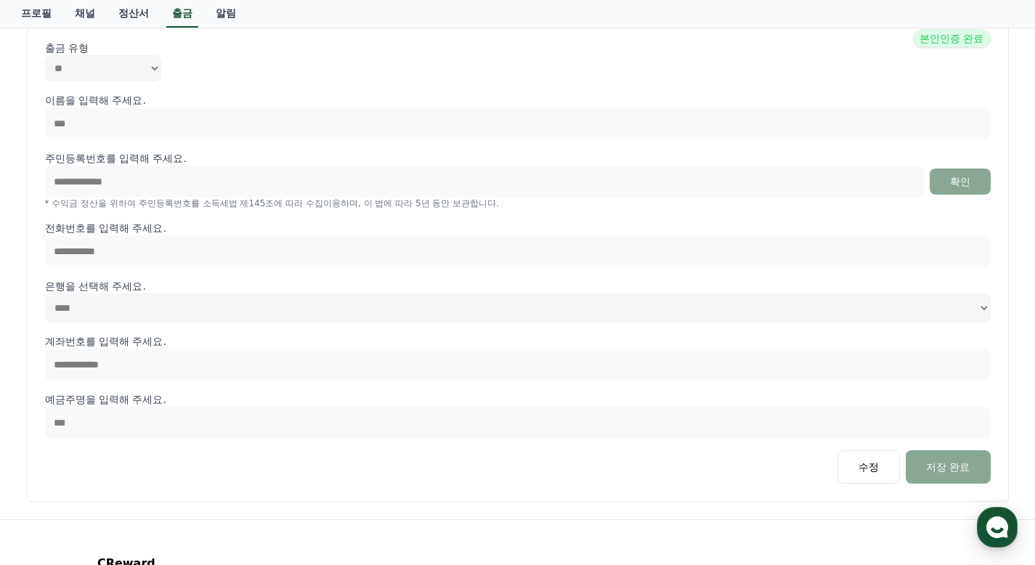
scroll to position [53, 0]
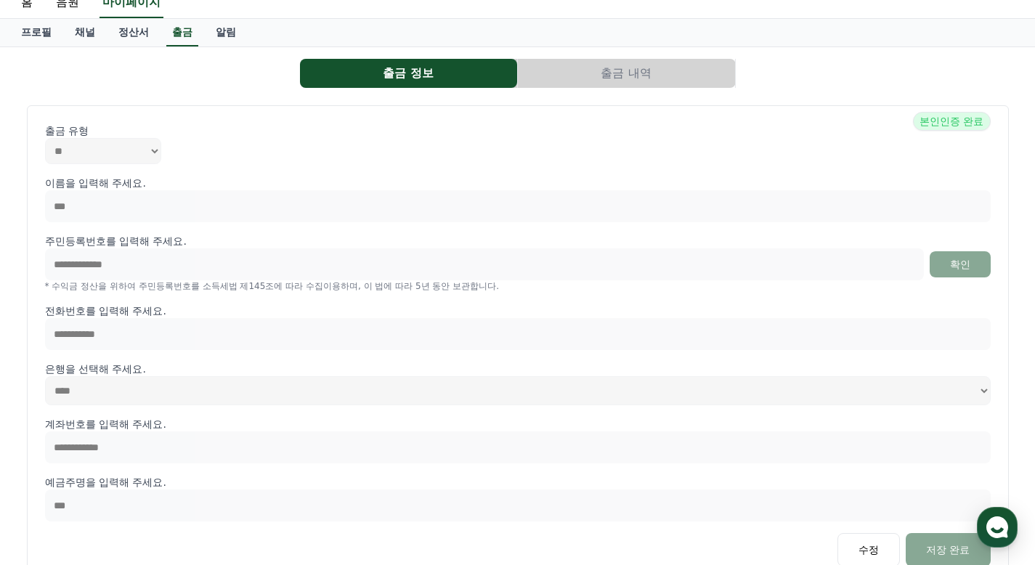
click at [591, 68] on button "출금 내역" at bounding box center [626, 73] width 217 height 29
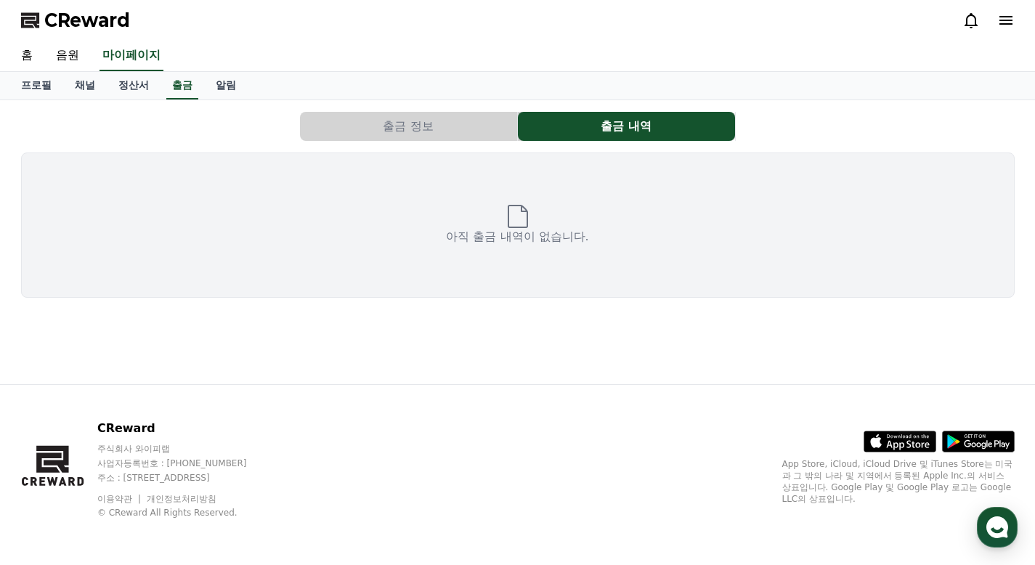
click at [458, 123] on button "출금 정보" at bounding box center [408, 126] width 217 height 29
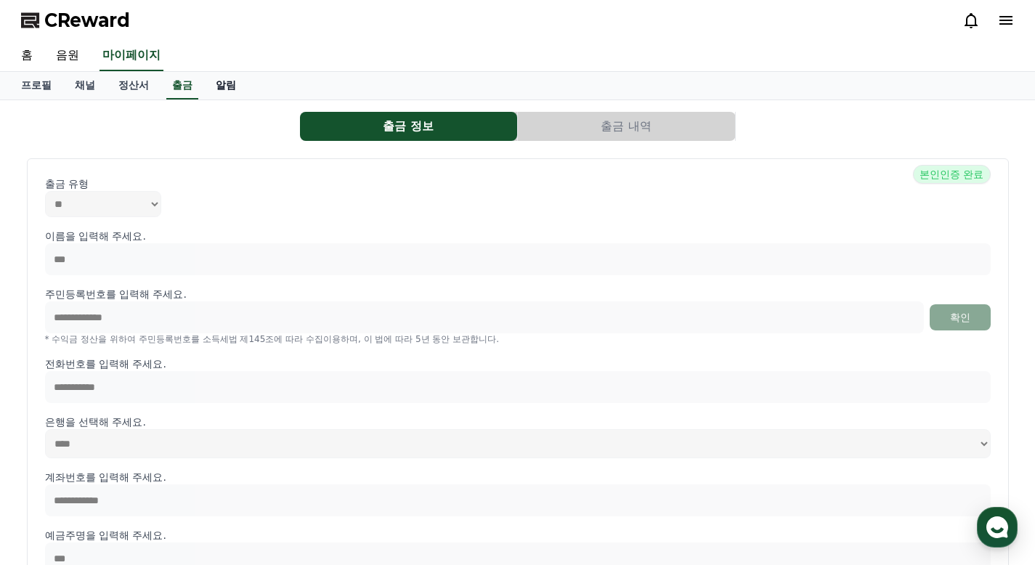
click at [223, 91] on link "알림" at bounding box center [226, 86] width 44 height 28
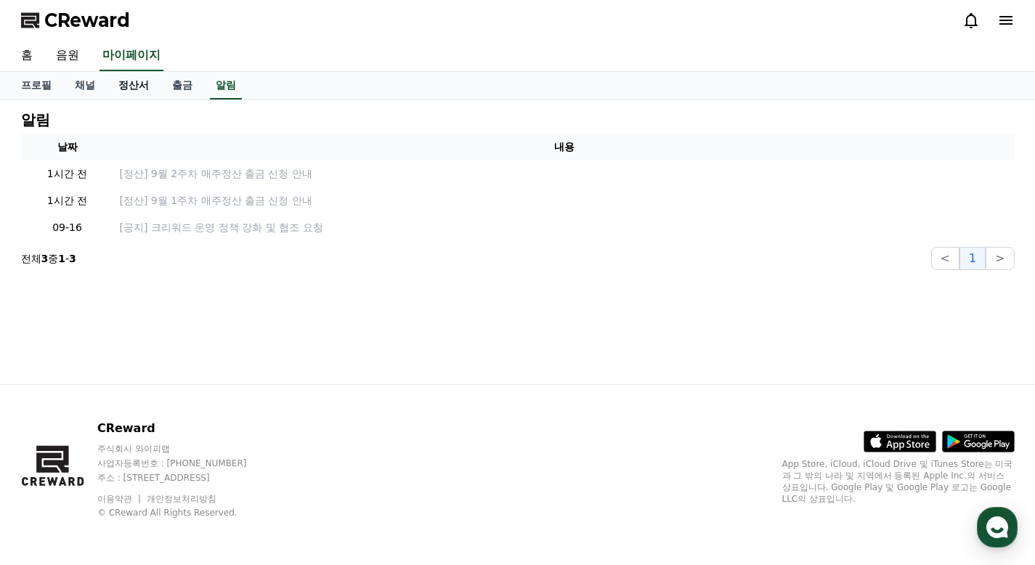
click at [142, 86] on link "정산서" at bounding box center [134, 86] width 54 height 28
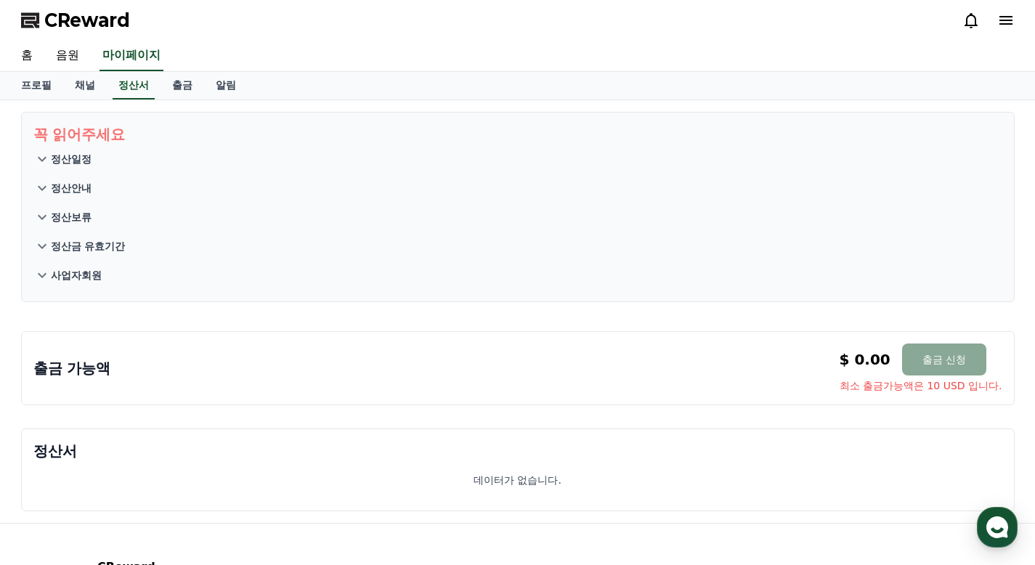
click at [66, 159] on p "정산일정" at bounding box center [71, 159] width 41 height 15
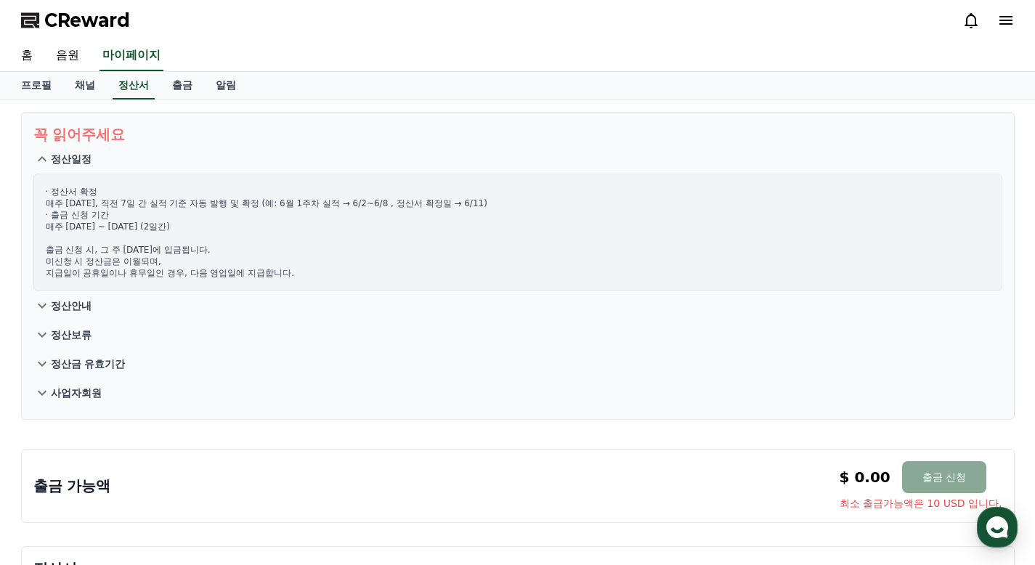
click at [66, 159] on p "정산일정" at bounding box center [71, 159] width 41 height 15
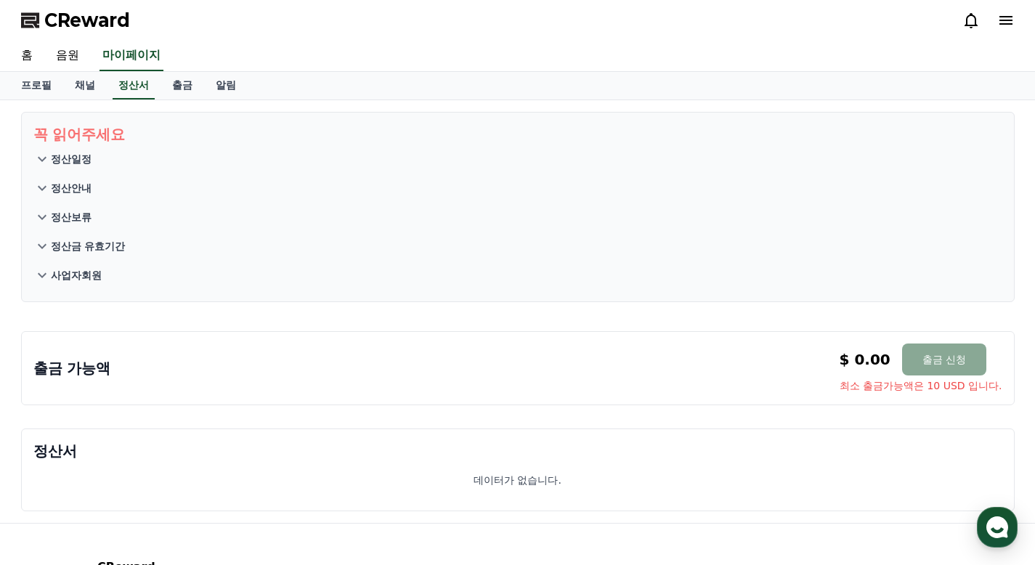
click at [81, 191] on p "정산안내" at bounding box center [71, 188] width 41 height 15
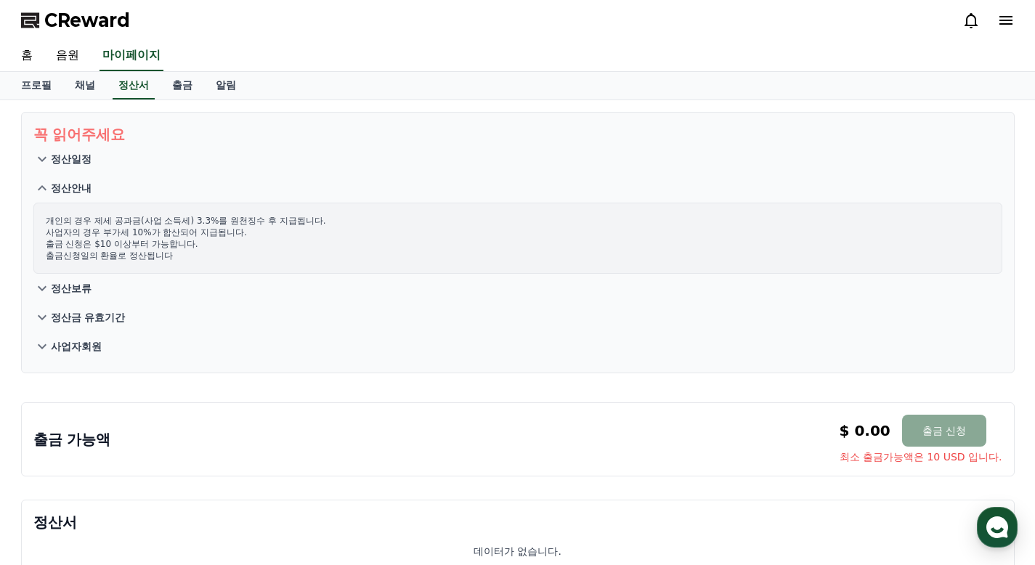
click at [81, 191] on p "정산안내" at bounding box center [71, 188] width 41 height 15
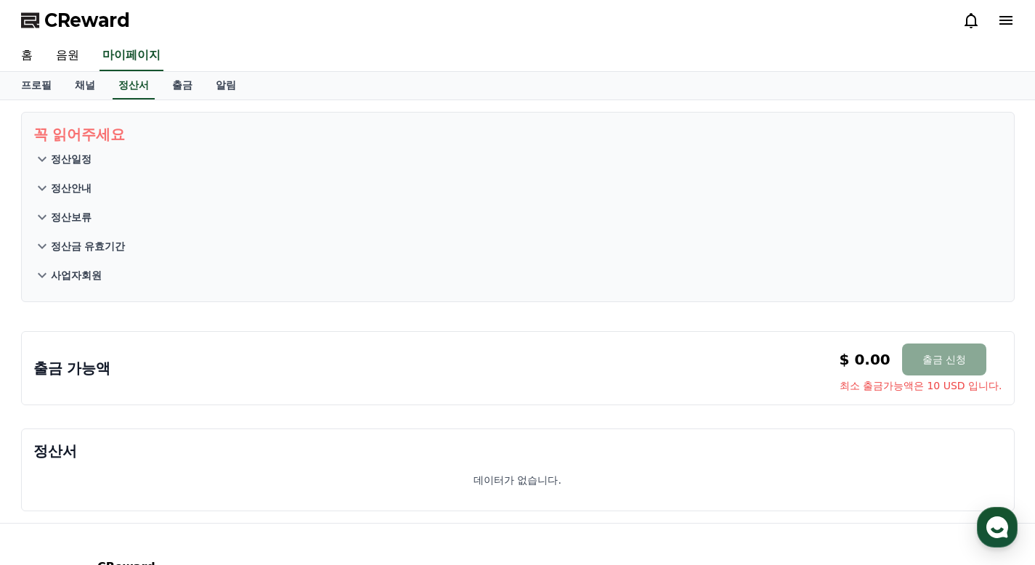
click at [70, 212] on p "정산보류" at bounding box center [71, 217] width 41 height 15
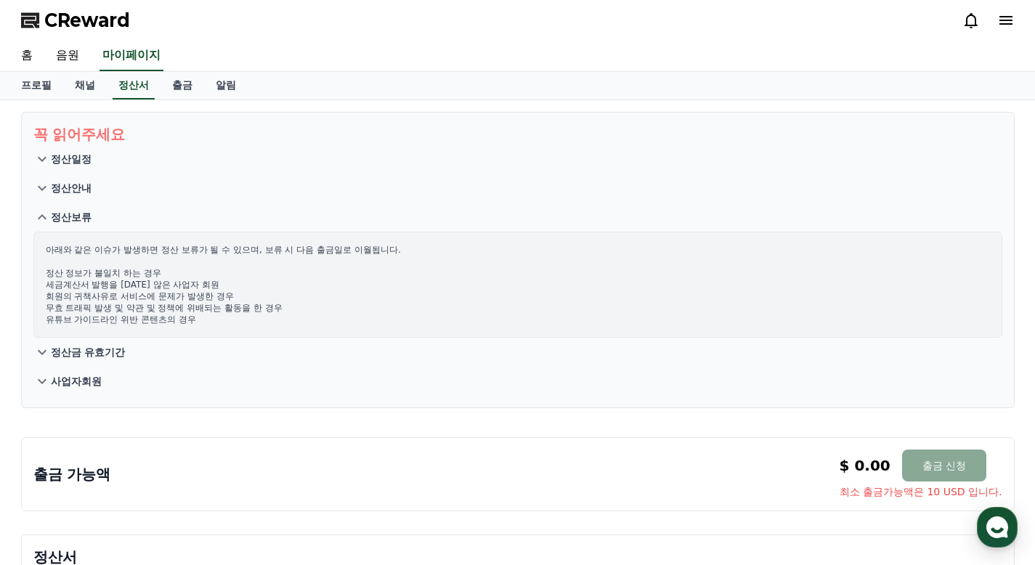
click at [70, 212] on p "정산보류" at bounding box center [71, 217] width 41 height 15
click at [76, 338] on button "정산금 유효기간" at bounding box center [517, 352] width 969 height 29
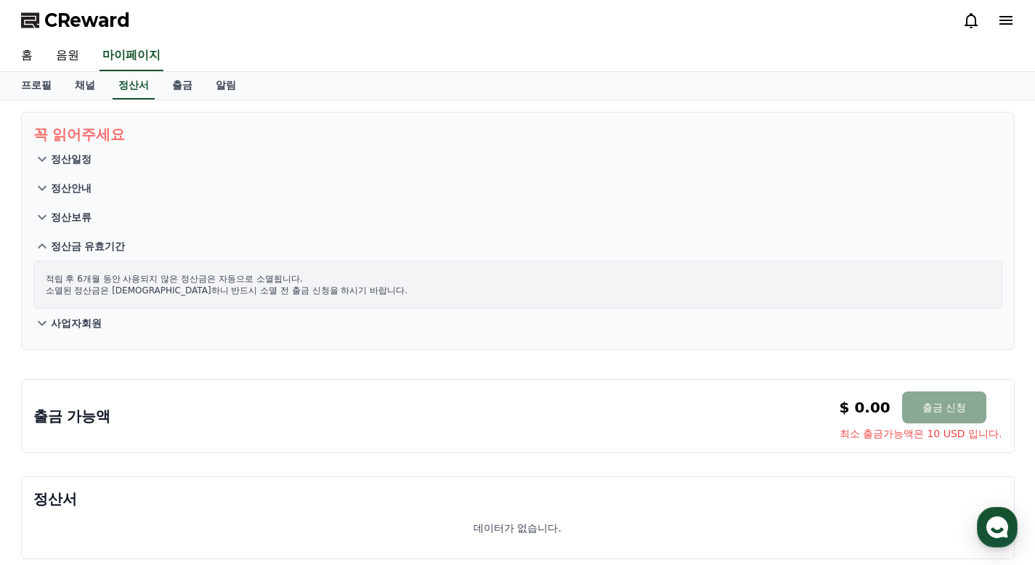
click at [76, 238] on button "정산금 유효기간" at bounding box center [517, 246] width 969 height 29
click at [69, 316] on p "사업자회원" at bounding box center [76, 323] width 51 height 15
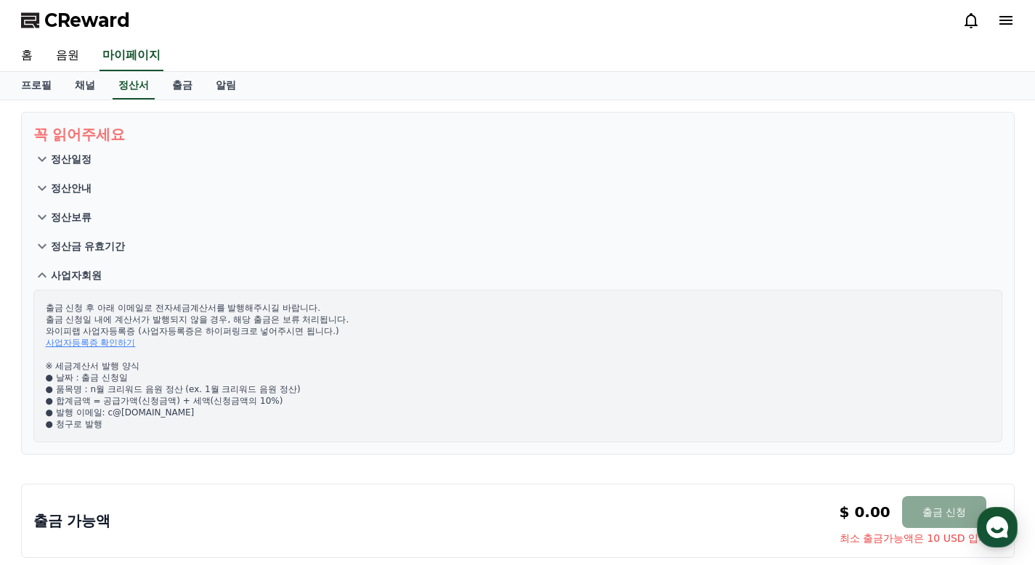
click at [68, 275] on p "사업자회원" at bounding box center [76, 275] width 51 height 15
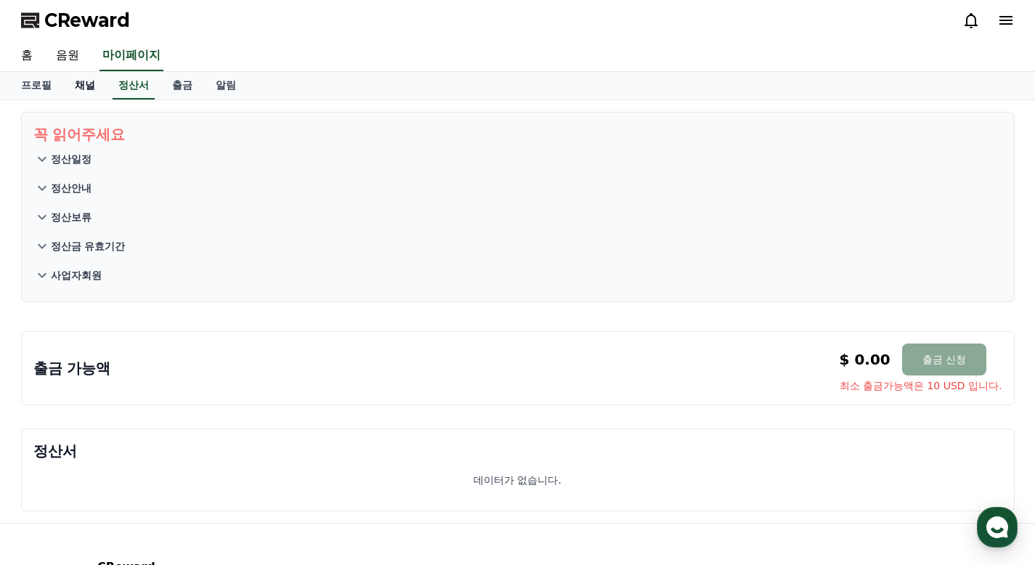
click at [83, 86] on link "채널" at bounding box center [85, 86] width 44 height 28
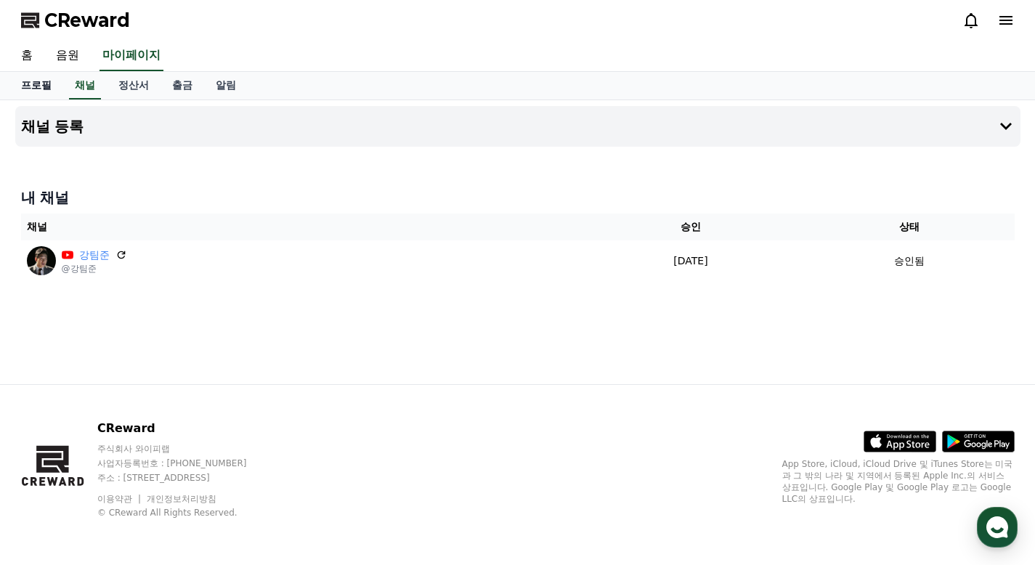
click at [32, 90] on link "프로필" at bounding box center [36, 86] width 54 height 28
select select "**********"
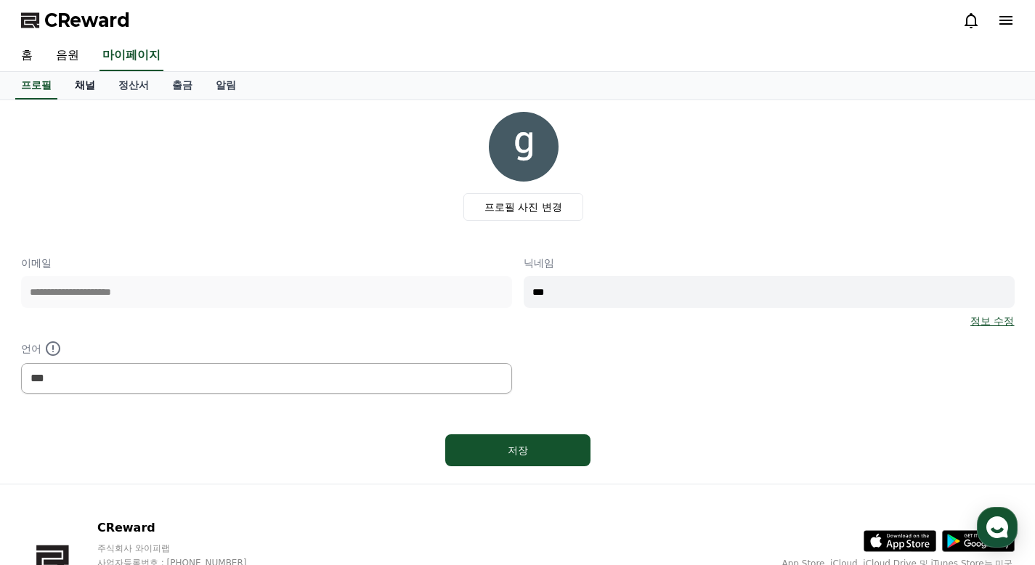
click at [89, 89] on link "채널" at bounding box center [85, 86] width 44 height 28
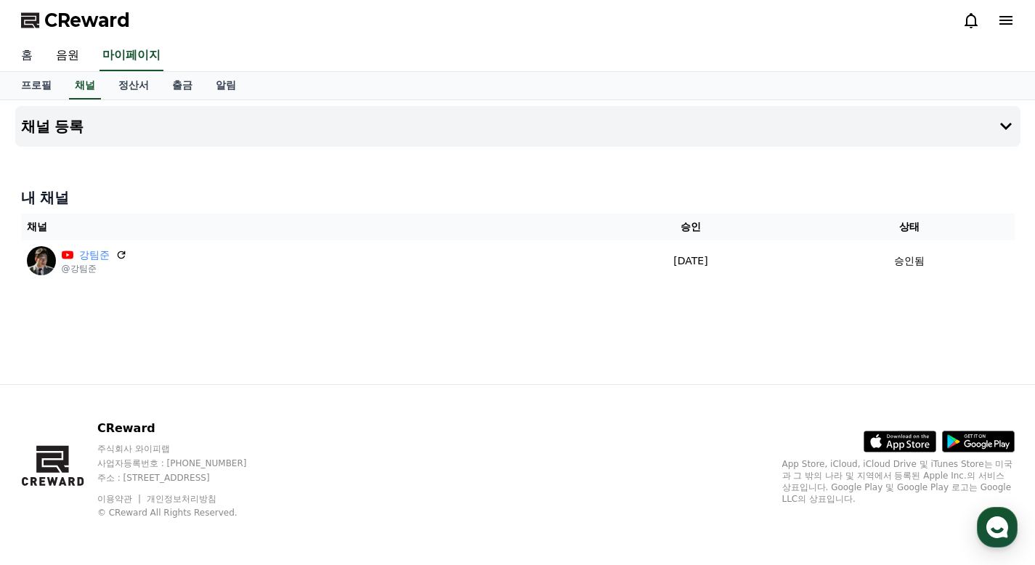
click at [27, 53] on link "홈" at bounding box center [26, 56] width 35 height 31
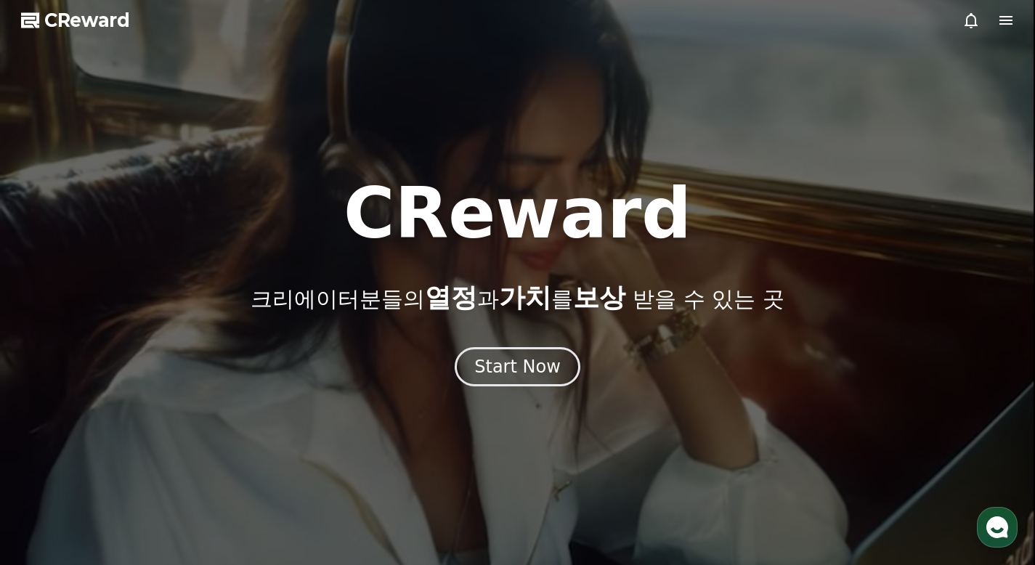
click at [67, 23] on span "CReward" at bounding box center [87, 20] width 86 height 23
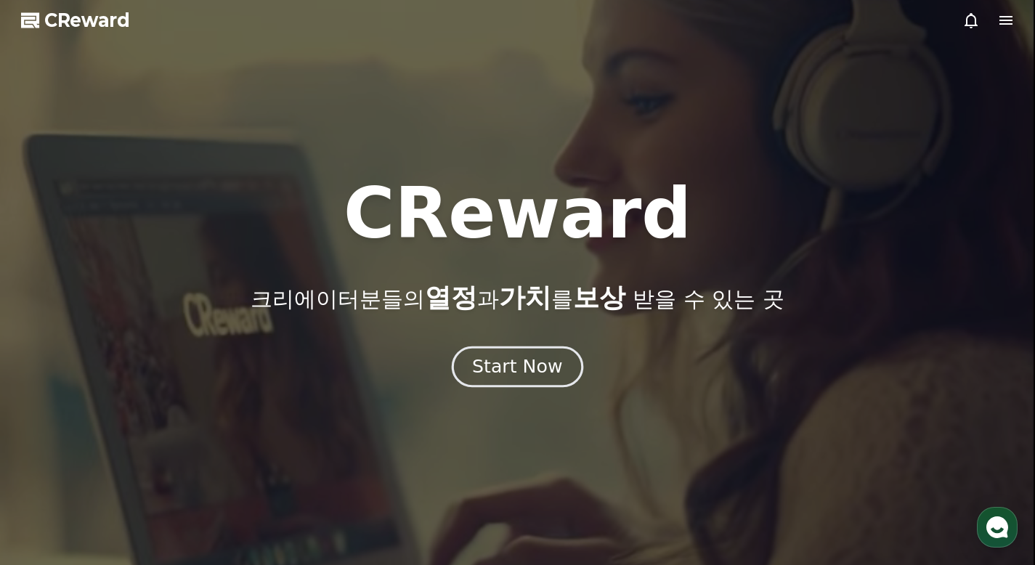
click at [514, 381] on button "Start Now" at bounding box center [517, 366] width 131 height 41
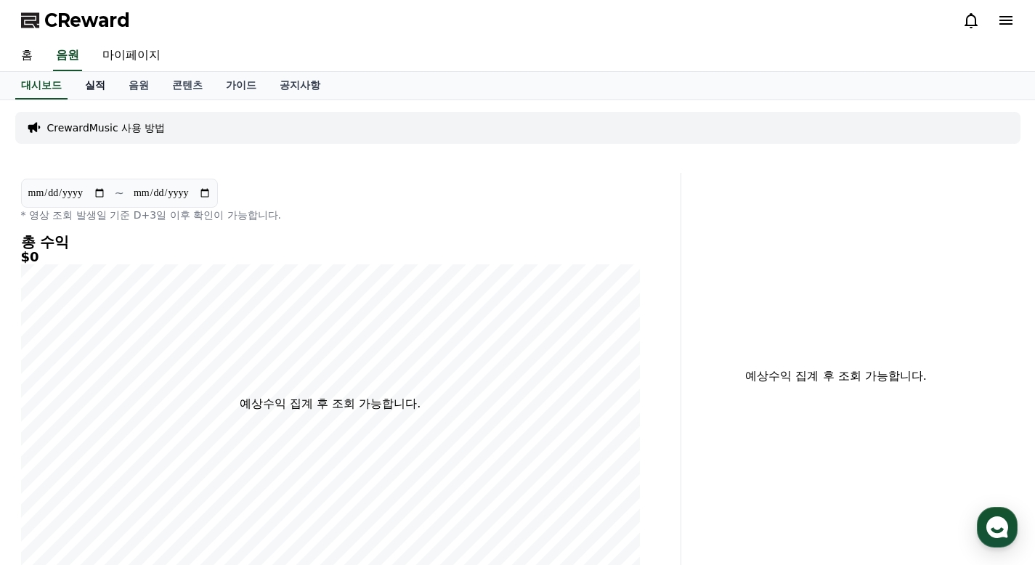
click at [95, 88] on link "실적" at bounding box center [95, 86] width 44 height 28
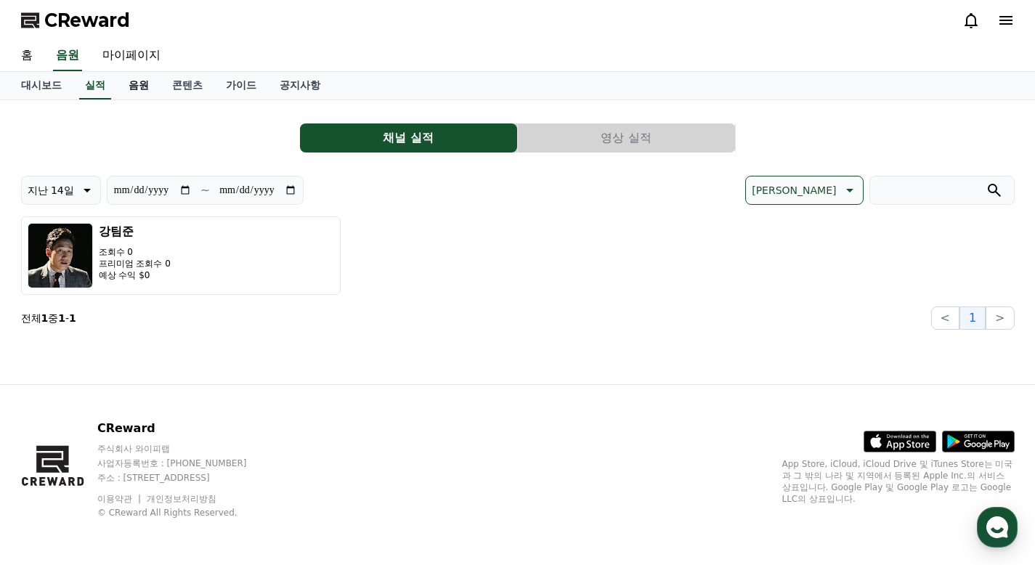
click at [135, 81] on link "음원" at bounding box center [139, 86] width 44 height 28
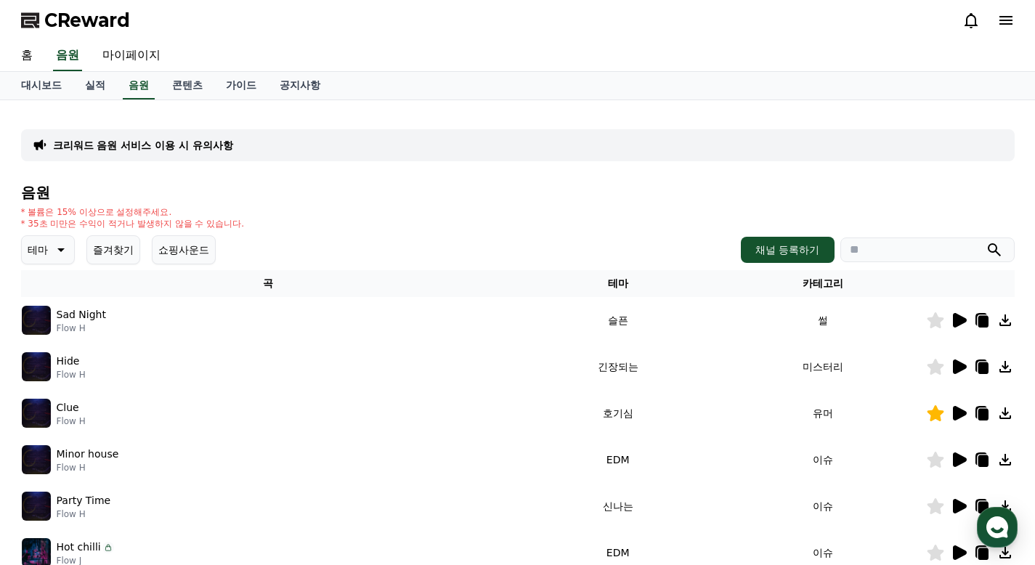
click at [121, 254] on button "즐겨찾기" at bounding box center [113, 249] width 54 height 29
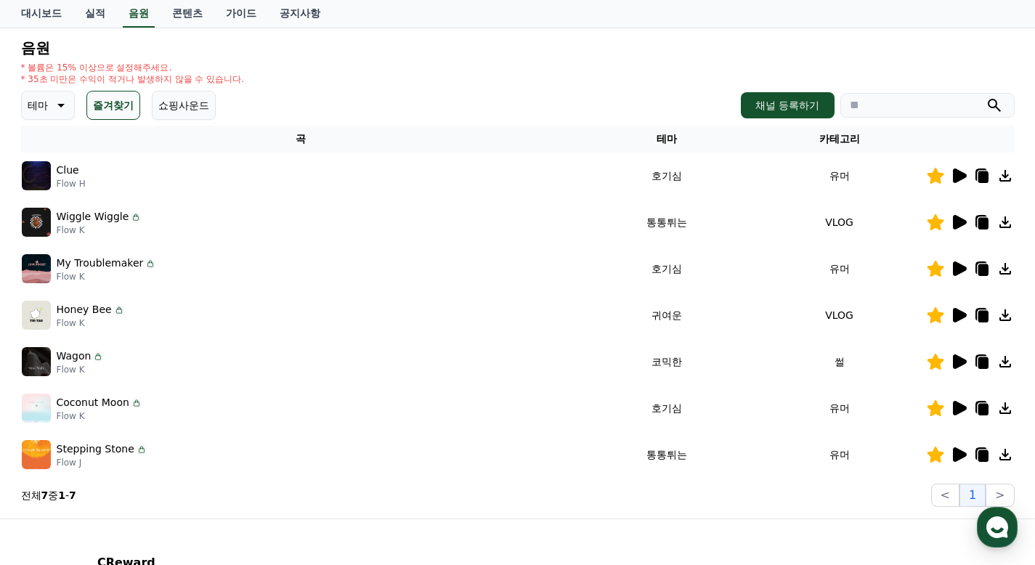
scroll to position [145, 0]
click at [957, 177] on icon at bounding box center [960, 175] width 14 height 15
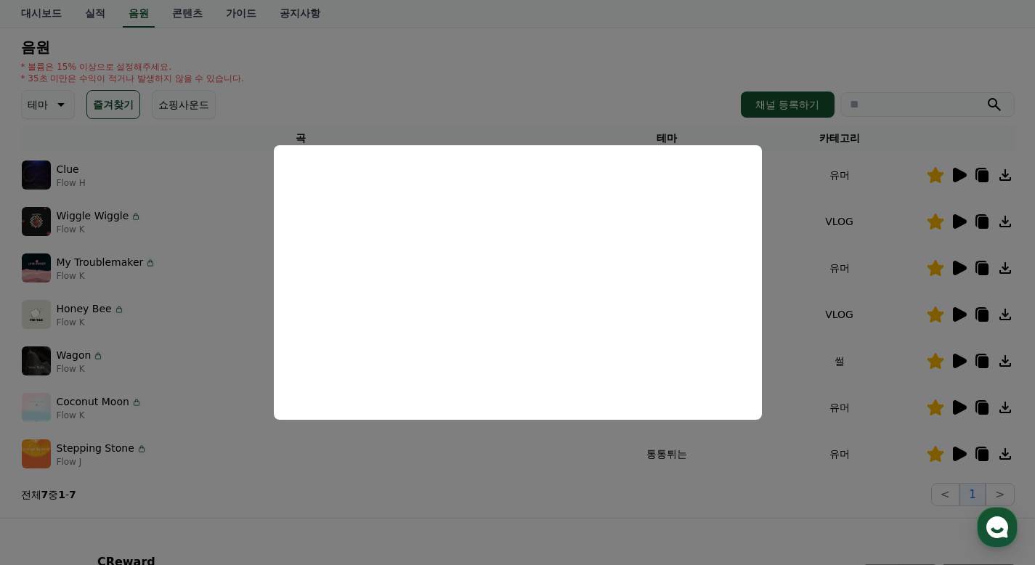
click at [874, 209] on button "close modal" at bounding box center [517, 282] width 1035 height 565
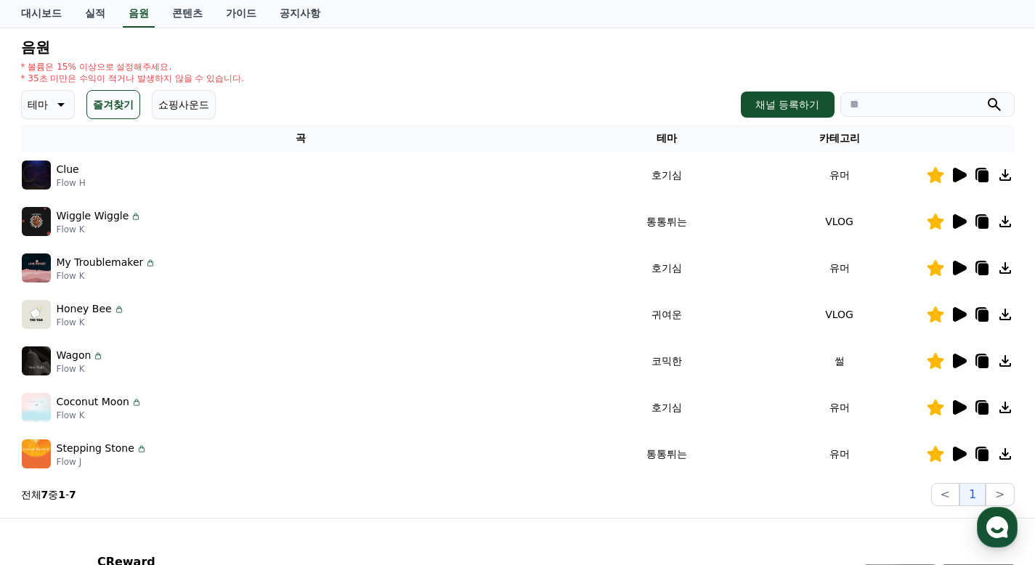
click at [961, 218] on icon at bounding box center [960, 221] width 14 height 15
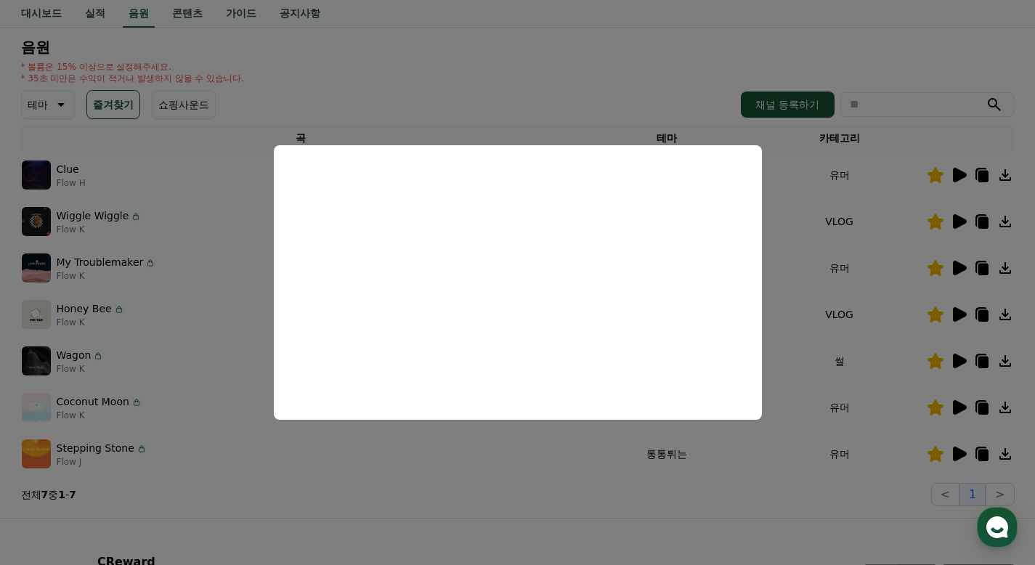
click at [856, 270] on button "close modal" at bounding box center [517, 282] width 1035 height 565
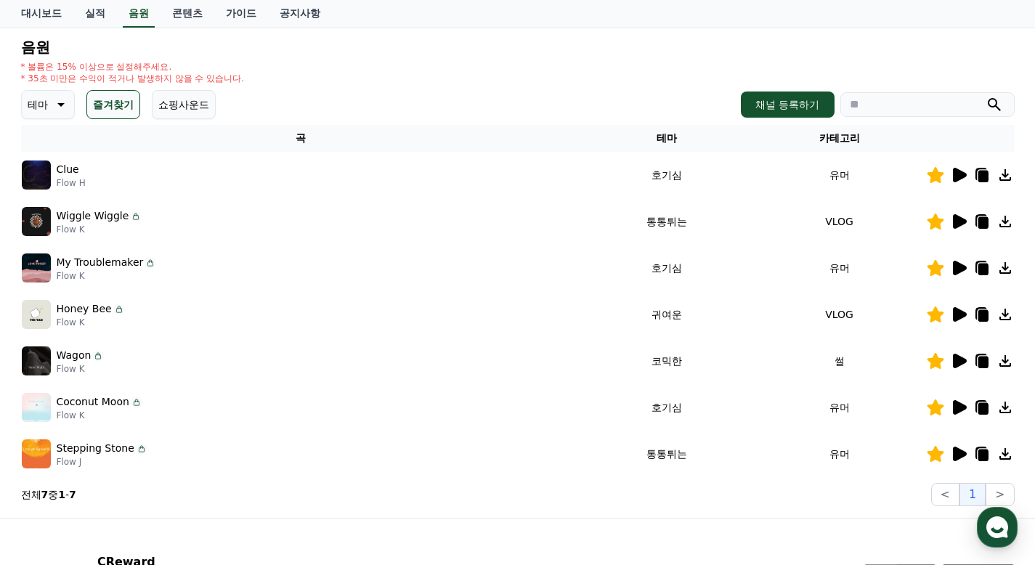
click at [965, 269] on icon at bounding box center [960, 268] width 14 height 15
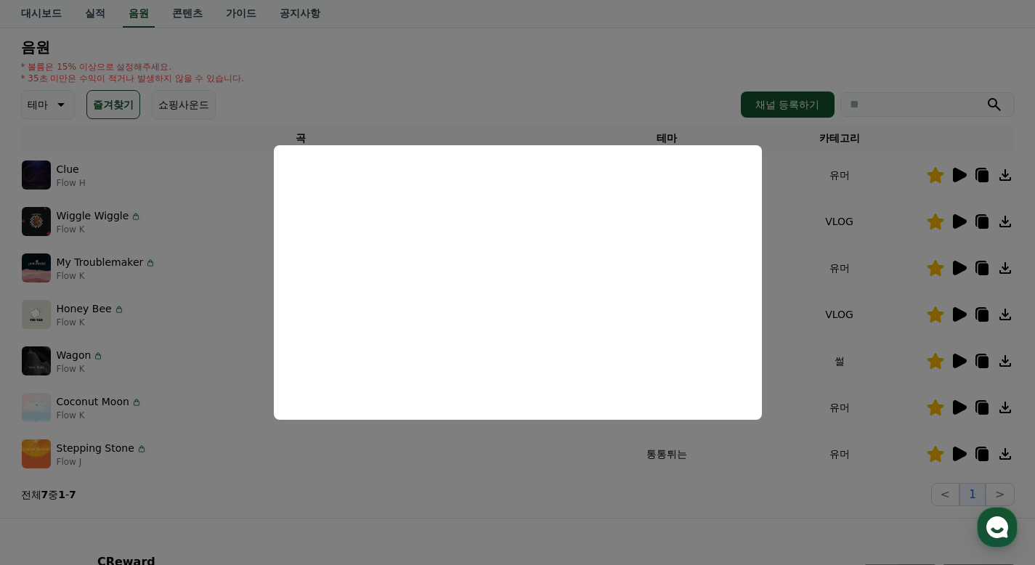
click at [822, 272] on button "close modal" at bounding box center [517, 282] width 1035 height 565
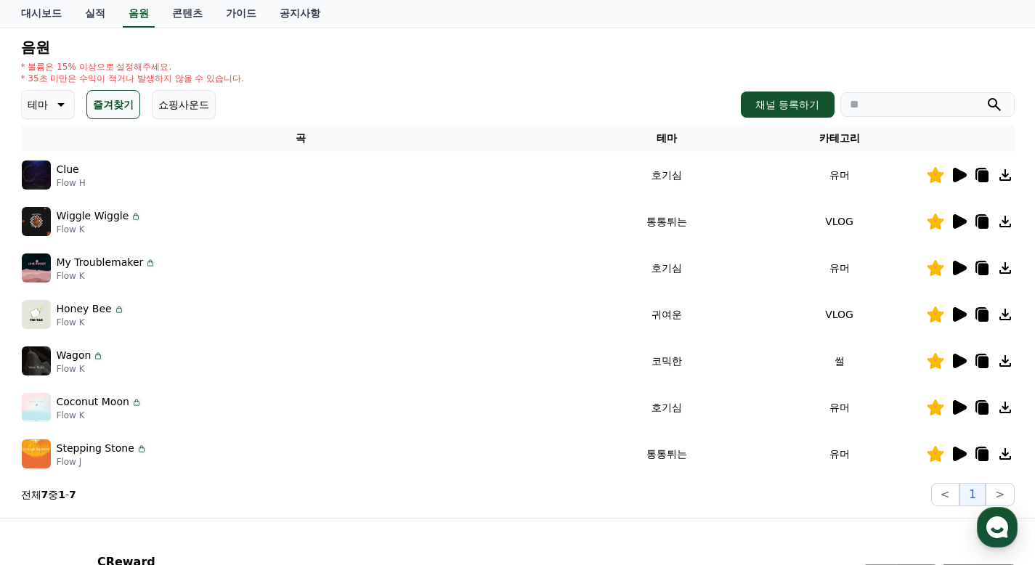
click at [954, 314] on icon at bounding box center [960, 314] width 14 height 15
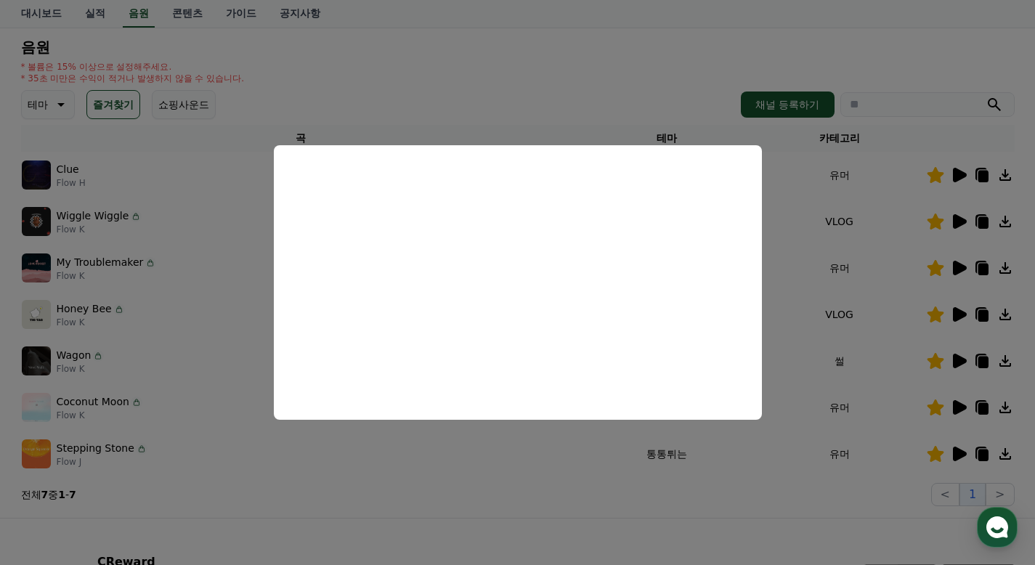
click at [880, 308] on button "close modal" at bounding box center [517, 282] width 1035 height 565
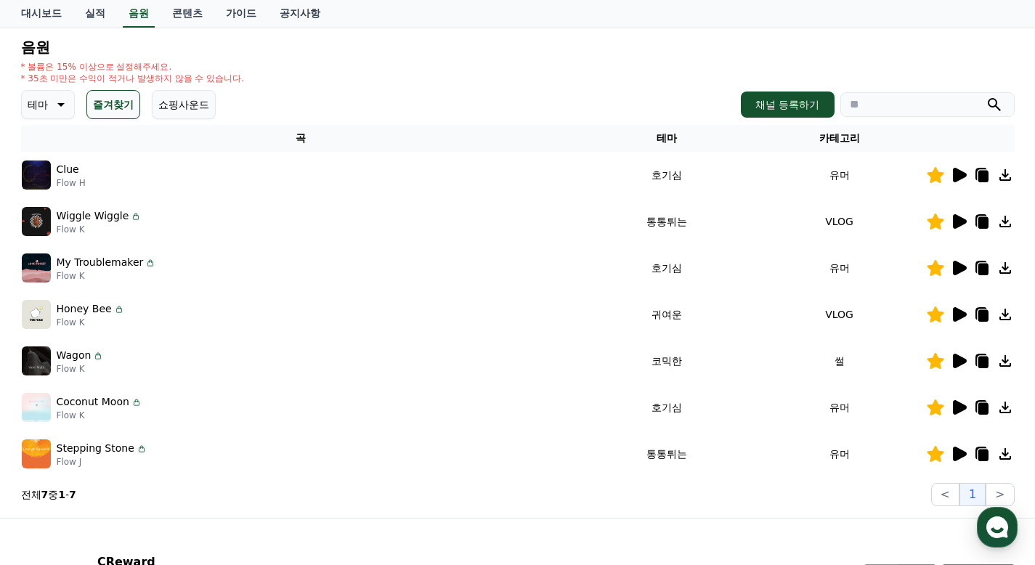
click at [955, 361] on icon at bounding box center [960, 361] width 14 height 15
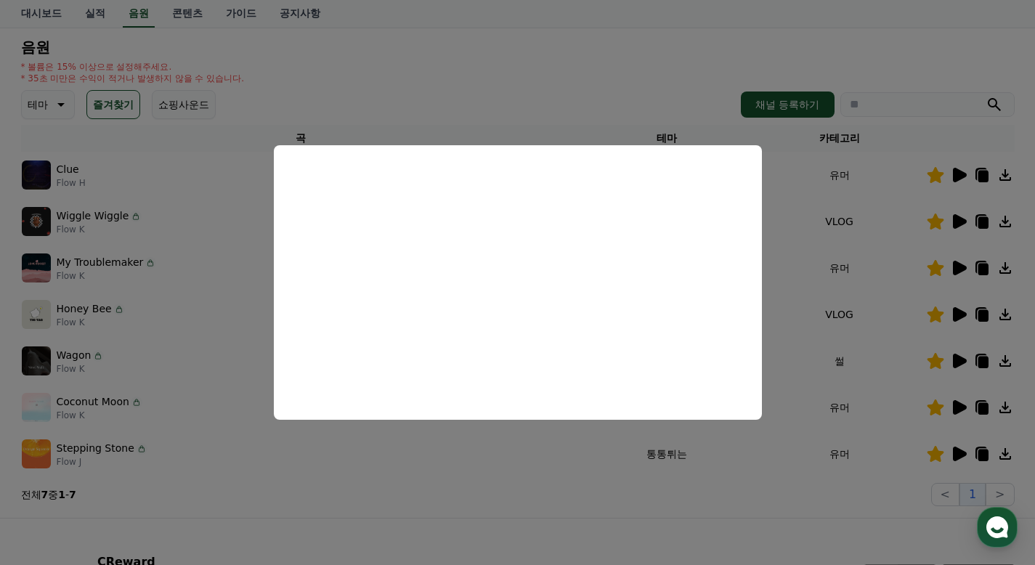
click at [867, 325] on button "close modal" at bounding box center [517, 282] width 1035 height 565
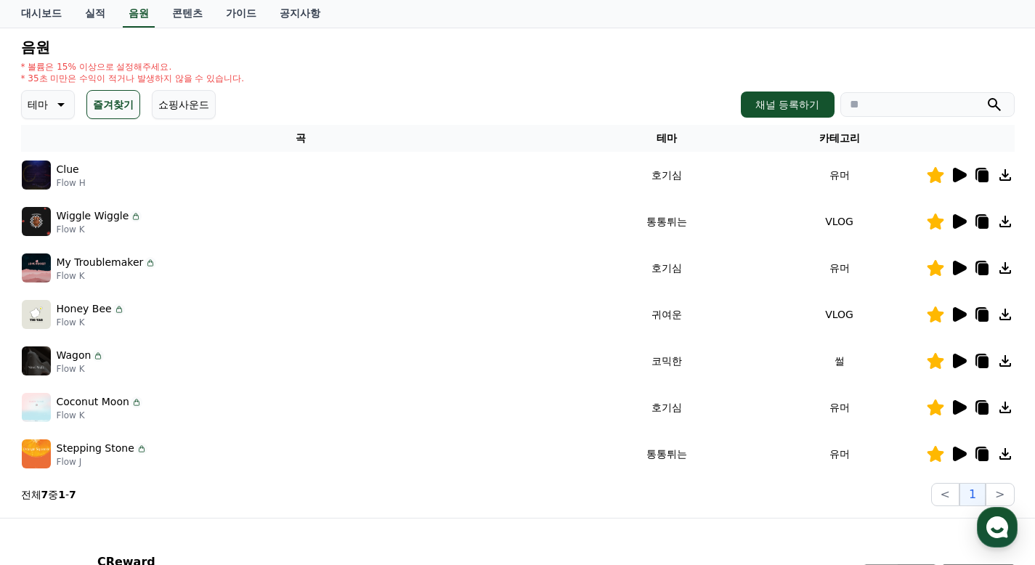
click at [957, 405] on icon at bounding box center [960, 407] width 14 height 15
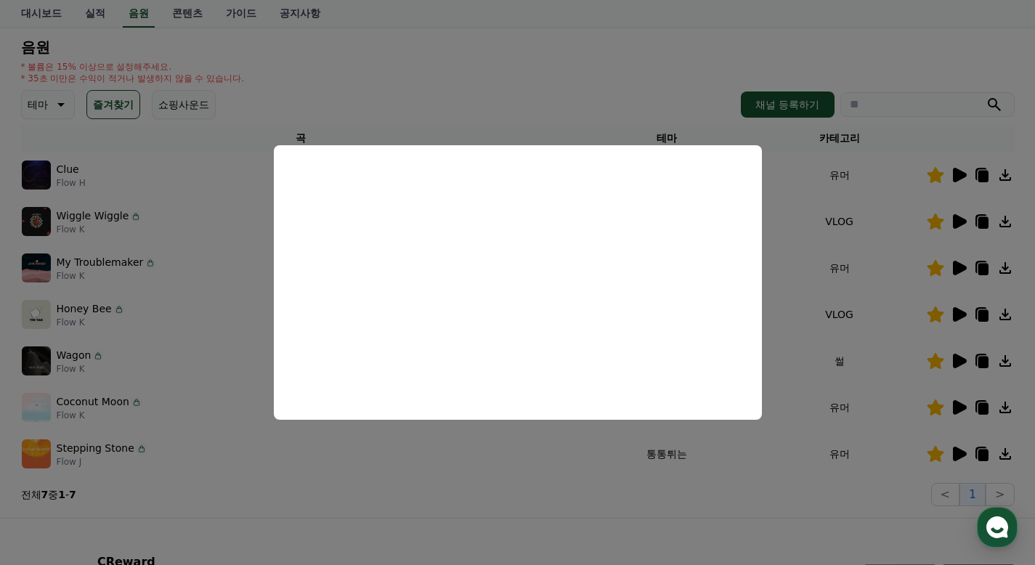
click at [873, 310] on button "close modal" at bounding box center [517, 282] width 1035 height 565
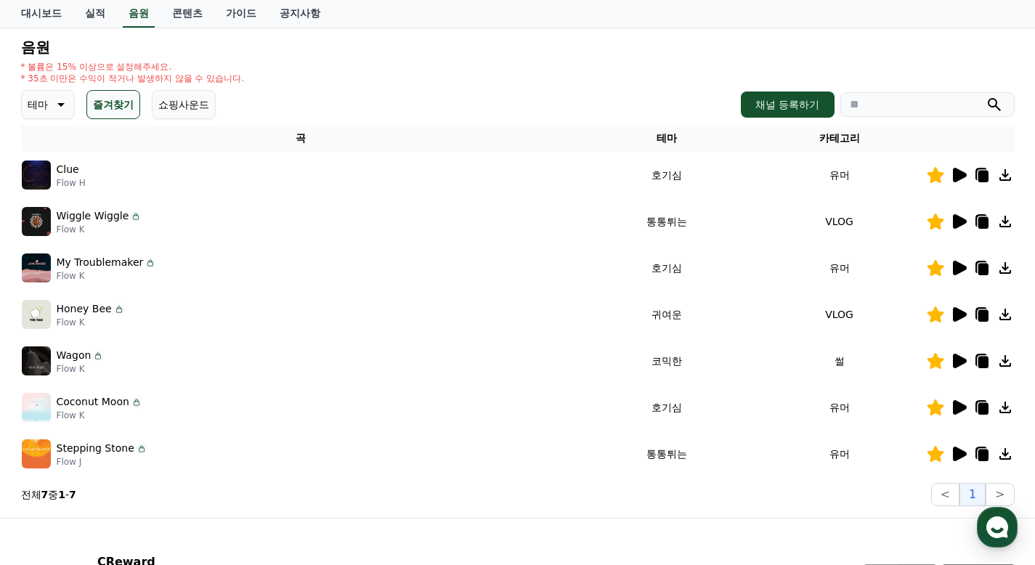
click at [959, 451] on icon at bounding box center [960, 454] width 14 height 15
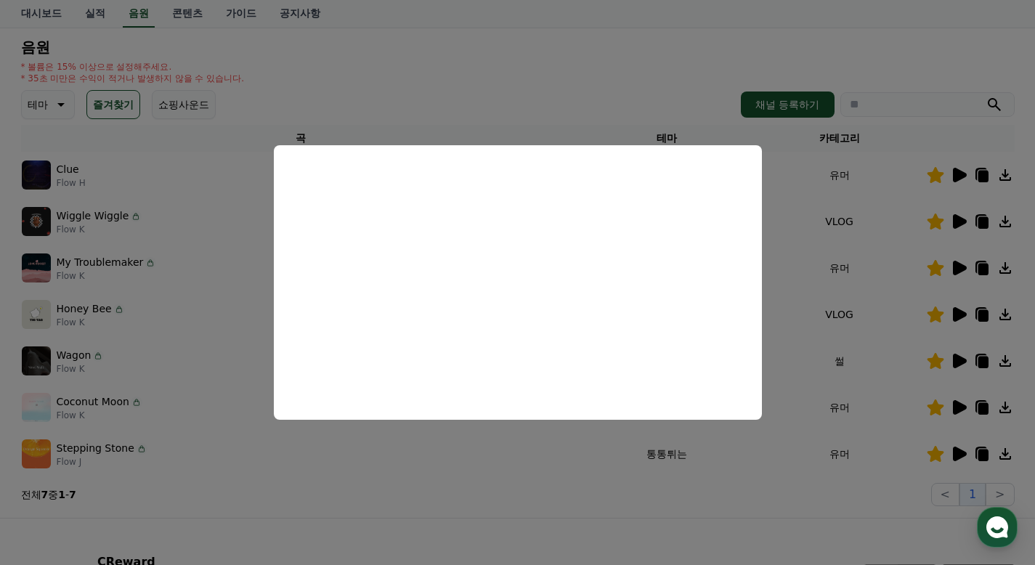
click at [873, 256] on button "close modal" at bounding box center [517, 282] width 1035 height 565
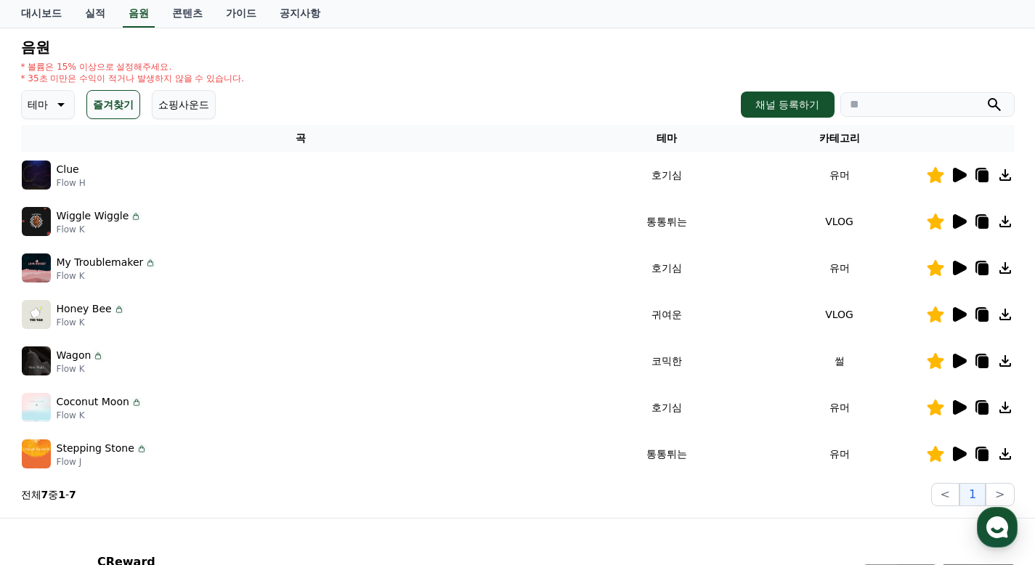
click at [983, 403] on icon at bounding box center [983, 409] width 10 height 12
click at [979, 405] on icon at bounding box center [983, 409] width 10 height 12
click at [1003, 405] on icon at bounding box center [1005, 407] width 17 height 17
